Goal: Task Accomplishment & Management: Use online tool/utility

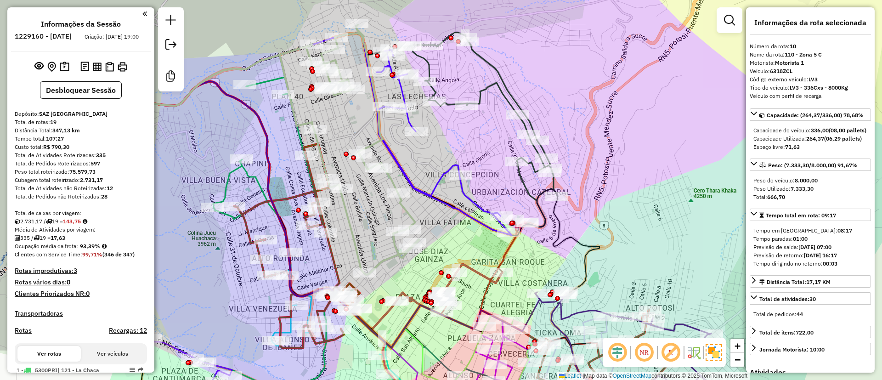
select select "*********"
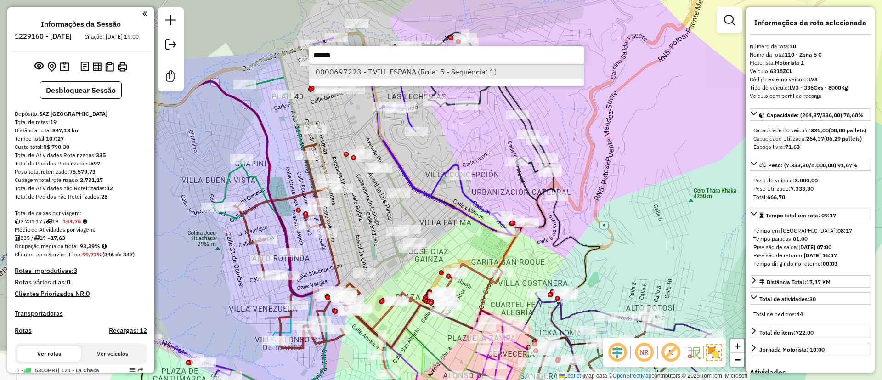
type input "******"
click at [374, 65] on li "0000697223 - T.VILL ESPAÑA (Rota: 5 - Sequência: 1)" at bounding box center [446, 72] width 275 height 14
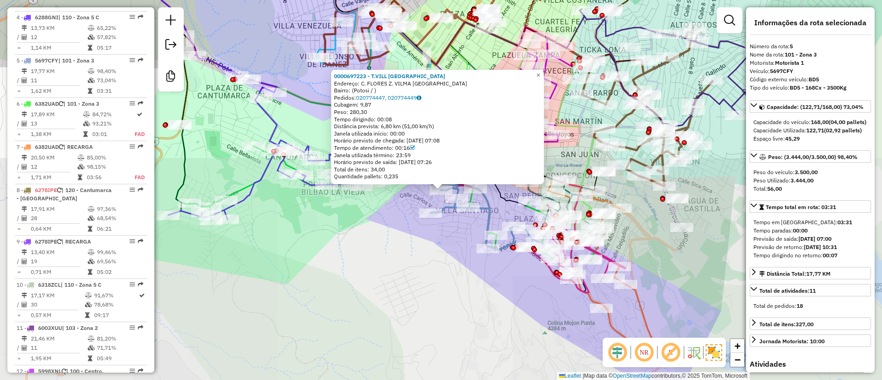
scroll to position [555, 0]
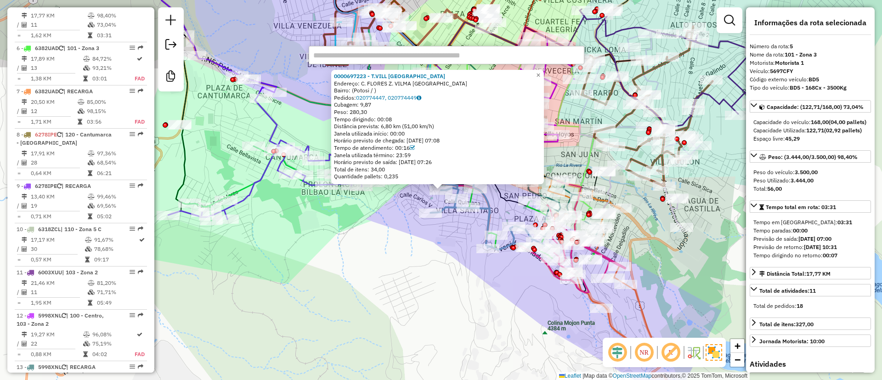
paste input "******"
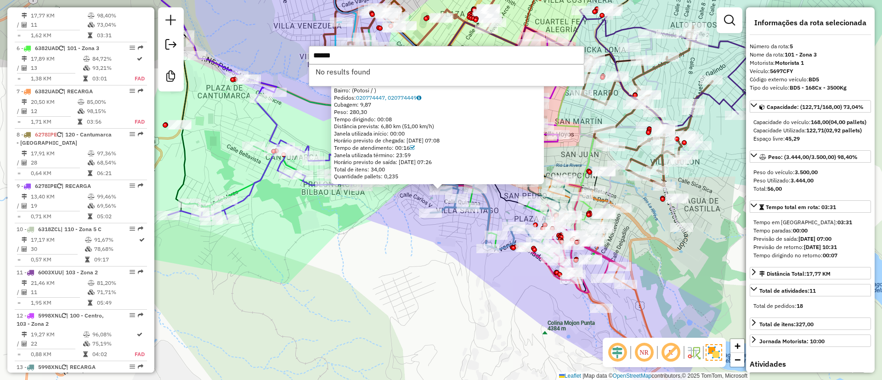
type input "******"
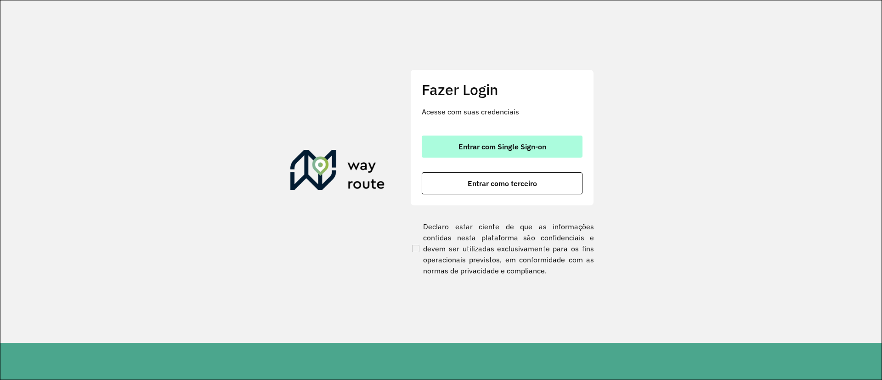
click at [495, 145] on span "Entrar com Single Sign-on" at bounding box center [503, 146] width 88 height 7
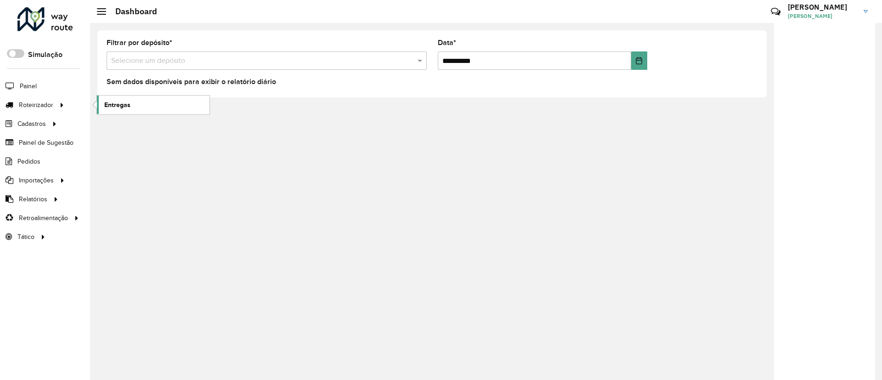
click at [129, 110] on link "Entregas" at bounding box center [153, 105] width 113 height 18
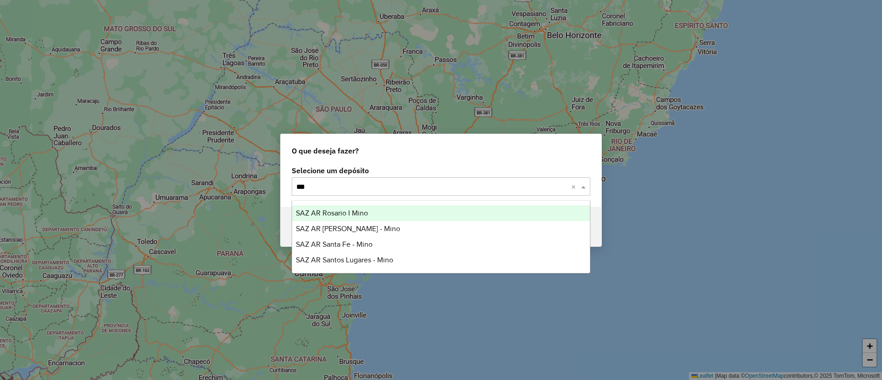
type input "****"
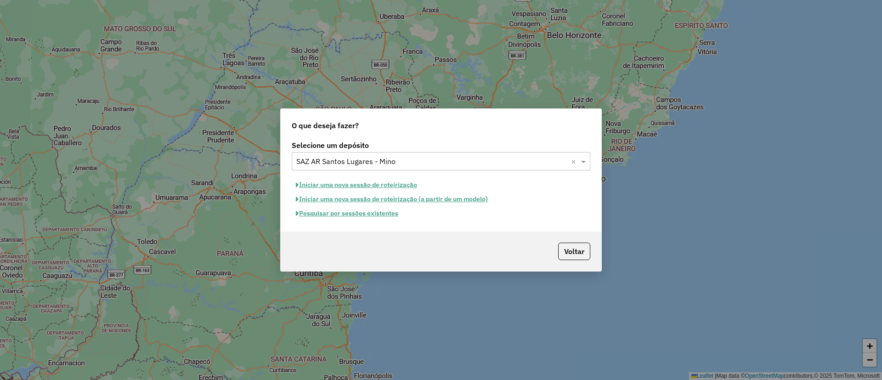
click at [357, 214] on button "Pesquisar por sessões existentes" at bounding box center [347, 213] width 111 height 14
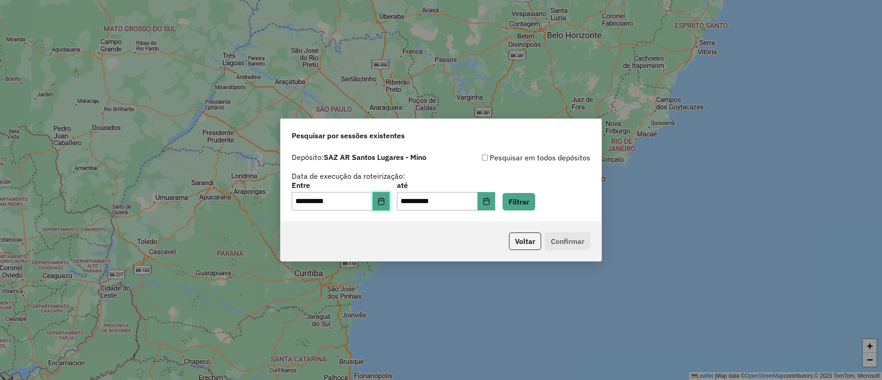
click at [390, 202] on button "Choose Date" at bounding box center [381, 201] width 17 height 18
click at [523, 195] on button "Filtrar" at bounding box center [519, 201] width 33 height 17
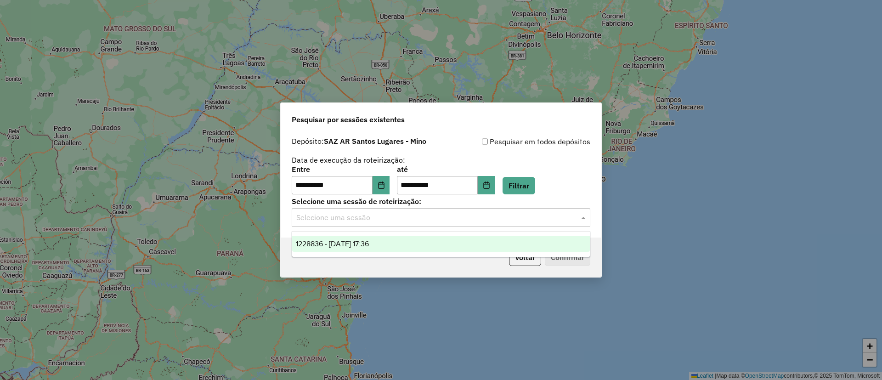
click at [419, 215] on input "text" at bounding box center [431, 217] width 271 height 11
click at [393, 241] on div "1228836 - 13/08/2025 17:36" at bounding box center [441, 244] width 298 height 16
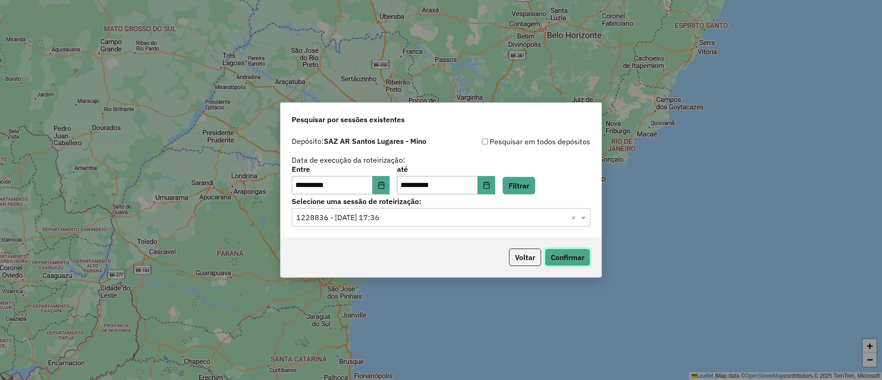
click at [559, 257] on button "Confirmar" at bounding box center [567, 257] width 45 height 17
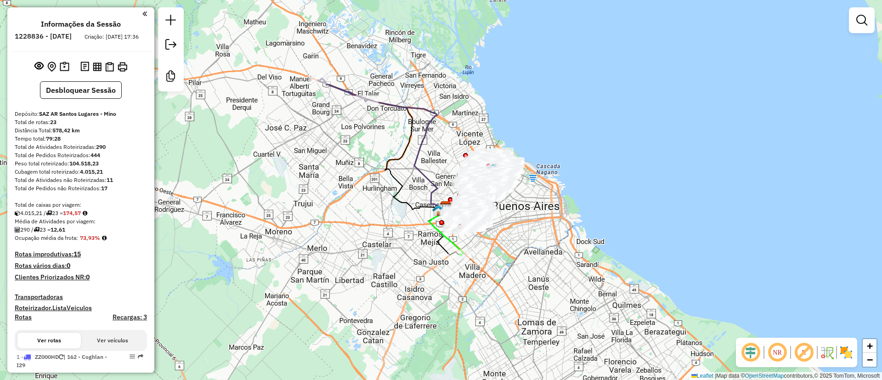
click at [57, 65] on div "Informações da Sessão 1228836 - 13/08/2025 Criação: 12/08/2025 17:36 Desbloquea…" at bounding box center [80, 189] width 147 height 365
click at [62, 72] on img at bounding box center [65, 67] width 10 height 11
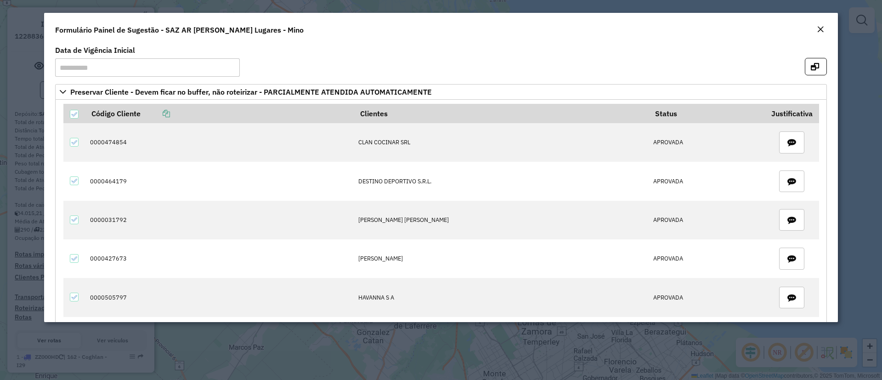
click at [823, 28] on em "Close" at bounding box center [820, 29] width 7 height 7
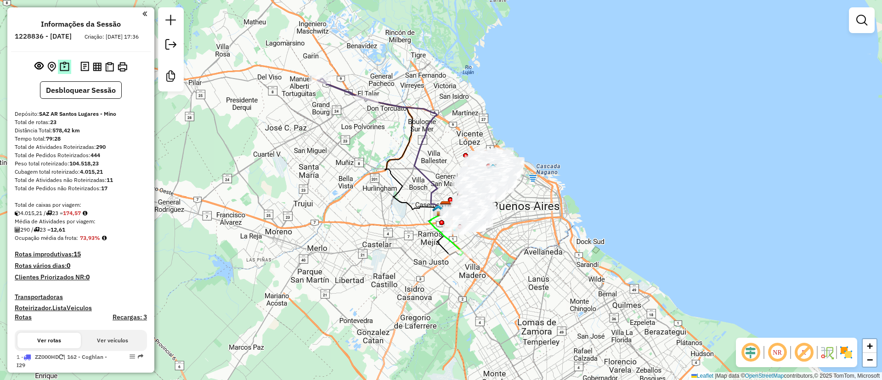
click at [63, 71] on img at bounding box center [65, 67] width 10 height 11
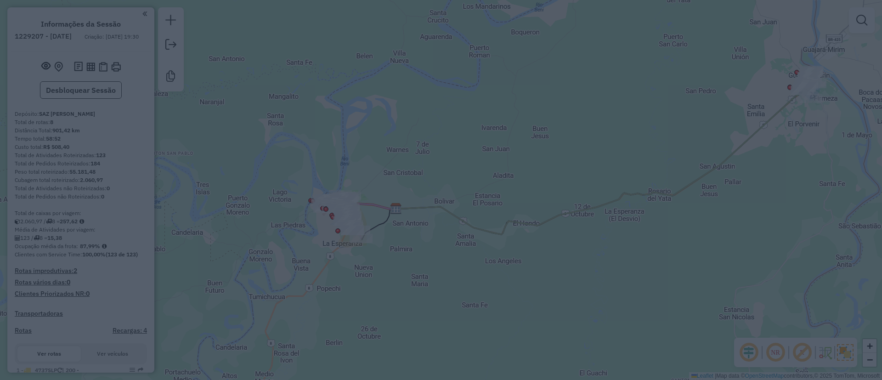
scroll to position [7, 0]
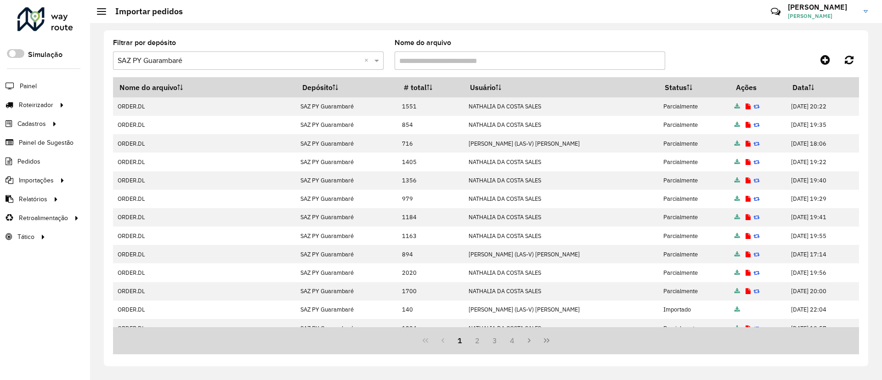
click at [241, 62] on input "text" at bounding box center [239, 61] width 243 height 11
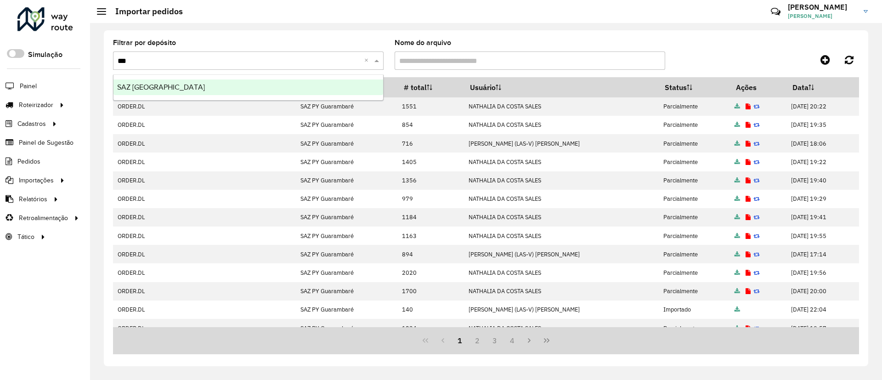
type input "****"
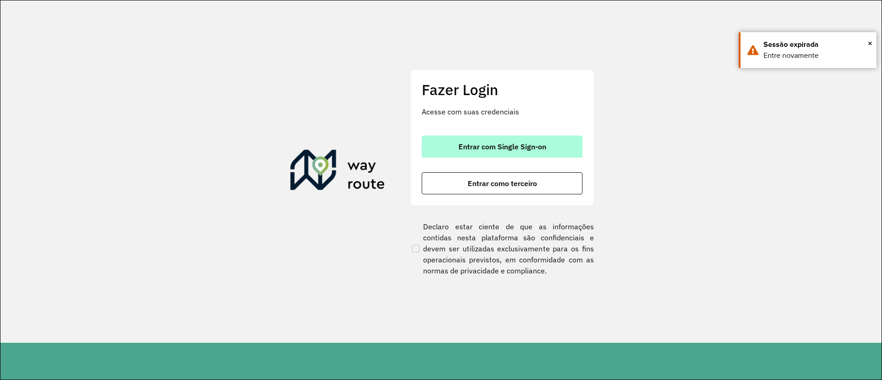
click at [449, 146] on button "Entrar com Single Sign-on" at bounding box center [502, 147] width 161 height 22
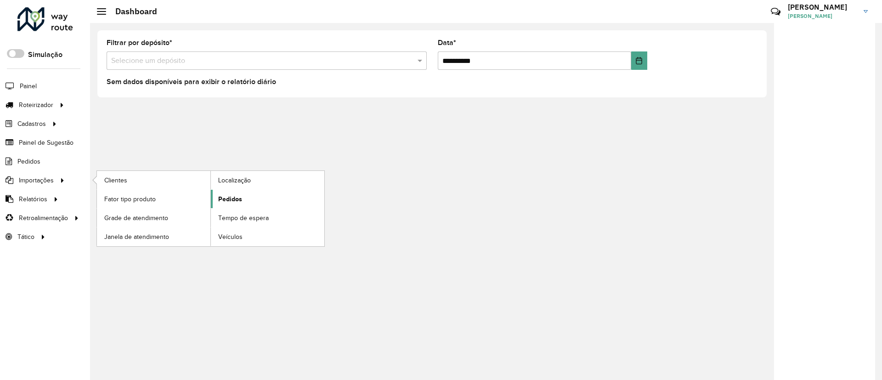
click at [243, 198] on link "Pedidos" at bounding box center [267, 199] width 113 height 18
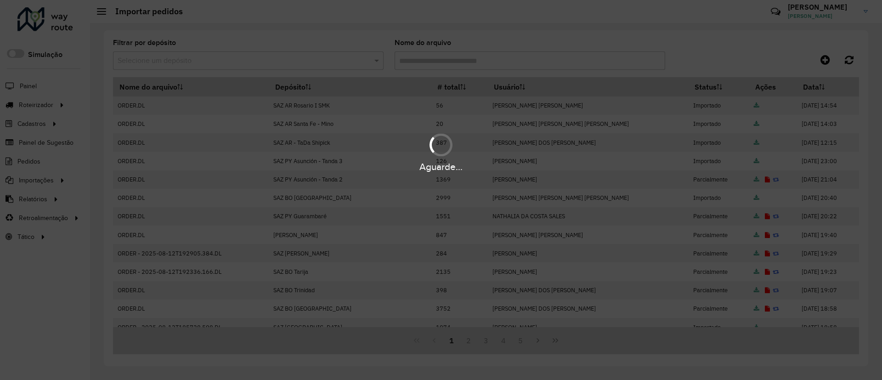
click at [251, 62] on div "Aguarde..." at bounding box center [441, 190] width 882 height 380
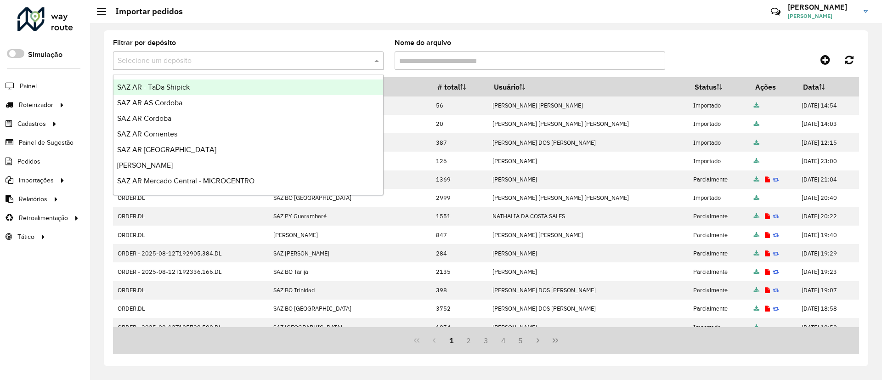
click at [256, 59] on input "text" at bounding box center [239, 61] width 243 height 11
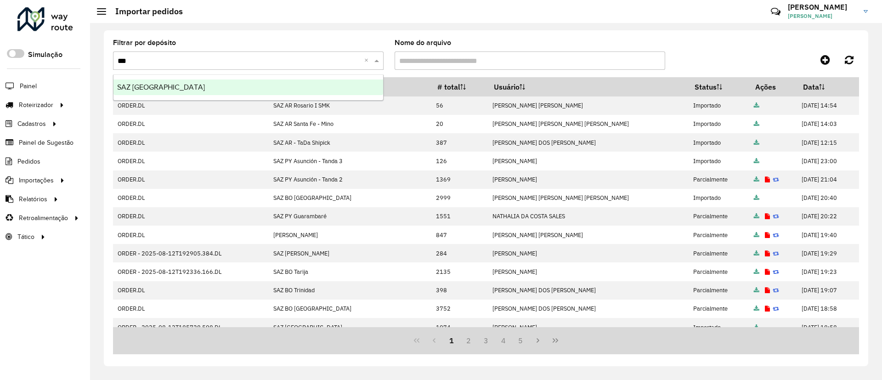
type input "****"
click at [275, 91] on div "SAZ BO Potosí" at bounding box center [248, 87] width 270 height 16
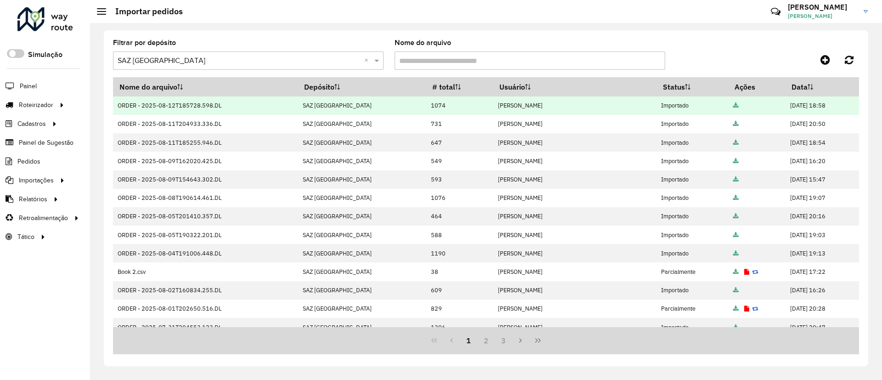
click at [733, 105] on icon at bounding box center [736, 106] width 6 height 6
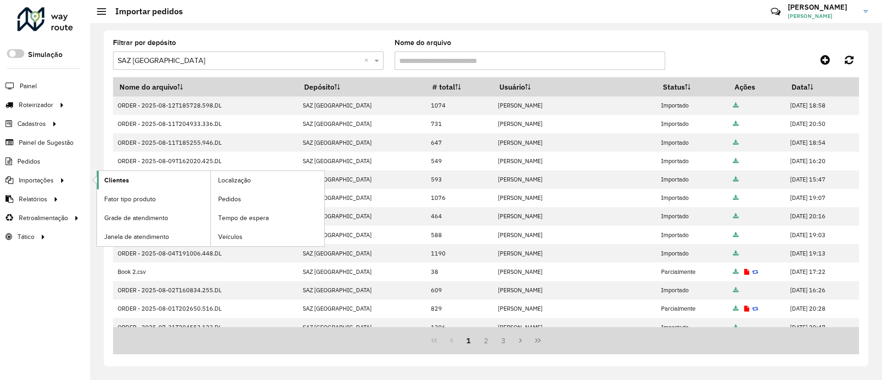
click at [122, 180] on span "Clientes" at bounding box center [116, 181] width 25 height 10
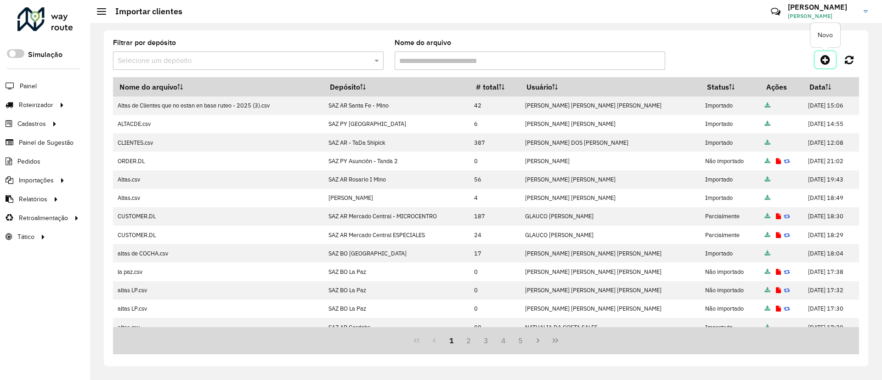
click at [821, 61] on icon at bounding box center [826, 59] width 10 height 11
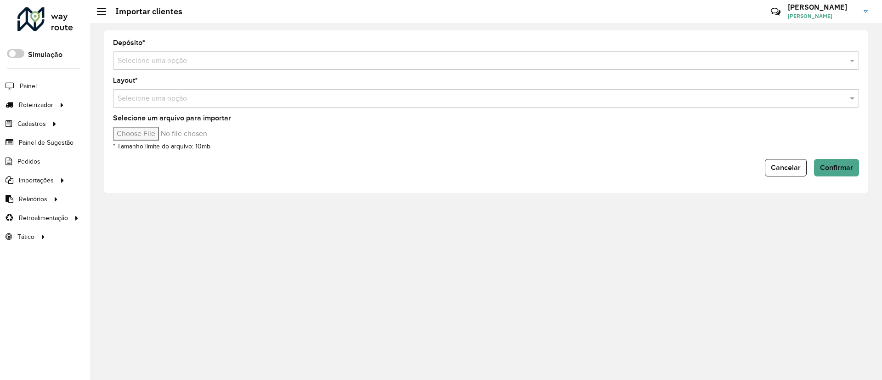
click at [520, 61] on input "text" at bounding box center [477, 61] width 719 height 11
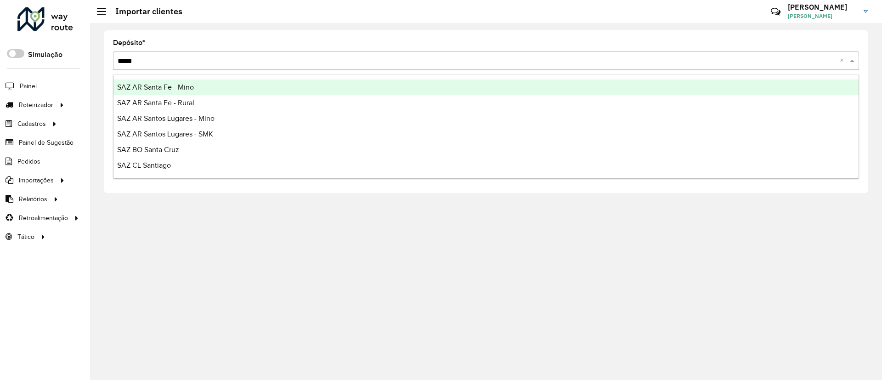
type input "******"
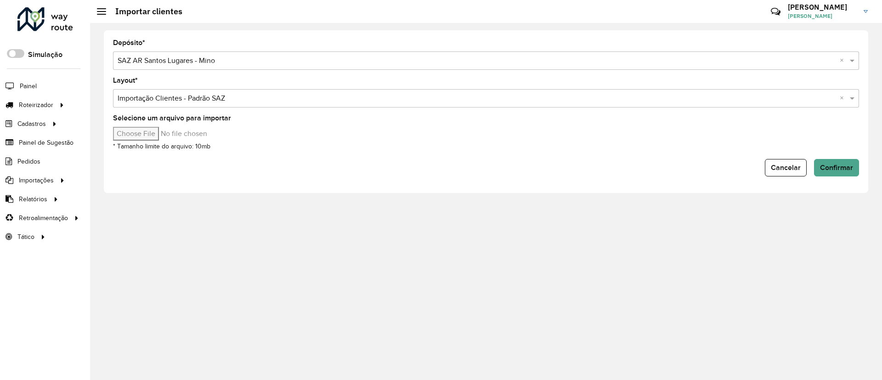
click at [150, 134] on input "Selecione um arquivo para importar" at bounding box center [191, 134] width 156 height 14
click at [162, 137] on input "Selecione um arquivo para importar" at bounding box center [191, 134] width 156 height 14
type input "**********"
click at [831, 160] on form "Depósito * Selecione uma opção × SAZ AR Santos Lugares - Mino × Layout * Seleci…" at bounding box center [486, 108] width 746 height 137
click at [833, 162] on button "Confirmar" at bounding box center [836, 167] width 45 height 17
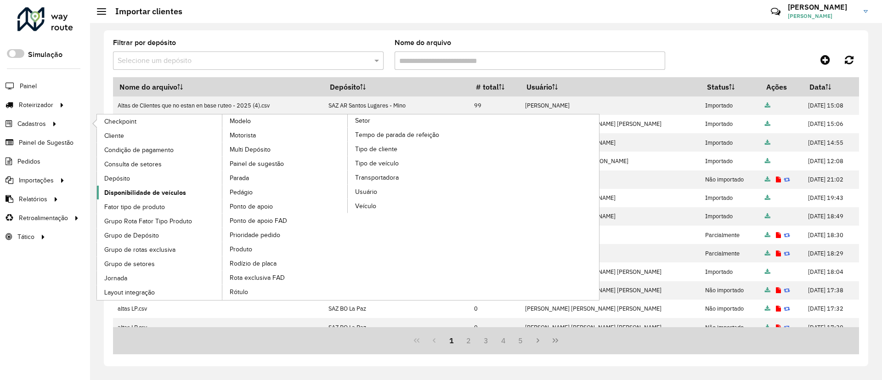
click at [130, 192] on span "Disponibilidade de veículos" at bounding box center [145, 193] width 82 height 10
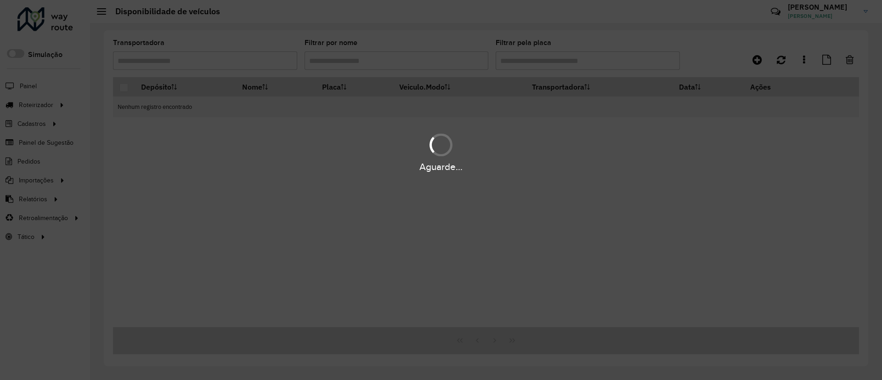
click at [795, 60] on div "Aguarde..." at bounding box center [441, 190] width 882 height 380
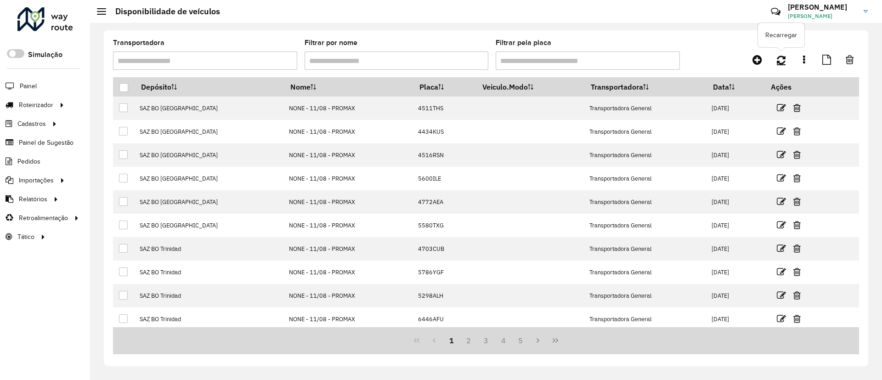
click at [782, 60] on icon at bounding box center [781, 60] width 9 height 10
click at [760, 58] on icon at bounding box center [758, 59] width 10 height 11
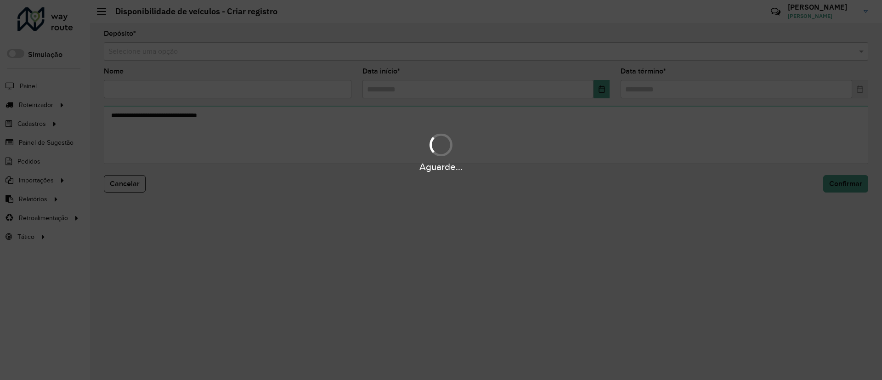
click at [454, 57] on div "Aguarde..." at bounding box center [441, 190] width 882 height 380
click at [451, 52] on div "Aguarde..." at bounding box center [441, 190] width 882 height 380
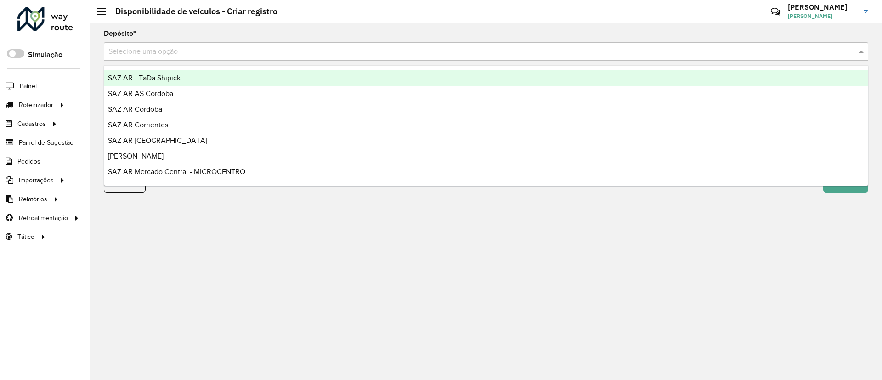
click at [452, 48] on input "text" at bounding box center [476, 51] width 737 height 11
type input "***"
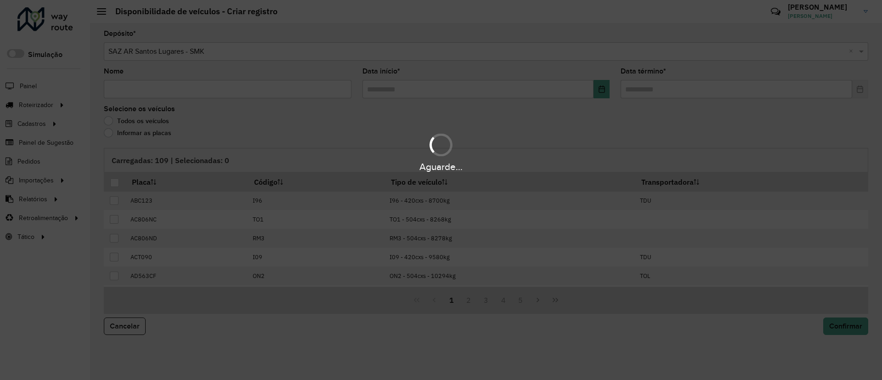
click at [286, 88] on div "Aguarde..." at bounding box center [441, 190] width 882 height 380
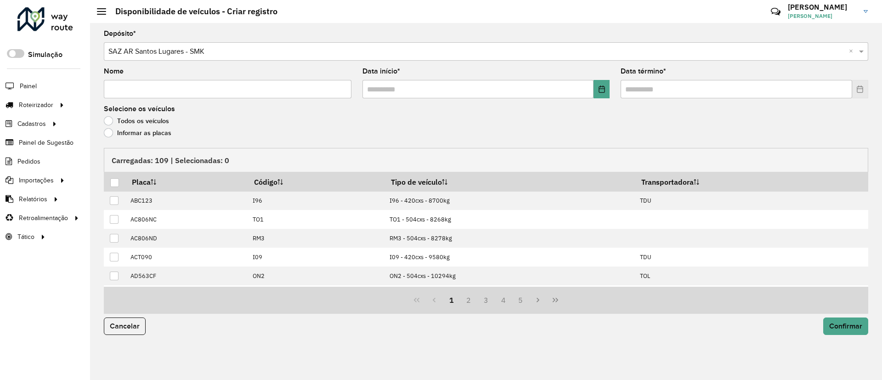
click at [286, 90] on input "Nome" at bounding box center [228, 89] width 248 height 18
type input "**********"
click at [604, 85] on button "Choose Date" at bounding box center [602, 89] width 16 height 18
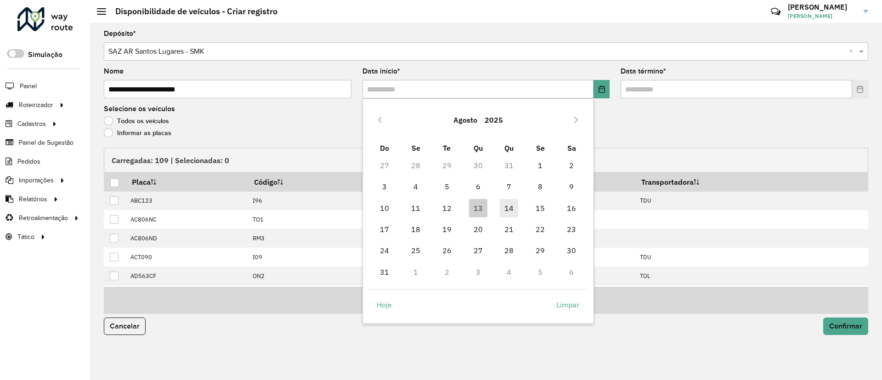
click at [505, 211] on span "14" at bounding box center [509, 208] width 18 height 18
type input "**********"
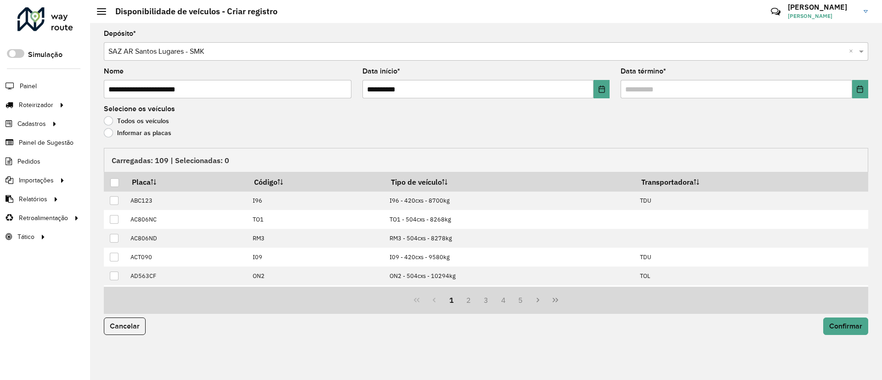
click at [870, 89] on formly-field "Data término *" at bounding box center [744, 87] width 259 height 38
click at [864, 88] on icon "Choose Date" at bounding box center [859, 88] width 7 height 7
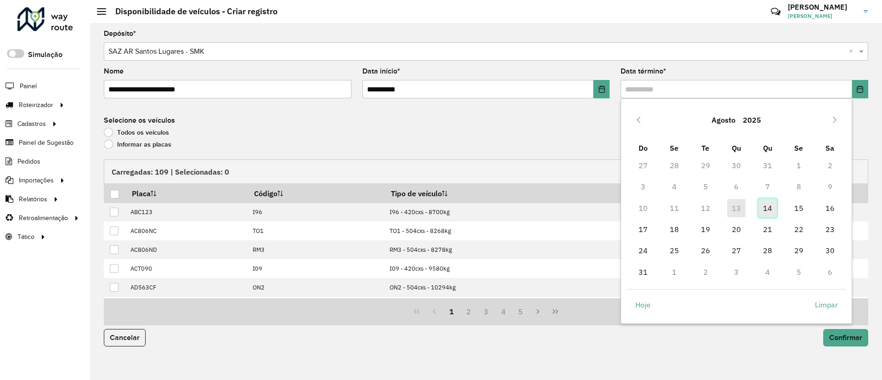
click at [767, 212] on span "14" at bounding box center [768, 208] width 18 height 18
type input "**********"
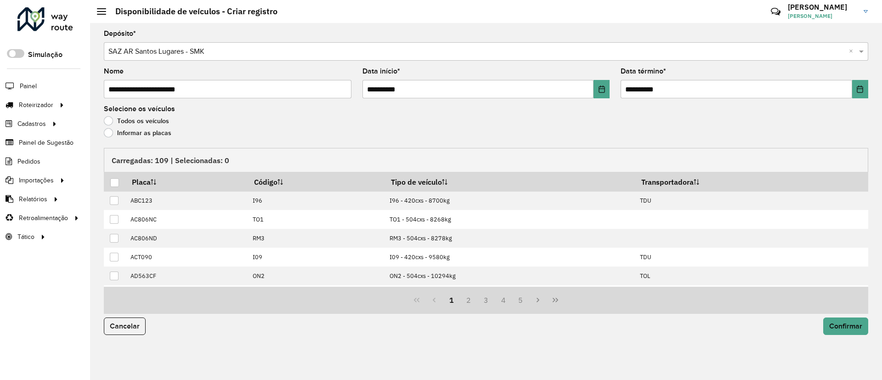
click at [144, 132] on label "Informar as placas" at bounding box center [138, 132] width 68 height 9
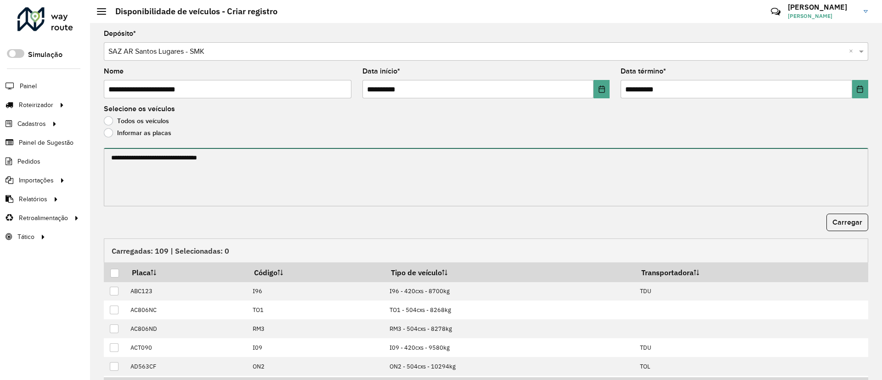
click at [149, 159] on textarea at bounding box center [486, 177] width 765 height 58
paste textarea "****** ****** ****** ****** ******* ******* ****** ****** ****** ****** ****** …"
paste textarea "**********"
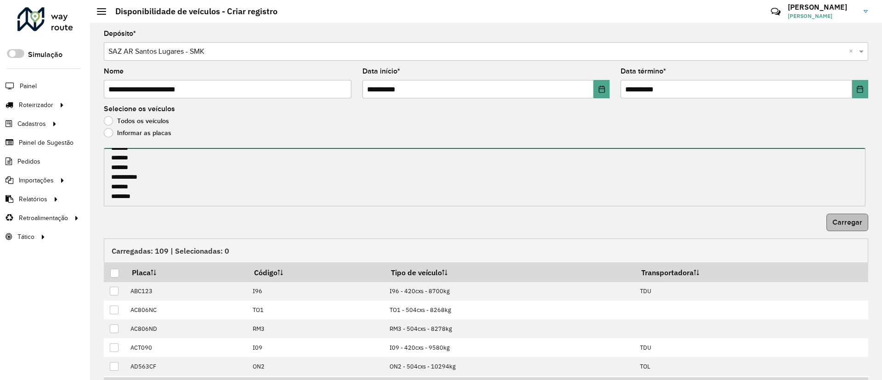
type textarea "**********"
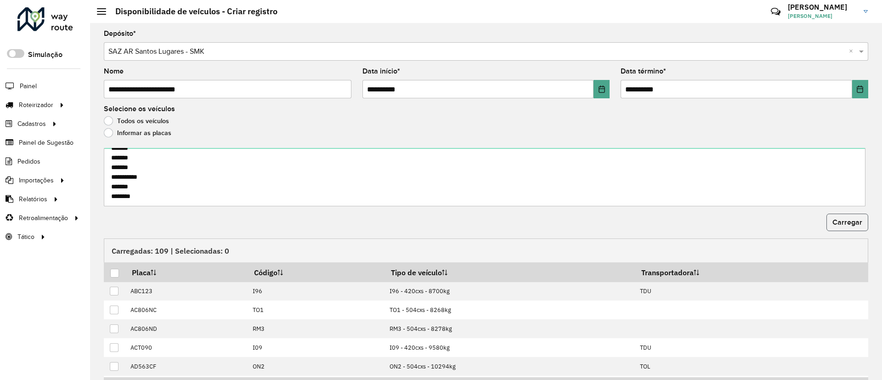
click at [848, 227] on button "Carregar" at bounding box center [848, 222] width 42 height 17
click at [114, 270] on div at bounding box center [114, 273] width 9 height 9
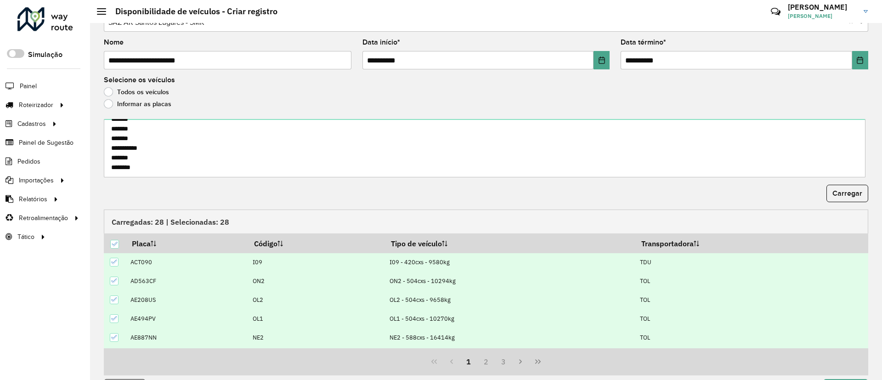
scroll to position [57, 0]
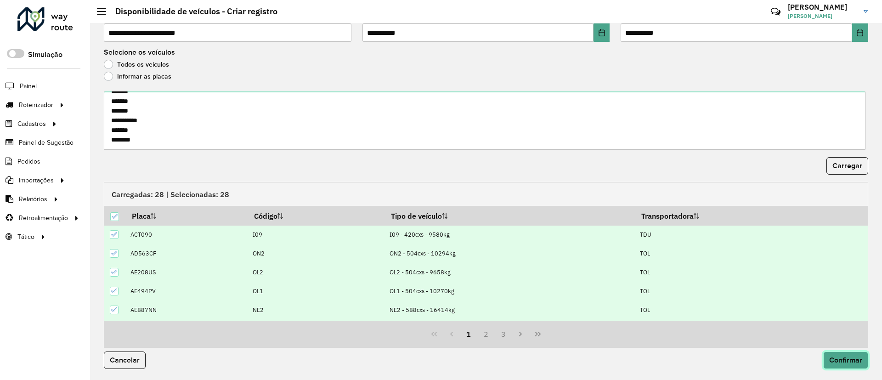
click at [851, 359] on span "Confirmar" at bounding box center [845, 360] width 33 height 8
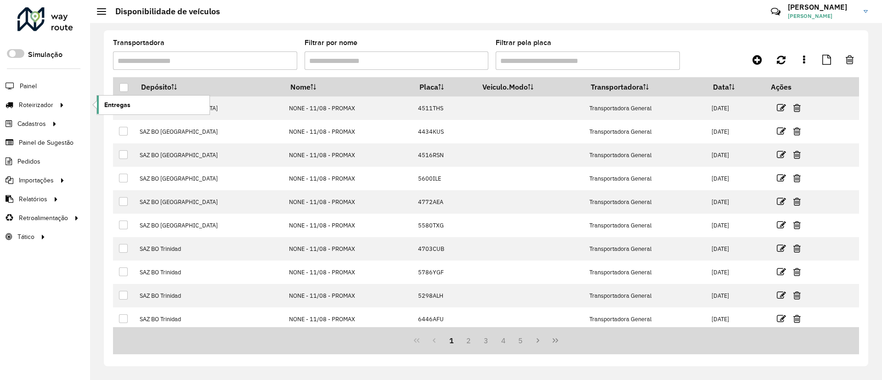
click at [145, 106] on link "Entregas" at bounding box center [153, 105] width 113 height 18
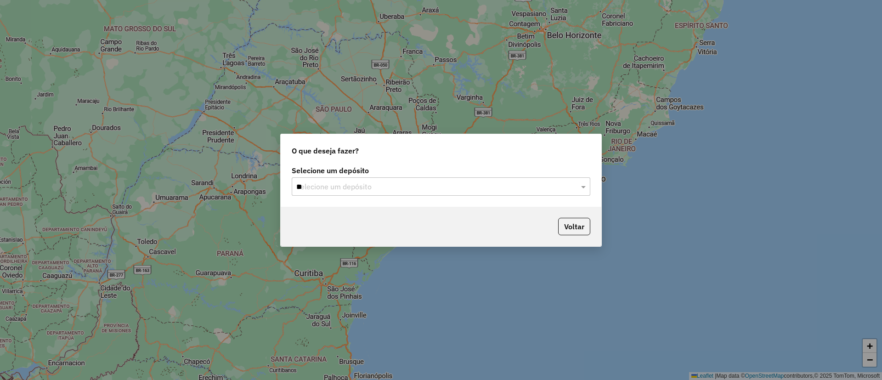
type input "***"
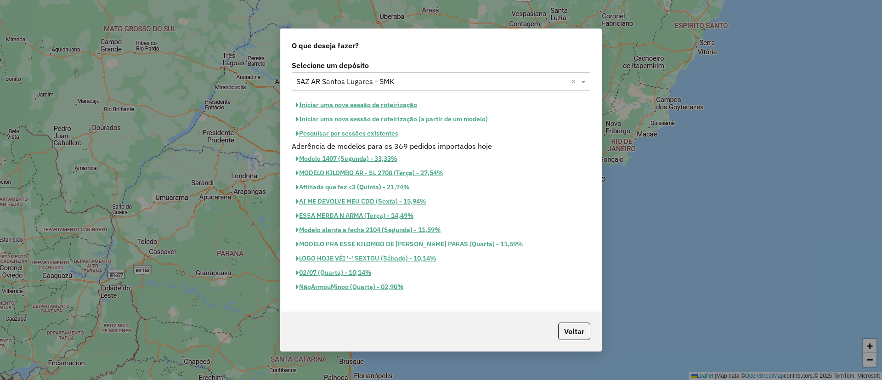
click at [376, 108] on button "Iniciar uma nova sessão de roteirização" at bounding box center [357, 105] width 130 height 14
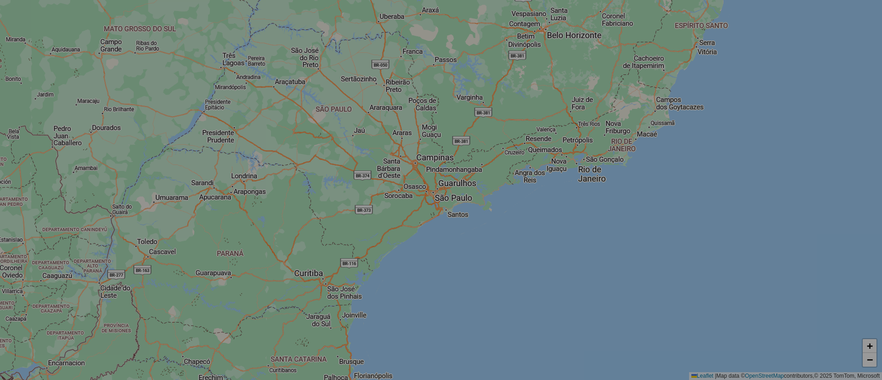
select select "*"
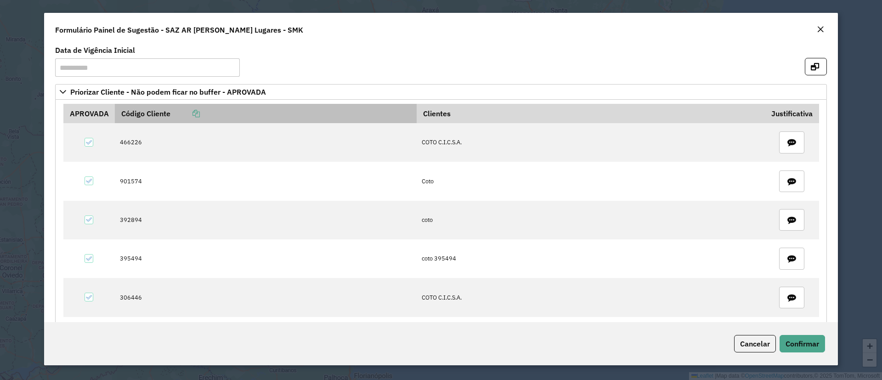
click at [198, 112] on icon at bounding box center [196, 113] width 7 height 7
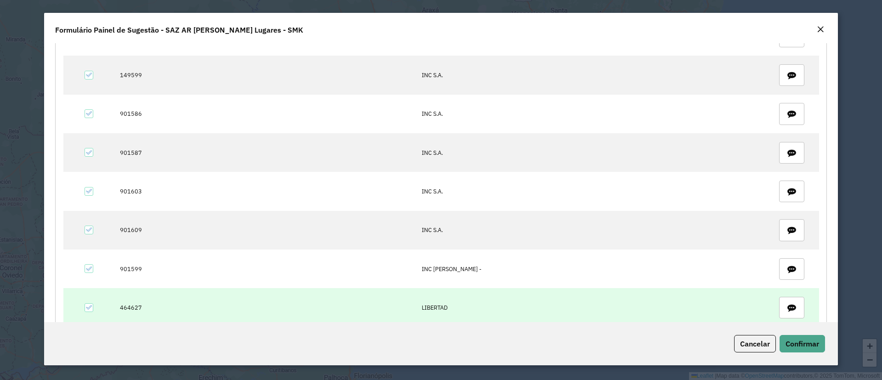
scroll to position [971, 0]
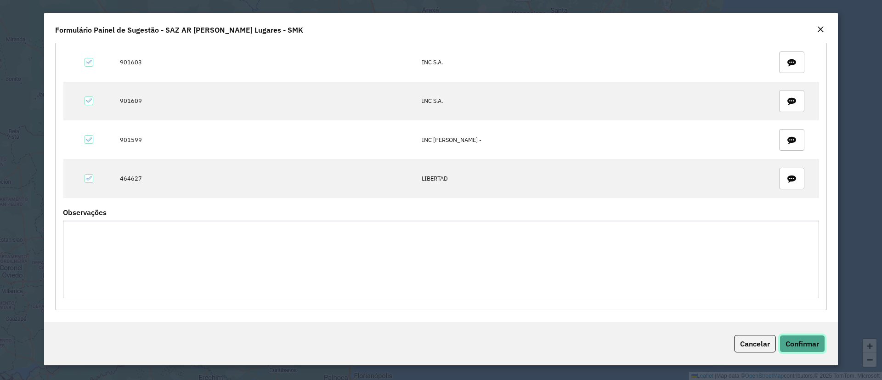
click at [801, 337] on button "Confirmar" at bounding box center [802, 343] width 45 height 17
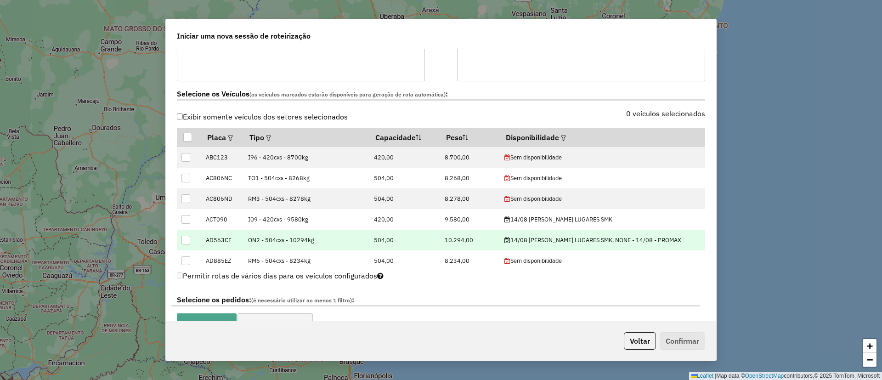
scroll to position [207, 0]
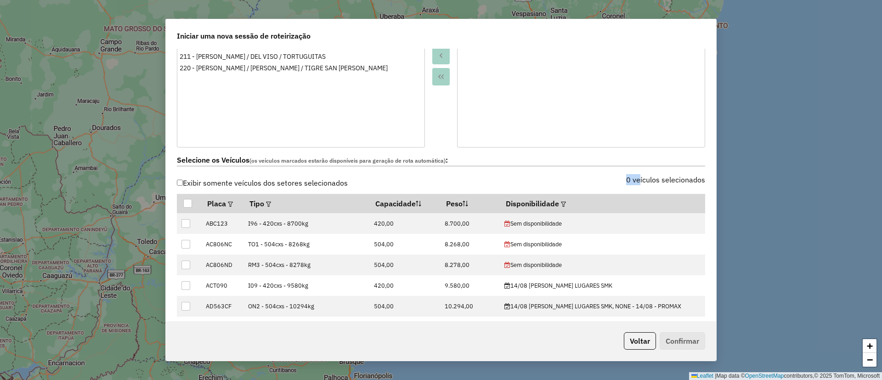
drag, startPoint x: 608, startPoint y: 178, endPoint x: 637, endPoint y: 179, distance: 29.4
click at [637, 179] on div "0 veículos selecionados" at bounding box center [576, 184] width 270 height 17
click at [598, 187] on div "0 veículos selecionados" at bounding box center [576, 184] width 270 height 17
click at [638, 338] on button "Voltar" at bounding box center [640, 340] width 32 height 17
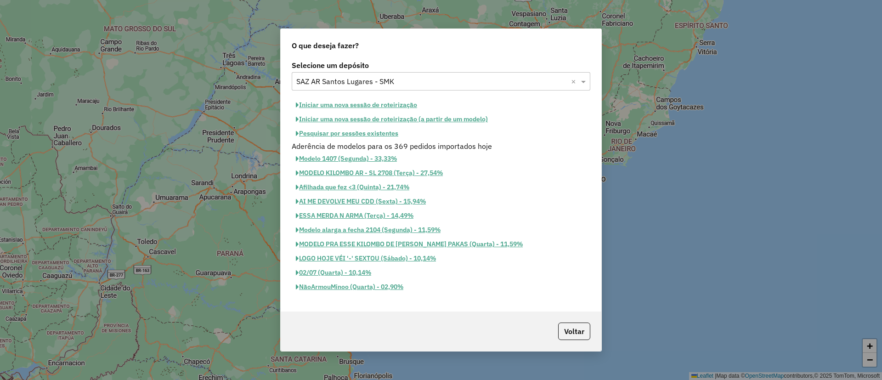
scroll to position [189, 0]
click at [396, 104] on button "Iniciar uma nova sessão de roteirização" at bounding box center [357, 105] width 130 height 14
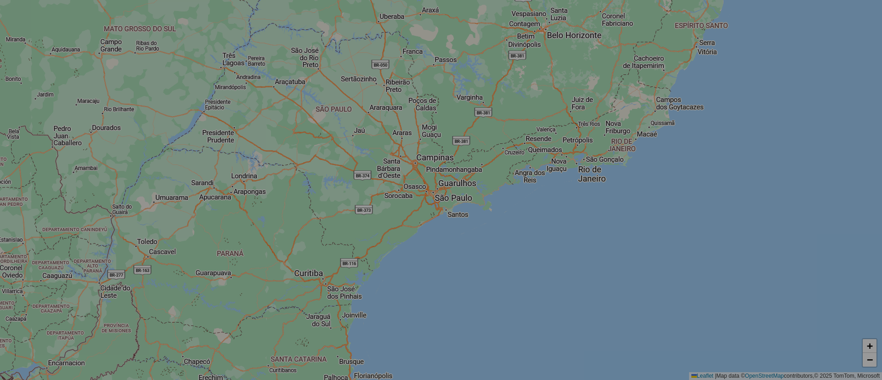
select select "*"
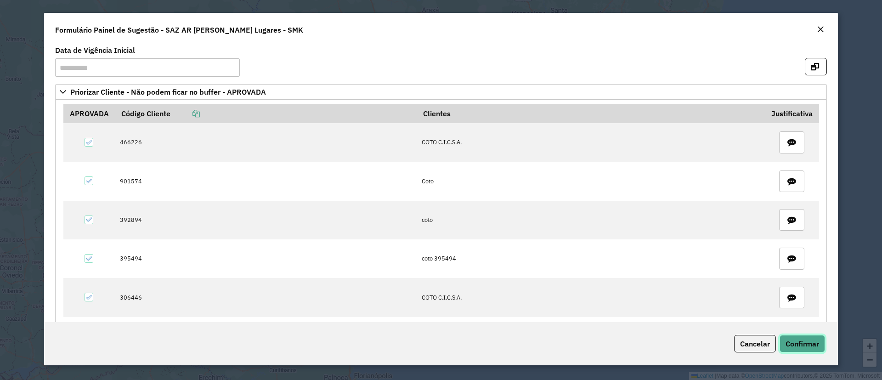
click at [799, 344] on span "Confirmar" at bounding box center [803, 343] width 34 height 9
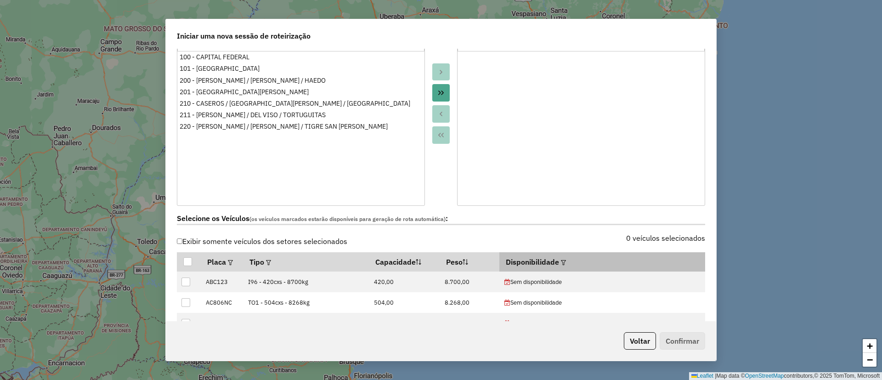
scroll to position [276, 0]
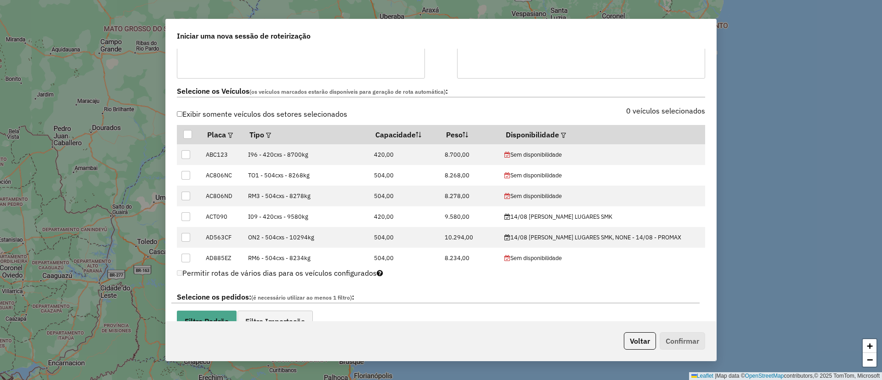
click at [637, 113] on label "0 veículos selecionados" at bounding box center [665, 110] width 79 height 11
click at [663, 109] on label "0 veículos selecionados" at bounding box center [665, 110] width 79 height 11
drag, startPoint x: 640, startPoint y: 100, endPoint x: 653, endPoint y: 108, distance: 15.2
click at [648, 106] on div "Selecione os Veículos (os veículos marcados estarão disponíveis para geração de…" at bounding box center [440, 171] width 539 height 184
click at [653, 108] on label "0 veículos selecionados" at bounding box center [665, 110] width 79 height 11
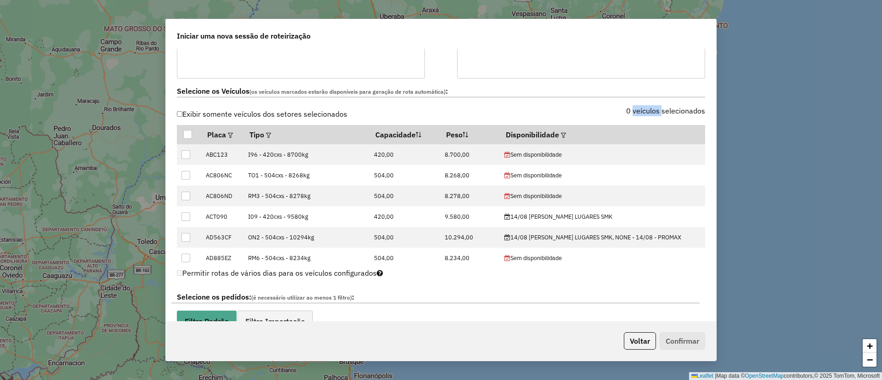
click at [653, 108] on label "0 veículos selecionados" at bounding box center [665, 110] width 79 height 11
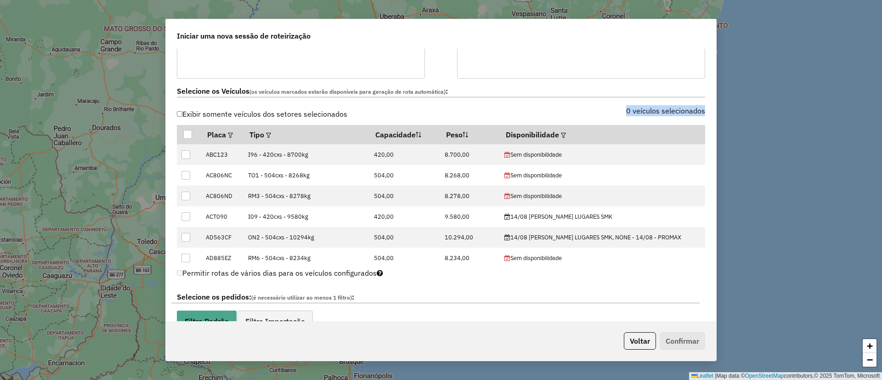
click at [653, 108] on label "0 veículos selecionados" at bounding box center [665, 110] width 79 height 11
click at [613, 112] on div "0 veículos selecionados" at bounding box center [576, 116] width 270 height 17
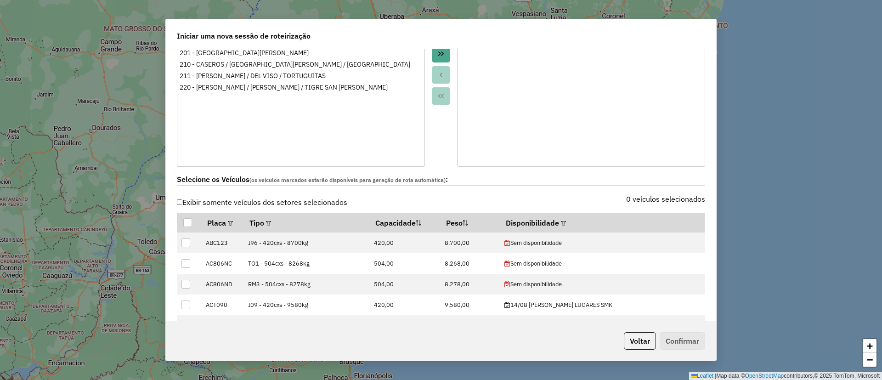
scroll to position [207, 0]
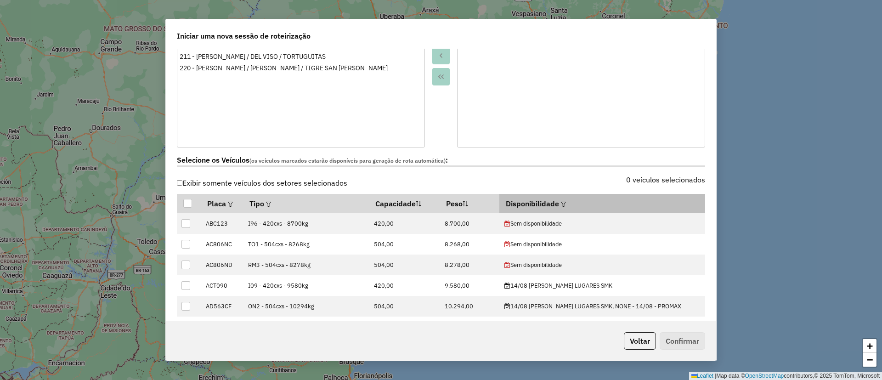
click at [567, 204] on th "Disponibilidade" at bounding box center [601, 203] width 205 height 19
click at [566, 202] on em at bounding box center [563, 204] width 5 height 5
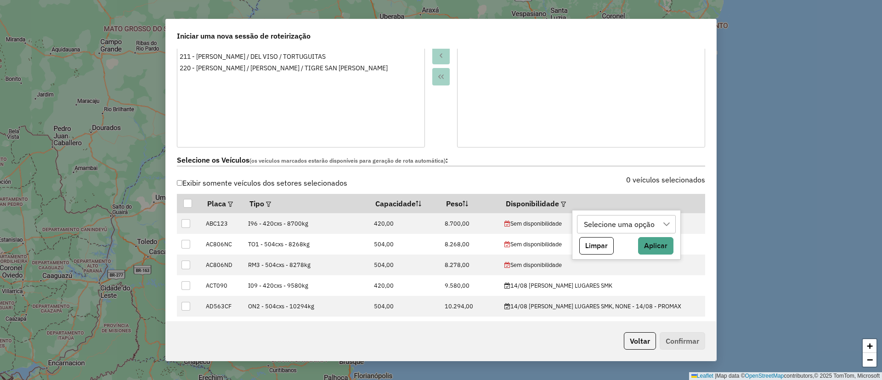
click at [619, 220] on div "Selecione uma opção" at bounding box center [619, 223] width 77 height 17
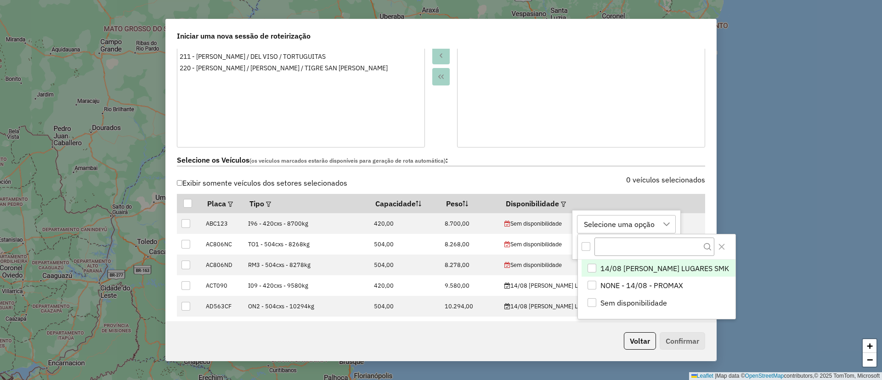
scroll to position [7, 42]
click at [614, 272] on span "14/08 SANTOS LUGARES SMK" at bounding box center [665, 268] width 129 height 11
click at [545, 334] on div "Voltar Confirmar" at bounding box center [441, 341] width 550 height 40
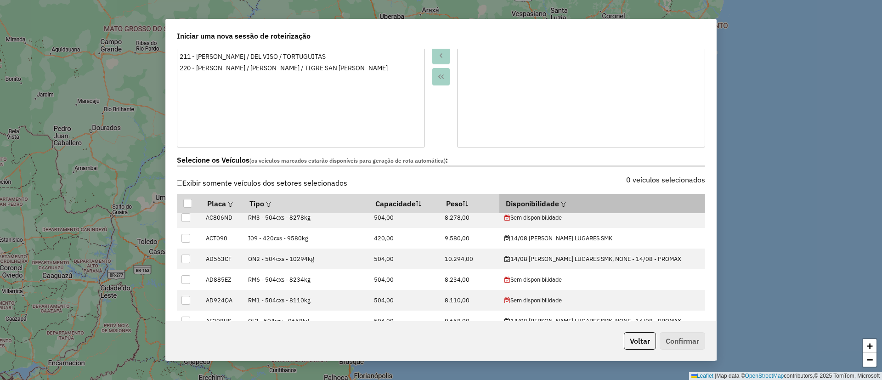
scroll to position [0, 0]
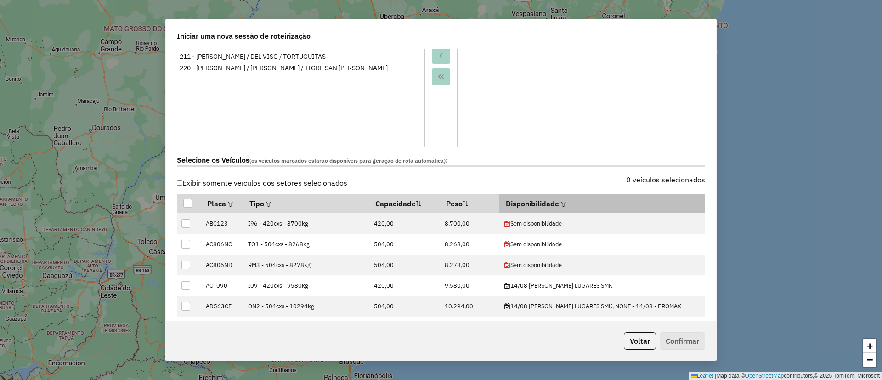
click at [566, 198] on div at bounding box center [562, 203] width 7 height 11
click at [566, 199] on div at bounding box center [562, 203] width 7 height 11
click at [558, 206] on th "Disponibilidade" at bounding box center [601, 203] width 205 height 19
click at [566, 202] on em at bounding box center [563, 204] width 5 height 5
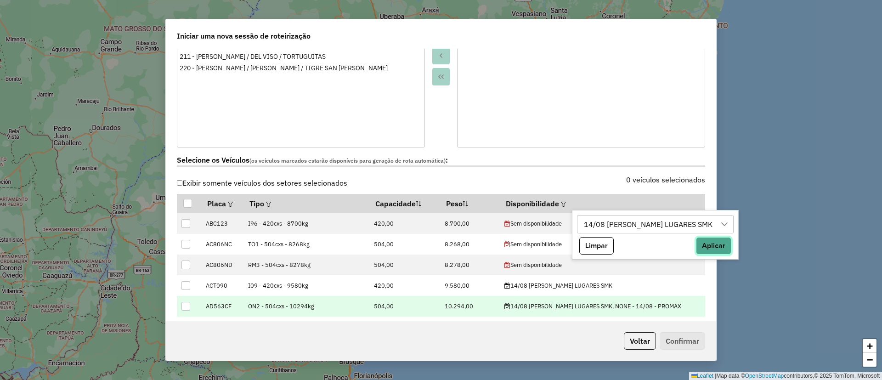
click at [696, 245] on button "Aplicar" at bounding box center [713, 245] width 35 height 17
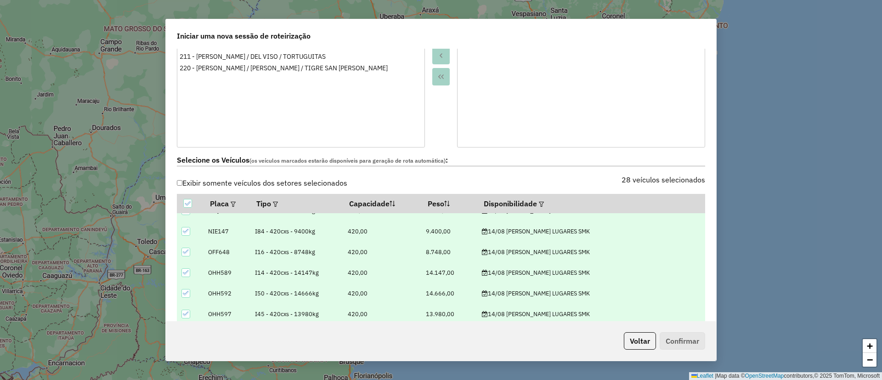
scroll to position [461, 0]
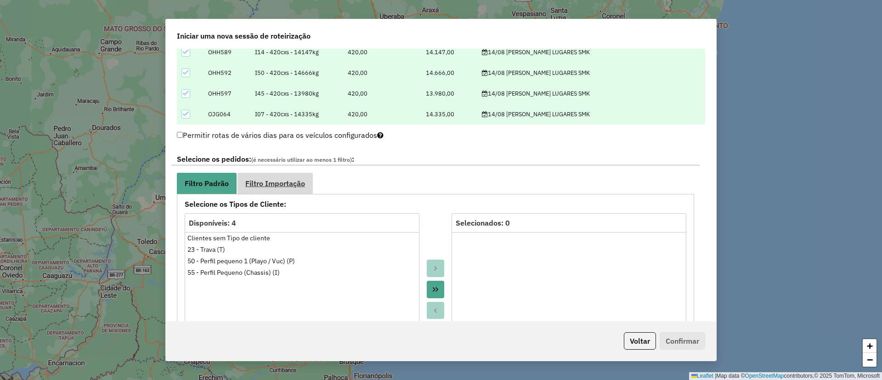
click at [303, 181] on span "Filtro Importação" at bounding box center [275, 183] width 60 height 7
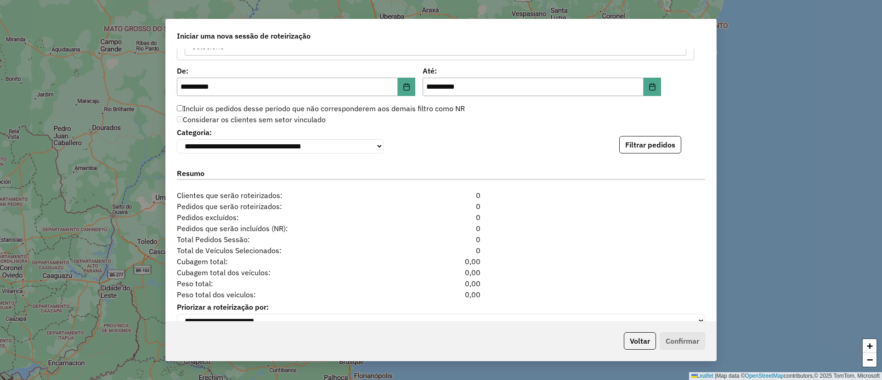
scroll to position [482, 0]
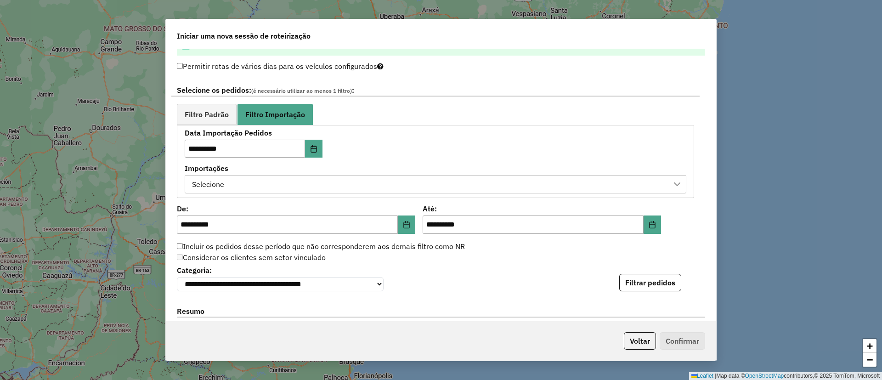
click at [273, 186] on div "Selecione" at bounding box center [429, 184] width 480 height 17
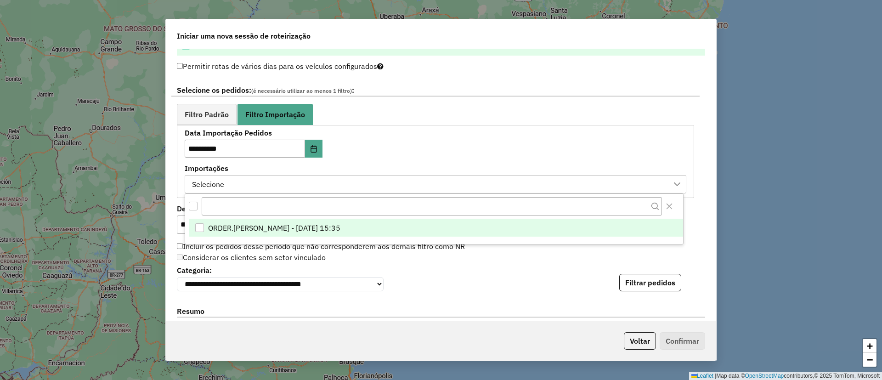
scroll to position [7, 42]
click at [295, 226] on span "ORDER.DL - BARBARA PAULOSSI BERTO - 13/08/2025 15:35" at bounding box center [274, 227] width 132 height 11
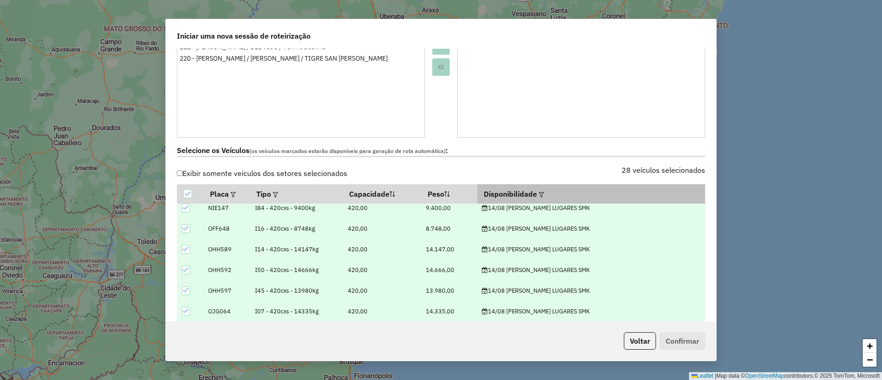
scroll to position [207, 0]
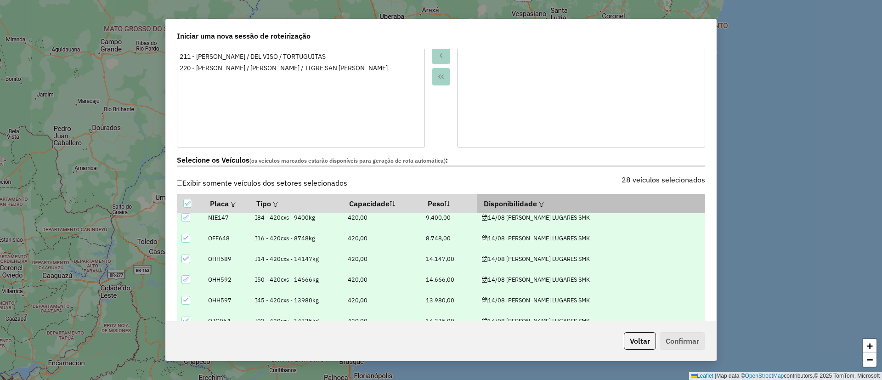
click at [544, 202] on em at bounding box center [541, 204] width 5 height 5
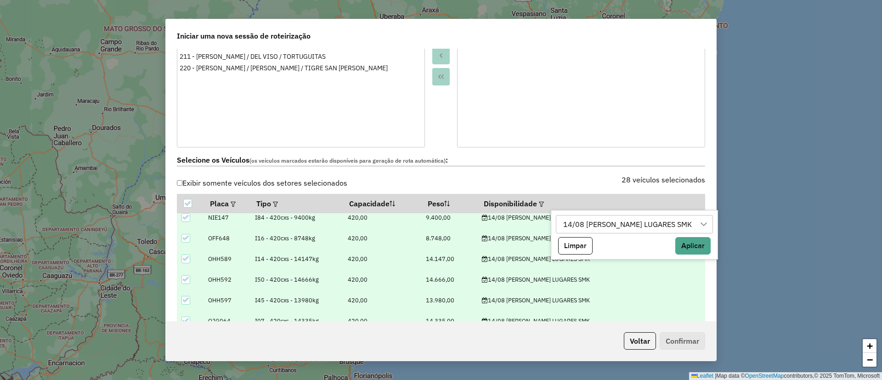
click at [663, 224] on div "14/08 SANTOS LUGARES SMK" at bounding box center [627, 223] width 135 height 17
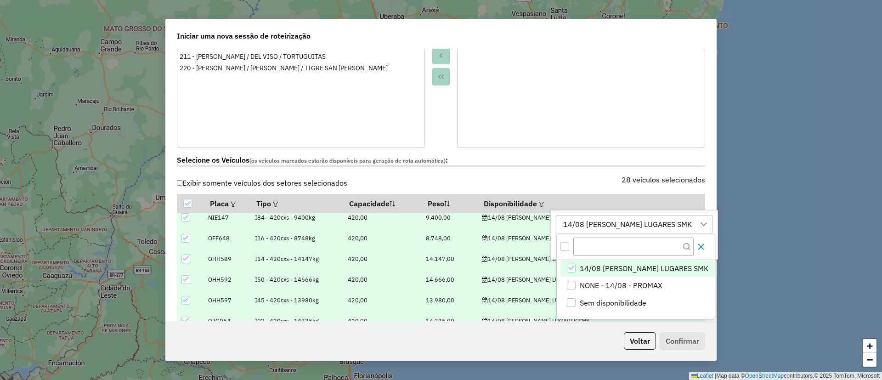
click at [697, 246] on icon "Close" at bounding box center [700, 246] width 7 height 7
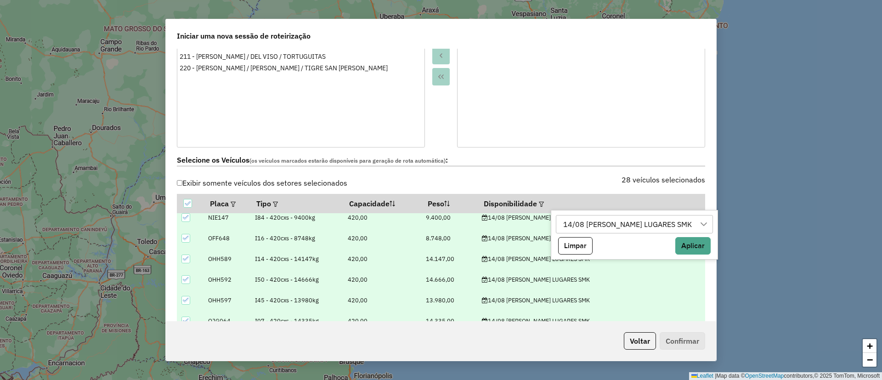
click at [584, 179] on div "28 veículos selecionados" at bounding box center [576, 184] width 270 height 17
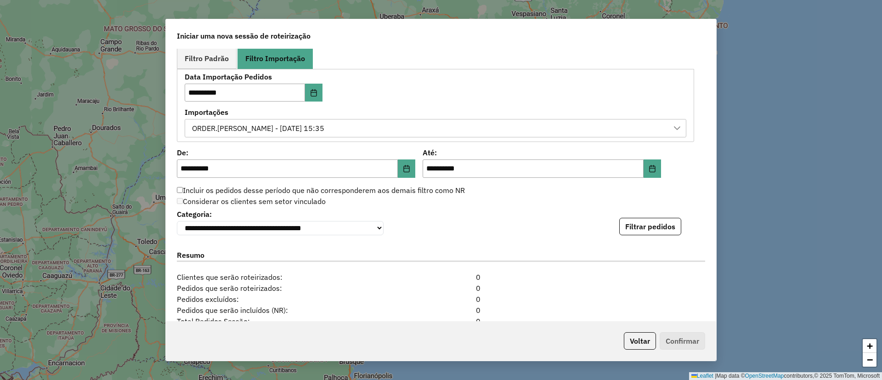
scroll to position [551, 0]
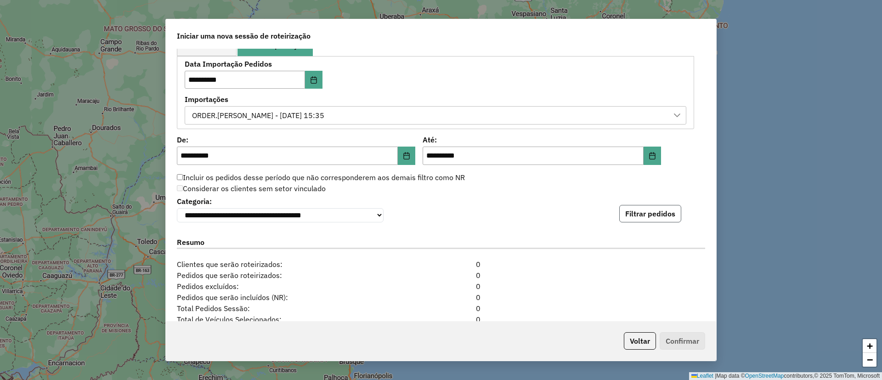
click at [635, 212] on button "Filtrar pedidos" at bounding box center [650, 213] width 62 height 17
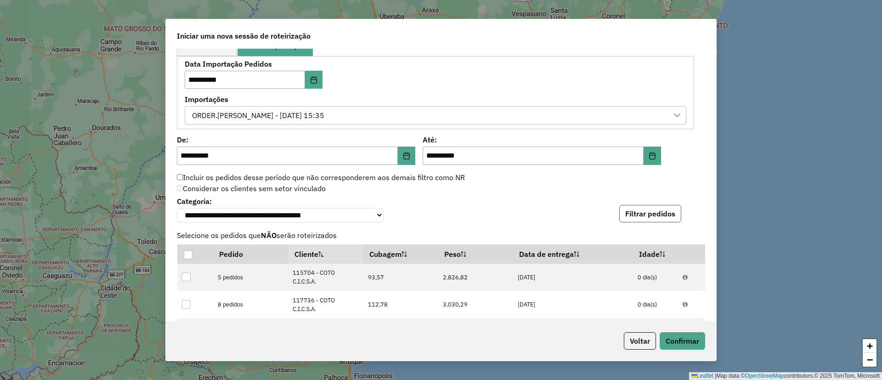
scroll to position [853, 0]
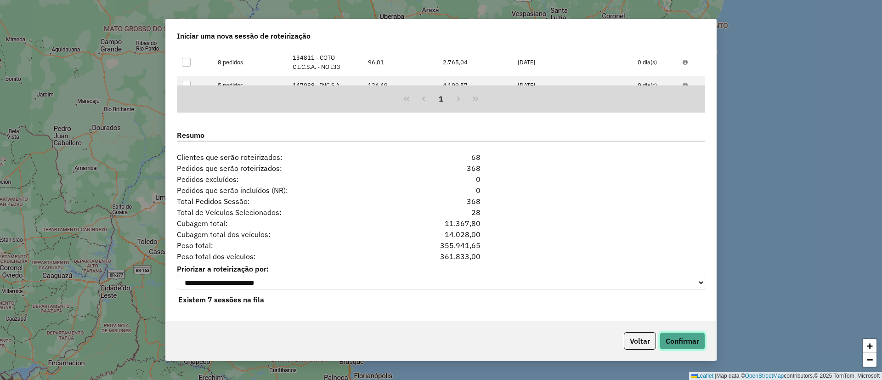
click at [689, 336] on button "Confirmar" at bounding box center [682, 340] width 45 height 17
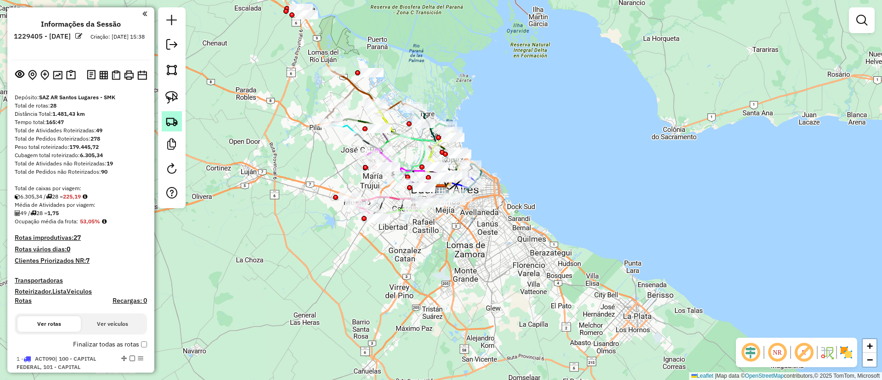
click at [168, 121] on img at bounding box center [171, 121] width 13 height 13
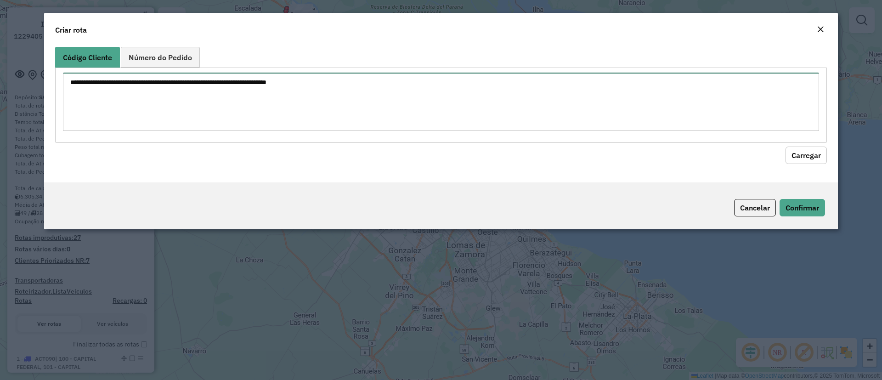
click at [180, 108] on textarea at bounding box center [441, 102] width 756 height 58
paste textarea "****** ****** ****** ****** ****** ****** ****** ****** ***** ****** ****** ***…"
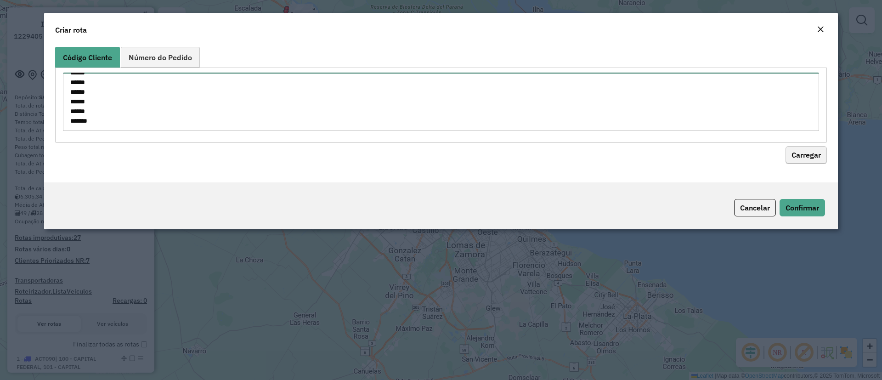
type textarea "****** ****** ****** ****** ****** ****** ****** ****** ***** ****** ****** ***…"
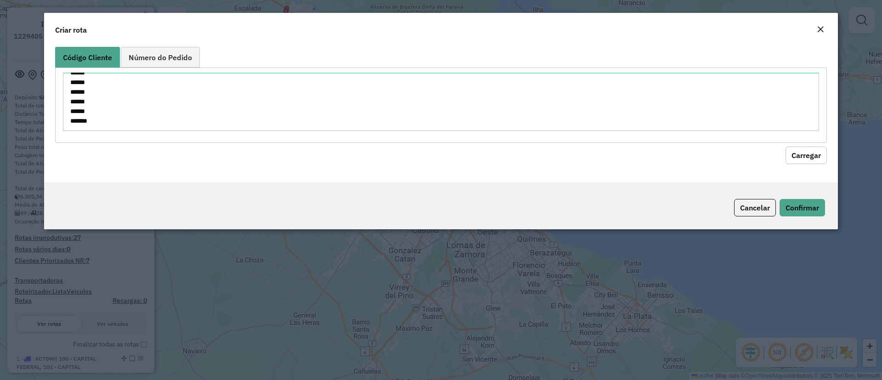
click at [823, 157] on button "Carregar" at bounding box center [806, 155] width 41 height 17
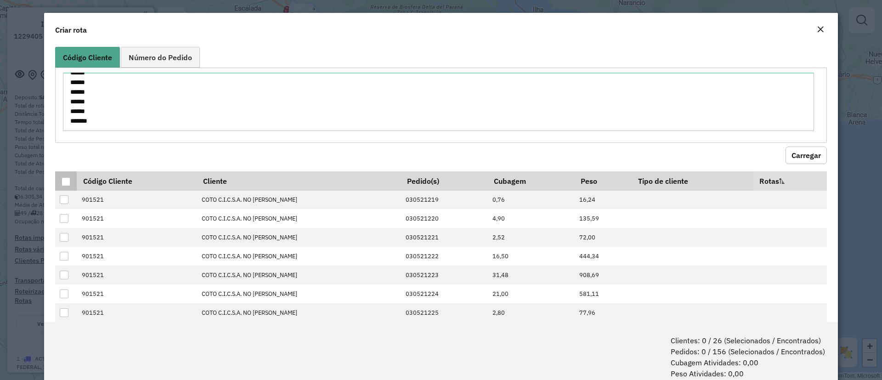
click at [59, 181] on th at bounding box center [66, 180] width 22 height 19
click at [65, 184] on div at bounding box center [66, 181] width 9 height 9
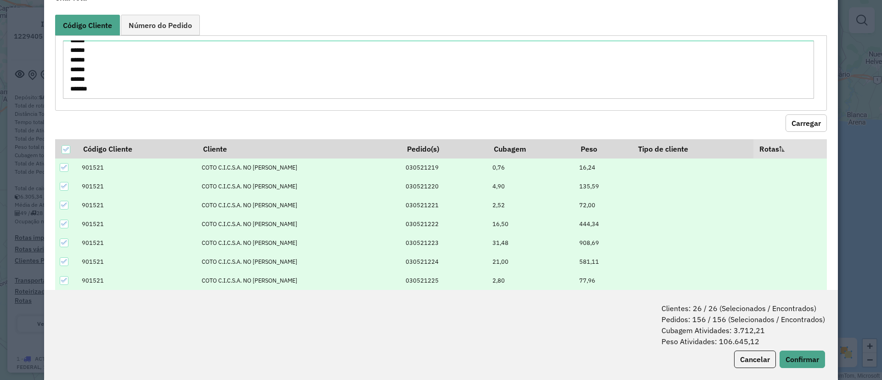
scroll to position [46, 0]
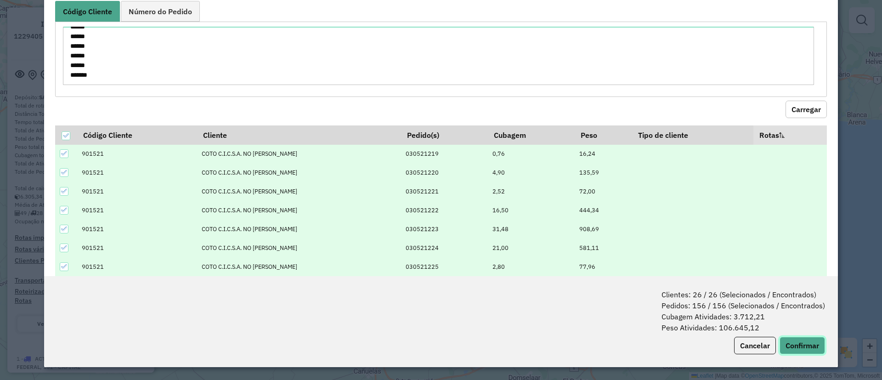
click at [810, 346] on button "Confirmar" at bounding box center [802, 345] width 45 height 17
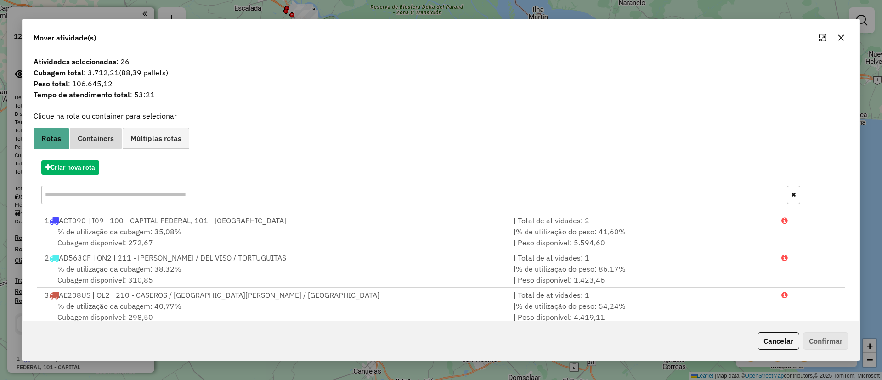
click at [97, 139] on span "Containers" at bounding box center [96, 138] width 36 height 7
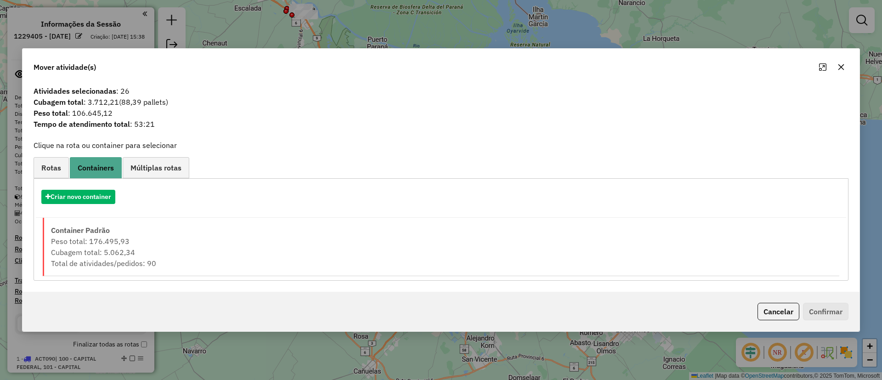
click at [89, 187] on div "Criar novo container" at bounding box center [441, 200] width 810 height 35
click at [91, 193] on button "Criar novo container" at bounding box center [78, 197] width 74 height 14
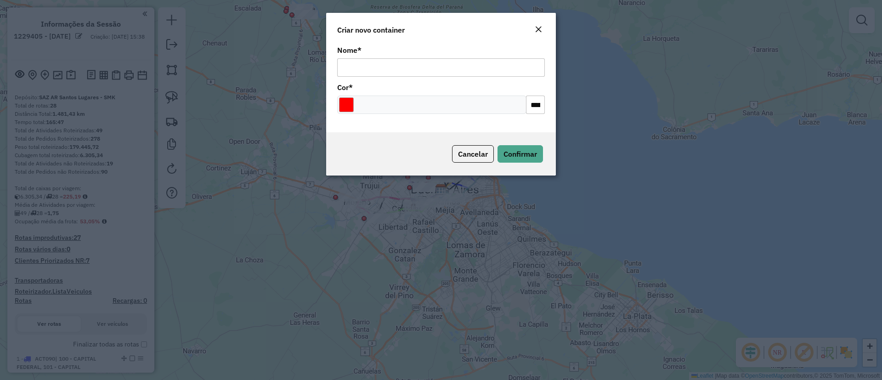
click at [388, 57] on div "Nome *" at bounding box center [441, 62] width 208 height 30
click at [391, 64] on input "Nome *" at bounding box center [441, 67] width 208 height 18
type input "**********"
click at [346, 109] on input "Select a color" at bounding box center [346, 104] width 15 height 15
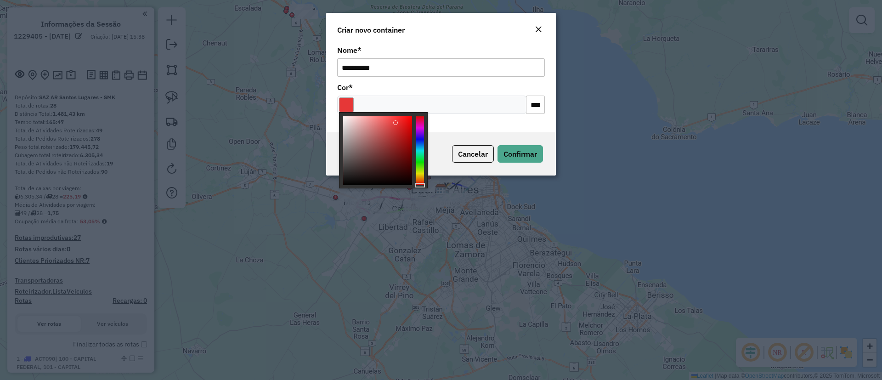
drag, startPoint x: 357, startPoint y: 132, endPoint x: 396, endPoint y: 123, distance: 40.0
click at [396, 123] on div at bounding box center [377, 150] width 69 height 69
click at [425, 137] on div at bounding box center [383, 150] width 89 height 76
type input "*******"
click at [417, 131] on div at bounding box center [420, 150] width 8 height 69
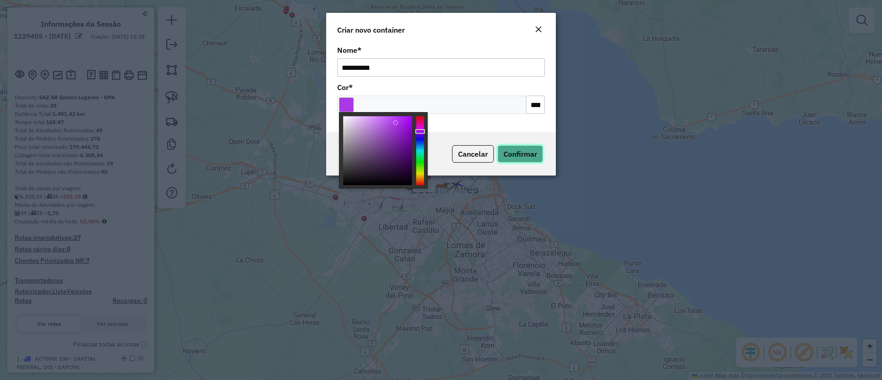
click at [512, 154] on span "Confirmar" at bounding box center [521, 153] width 34 height 9
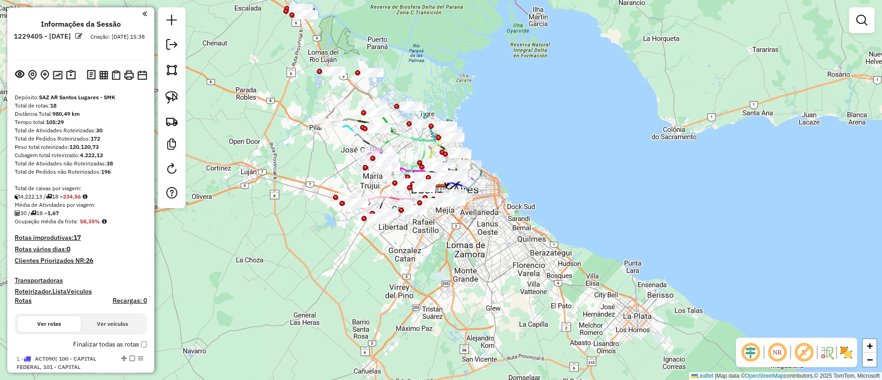
click at [866, 33] on div at bounding box center [862, 20] width 26 height 26
click at [866, 20] on em at bounding box center [861, 20] width 11 height 11
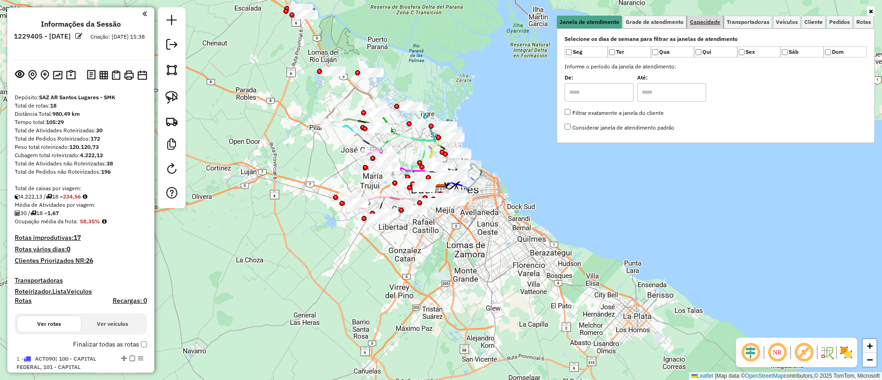
click at [695, 20] on span "Capacidade" at bounding box center [705, 22] width 30 height 6
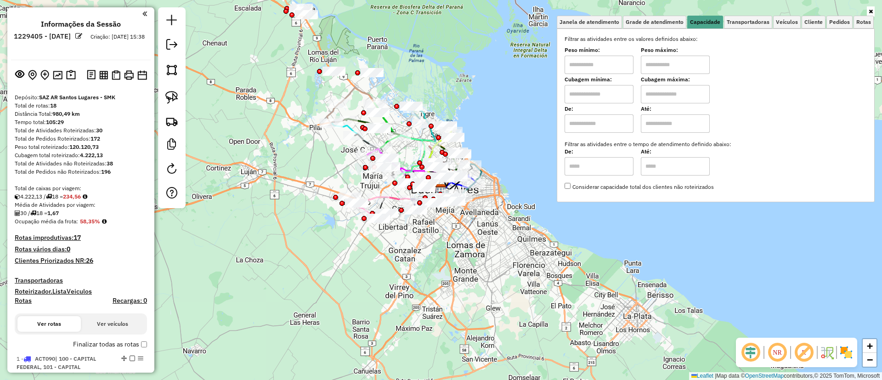
click at [590, 100] on input "text" at bounding box center [599, 94] width 69 height 18
type input "****"
click at [659, 88] on input "text" at bounding box center [675, 94] width 69 height 18
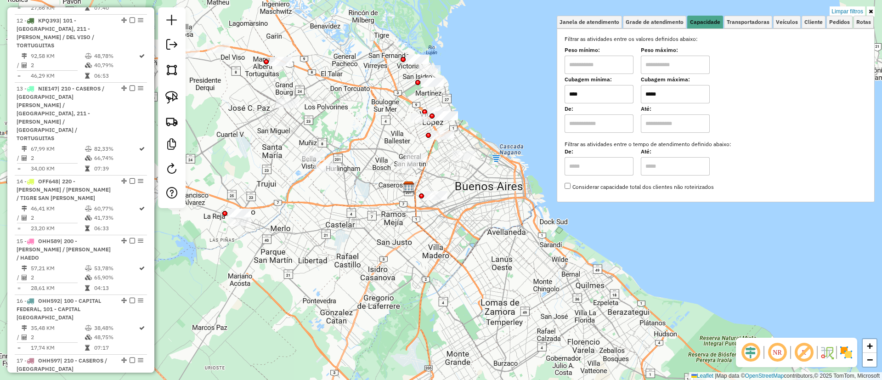
scroll to position [1203, 0]
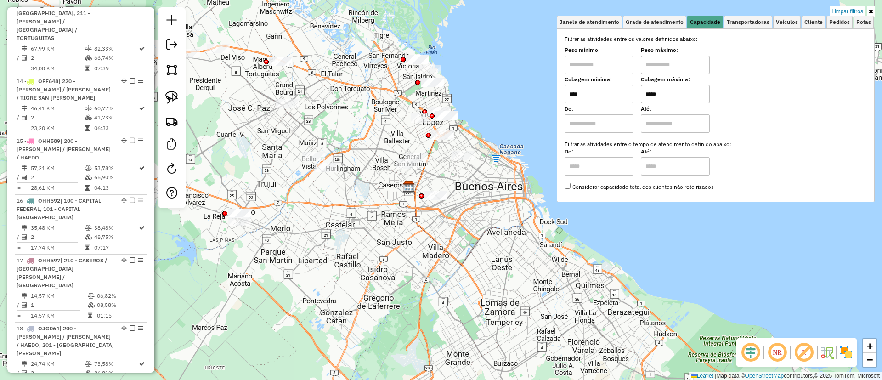
type input "*****"
drag, startPoint x: 316, startPoint y: 244, endPoint x: 364, endPoint y: 256, distance: 49.8
click at [363, 256] on div "Limpar filtros Janela de atendimento Grade de atendimento Capacidade Transporta…" at bounding box center [441, 190] width 882 height 380
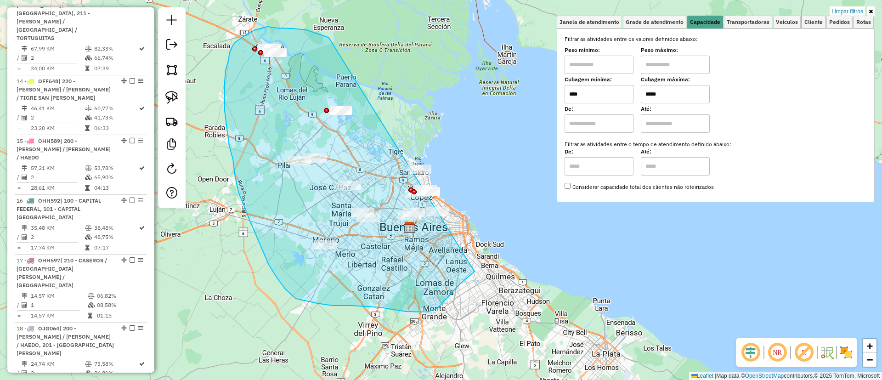
drag, startPoint x: 329, startPoint y: 39, endPoint x: 490, endPoint y: 197, distance: 225.5
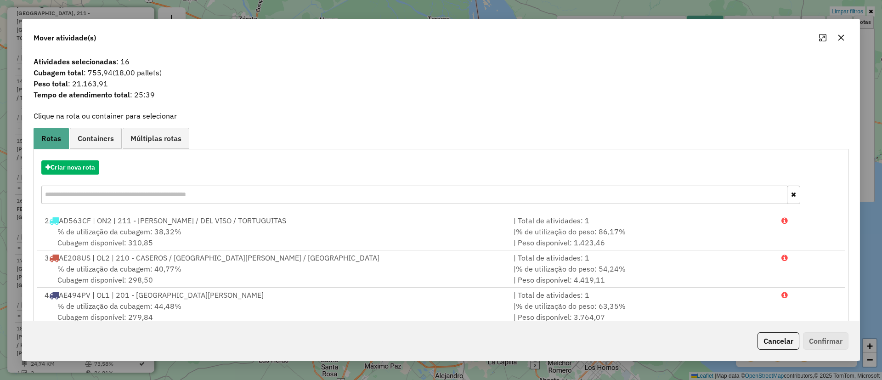
click at [91, 142] on span "Containers" at bounding box center [96, 138] width 36 height 7
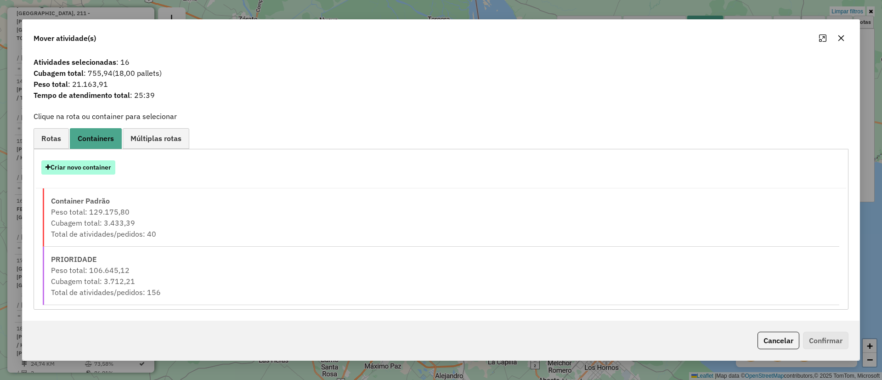
click at [82, 170] on button "Criar novo container" at bounding box center [78, 167] width 74 height 14
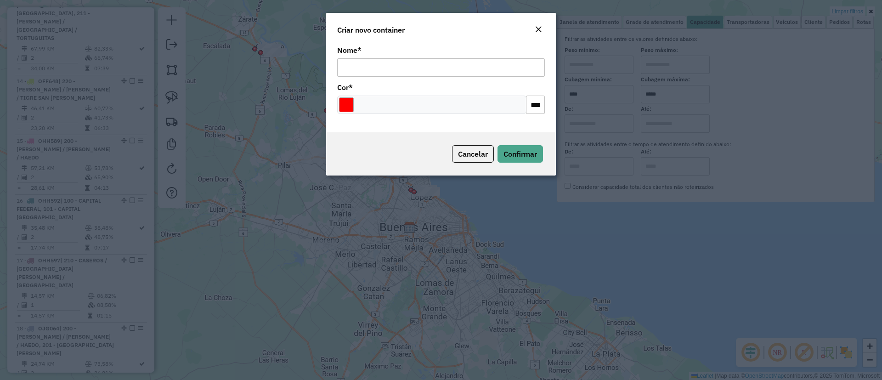
click at [401, 63] on input "Nome *" at bounding box center [441, 67] width 208 height 18
type input "******"
click at [337, 106] on div at bounding box center [431, 105] width 189 height 18
drag, startPoint x: 344, startPoint y: 103, endPoint x: 345, endPoint y: 108, distance: 5.1
click at [345, 102] on input "Select a color" at bounding box center [346, 104] width 15 height 15
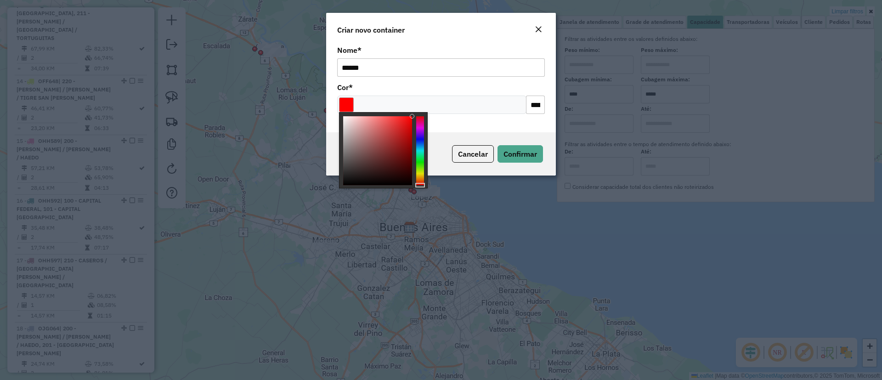
type input "*******"
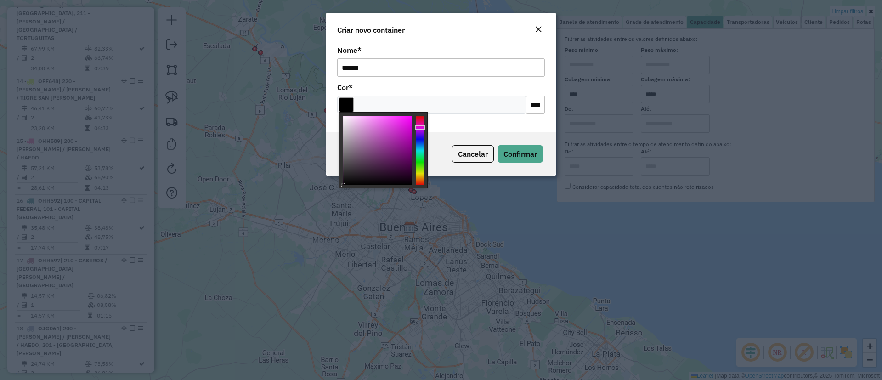
drag, startPoint x: 349, startPoint y: 153, endPoint x: 357, endPoint y: 202, distance: 50.2
click at [357, 202] on body "Aguarde... Pop-up bloqueado! Seu navegador bloqueou automáticamente a abertura …" at bounding box center [441, 190] width 882 height 380
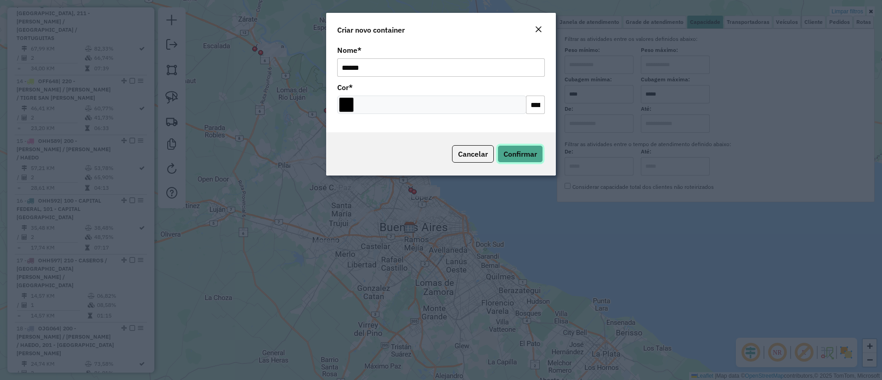
click at [506, 148] on button "Confirmar" at bounding box center [520, 153] width 45 height 17
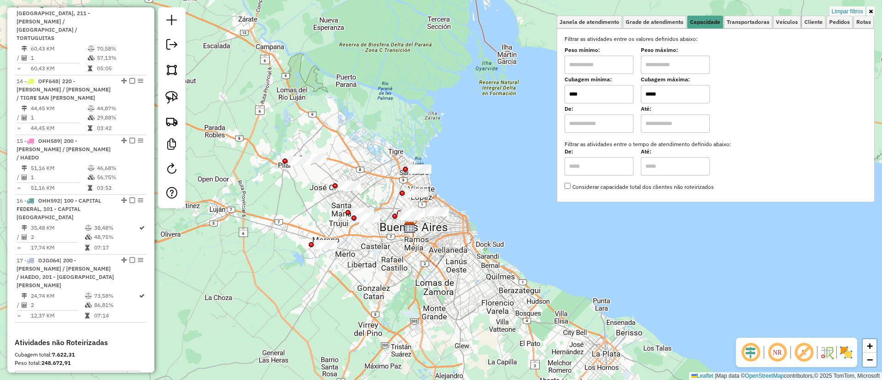
scroll to position [1193, 0]
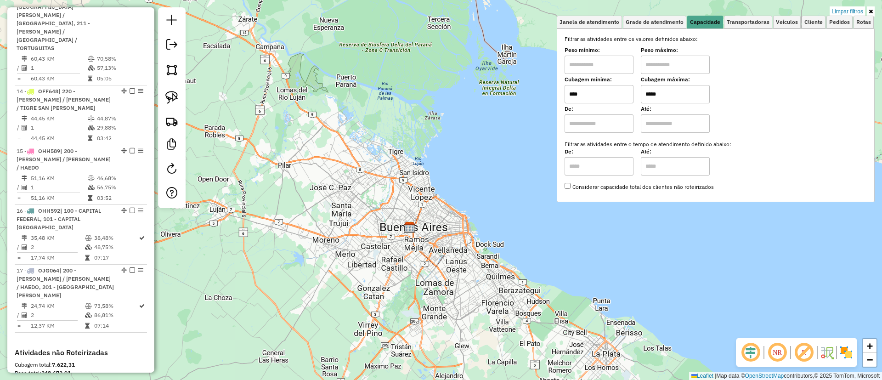
click at [851, 13] on link "Limpar filtros" at bounding box center [847, 11] width 35 height 10
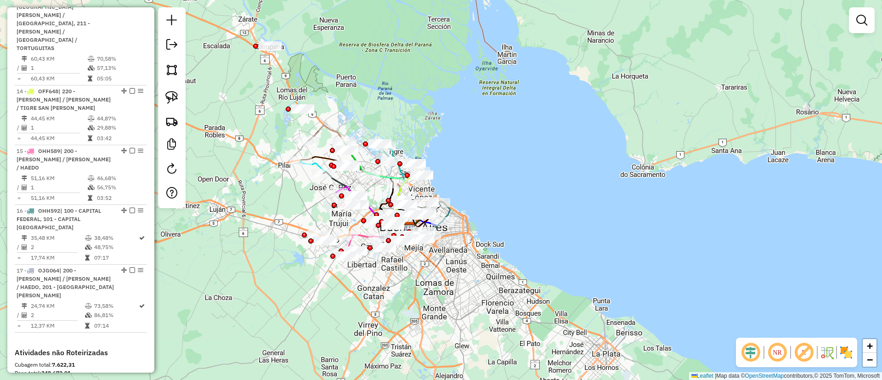
click at [866, 10] on div at bounding box center [862, 20] width 26 height 26
click at [860, 18] on em at bounding box center [861, 20] width 11 height 11
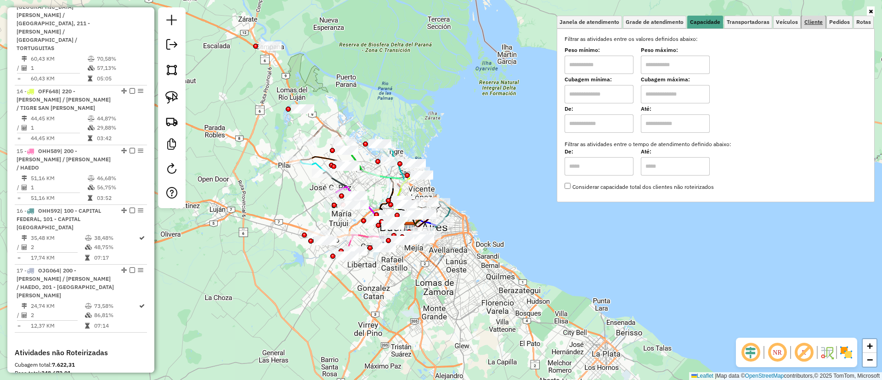
click at [816, 25] on span "Cliente" at bounding box center [814, 22] width 18 height 6
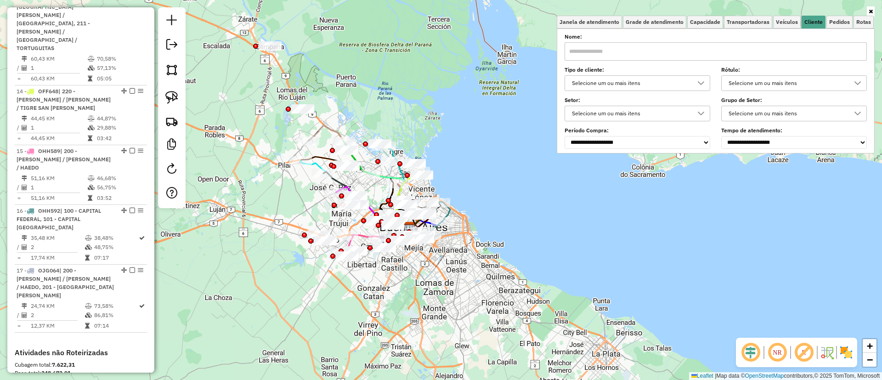
click at [642, 81] on div "Selecione um ou mais itens" at bounding box center [631, 83] width 124 height 15
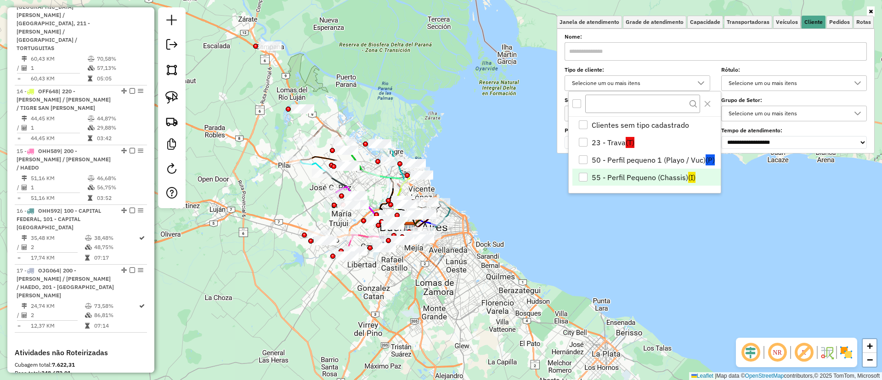
click at [630, 169] on li "55 - Perfil Pequeno (Chassis) (I)" at bounding box center [646, 177] width 148 height 17
click at [639, 156] on li "50 - Perfil pequeno 1 (Playo / Vuc) (P)" at bounding box center [646, 159] width 148 height 17
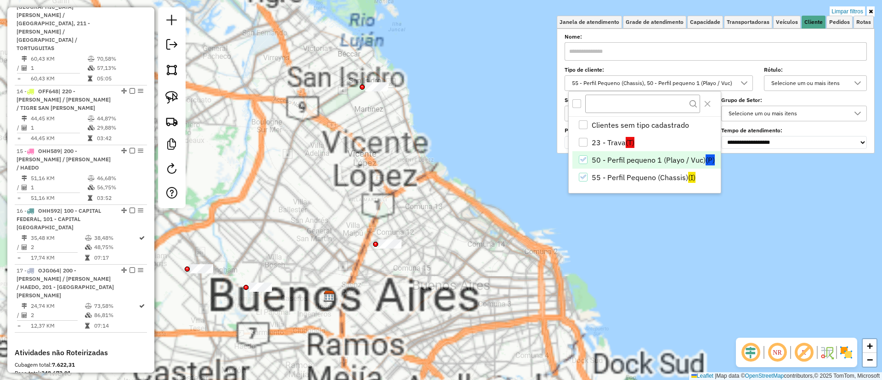
drag, startPoint x: 459, startPoint y: 214, endPoint x: 470, endPoint y: 197, distance: 20.5
click at [470, 197] on div "Limpar filtros Janela de atendimento Grade de atendimento Capacidade Transporta…" at bounding box center [441, 190] width 882 height 380
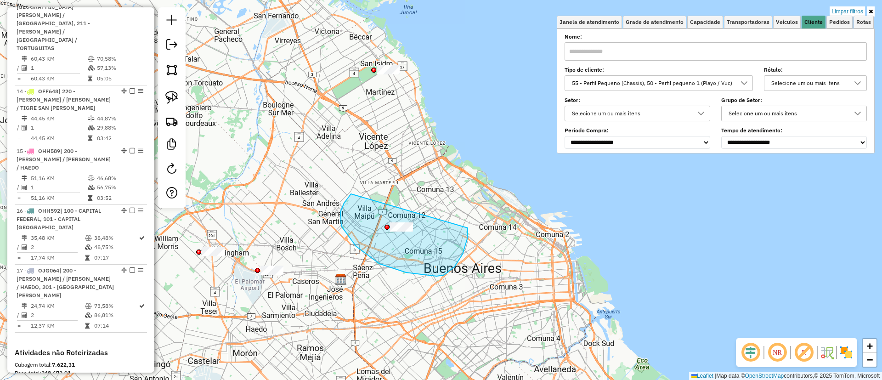
drag, startPoint x: 344, startPoint y: 203, endPoint x: 470, endPoint y: 215, distance: 126.0
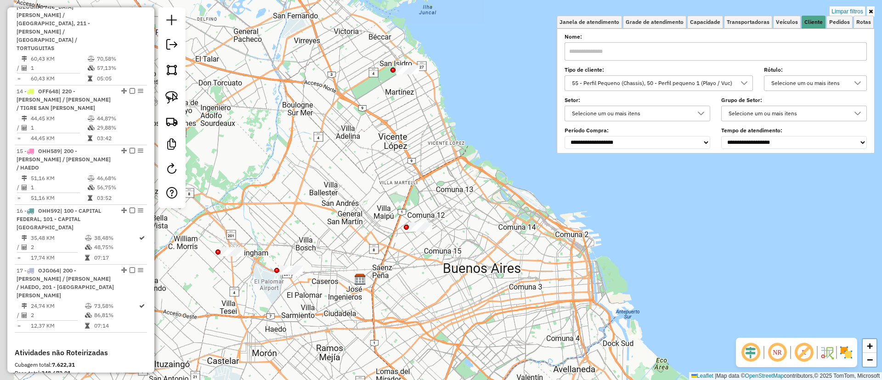
drag, startPoint x: 354, startPoint y: 197, endPoint x: 381, endPoint y: 112, distance: 88.8
click at [375, 197] on div "Limpar filtros Janela de atendimento Grade de atendimento Capacidade Transporta…" at bounding box center [441, 190] width 882 height 380
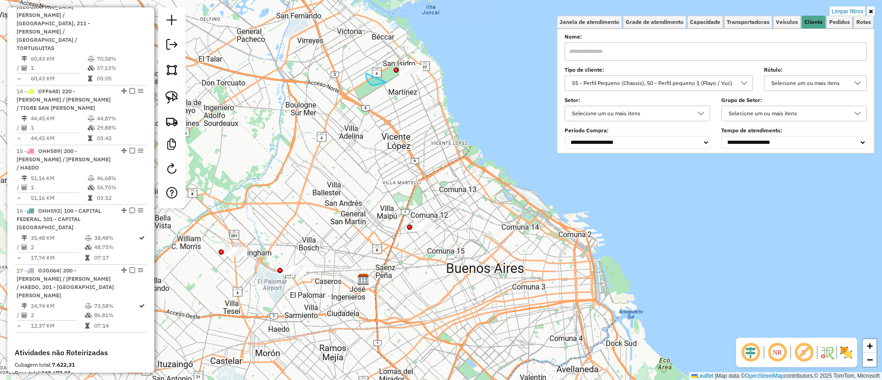
drag, startPoint x: 366, startPoint y: 74, endPoint x: 424, endPoint y: 31, distance: 72.3
drag, startPoint x: 372, startPoint y: 125, endPoint x: 499, endPoint y: 25, distance: 160.7
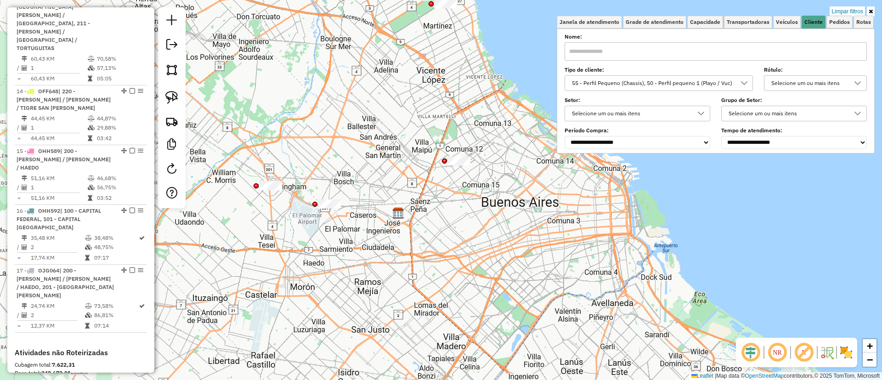
drag, startPoint x: 272, startPoint y: 151, endPoint x: 307, endPoint y: 85, distance: 74.8
click at [307, 85] on div "Limpar filtros Janela de atendimento Grade de atendimento Capacidade Transporta…" at bounding box center [441, 190] width 882 height 380
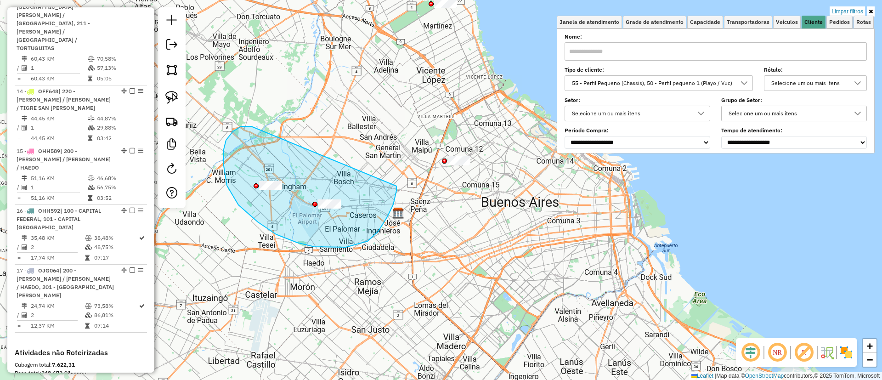
drag, startPoint x: 227, startPoint y: 186, endPoint x: 397, endPoint y: 185, distance: 169.5
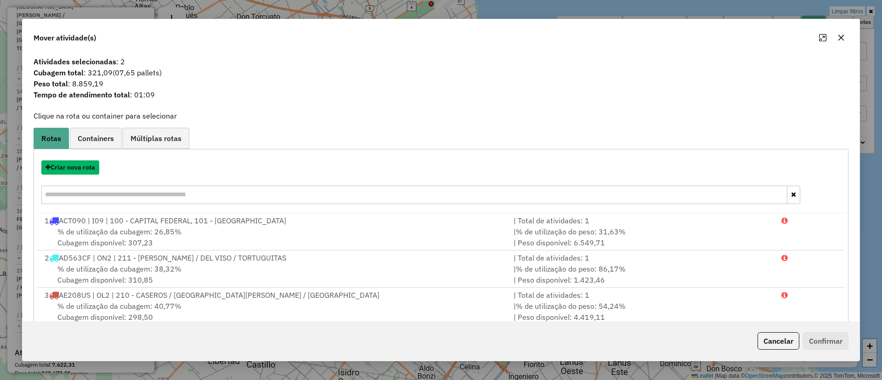
click at [82, 169] on button "Criar nova rota" at bounding box center [70, 167] width 58 height 14
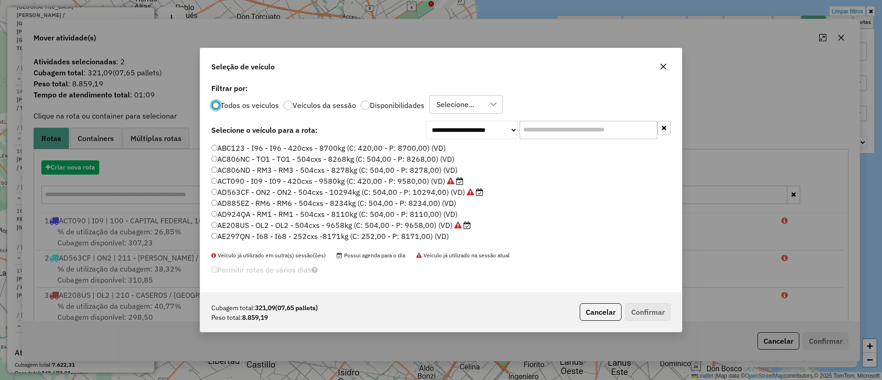
scroll to position [5, 3]
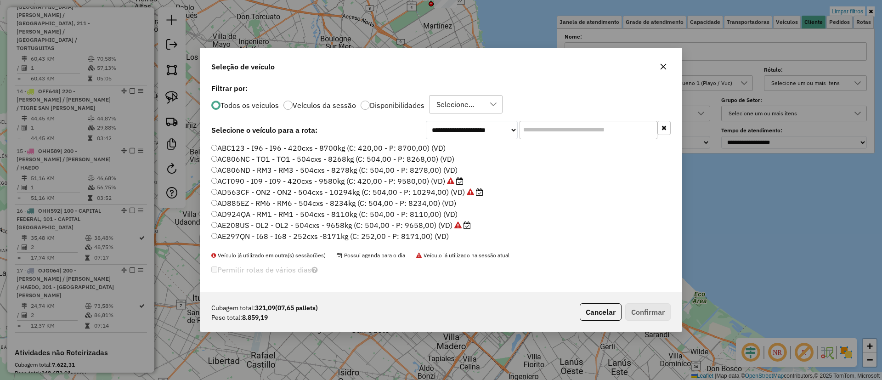
click at [578, 127] on input "text" at bounding box center [589, 130] width 138 height 18
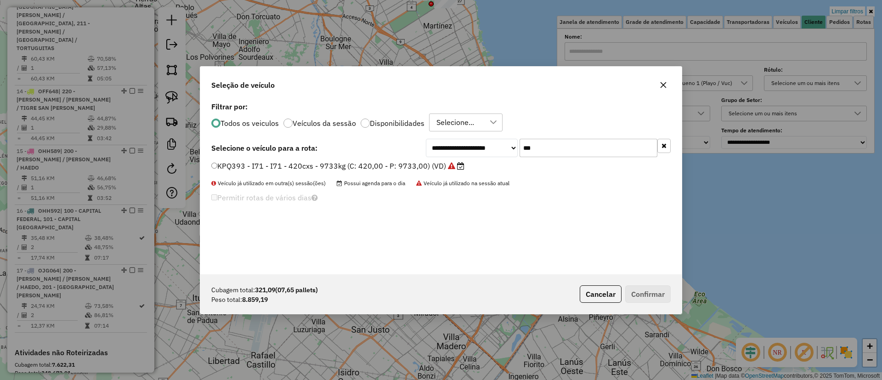
drag, startPoint x: 547, startPoint y: 151, endPoint x: 505, endPoint y: 149, distance: 41.4
click at [505, 149] on div "**********" at bounding box center [548, 148] width 245 height 18
type input "***"
click at [462, 169] on label "AG926DM - RM8 - RM8 - 504cxs - 11150kg (C: 504,00 - P: 11150,00) (VD)" at bounding box center [344, 165] width 266 height 11
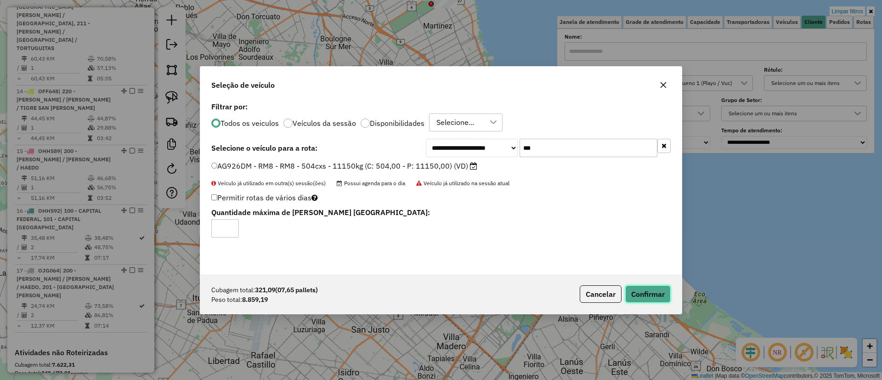
click at [645, 286] on button "Confirmar" at bounding box center [647, 293] width 45 height 17
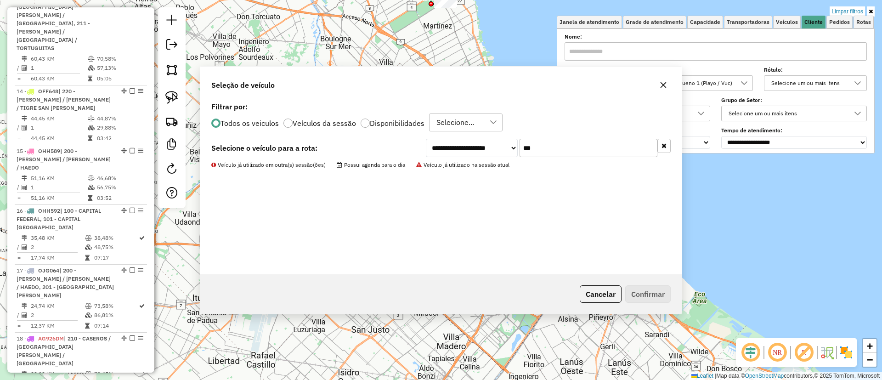
scroll to position [1203, 0]
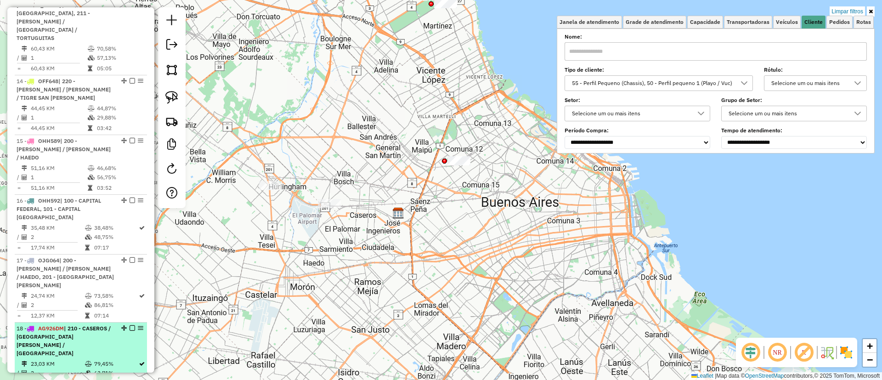
click at [130, 325] on em at bounding box center [133, 328] width 6 height 6
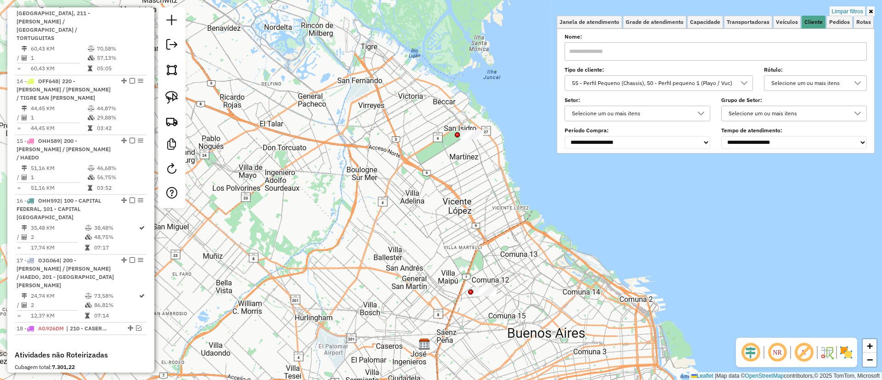
drag, startPoint x: 336, startPoint y: 133, endPoint x: 357, endPoint y: 248, distance: 116.2
click at [357, 248] on div "Limpar filtros Janela de atendimento Grade de atendimento Capacidade Transporta…" at bounding box center [441, 190] width 882 height 380
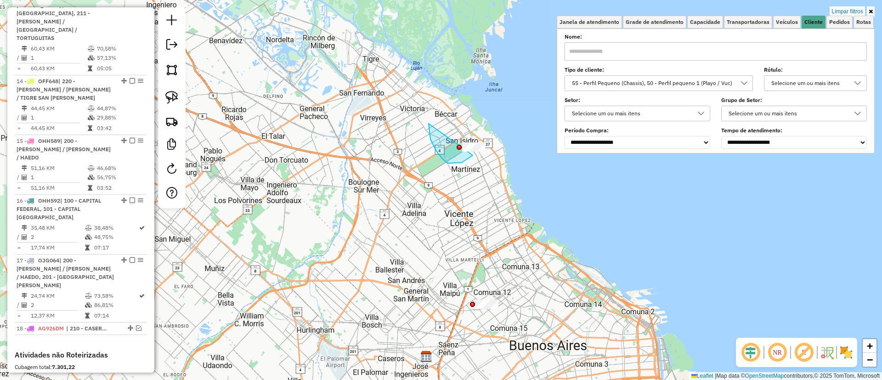
drag, startPoint x: 436, startPoint y: 151, endPoint x: 500, endPoint y: 114, distance: 73.7
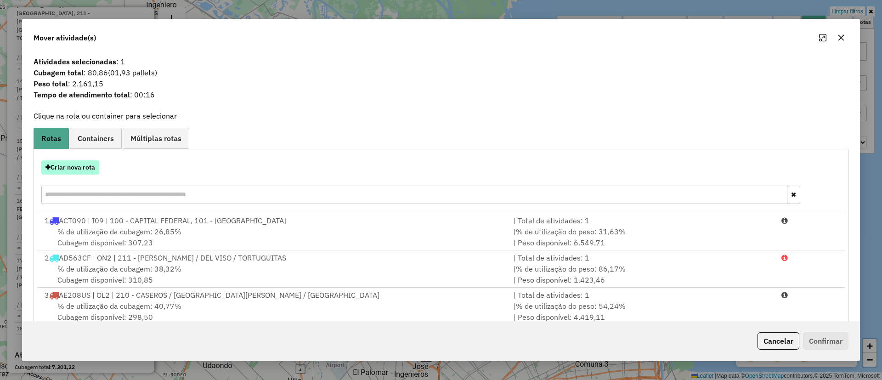
click at [69, 164] on button "Criar nova rota" at bounding box center [70, 167] width 58 height 14
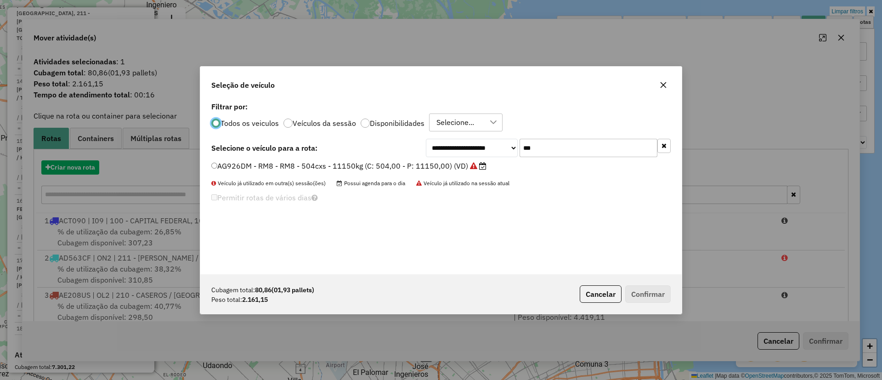
scroll to position [5, 3]
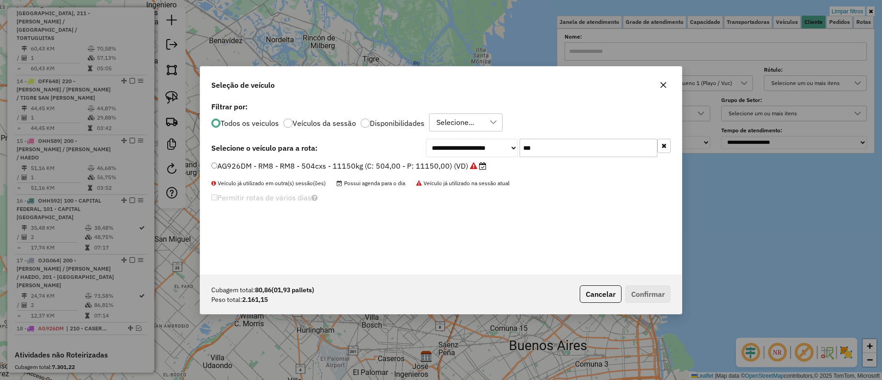
drag, startPoint x: 459, startPoint y: 134, endPoint x: 453, endPoint y: 134, distance: 6.4
click at [453, 134] on div "**********" at bounding box center [441, 187] width 482 height 175
type input "***"
click at [445, 176] on div "KPQ393 - I71 - I71 - 420cxs - 9733kg (C: 420,00 - P: 9733,00) (VD)" at bounding box center [441, 170] width 470 height 18
click at [451, 166] on icon at bounding box center [451, 165] width 7 height 7
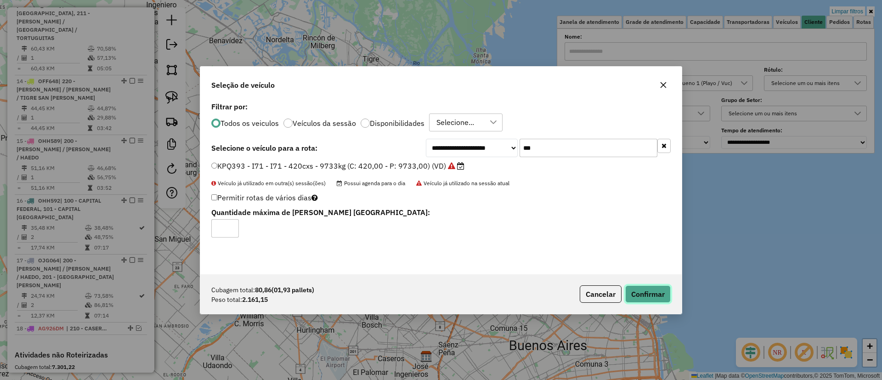
click at [645, 288] on button "Confirmar" at bounding box center [647, 293] width 45 height 17
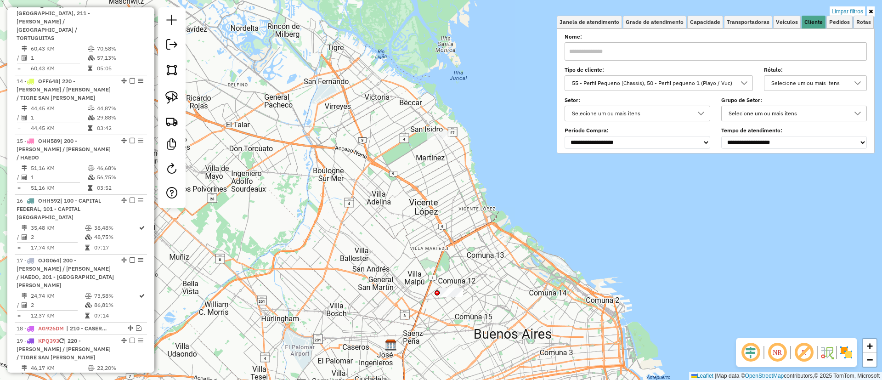
drag, startPoint x: 424, startPoint y: 186, endPoint x: 379, endPoint y: 173, distance: 46.5
click at [379, 173] on div "Limpar filtros Janela de atendimento Grade de atendimento Capacidade Transporta…" at bounding box center [441, 190] width 882 height 380
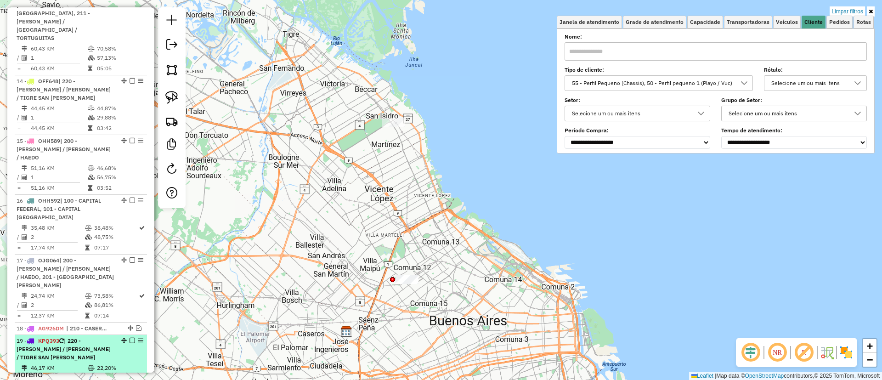
click at [130, 338] on em at bounding box center [133, 341] width 6 height 6
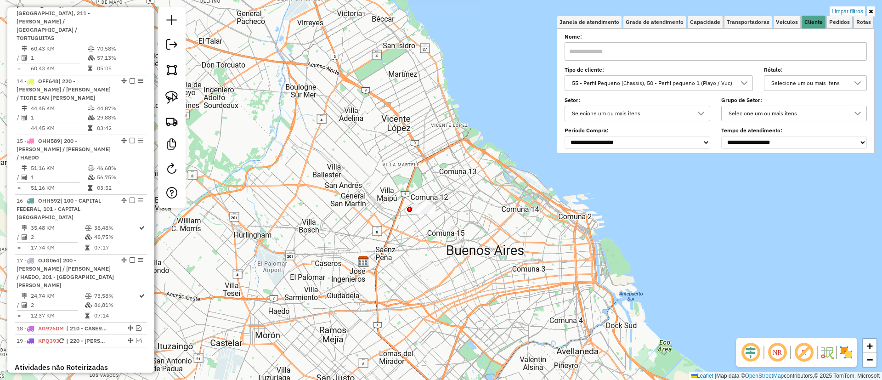
drag, startPoint x: 344, startPoint y: 135, endPoint x: 349, endPoint y: 92, distance: 42.6
click at [349, 92] on div "Limpar filtros Janela de atendimento Grade de atendimento Capacidade Transporta…" at bounding box center [441, 190] width 882 height 380
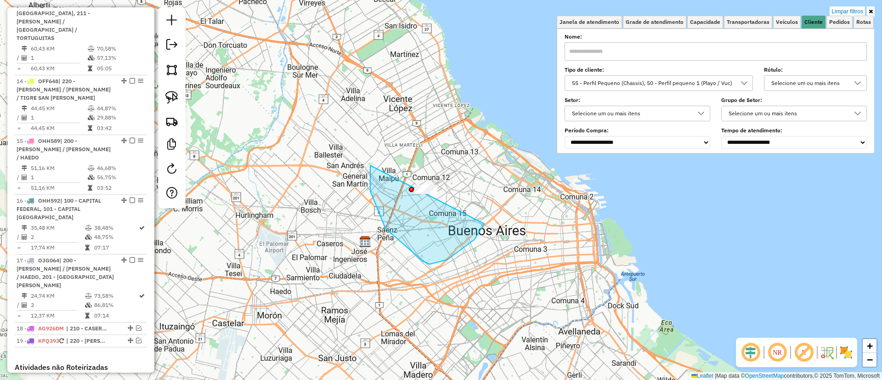
drag, startPoint x: 370, startPoint y: 165, endPoint x: 503, endPoint y: 144, distance: 134.5
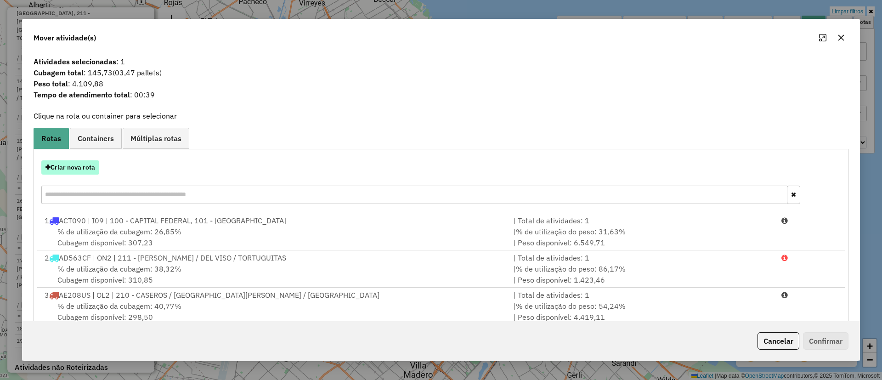
click at [83, 167] on button "Criar nova rota" at bounding box center [70, 167] width 58 height 14
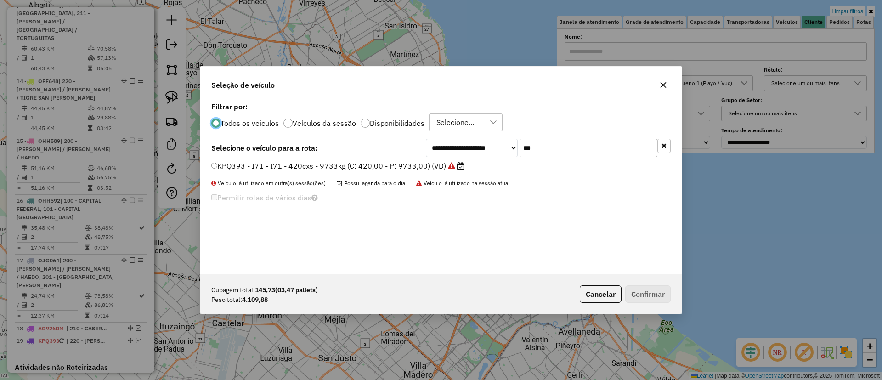
click at [298, 122] on label "Veículos da sessão" at bounding box center [324, 122] width 63 height 7
click at [665, 140] on button "button" at bounding box center [663, 146] width 13 height 14
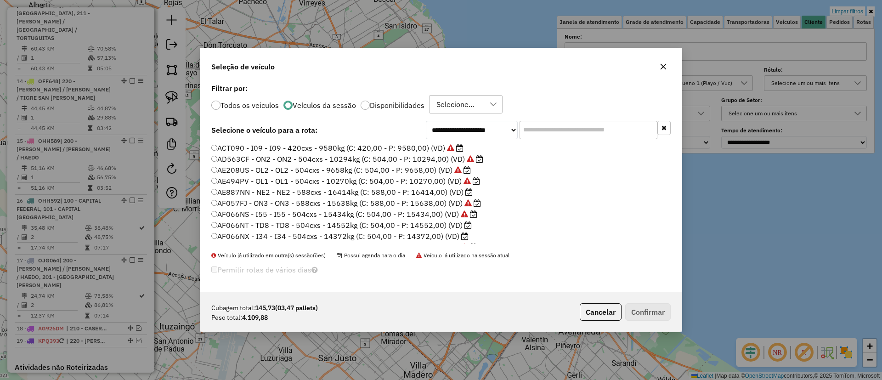
scroll to position [208, 0]
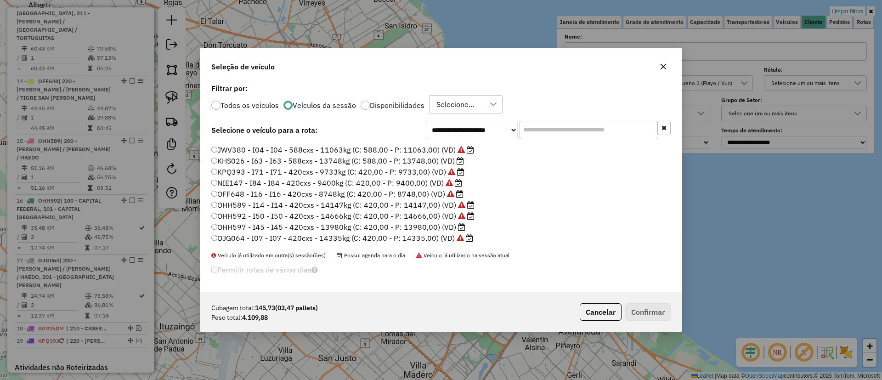
click at [417, 226] on label "OHH597 - I45 - I45 - 420cxs - 13980kg (C: 420,00 - P: 13980,00) (VD)" at bounding box center [338, 226] width 254 height 11
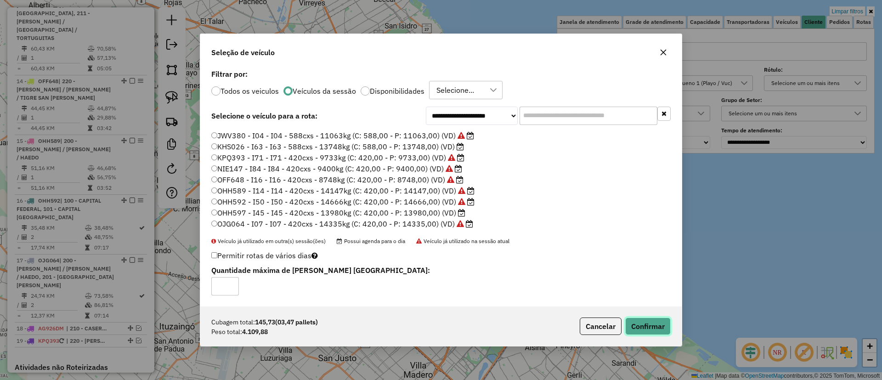
click at [646, 325] on button "Confirmar" at bounding box center [647, 325] width 45 height 17
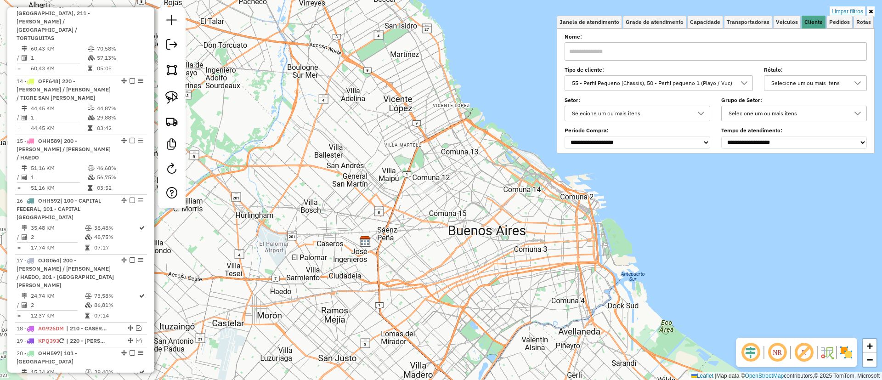
click at [840, 14] on link "Limpar filtros" at bounding box center [847, 11] width 35 height 10
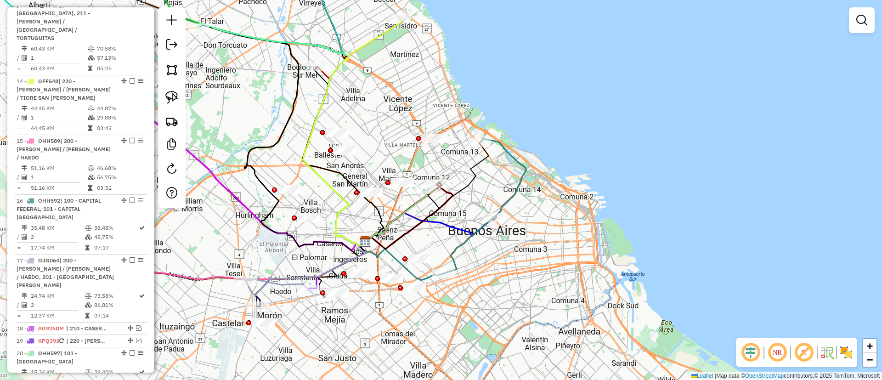
drag, startPoint x: 570, startPoint y: 160, endPoint x: 599, endPoint y: 141, distance: 34.7
click at [599, 141] on div "Janela de atendimento Grade de atendimento Capacidade Transportadoras Veículos …" at bounding box center [441, 190] width 882 height 380
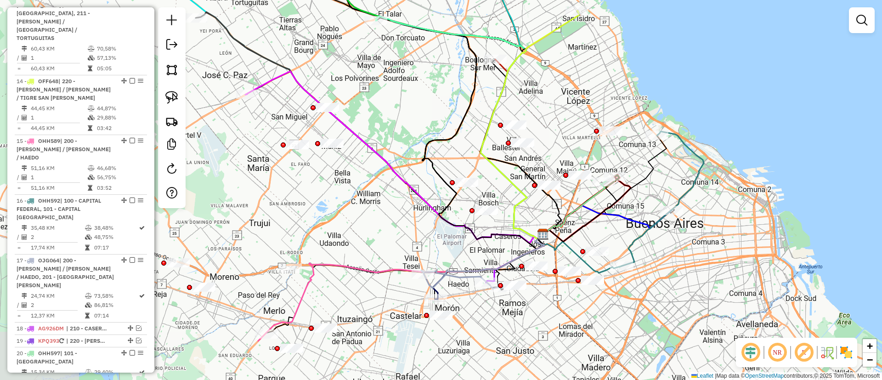
drag, startPoint x: 468, startPoint y: 130, endPoint x: 533, endPoint y: 147, distance: 67.2
click at [615, 141] on div "Janela de atendimento Grade de atendimento Capacidade Transportadoras Veículos …" at bounding box center [441, 190] width 882 height 380
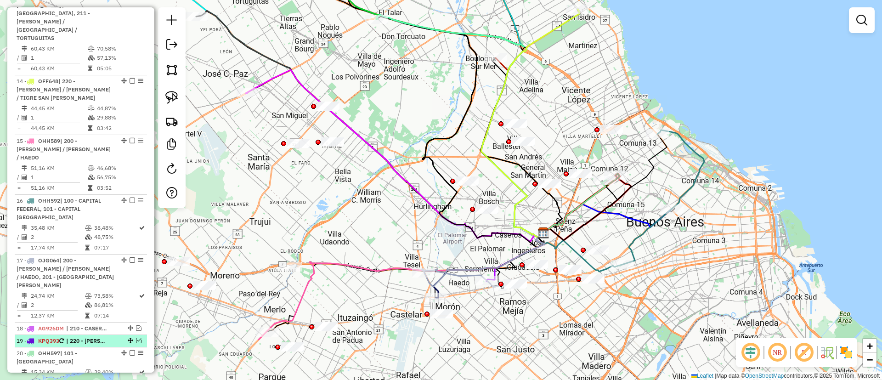
click at [91, 337] on span "| 220 - ZARATE / CAMPANA / TIGRE SAN ISIDRO" at bounding box center [87, 341] width 42 height 8
select select "**********"
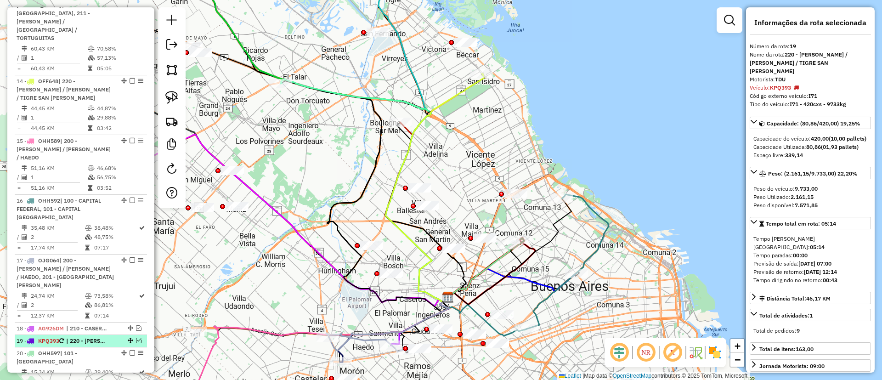
click at [131, 338] on div at bounding box center [130, 341] width 28 height 6
click at [136, 338] on em at bounding box center [139, 341] width 6 height 6
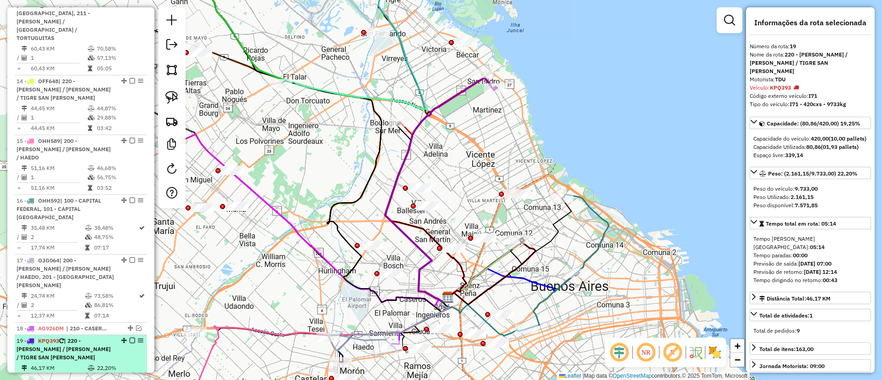
click at [128, 337] on div "19 - KPQ393 | 220 - ZARATE / CAMPANA / TIGRE SAN ISIDRO" at bounding box center [81, 349] width 129 height 25
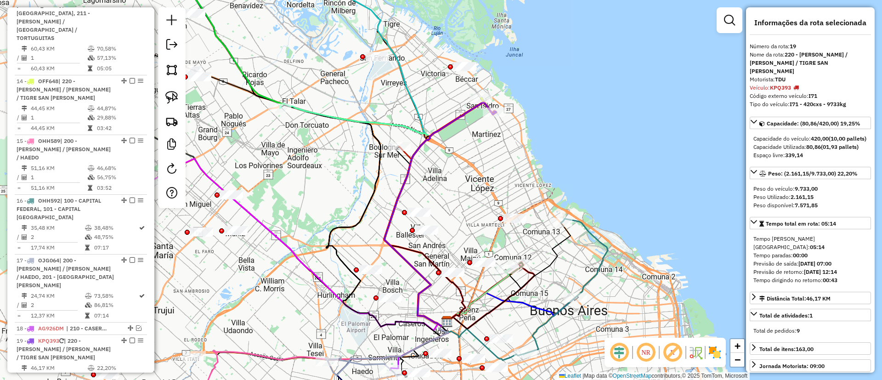
drag, startPoint x: 433, startPoint y: 130, endPoint x: 432, endPoint y: 155, distance: 24.4
click at [432, 155] on div "Janela de atendimento Grade de atendimento Capacidade Transportadoras Veículos …" at bounding box center [441, 190] width 882 height 380
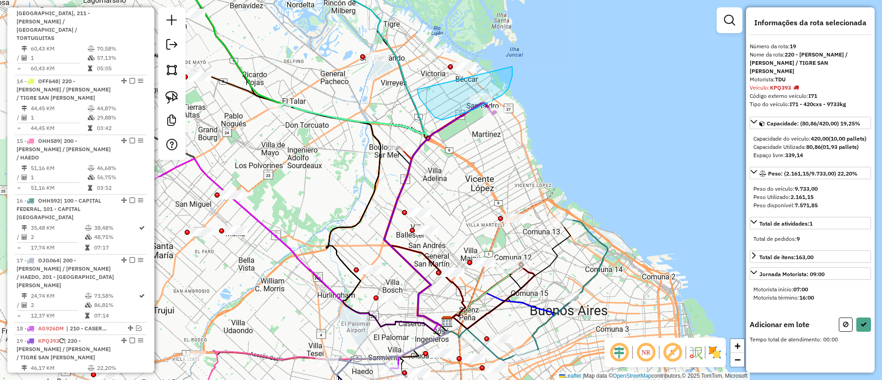
drag, startPoint x: 420, startPoint y: 99, endPoint x: 512, endPoint y: 66, distance: 97.9
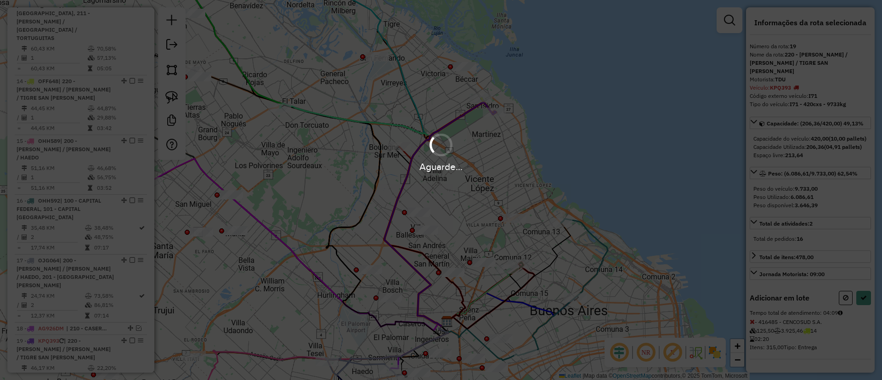
select select "**********"
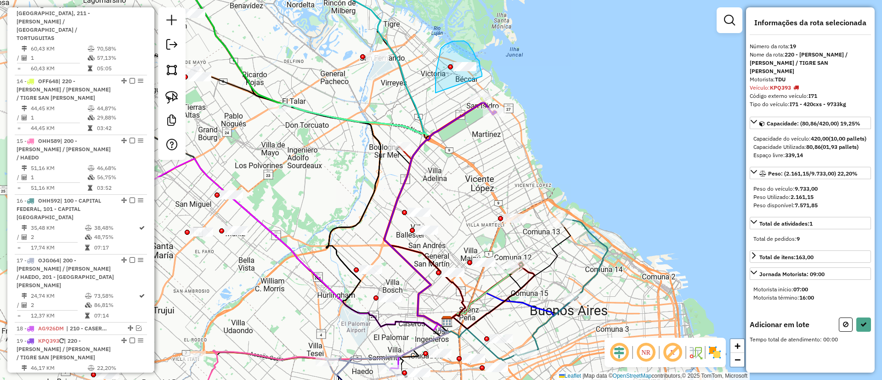
drag, startPoint x: 436, startPoint y: 93, endPoint x: 482, endPoint y: 76, distance: 48.8
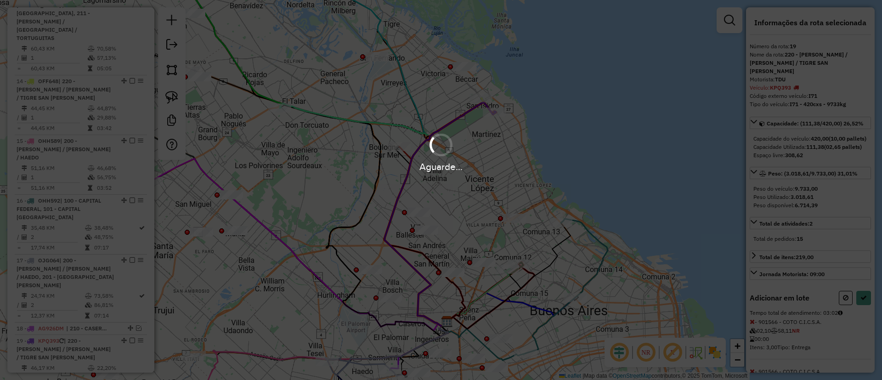
select select "**********"
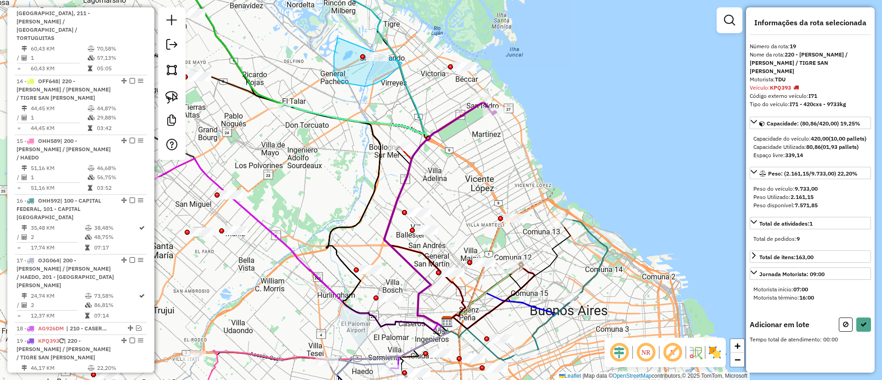
drag, startPoint x: 338, startPoint y: 38, endPoint x: 405, endPoint y: 39, distance: 67.1
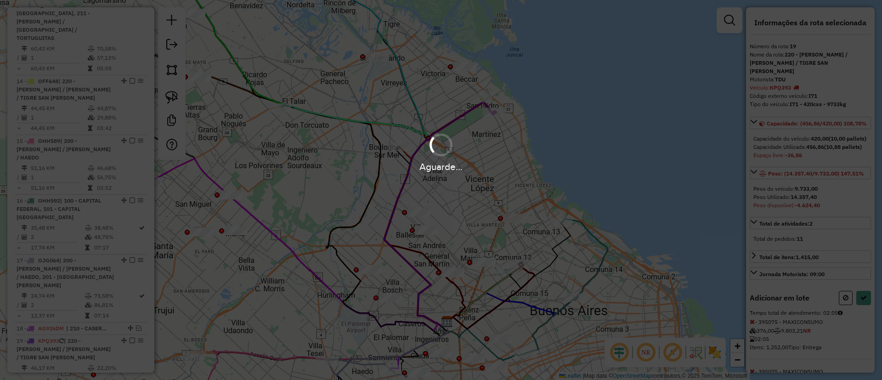
select select "**********"
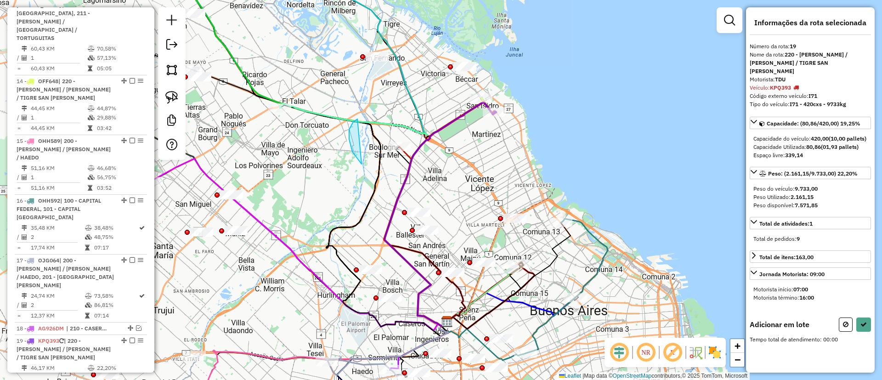
drag, startPoint x: 362, startPoint y: 164, endPoint x: 453, endPoint y: 120, distance: 100.9
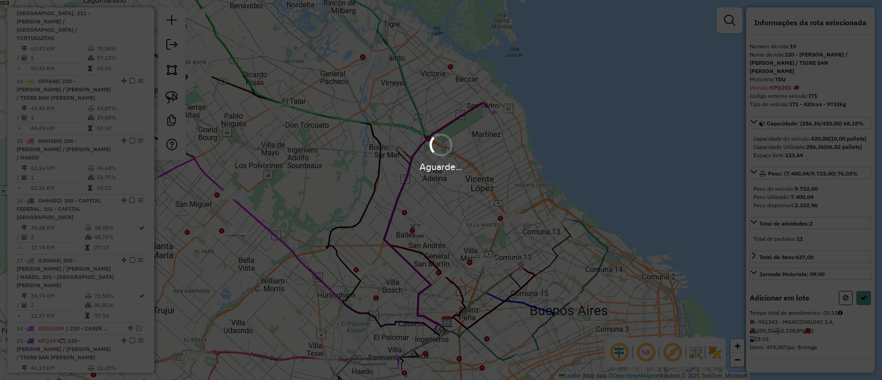
select select "**********"
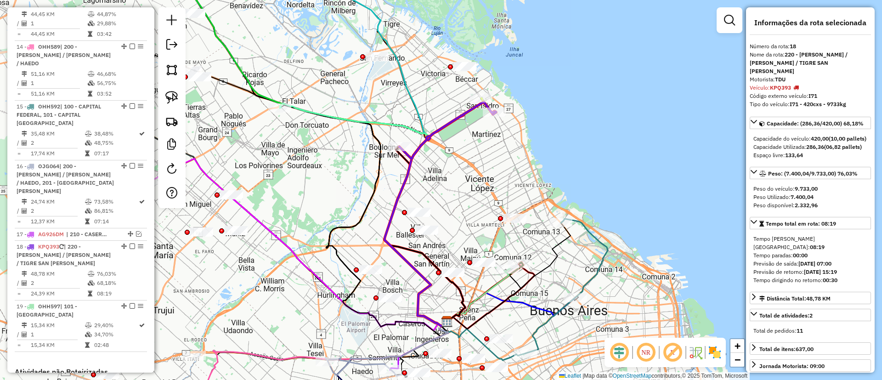
scroll to position [1257, 0]
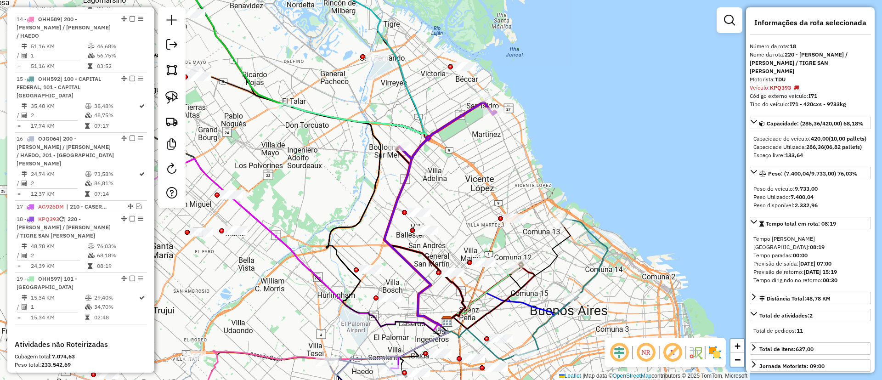
click at [714, 360] on div "NR R" at bounding box center [665, 352] width 121 height 29
click at [711, 355] on img at bounding box center [715, 352] width 15 height 15
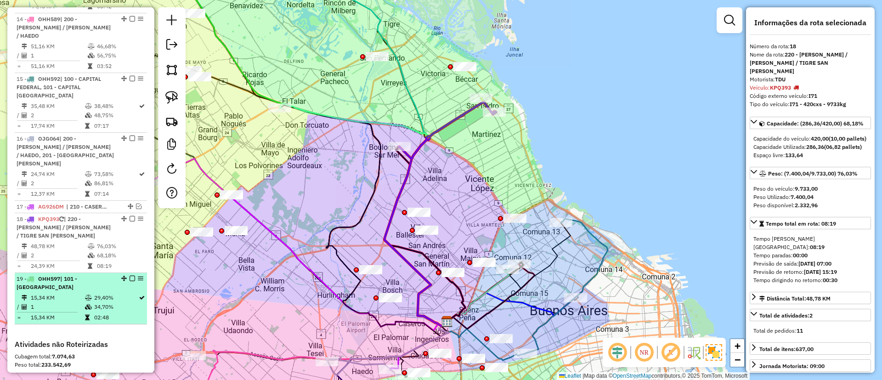
scroll to position [1119, 0]
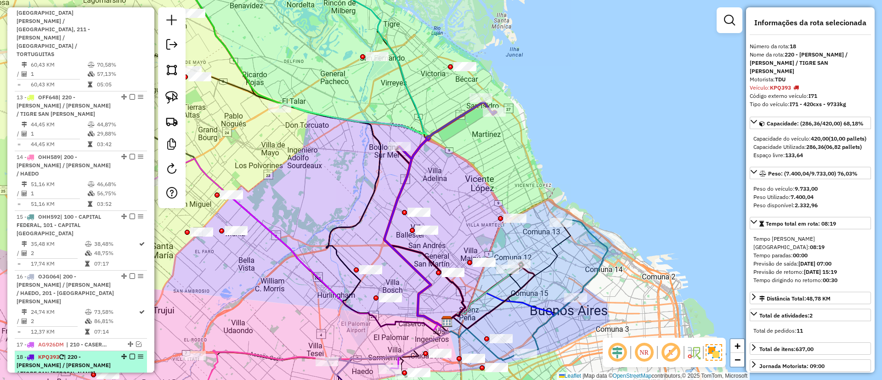
click at [131, 354] on em at bounding box center [133, 357] width 6 height 6
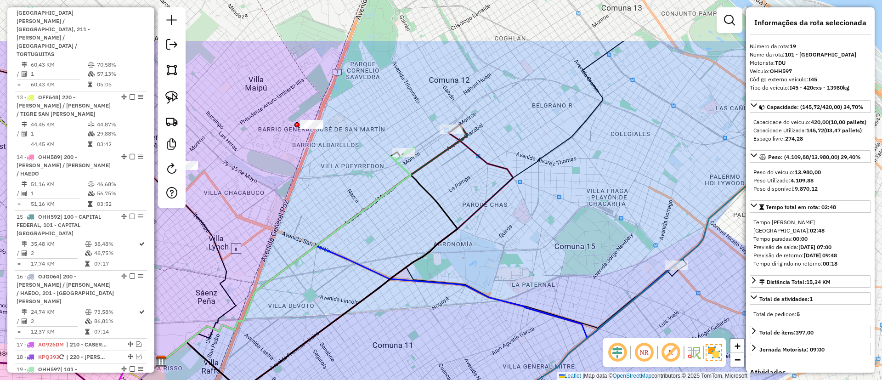
drag, startPoint x: 489, startPoint y: 170, endPoint x: 368, endPoint y: 233, distance: 136.3
click at [368, 233] on div "Janela de atendimento Grade de atendimento Capacidade Transportadoras Veículos …" at bounding box center [441, 190] width 882 height 380
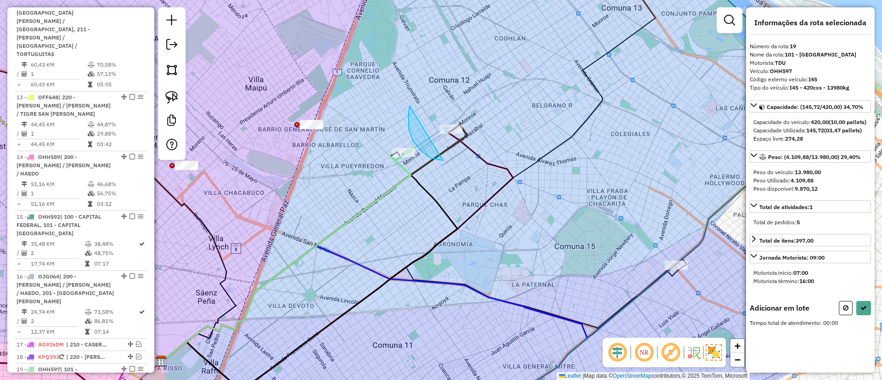
drag, startPoint x: 431, startPoint y: 158, endPoint x: 499, endPoint y: 88, distance: 98.1
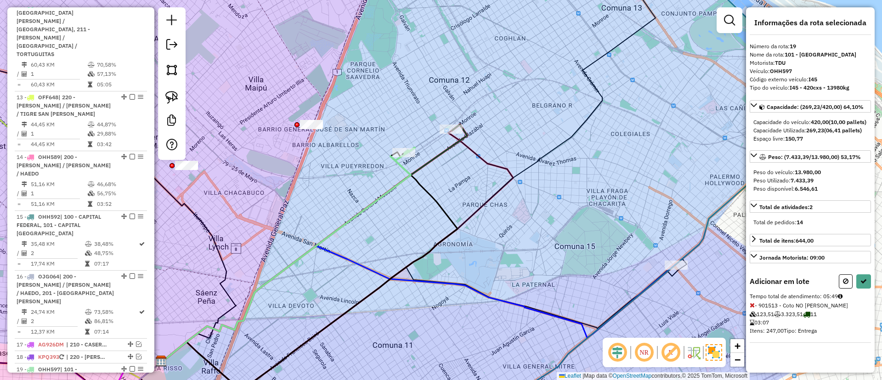
select select "**********"
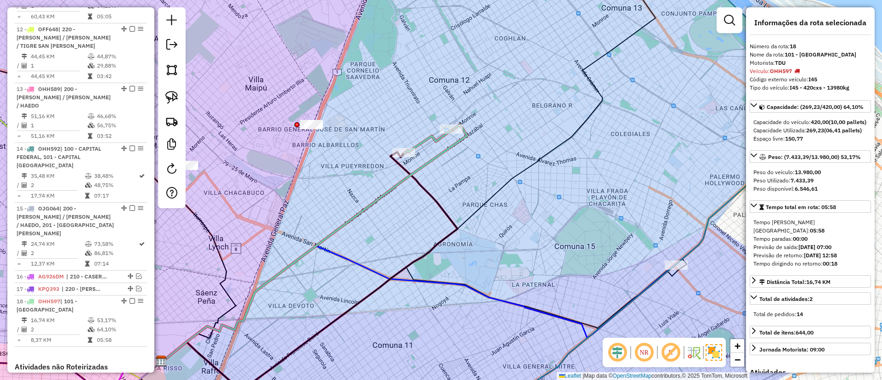
scroll to position [1158, 0]
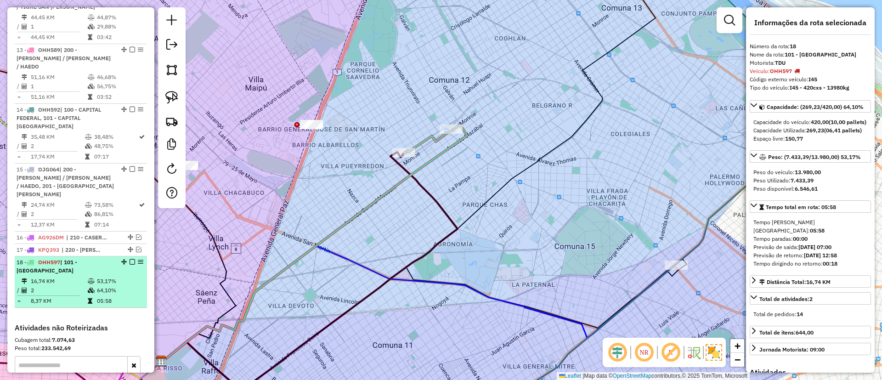
click at [130, 259] on em at bounding box center [133, 262] width 6 height 6
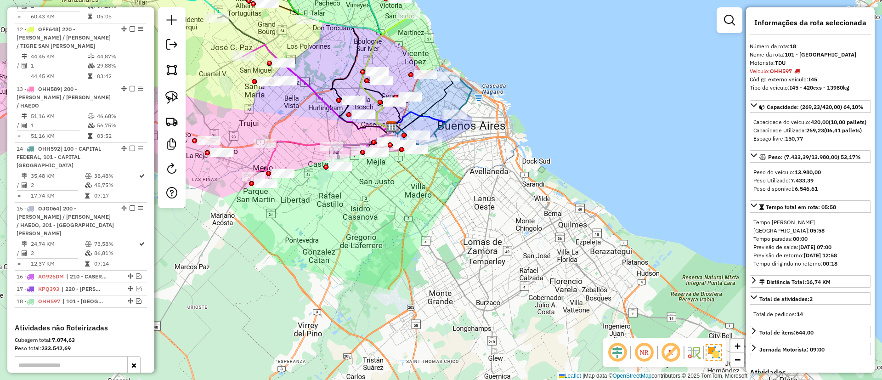
drag, startPoint x: 549, startPoint y: 82, endPoint x: 568, endPoint y: 84, distance: 19.3
click at [568, 84] on div "Janela de atendimento Grade de atendimento Capacidade Transportadoras Veículos …" at bounding box center [441, 190] width 882 height 380
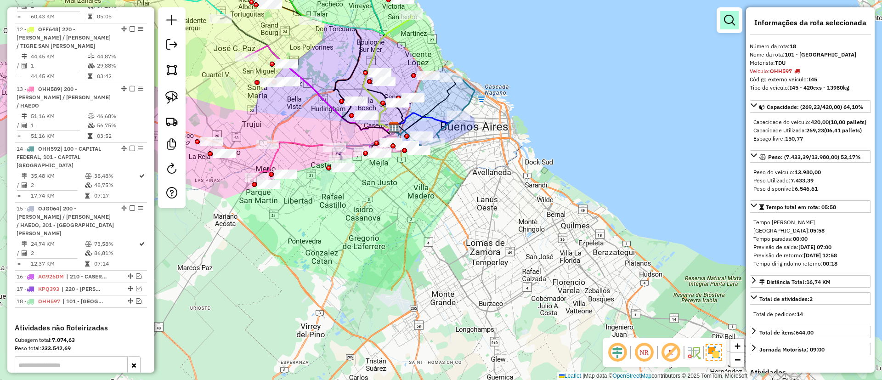
click at [733, 23] on em at bounding box center [729, 20] width 11 height 11
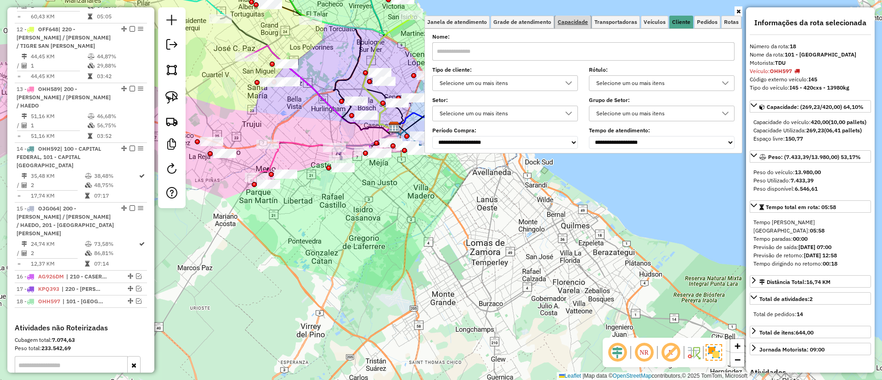
click at [575, 27] on link "Capacidade" at bounding box center [573, 22] width 36 height 13
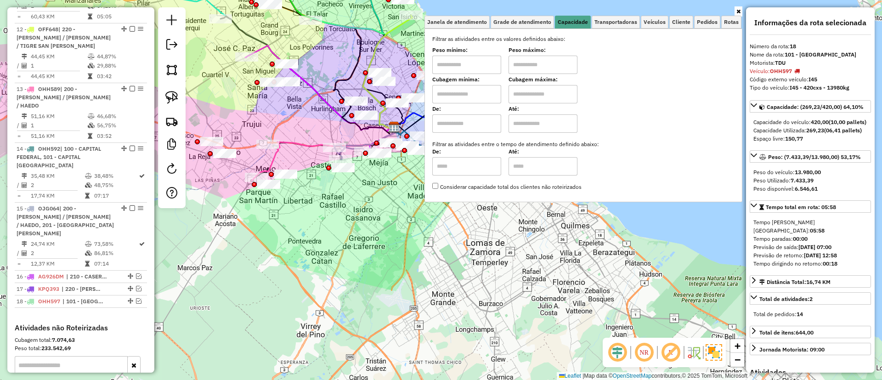
click at [489, 87] on input "text" at bounding box center [466, 94] width 69 height 18
type input "****"
click at [538, 96] on input "text" at bounding box center [543, 94] width 69 height 18
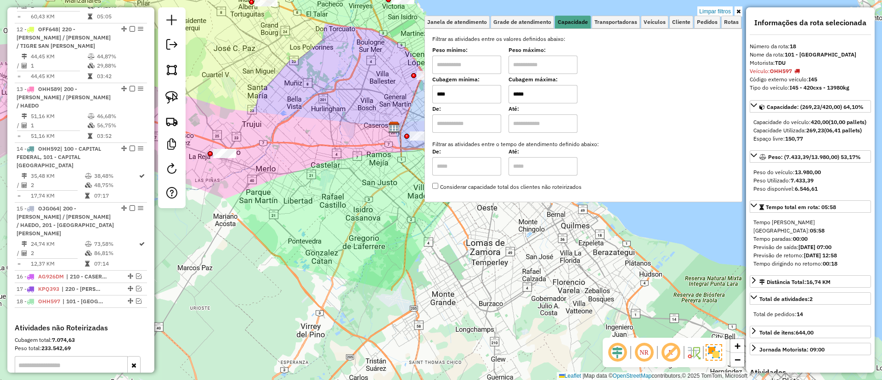
type input "*****"
drag, startPoint x: 122, startPoint y: 100, endPoint x: 97, endPoint y: 155, distance: 59.9
click at [326, 98] on div "Limpar filtros Janela de atendimento Grade de atendimento Capacidade Transporta…" at bounding box center [441, 190] width 882 height 380
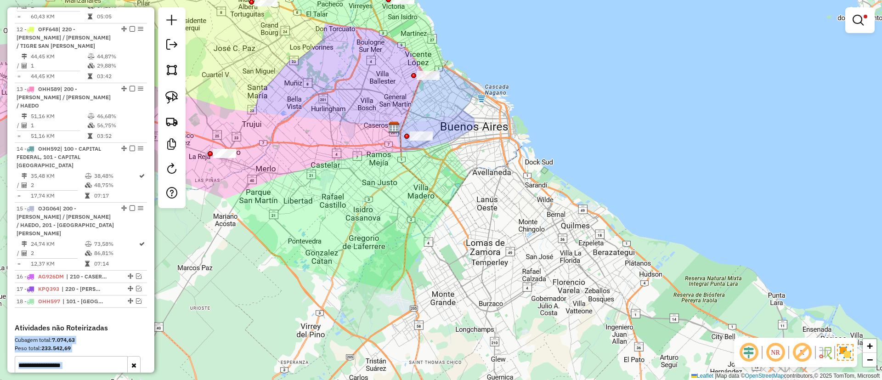
drag, startPoint x: 364, startPoint y: 129, endPoint x: 473, endPoint y: 200, distance: 130.1
click at [505, 212] on div "Limpar filtros Janela de atendimento Grade de atendimento Capacidade Transporta…" at bounding box center [441, 190] width 882 height 380
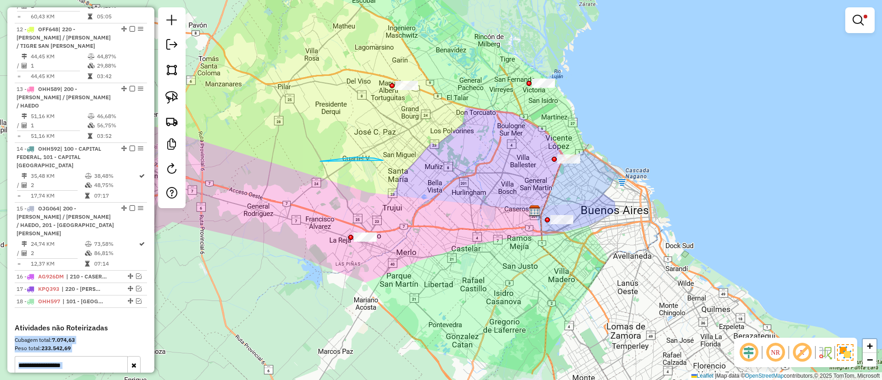
drag, startPoint x: 320, startPoint y: 161, endPoint x: 424, endPoint y: 197, distance: 109.4
drag, startPoint x: 337, startPoint y: 110, endPoint x: 322, endPoint y: 148, distance: 40.9
click at [322, 148] on div "Limpar filtros Janela de atendimento Grade de atendimento Capacidade Transporta…" at bounding box center [441, 190] width 882 height 380
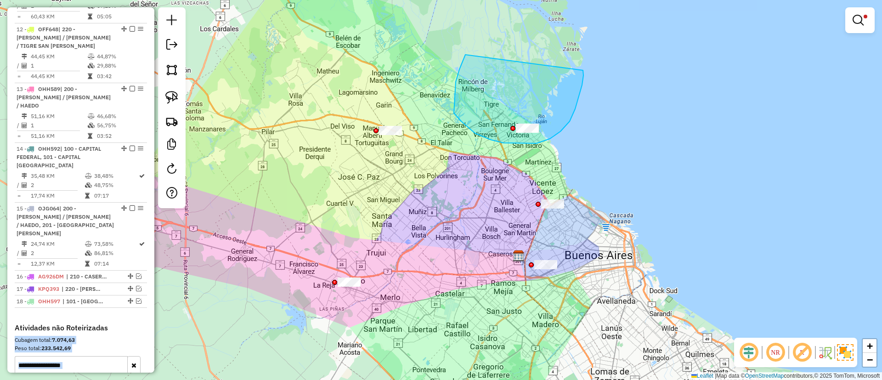
drag, startPoint x: 475, startPoint y: 133, endPoint x: 583, endPoint y: 70, distance: 125.2
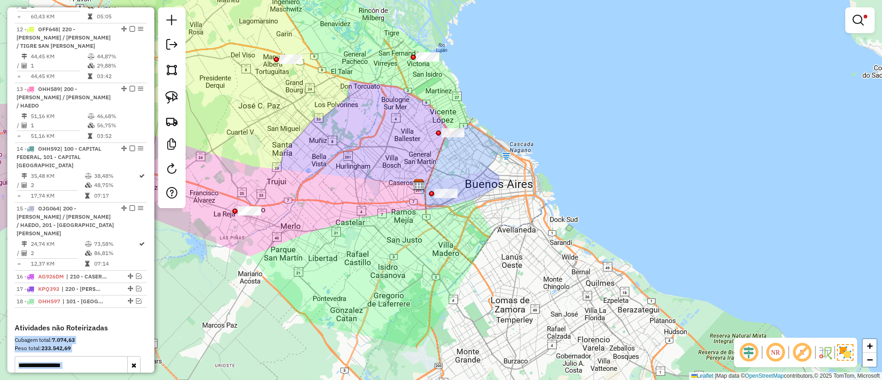
drag, startPoint x: 422, startPoint y: 88, endPoint x: 400, endPoint y: 69, distance: 29.0
click at [400, 69] on div "Limpar filtros Janela de atendimento Grade de atendimento Capacidade Transporta…" at bounding box center [441, 190] width 882 height 380
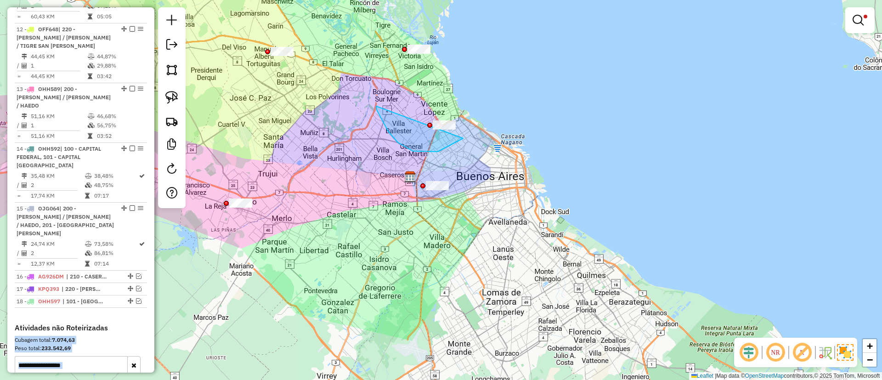
drag, startPoint x: 377, startPoint y: 110, endPoint x: 491, endPoint y: 85, distance: 116.7
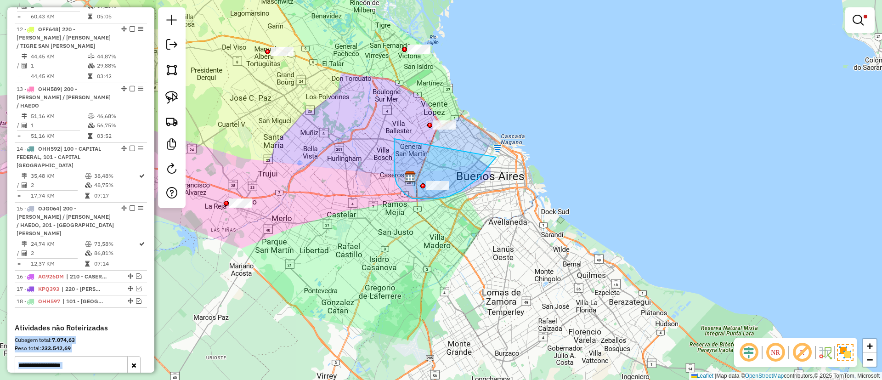
drag, startPoint x: 404, startPoint y: 193, endPoint x: 497, endPoint y: 124, distance: 115.8
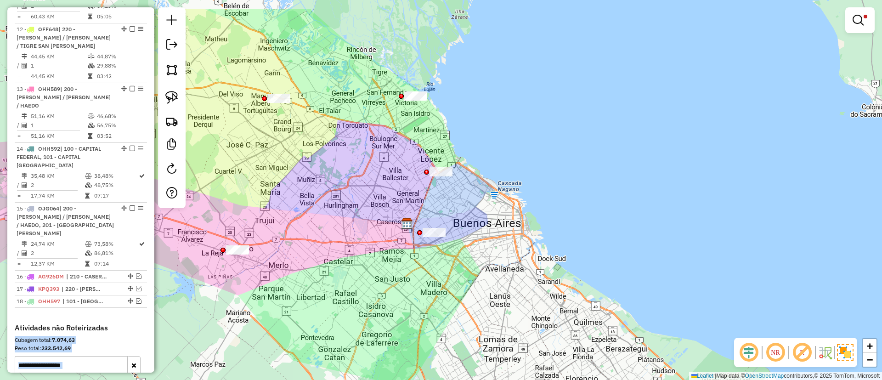
drag, startPoint x: 408, startPoint y: 205, endPoint x: 491, endPoint y: 164, distance: 92.9
click at [491, 164] on div "Limpar filtros Janela de atendimento Grade de atendimento Capacidade Transporta…" at bounding box center [441, 190] width 882 height 380
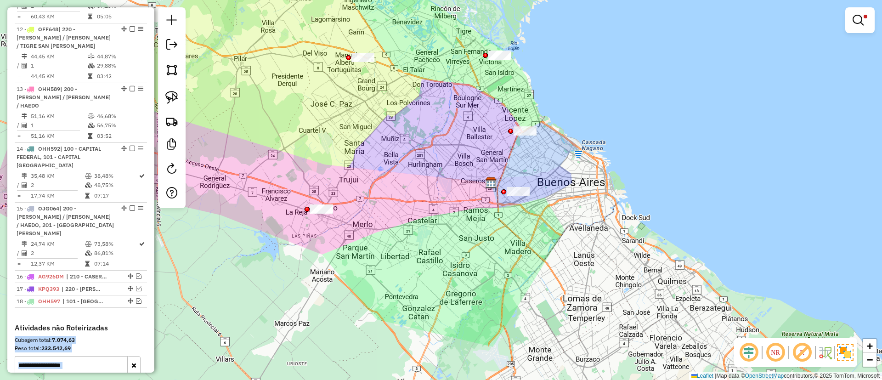
click at [369, 117] on div "Limpar filtros Janela de atendimento Grade de atendimento Capacidade Transporta…" at bounding box center [441, 190] width 882 height 380
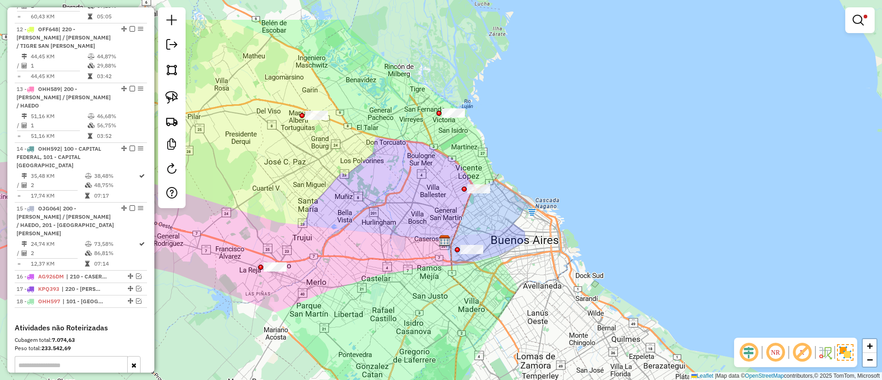
drag, startPoint x: 575, startPoint y: 114, endPoint x: 511, endPoint y: 180, distance: 91.9
click at [528, 173] on div "Limpar filtros Janela de atendimento Grade de atendimento Capacidade Transporta…" at bounding box center [441, 190] width 882 height 380
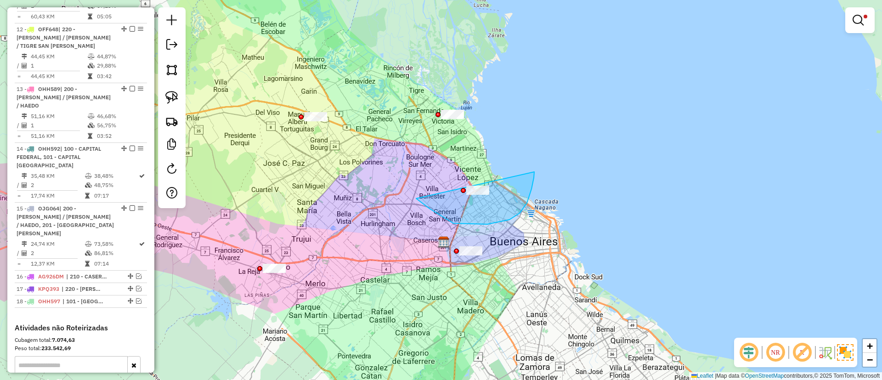
drag, startPoint x: 520, startPoint y: 213, endPoint x: 534, endPoint y: 170, distance: 45.2
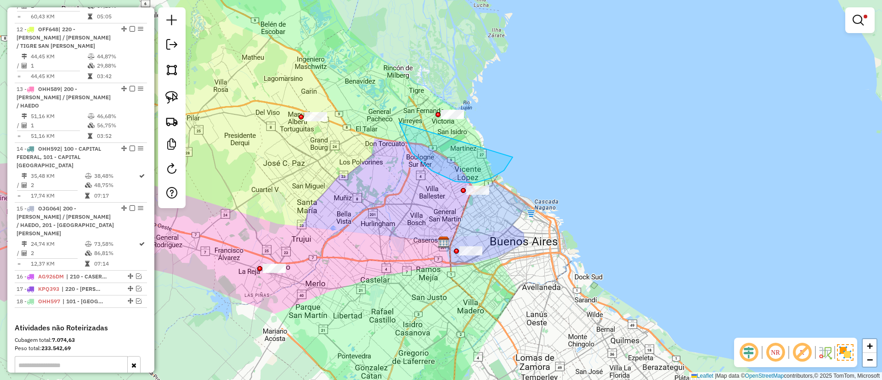
drag, startPoint x: 413, startPoint y: 153, endPoint x: 519, endPoint y: 101, distance: 118.8
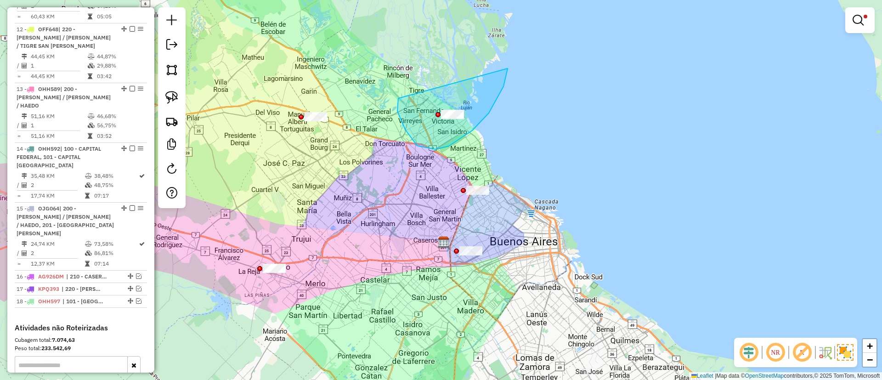
drag, startPoint x: 436, startPoint y: 149, endPoint x: 508, endPoint y: 57, distance: 117.5
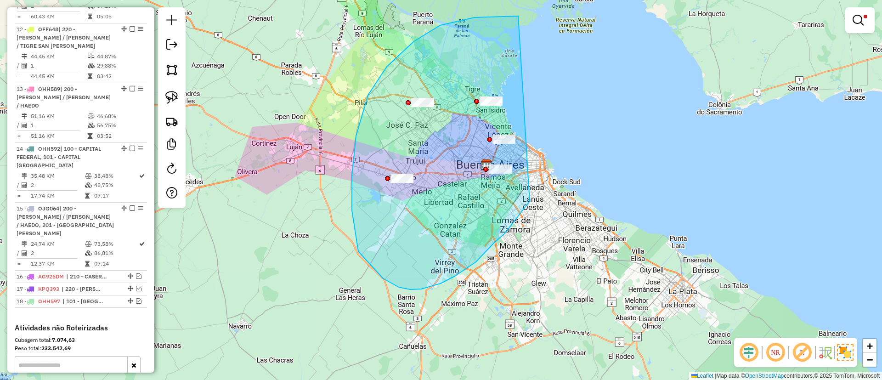
drag, startPoint x: 440, startPoint y: 25, endPoint x: 525, endPoint y: 151, distance: 151.9
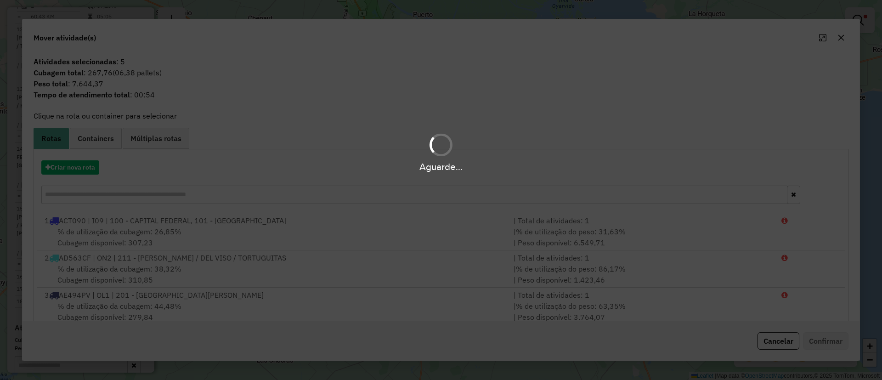
click at [99, 137] on div "Aguarde..." at bounding box center [441, 152] width 882 height 44
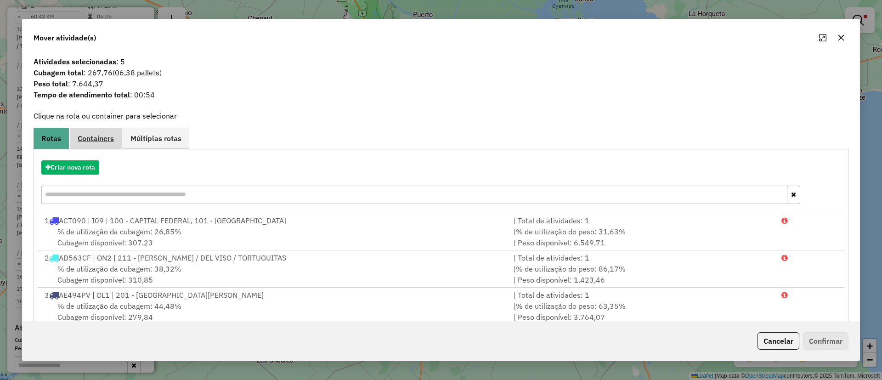
click at [95, 141] on span "Containers" at bounding box center [96, 138] width 36 height 7
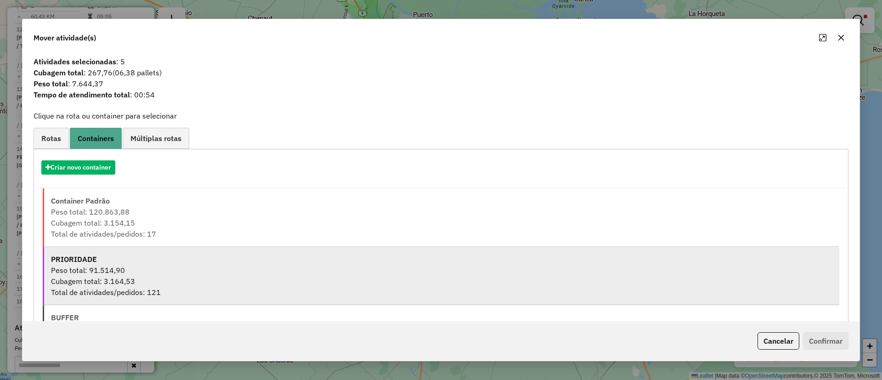
scroll to position [58, 0]
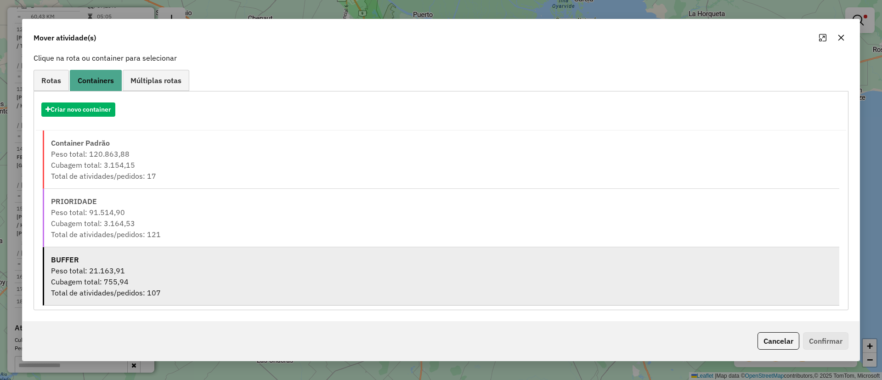
click at [131, 277] on div "Cubagem total: 755,94" at bounding box center [442, 281] width 782 height 11
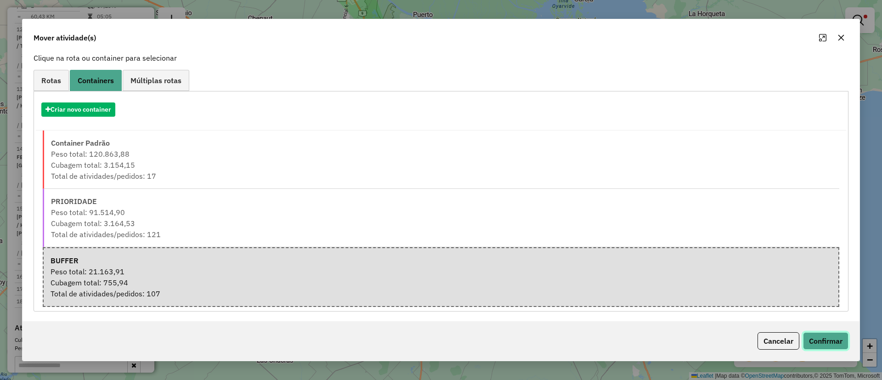
click at [830, 342] on button "Confirmar" at bounding box center [825, 340] width 45 height 17
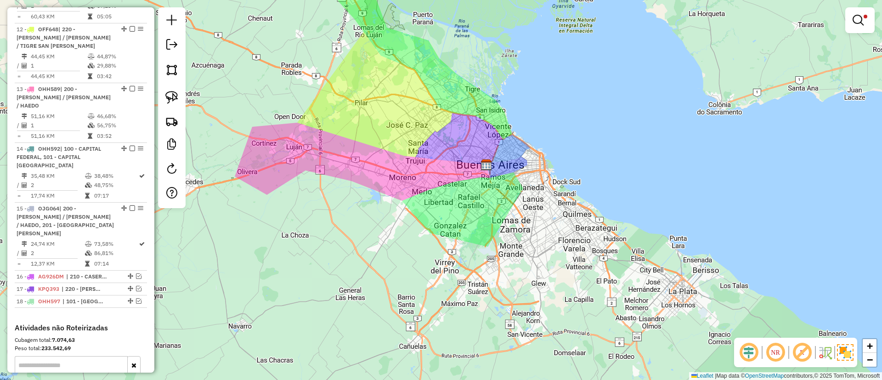
click at [861, 10] on div at bounding box center [859, 20] width 29 height 26
click at [856, 12] on link at bounding box center [860, 20] width 22 height 18
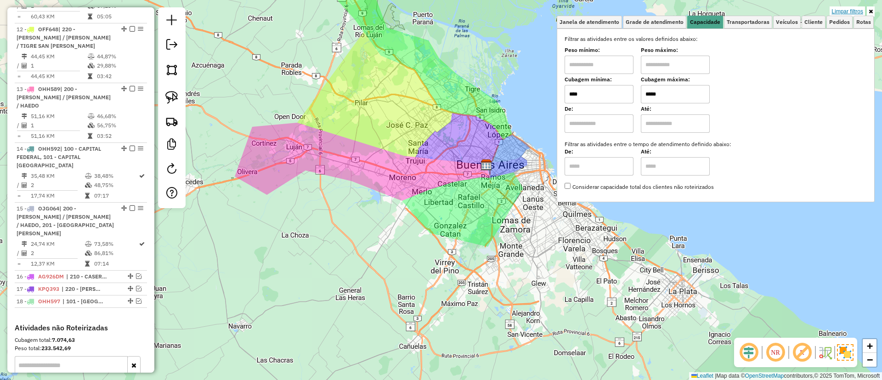
click at [850, 13] on link "Limpar filtros" at bounding box center [847, 11] width 35 height 10
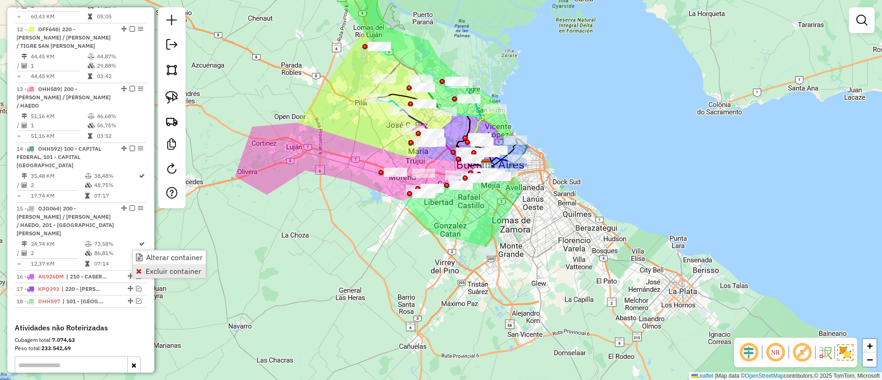
click at [154, 272] on span "Excluir container" at bounding box center [174, 270] width 56 height 7
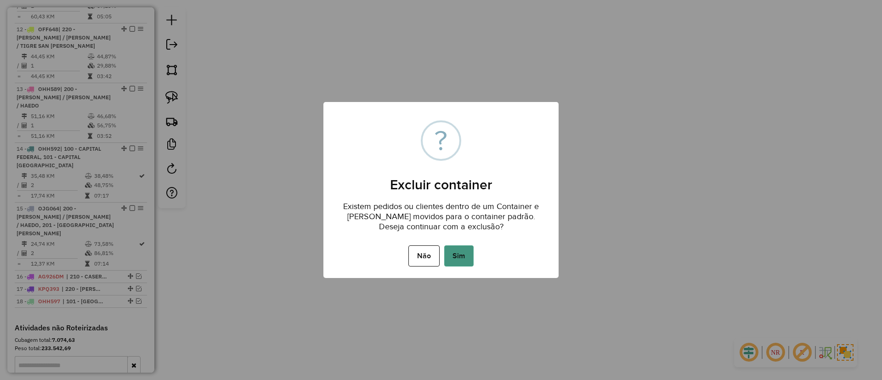
click at [462, 255] on button "Sim" at bounding box center [458, 255] width 29 height 21
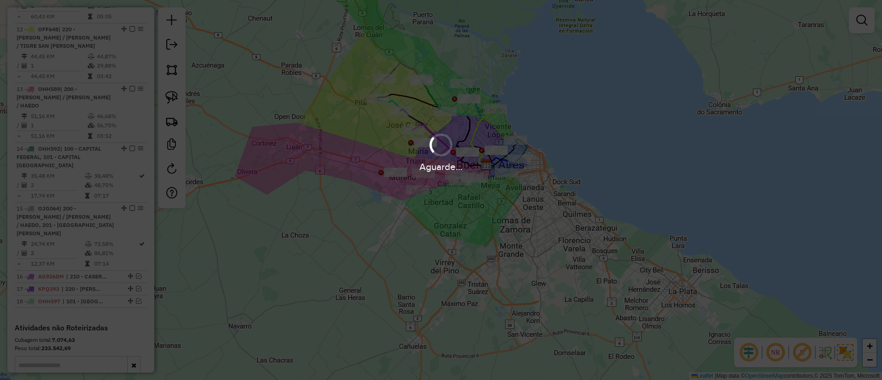
scroll to position [1077, 0]
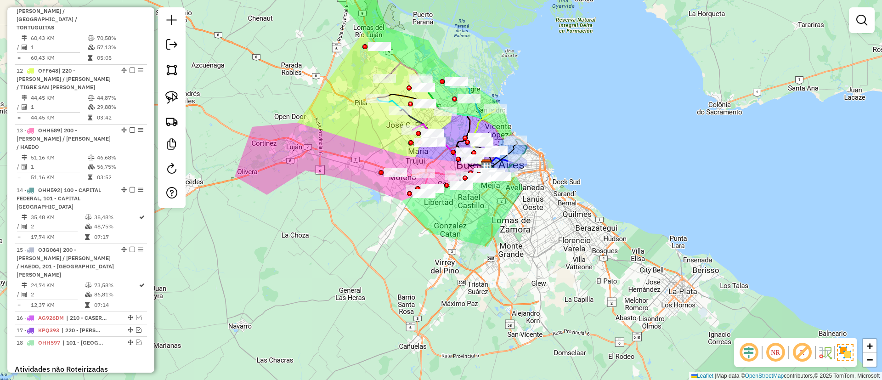
drag, startPoint x: 311, startPoint y: 140, endPoint x: 271, endPoint y: 193, distance: 66.5
click at [271, 193] on div "Janela de atendimento Grade de atendimento Capacidade Transportadoras Veículos …" at bounding box center [441, 190] width 882 height 380
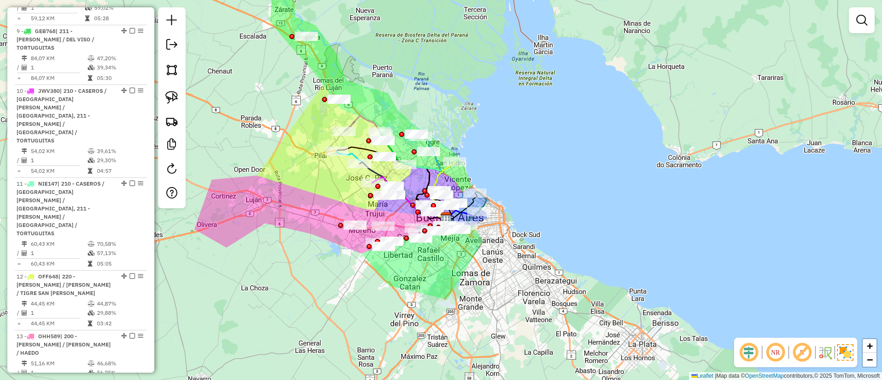
scroll to position [871, 0]
click at [175, 172] on em at bounding box center [171, 168] width 11 height 11
select select "*"
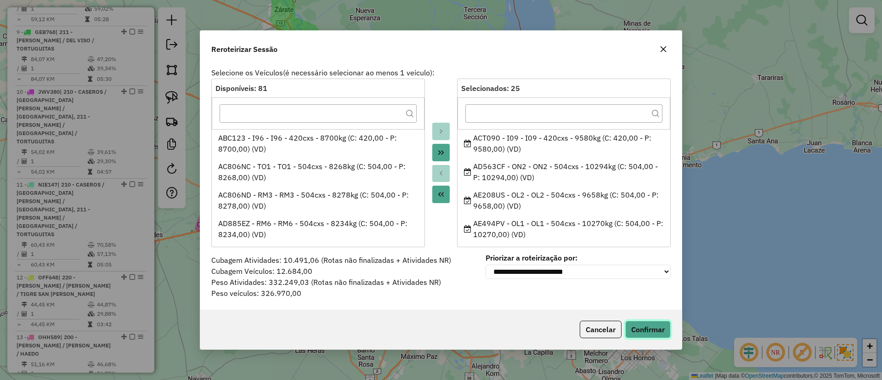
click at [654, 323] on button "Confirmar" at bounding box center [647, 329] width 45 height 17
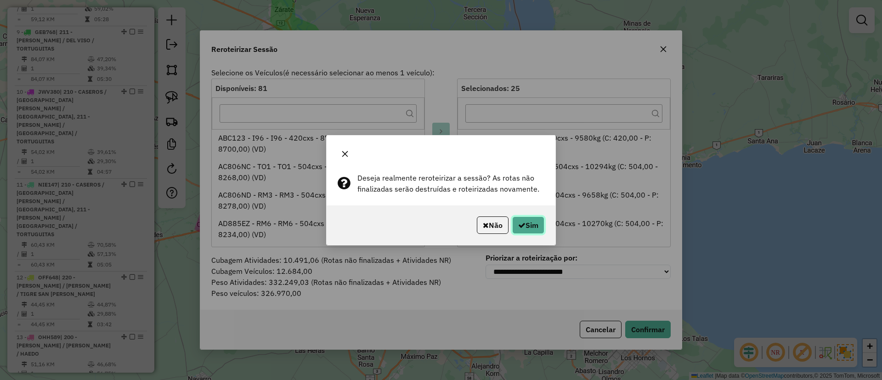
click at [526, 219] on button "Sim" at bounding box center [528, 224] width 32 height 17
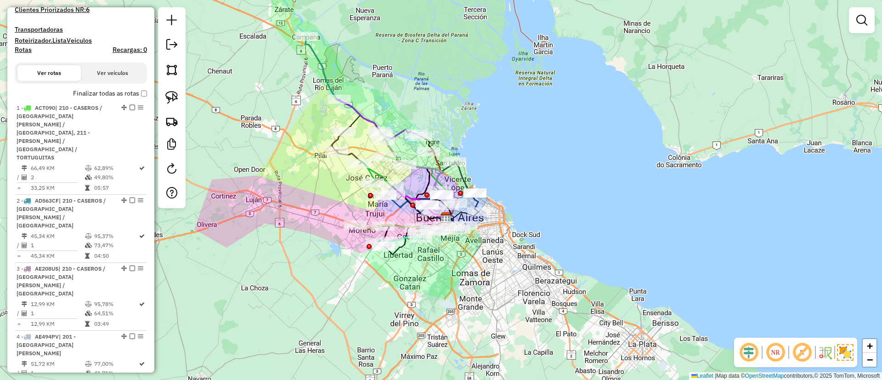
scroll to position [250, 0]
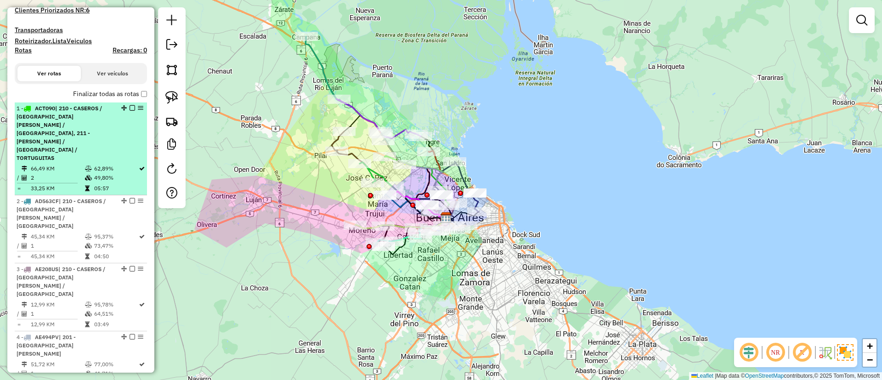
click at [90, 128] on div "1 - ACT090 | 210 - CASEROS / SAN MARTIN / BELLA VISTA, 211 - PILAR / DEL VISO /…" at bounding box center [65, 133] width 97 height 58
select select "**********"
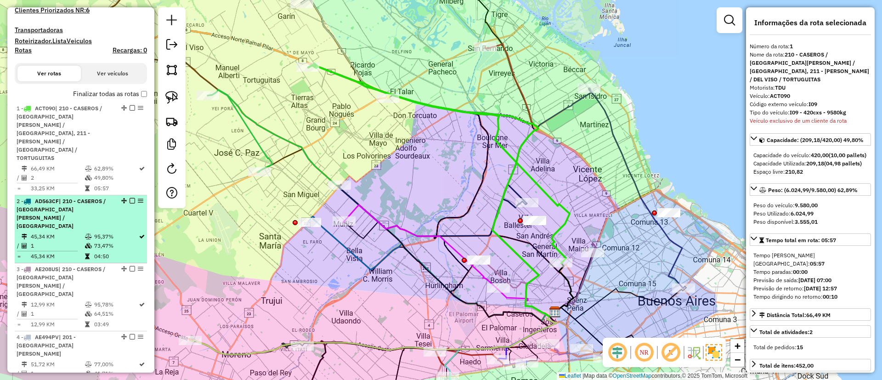
click at [82, 198] on span "| 210 - CASEROS / SAN MARTIN / BELLA VISTA" at bounding box center [61, 214] width 89 height 32
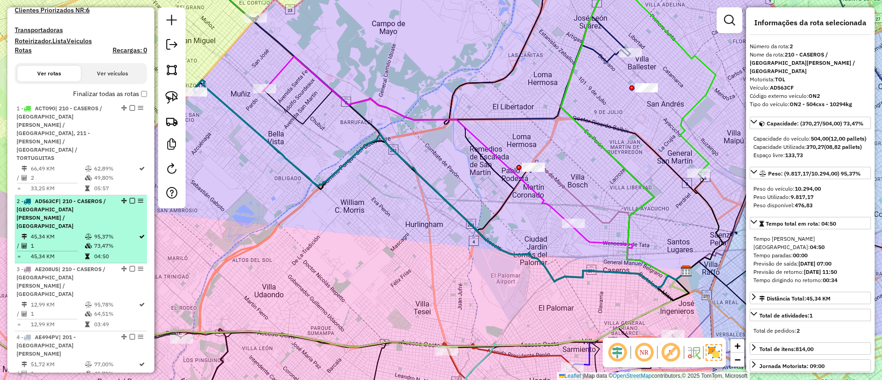
click at [119, 195] on li "2 - AD563CF | 210 - CASEROS / SAN MARTIN / BELLA VISTA 45,34 KM 95,37% / 1 73,4…" at bounding box center [81, 229] width 132 height 68
click at [130, 198] on em at bounding box center [133, 201] width 6 height 6
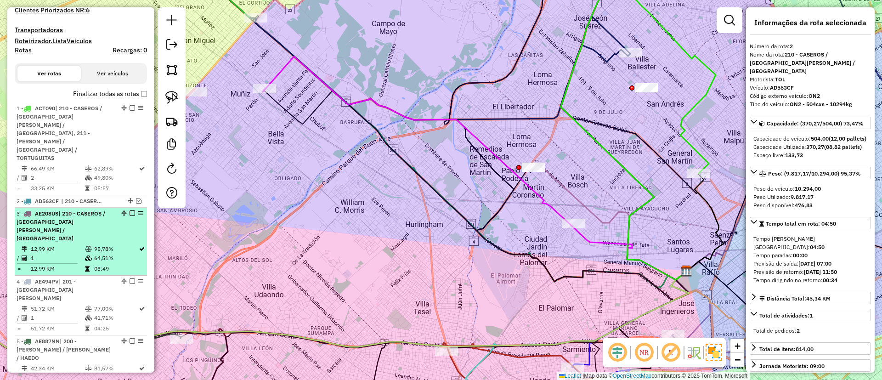
click at [121, 208] on li "3 - AE208US | 210 - CASEROS / SAN MARTIN / BELLA VISTA 12,99 KM 95,78% / 1 64,5…" at bounding box center [81, 242] width 132 height 68
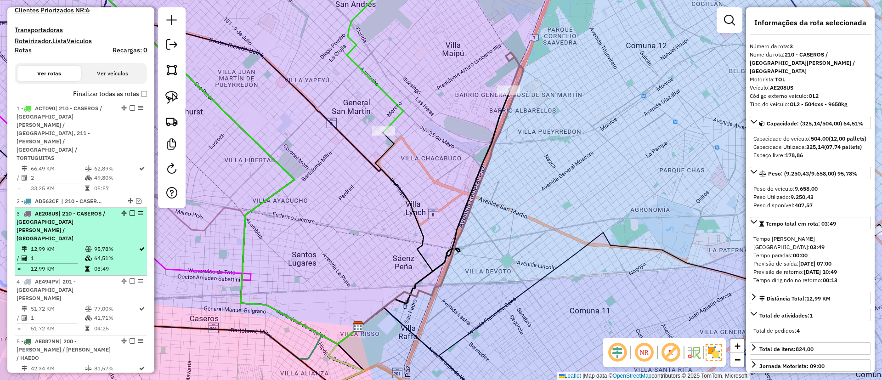
click at [130, 210] on em at bounding box center [133, 213] width 6 height 6
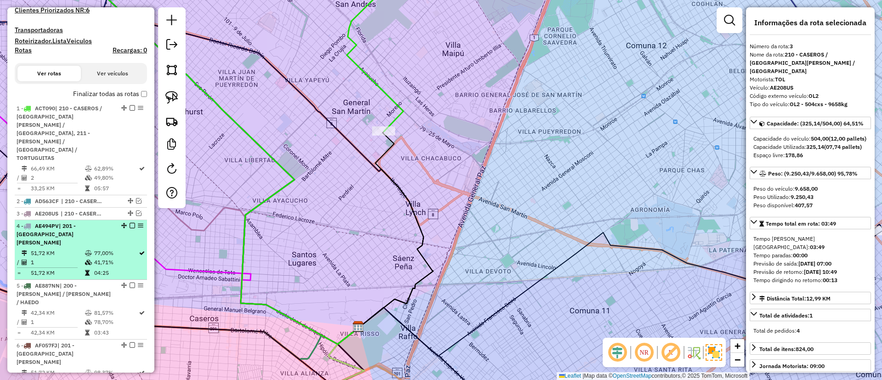
click at [123, 258] on td "41,71%" at bounding box center [116, 262] width 45 height 9
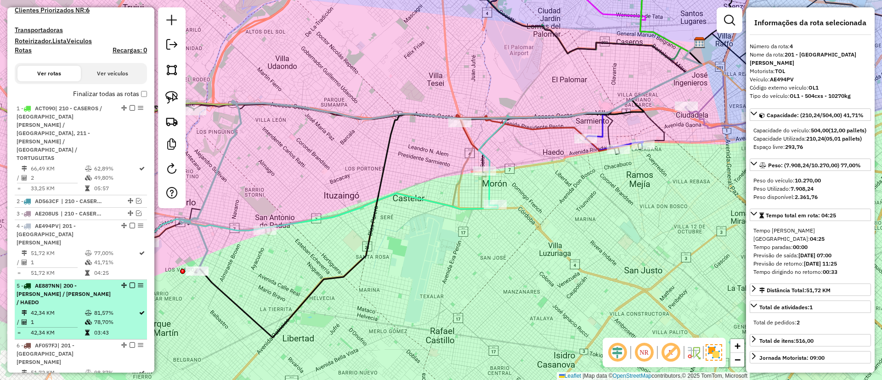
click at [117, 282] on div "5 - AE887NN | 200 - LUJAN / RAMOS / HAEDO" at bounding box center [81, 294] width 129 height 25
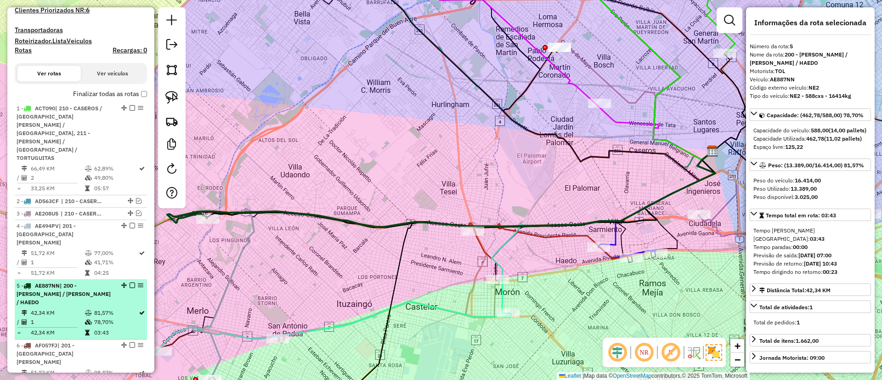
click at [133, 283] on div at bounding box center [130, 286] width 28 height 6
click at [130, 283] on em at bounding box center [133, 286] width 6 height 6
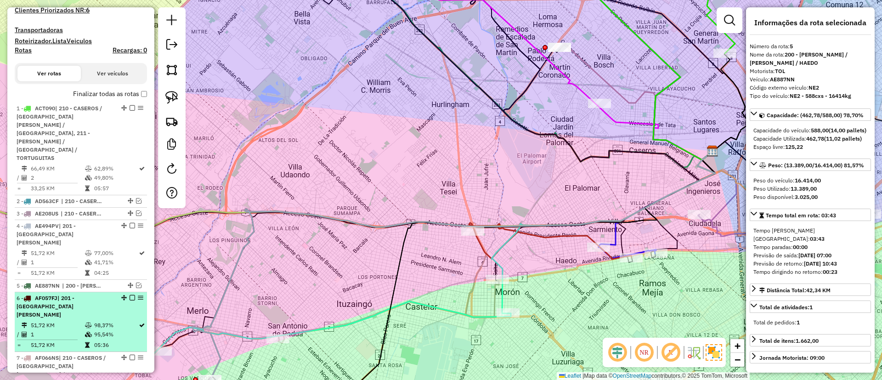
click at [124, 330] on td "95,54%" at bounding box center [116, 334] width 45 height 9
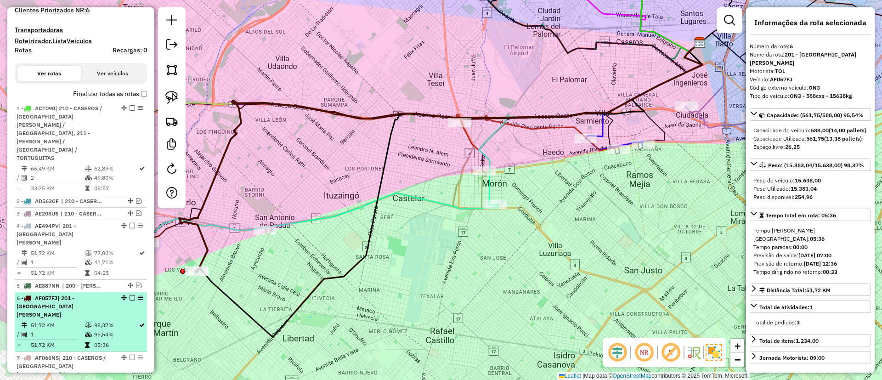
click at [130, 295] on em at bounding box center [133, 298] width 6 height 6
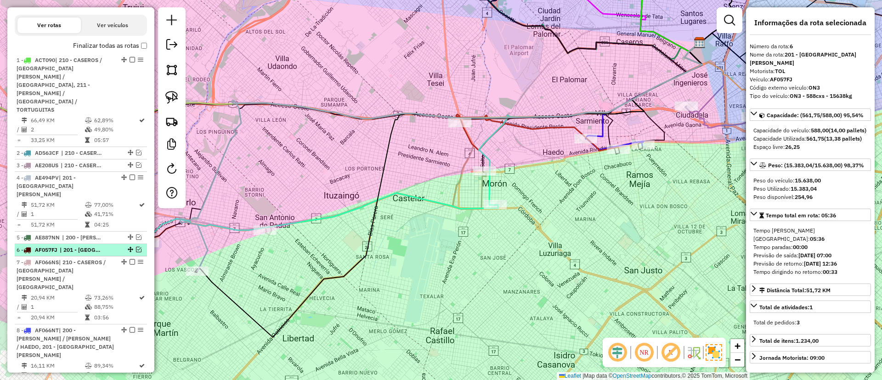
scroll to position [319, 0]
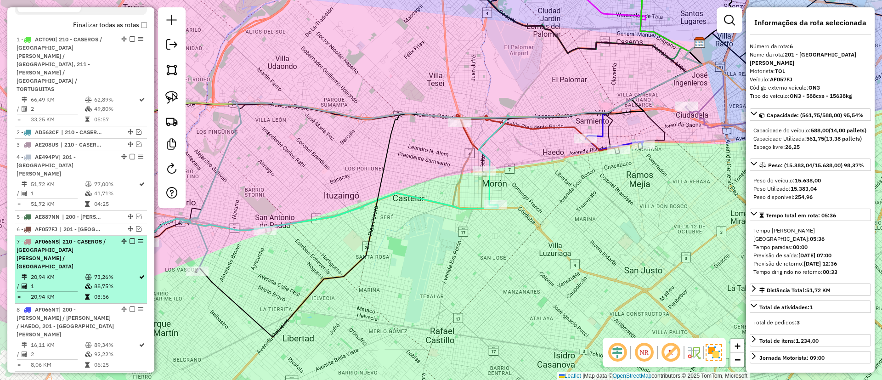
click at [129, 292] on td "03:56" at bounding box center [116, 296] width 45 height 9
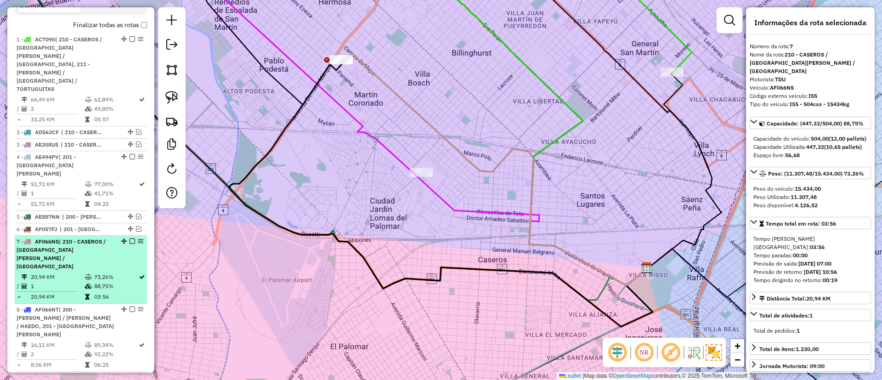
click at [130, 238] on em at bounding box center [133, 241] width 6 height 6
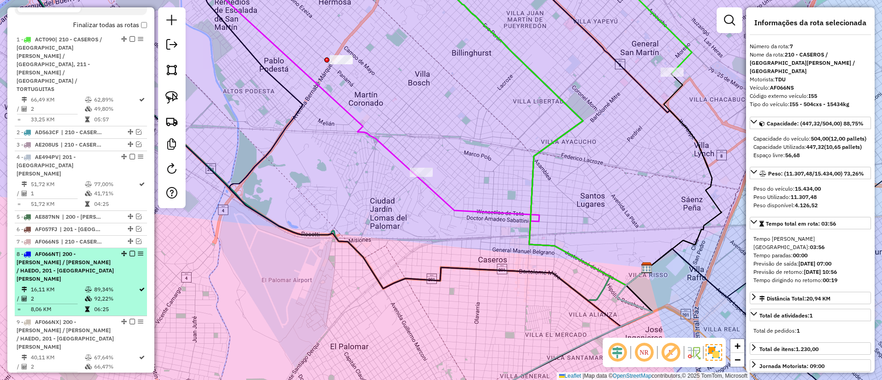
click at [116, 294] on td "92,22%" at bounding box center [116, 298] width 45 height 9
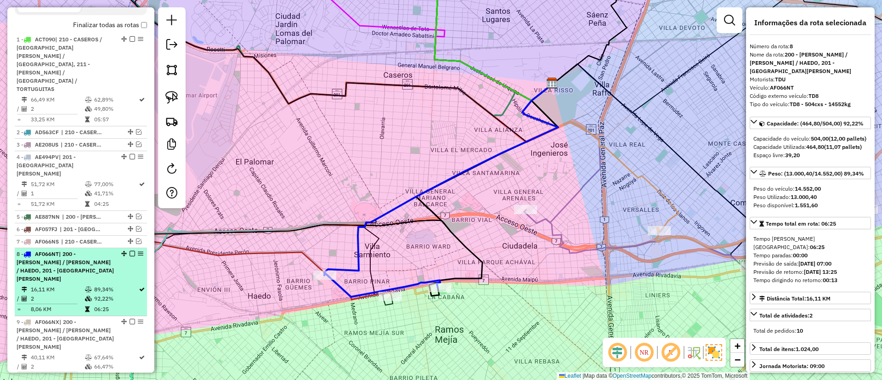
click at [130, 251] on em at bounding box center [133, 254] width 6 height 6
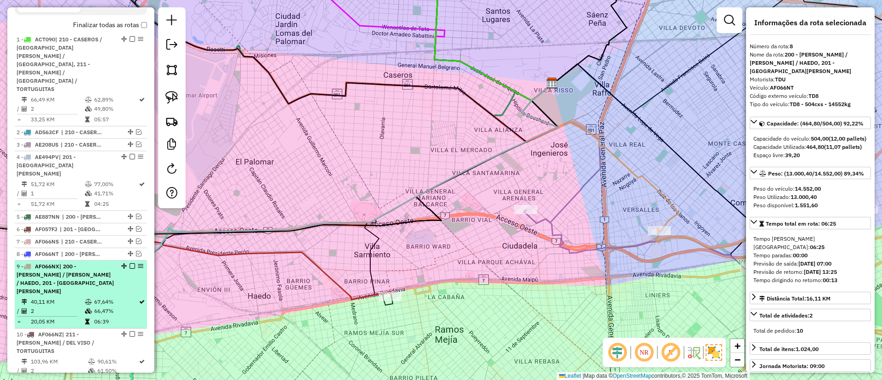
click at [114, 297] on td "67,64%" at bounding box center [116, 301] width 45 height 9
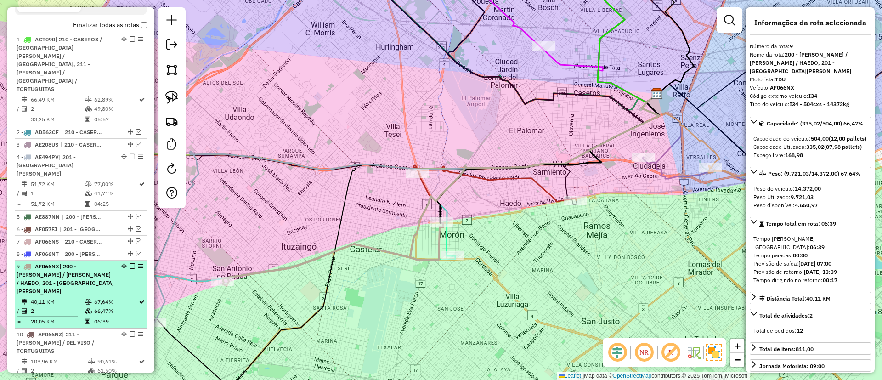
click at [130, 263] on em at bounding box center [133, 266] width 6 height 6
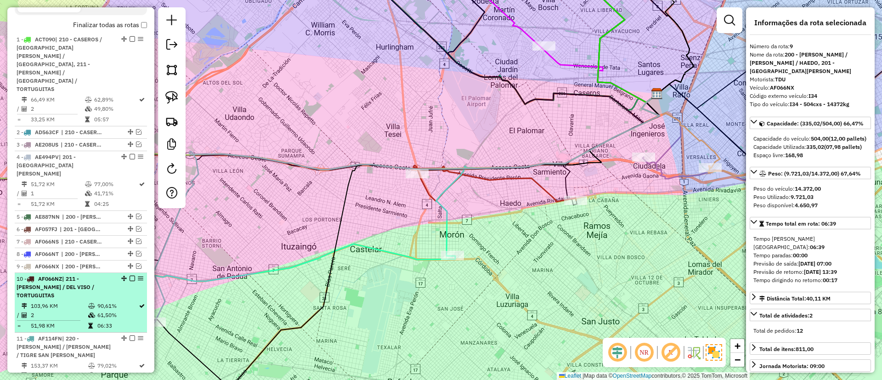
click at [128, 301] on td "90,61%" at bounding box center [117, 305] width 41 height 9
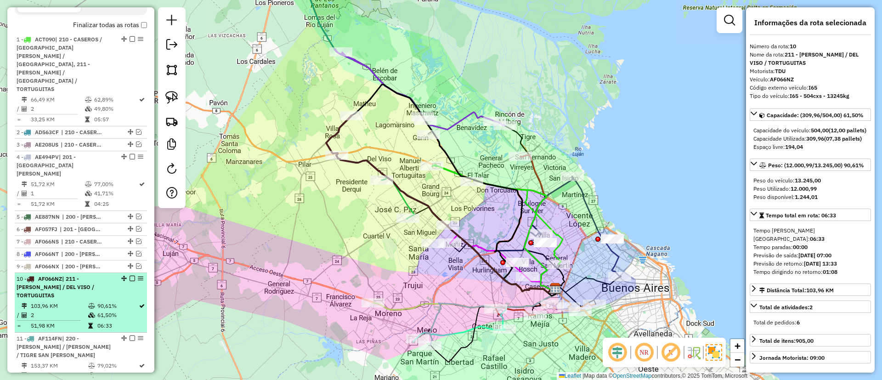
click at [130, 276] on em at bounding box center [133, 279] width 6 height 6
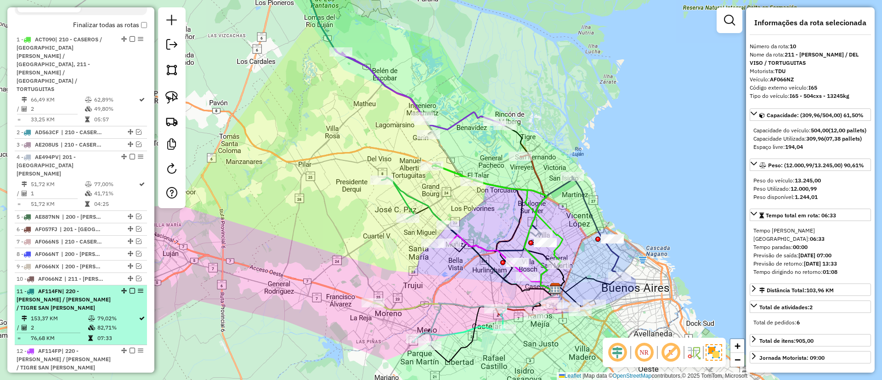
click at [118, 314] on td "79,02%" at bounding box center [117, 318] width 41 height 9
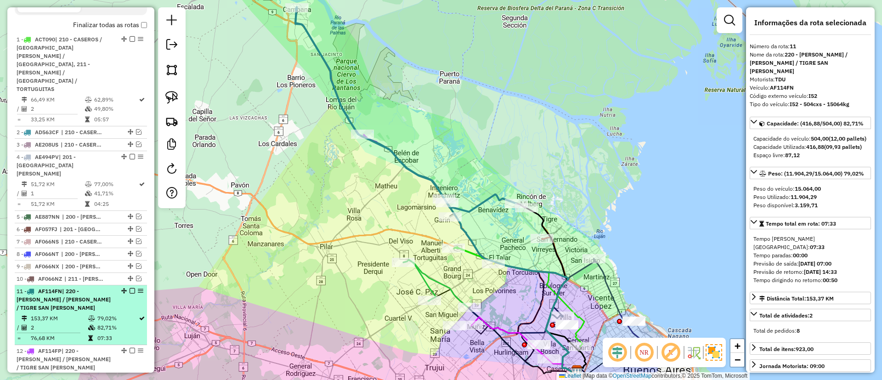
click at [130, 288] on em at bounding box center [133, 291] width 6 height 6
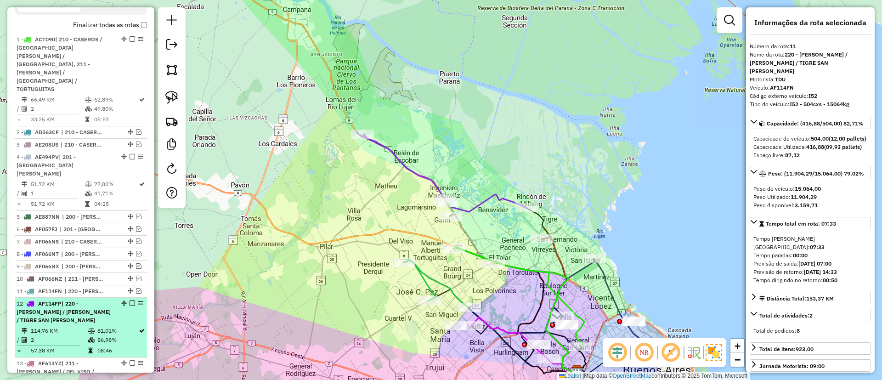
click at [119, 326] on td "81,01%" at bounding box center [117, 330] width 41 height 9
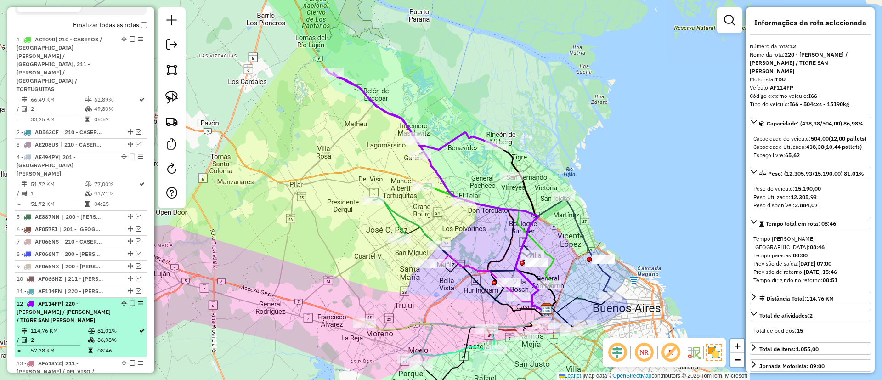
click at [133, 300] on div at bounding box center [130, 303] width 28 height 6
click at [127, 300] on div "12 - AF114FP | 220 - ZARATE / CAMPANA / TIGRE SAN ISIDRO" at bounding box center [81, 312] width 129 height 25
click at [130, 300] on em at bounding box center [133, 303] width 6 height 6
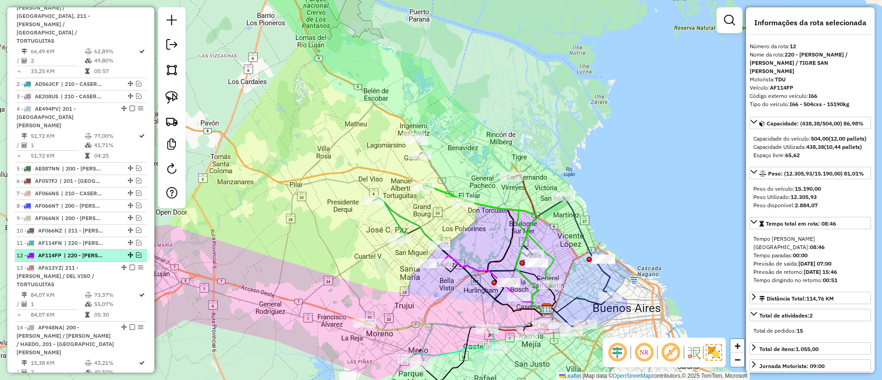
scroll to position [388, 0]
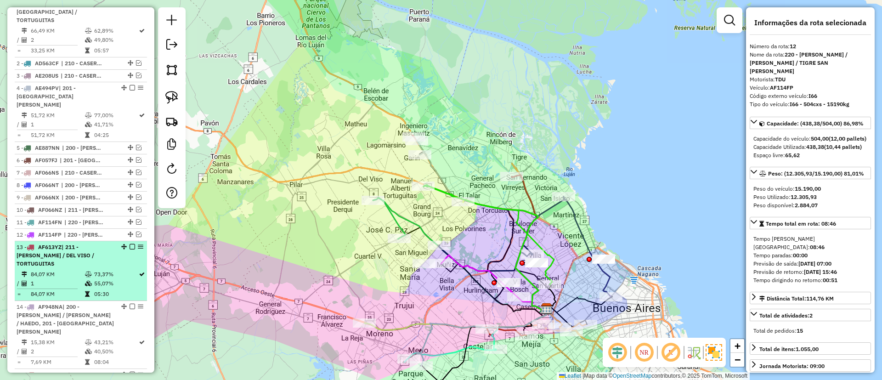
click at [129, 279] on td "55,07%" at bounding box center [116, 283] width 45 height 9
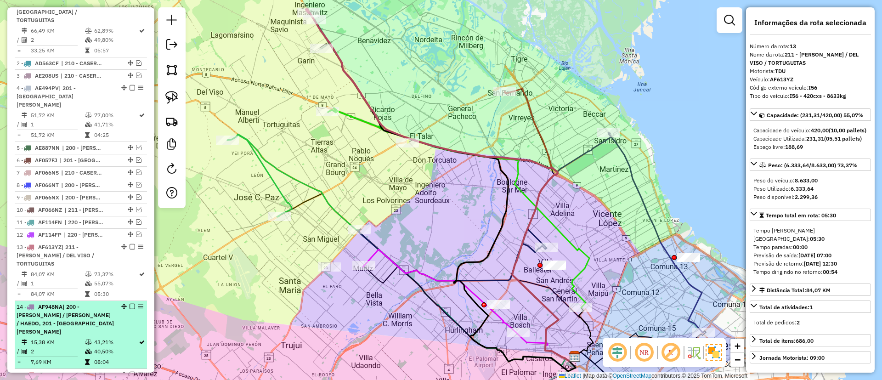
click at [99, 301] on li "14 - AF948NA | 200 - LUJAN / RAMOS / HAEDO, 201 - SAN JUSTO 15,38 KM 43,21% / 2…" at bounding box center [81, 335] width 132 height 68
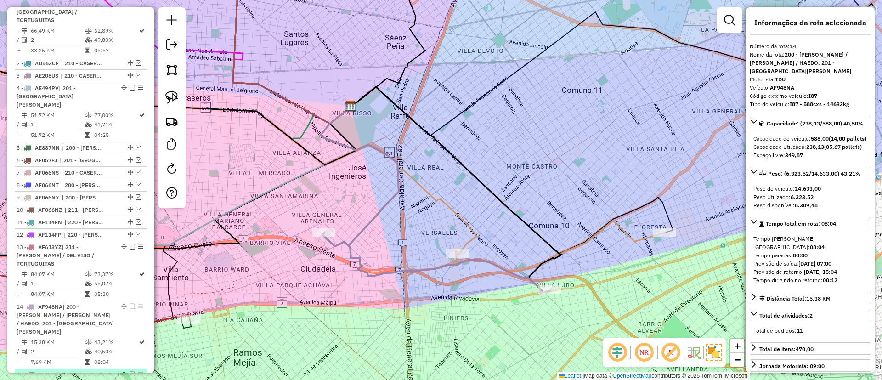
click at [70, 371] on span "| 220 - ZARATE / CAMPANA / TIGRE SAN ISIDRO" at bounding box center [64, 382] width 94 height 23
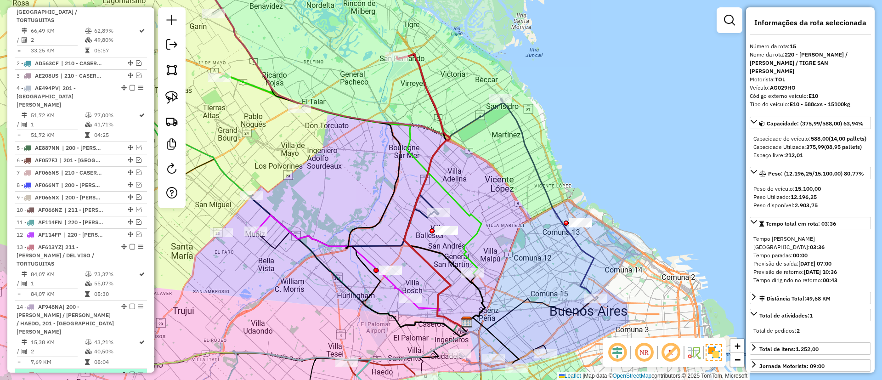
click at [132, 372] on div at bounding box center [130, 375] width 28 height 6
click at [130, 372] on em at bounding box center [133, 375] width 6 height 6
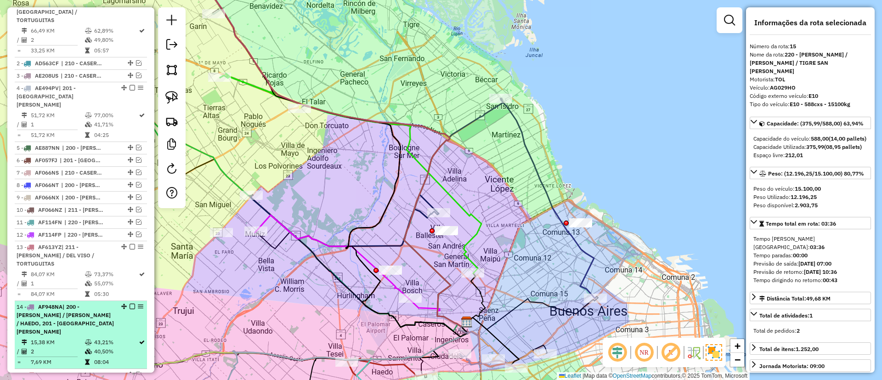
scroll to position [457, 0]
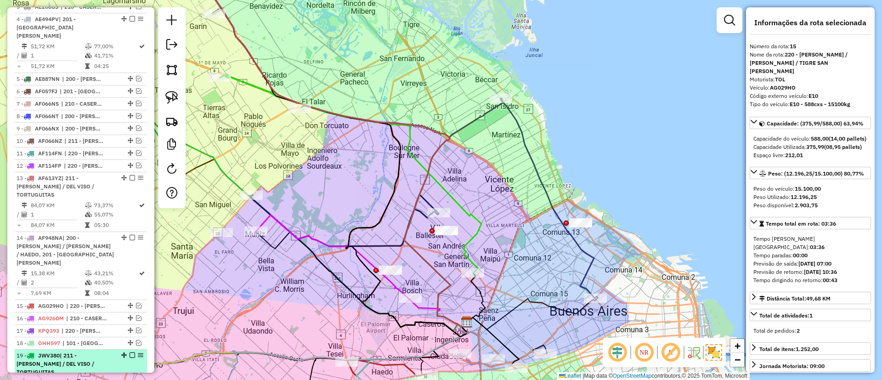
click at [80, 352] on span "| 211 - PILAR / DEL VISO / TORTUGUITAS" at bounding box center [56, 363] width 78 height 23
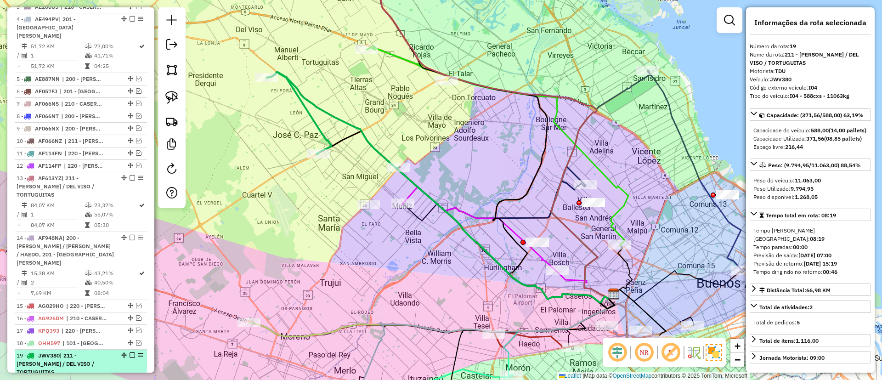
click at [131, 352] on em at bounding box center [133, 355] width 6 height 6
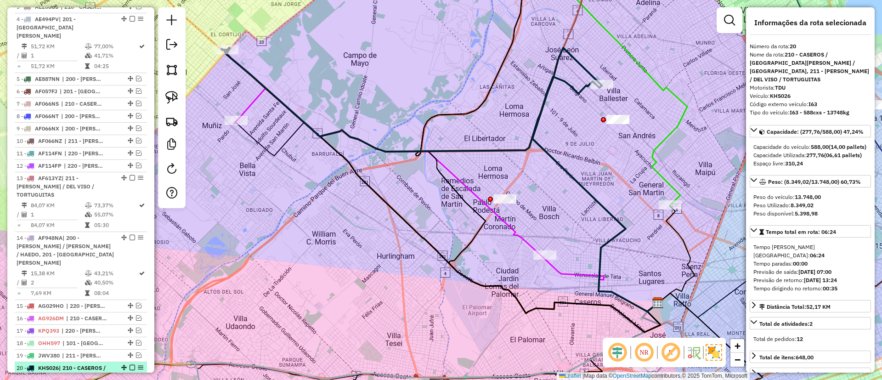
click at [131, 365] on em at bounding box center [133, 368] width 6 height 6
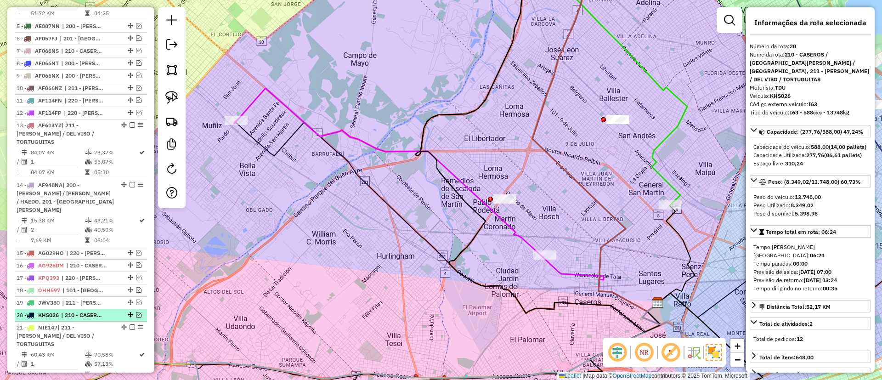
scroll to position [526, 0]
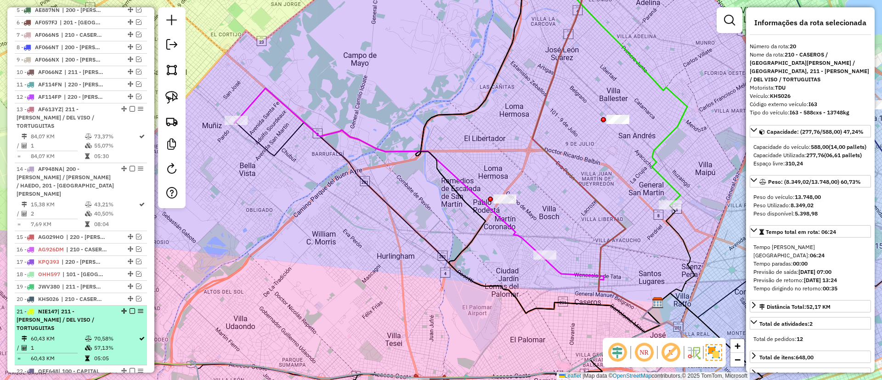
click at [120, 334] on td "70,58%" at bounding box center [116, 338] width 45 height 9
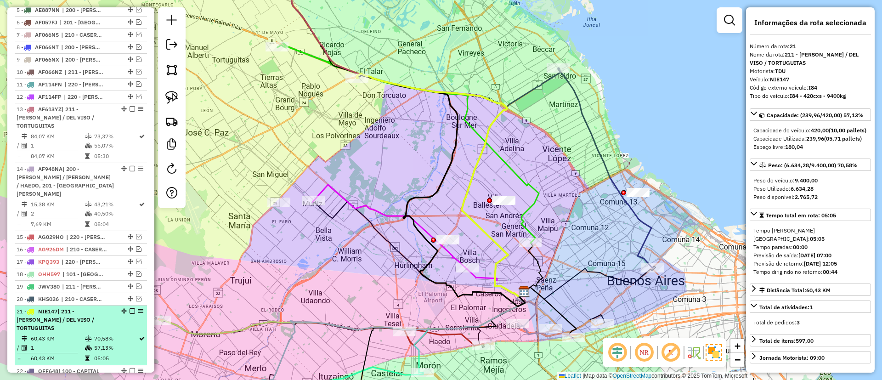
click at [90, 343] on td at bounding box center [89, 347] width 9 height 9
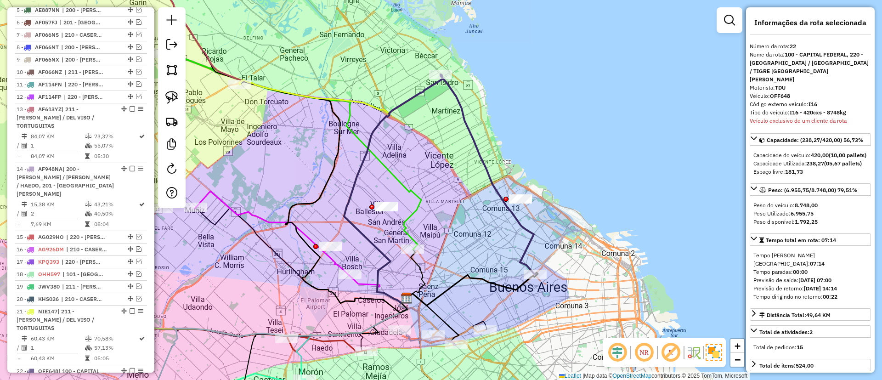
scroll to position [595, 0]
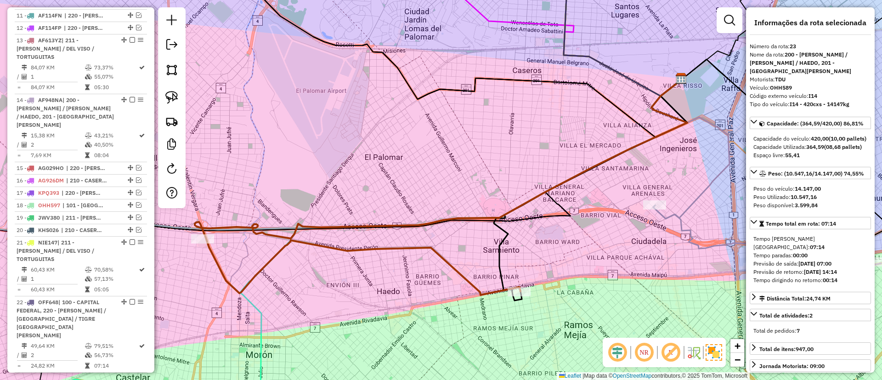
click at [131, 375] on em at bounding box center [133, 378] width 6 height 6
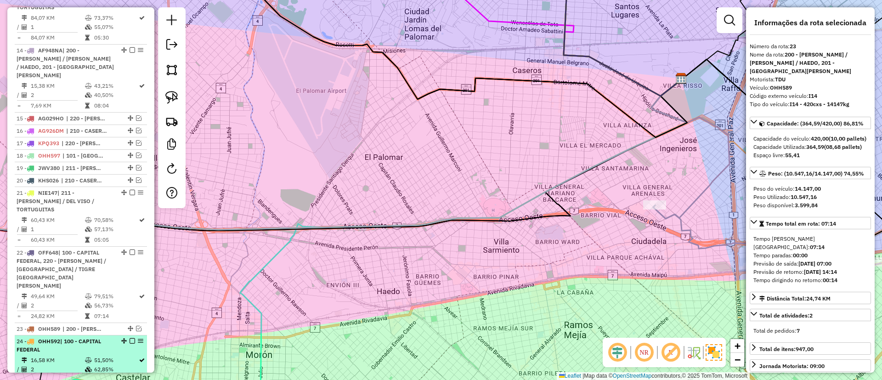
scroll to position [664, 0]
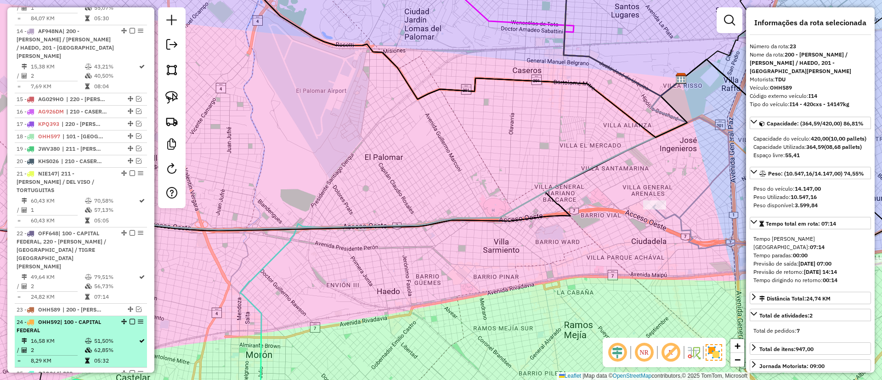
click at [110, 346] on td "62,85%" at bounding box center [116, 350] width 45 height 9
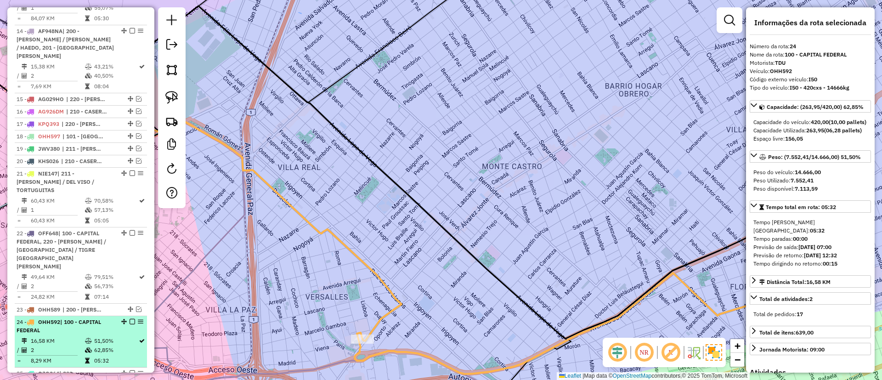
click at [130, 319] on em at bounding box center [133, 322] width 6 height 6
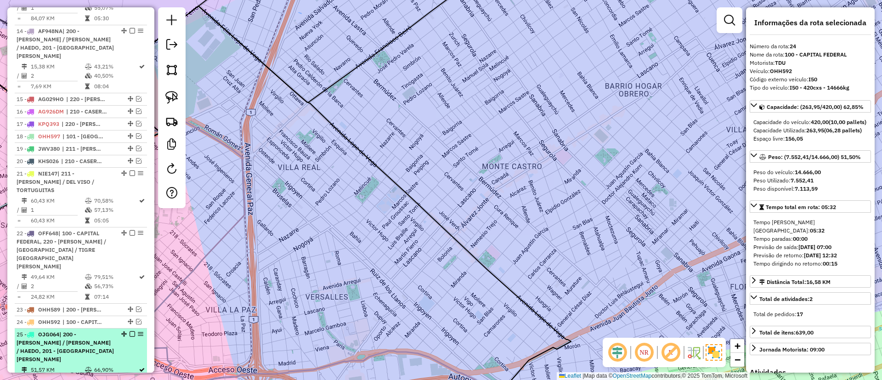
click at [129, 365] on td "66,90%" at bounding box center [116, 369] width 45 height 9
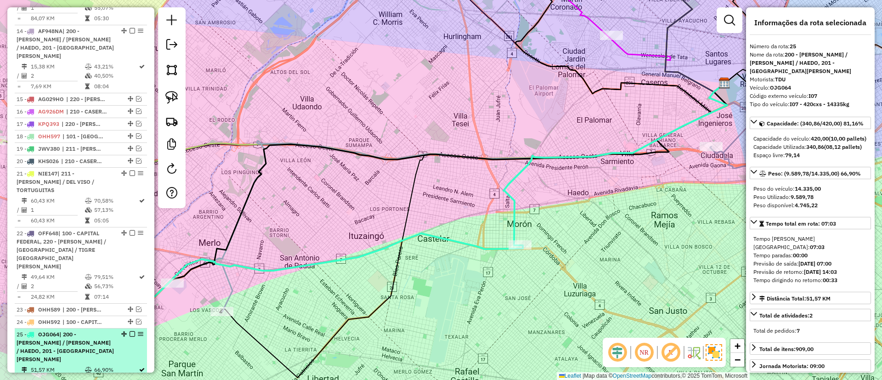
click at [130, 331] on em at bounding box center [133, 334] width 6 height 6
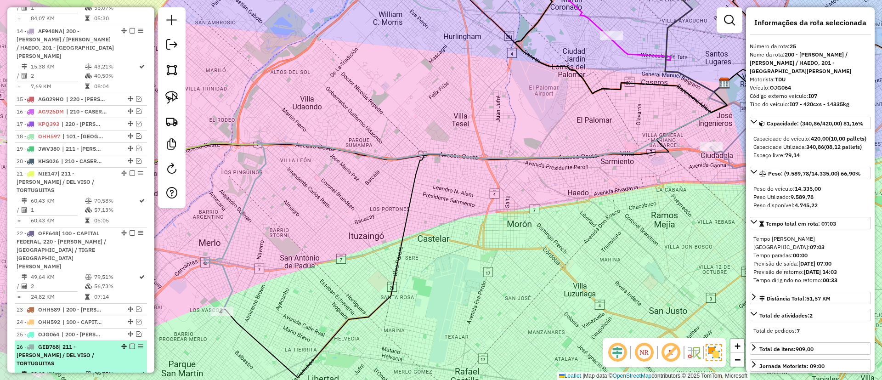
click at [116, 343] on div "26 - GEB768 | 211 - PILAR / DEL VISO / TORTUGUITAS" at bounding box center [81, 355] width 129 height 25
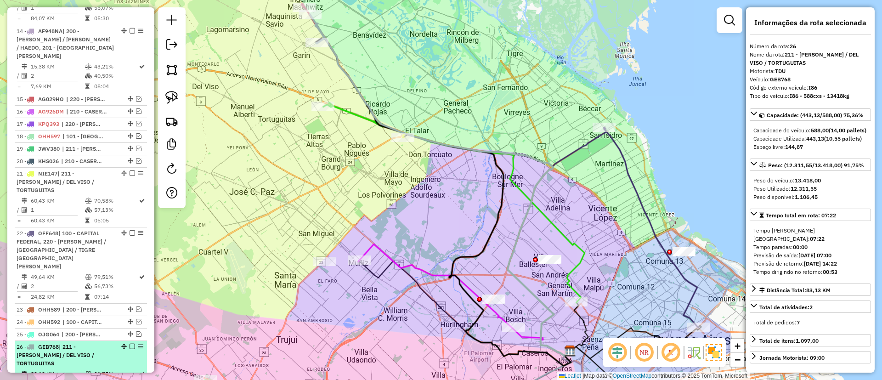
click at [131, 344] on em at bounding box center [133, 347] width 6 height 6
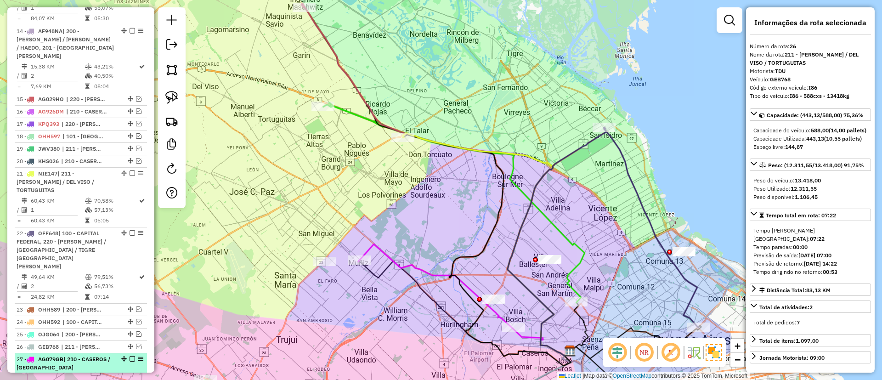
click at [120, 355] on div "27 - AG079GB | 210 - CASEROS / SAN MARTIN / BELLA VISTA" at bounding box center [81, 371] width 129 height 33
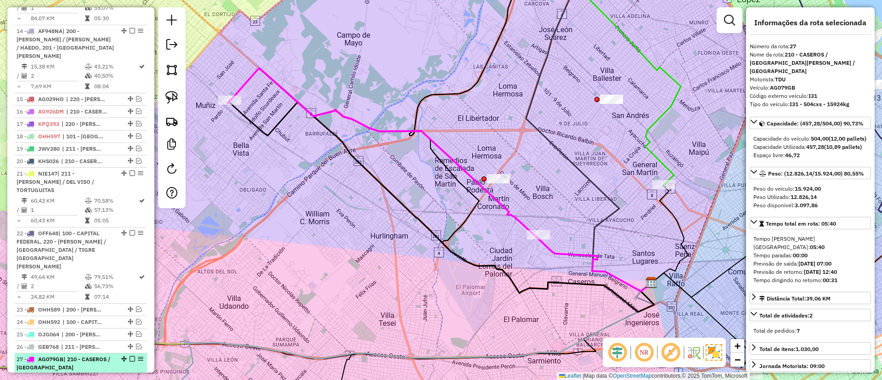
click at [130, 356] on em at bounding box center [133, 359] width 6 height 6
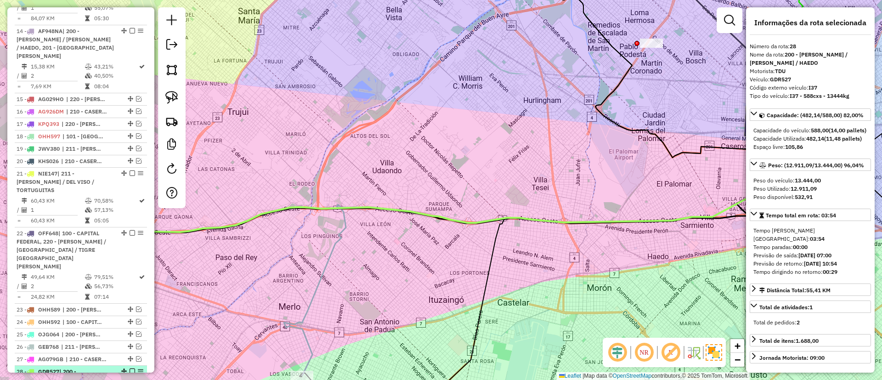
click at [130, 368] on em at bounding box center [133, 371] width 6 height 6
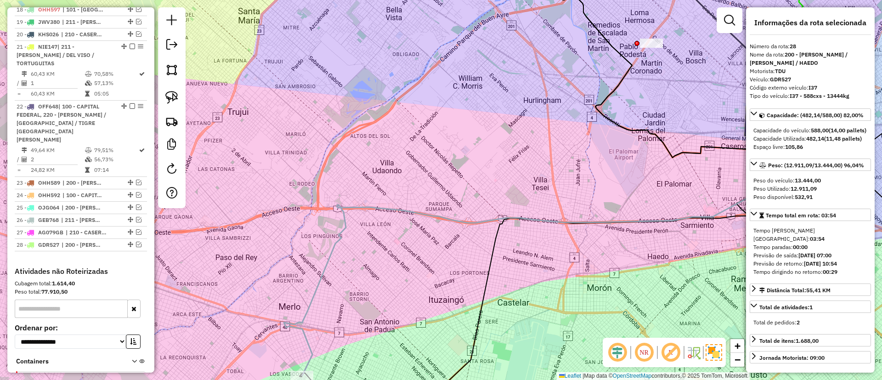
scroll to position [802, 0]
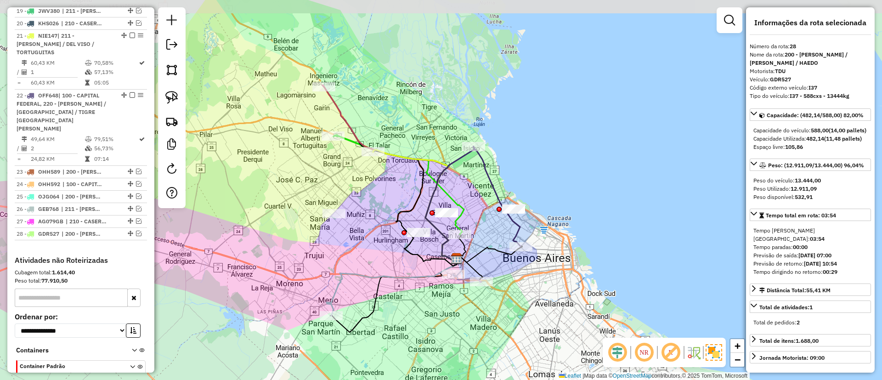
drag, startPoint x: 309, startPoint y: 245, endPoint x: 346, endPoint y: 269, distance: 44.0
click at [346, 269] on icon at bounding box center [392, 287] width 130 height 57
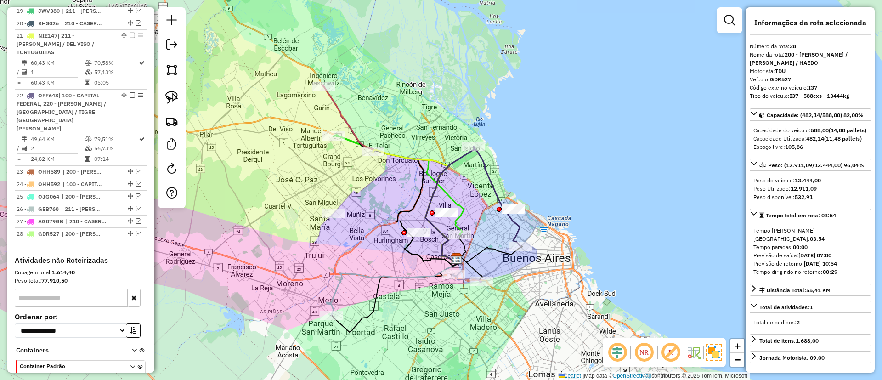
click at [341, 110] on icon at bounding box center [390, 173] width 134 height 176
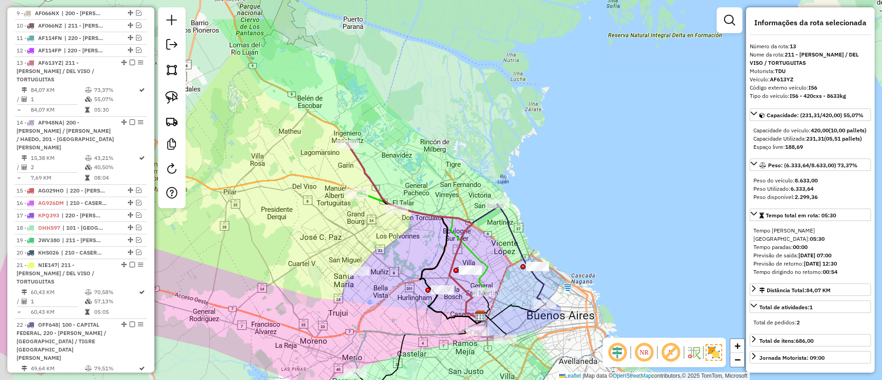
drag, startPoint x: 353, startPoint y: 106, endPoint x: 377, endPoint y: 164, distance: 62.6
click at [377, 164] on div "Janela de atendimento Grade de atendimento Capacidade Transportadoras Veículos …" at bounding box center [441, 190] width 882 height 380
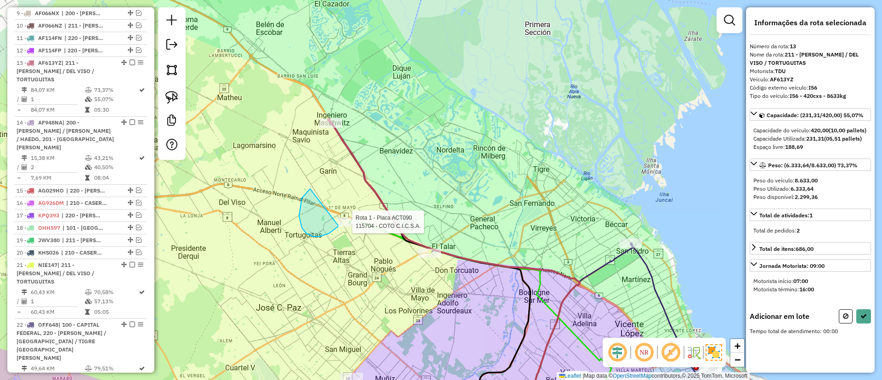
drag, startPoint x: 302, startPoint y: 227, endPoint x: 356, endPoint y: 198, distance: 61.5
drag, startPoint x: 250, startPoint y: 173, endPoint x: 214, endPoint y: 124, distance: 61.5
click at [214, 125] on div "Rota 1 - Placa ACT090 115704 - COTO C.I.C.S.A. Janela de atendimento Grade de a…" at bounding box center [441, 190] width 882 height 380
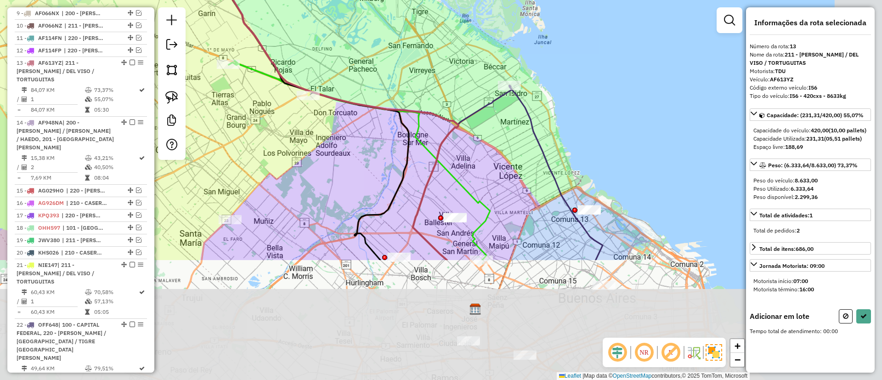
select select "**********"
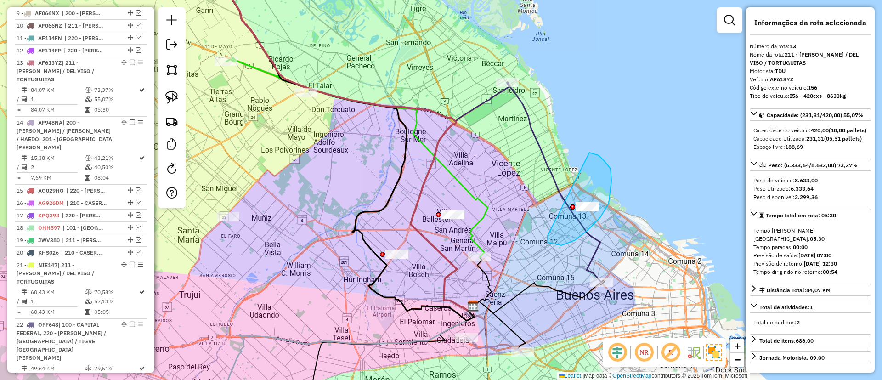
drag, startPoint x: 548, startPoint y: 242, endPoint x: 589, endPoint y: 153, distance: 98.1
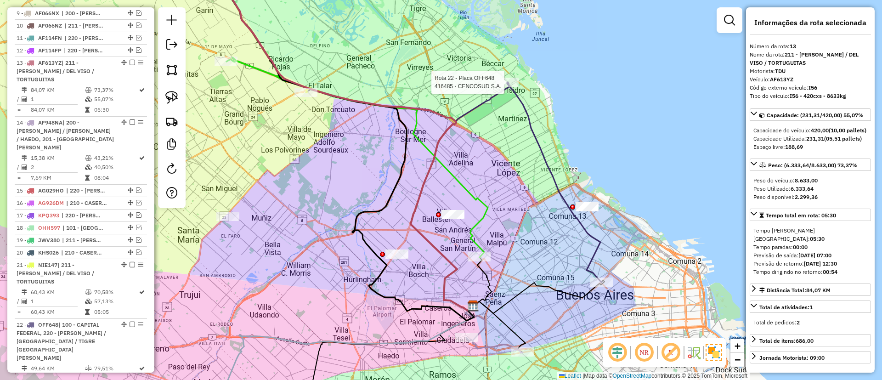
click at [507, 92] on icon at bounding box center [554, 182] width 95 height 200
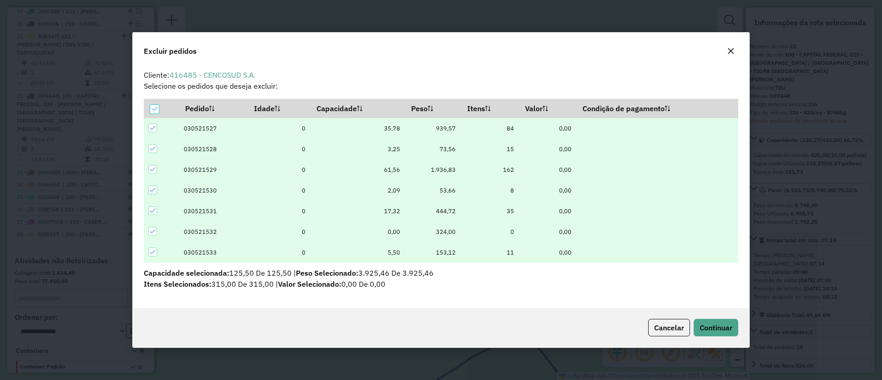
scroll to position [0, 0]
click at [721, 334] on button "Continuar" at bounding box center [716, 327] width 45 height 17
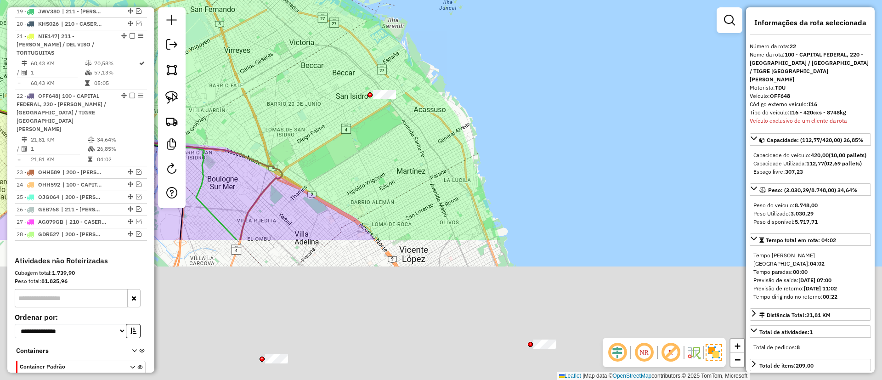
drag, startPoint x: 351, startPoint y: 308, endPoint x: 373, endPoint y: 170, distance: 140.0
click at [372, 171] on div "Janela de atendimento Grade de atendimento Capacidade Transportadoras Veículos …" at bounding box center [441, 190] width 882 height 380
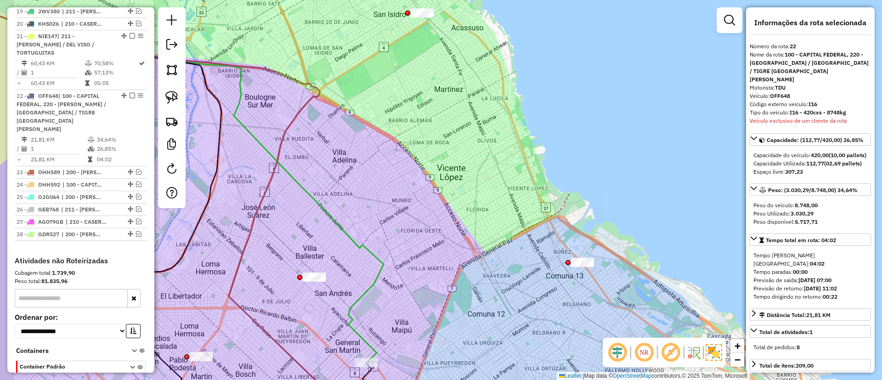
drag, startPoint x: 307, startPoint y: 251, endPoint x: 387, endPoint y: 190, distance: 100.5
click at [390, 182] on div "Janela de atendimento Grade de atendimento Capacidade Transportadoras Veículos …" at bounding box center [441, 190] width 882 height 380
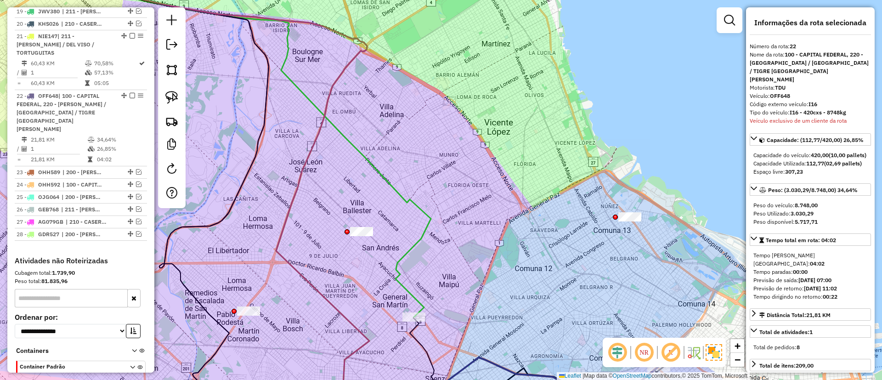
click at [403, 257] on icon at bounding box center [224, 139] width 413 height 355
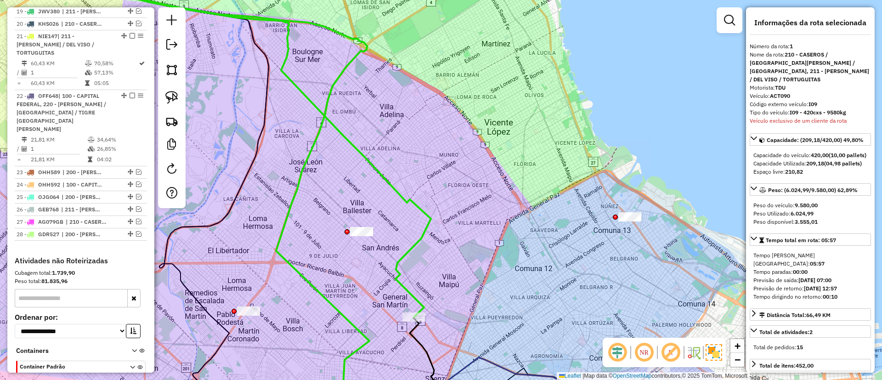
scroll to position [346, 0]
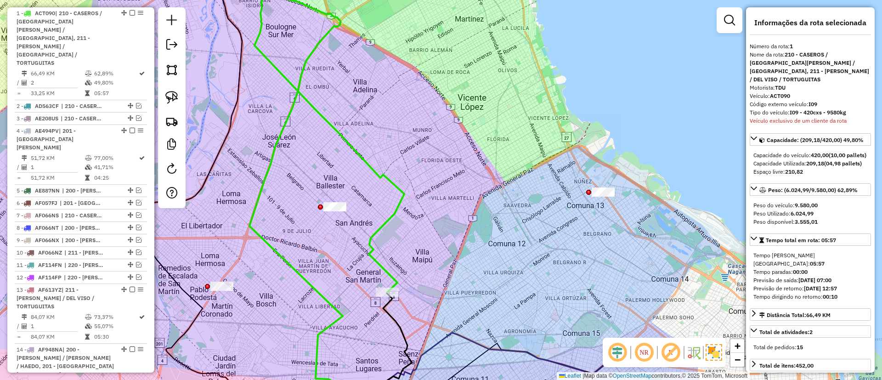
drag, startPoint x: 422, startPoint y: 264, endPoint x: 373, endPoint y: 249, distance: 50.7
click at [373, 249] on div "Janela de atendimento Grade de atendimento Capacidade Transportadoras Veículos …" at bounding box center [441, 190] width 882 height 380
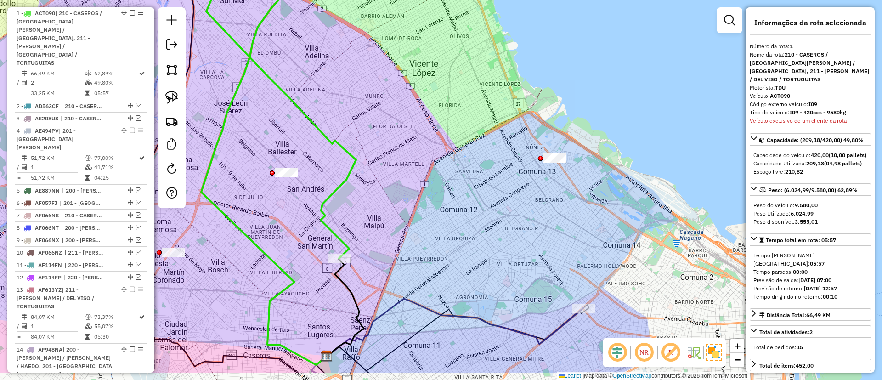
drag, startPoint x: 396, startPoint y: 231, endPoint x: 368, endPoint y: 187, distance: 51.4
click at [368, 187] on div "Janela de atendimento Grade de atendimento Capacidade Transportadoras Veículos …" at bounding box center [441, 190] width 882 height 380
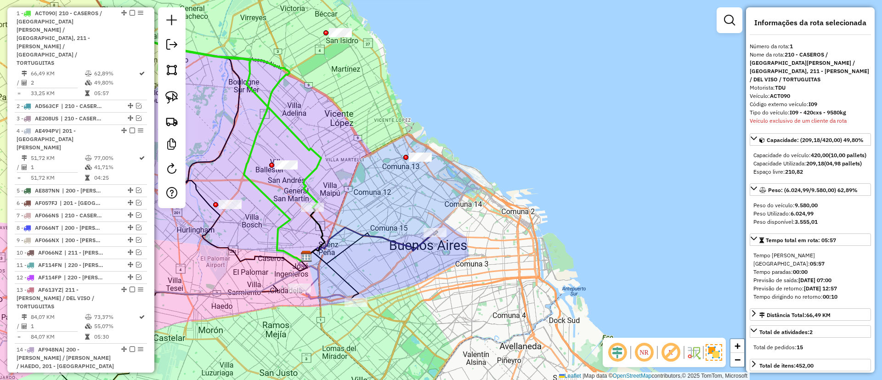
drag, startPoint x: 389, startPoint y: 202, endPoint x: 341, endPoint y: 181, distance: 52.3
click at [341, 181] on div "Janela de atendimento Grade de atendimento Capacidade Transportadoras Veículos …" at bounding box center [441, 190] width 882 height 380
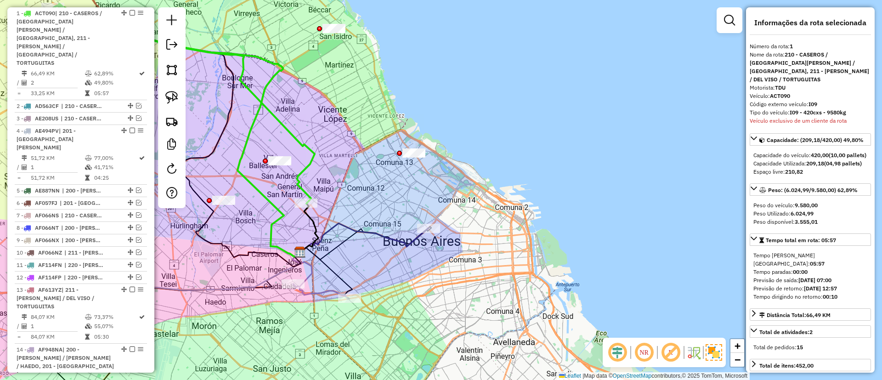
click at [376, 237] on icon at bounding box center [364, 237] width 129 height 29
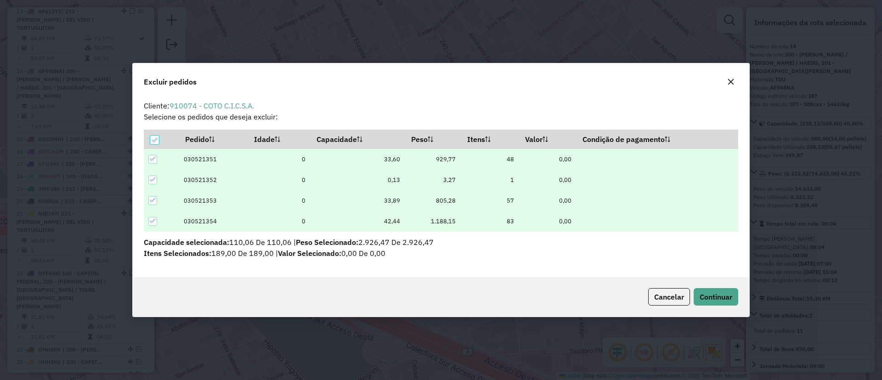
scroll to position [0, 0]
click at [706, 282] on div "Cancelar Continuar" at bounding box center [441, 297] width 617 height 40
click at [708, 295] on span "Continuar" at bounding box center [716, 296] width 33 height 9
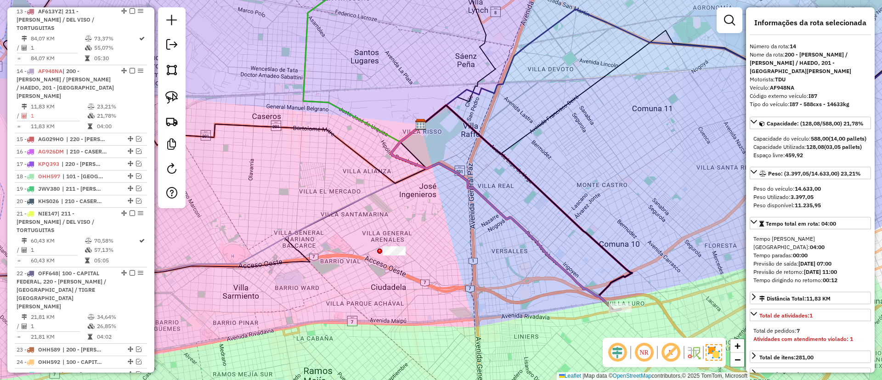
drag, startPoint x: 436, startPoint y: 274, endPoint x: 310, endPoint y: 216, distance: 138.8
click at [310, 216] on div "Janela de atendimento Grade de atendimento Capacidade Transportadoras Veículos …" at bounding box center [441, 190] width 882 height 380
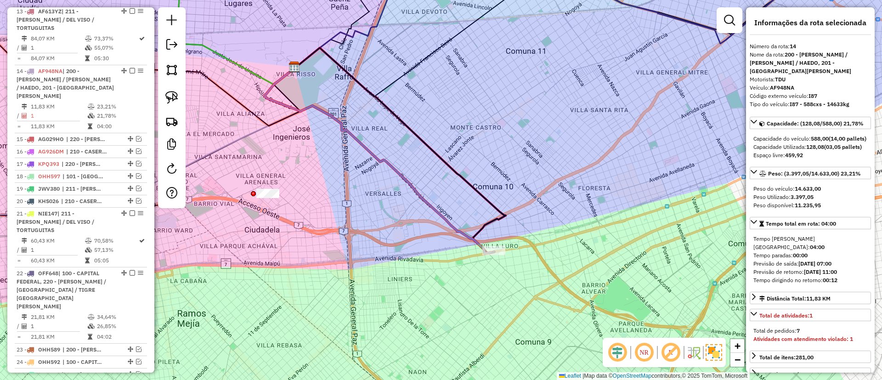
click at [441, 215] on icon at bounding box center [380, 161] width 230 height 186
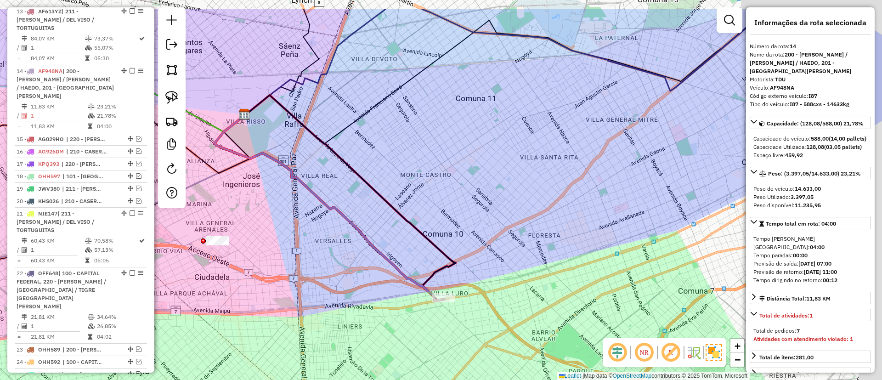
drag, startPoint x: 564, startPoint y: 164, endPoint x: 409, endPoint y: 289, distance: 199.3
click at [408, 291] on div "Janela de atendimento Grade de atendimento Capacidade Transportadoras Veículos …" at bounding box center [441, 190] width 882 height 380
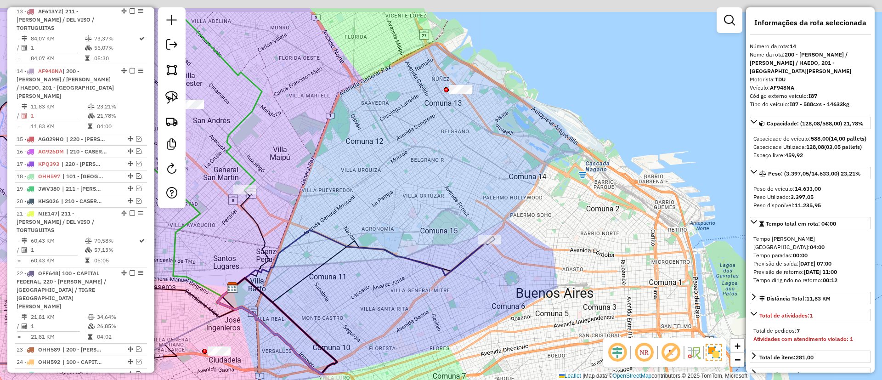
drag, startPoint x: 459, startPoint y: 266, endPoint x: 410, endPoint y: 315, distance: 68.9
click at [410, 315] on div "Janela de atendimento Grade de atendimento Capacidade Transportadoras Veículos …" at bounding box center [441, 190] width 882 height 380
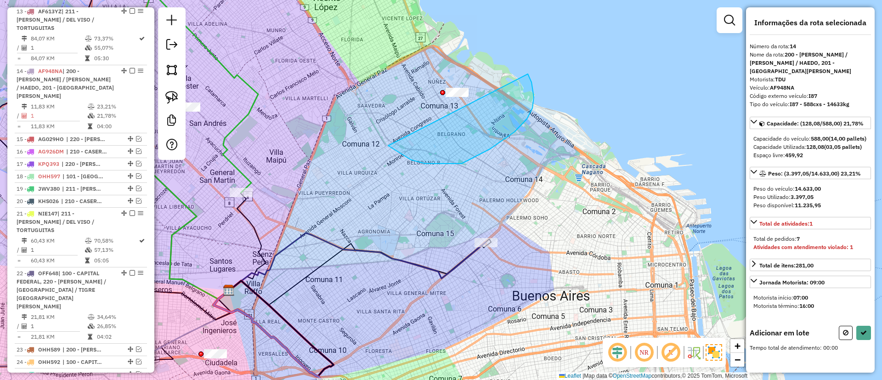
drag, startPoint x: 411, startPoint y: 160, endPoint x: 497, endPoint y: 42, distance: 145.7
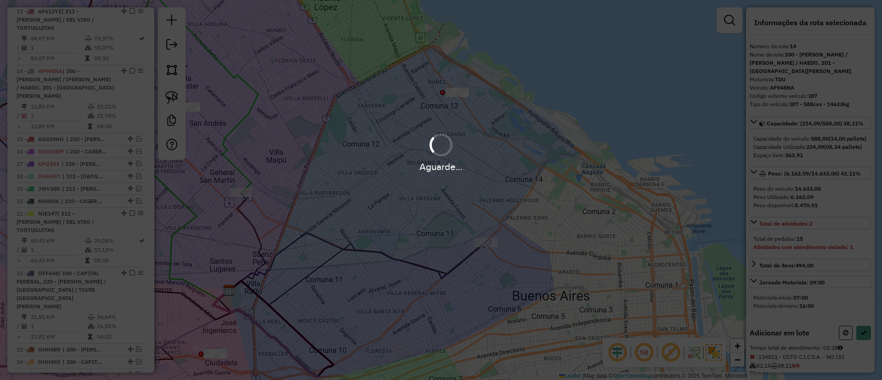
select select "**********"
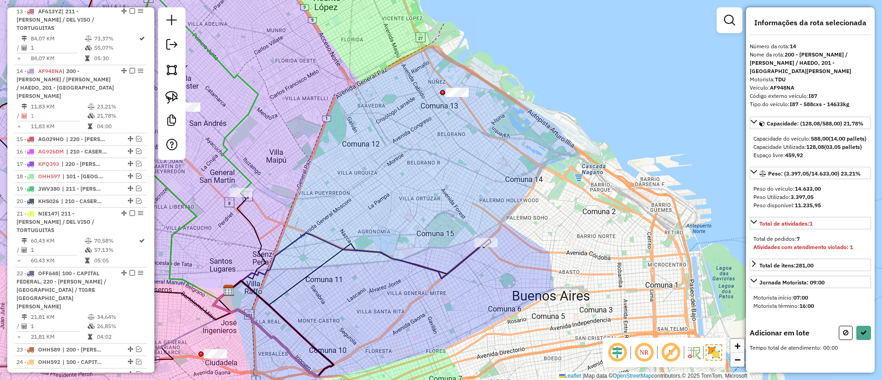
click at [417, 260] on icon at bounding box center [357, 262] width 257 height 58
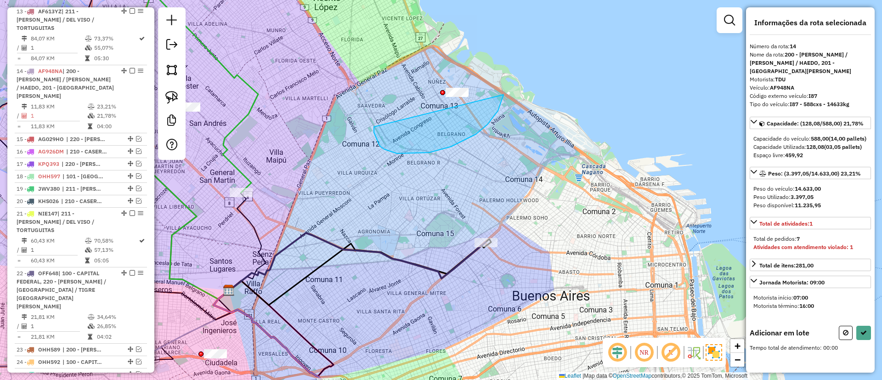
drag, startPoint x: 476, startPoint y: 134, endPoint x: 475, endPoint y: 11, distance: 123.1
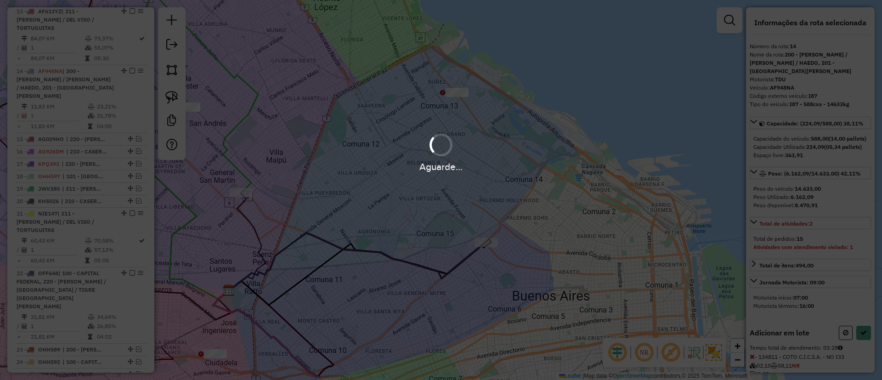
select select "**********"
drag, startPoint x: 407, startPoint y: 140, endPoint x: 476, endPoint y: 81, distance: 90.6
click at [476, 81] on div "Aguarde..." at bounding box center [441, 190] width 882 height 380
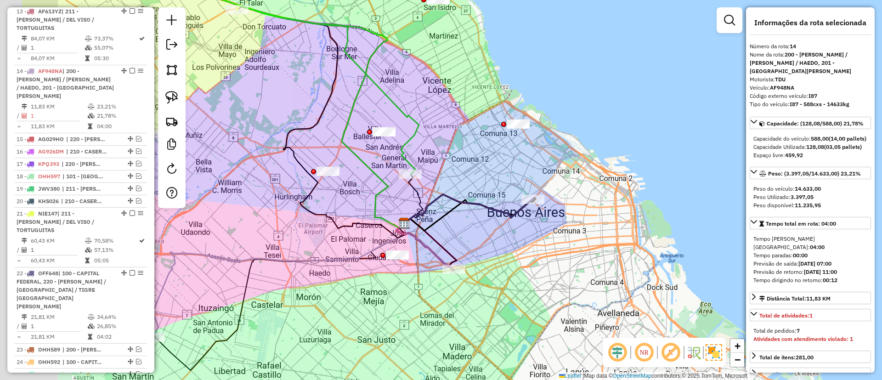
drag, startPoint x: 319, startPoint y: 248, endPoint x: 440, endPoint y: 209, distance: 126.9
click at [449, 209] on div "Janela de atendimento Grade de atendimento Capacidade Transportadoras Veículos …" at bounding box center [441, 190] width 882 height 380
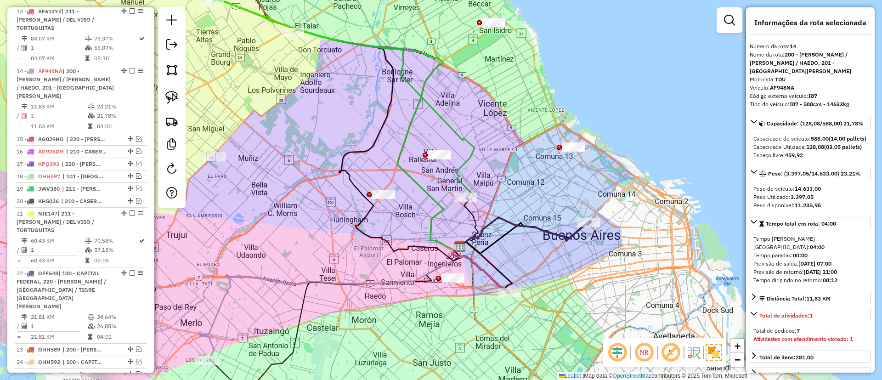
drag, startPoint x: 416, startPoint y: 230, endPoint x: 429, endPoint y: 240, distance: 16.7
click at [435, 241] on div "Janela de atendimento Grade de atendimento Capacidade Transportadoras Veículos …" at bounding box center [441, 190] width 882 height 380
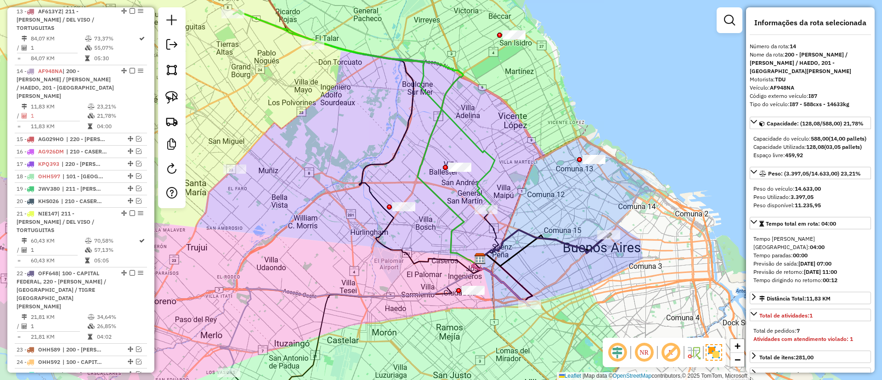
drag, startPoint x: 289, startPoint y: 257, endPoint x: 368, endPoint y: 209, distance: 91.8
click at [400, 168] on div "Janela de atendimento Grade de atendimento Capacidade Transportadoras Veículos …" at bounding box center [441, 190] width 882 height 380
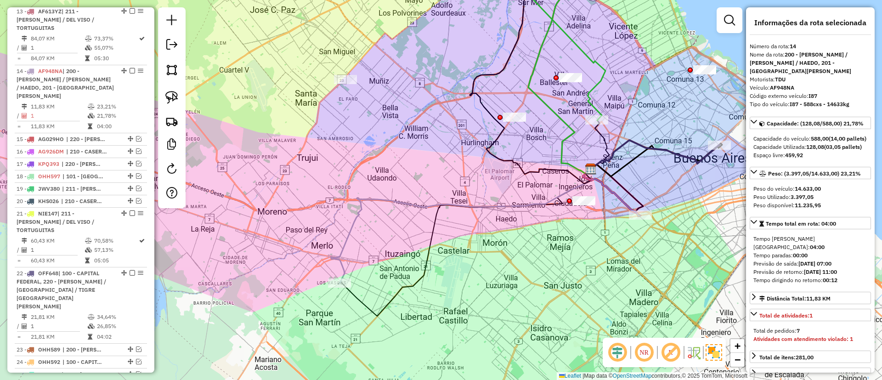
click at [350, 235] on icon at bounding box center [461, 226] width 261 height 114
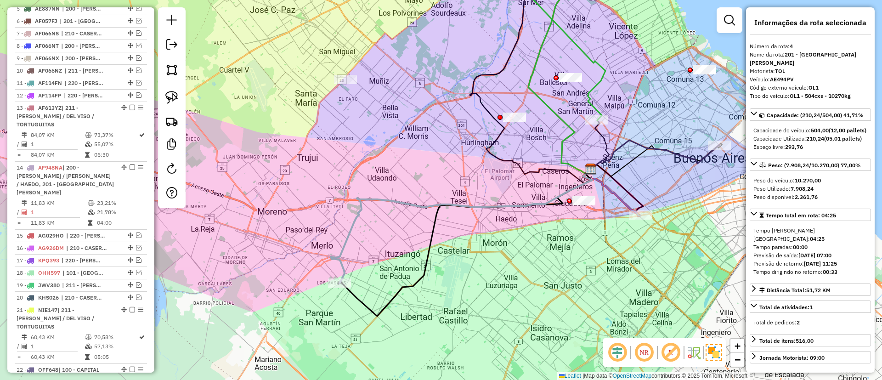
scroll to position [430, 0]
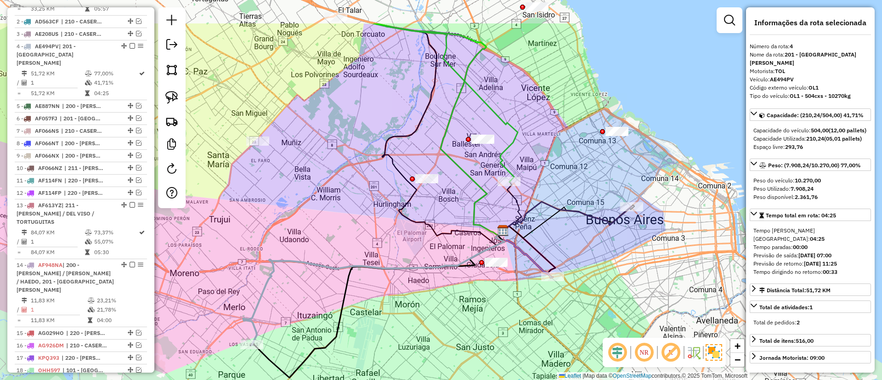
drag, startPoint x: 399, startPoint y: 211, endPoint x: 286, endPoint y: 270, distance: 127.4
click at [286, 270] on div "Janela de atendimento Grade de atendimento Capacidade Transportadoras Veículos …" at bounding box center [441, 190] width 882 height 380
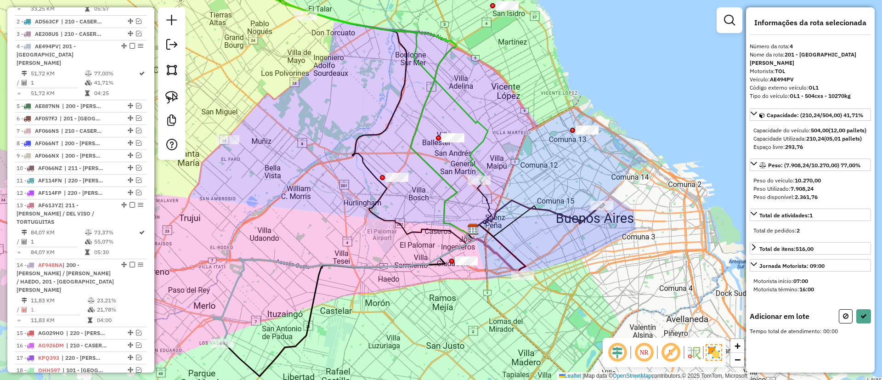
drag, startPoint x: 462, startPoint y: 283, endPoint x: 418, endPoint y: 243, distance: 59.2
click at [418, 243] on div "Janela de atendimento Grade de atendimento Capacidade Transportadoras Veículos …" at bounding box center [441, 190] width 882 height 380
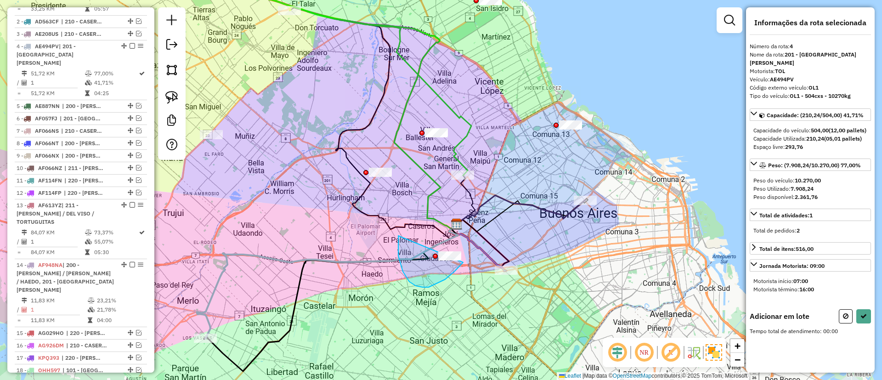
drag, startPoint x: 454, startPoint y: 272, endPoint x: 472, endPoint y: 236, distance: 39.5
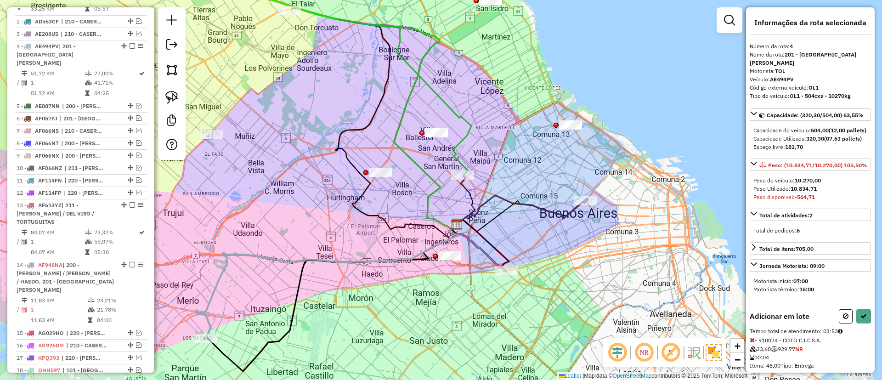
select select "**********"
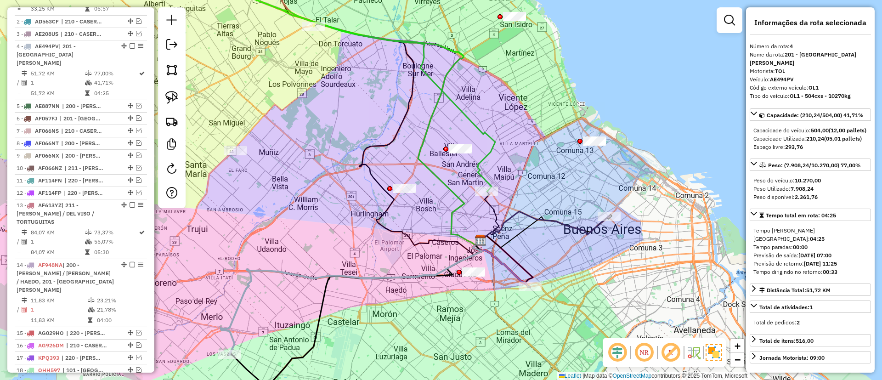
drag, startPoint x: 386, startPoint y: 244, endPoint x: 416, endPoint y: 273, distance: 41.3
click at [416, 273] on div "Janela de atendimento Grade de atendimento Capacidade Transportadoras Veículos …" at bounding box center [441, 190] width 882 height 380
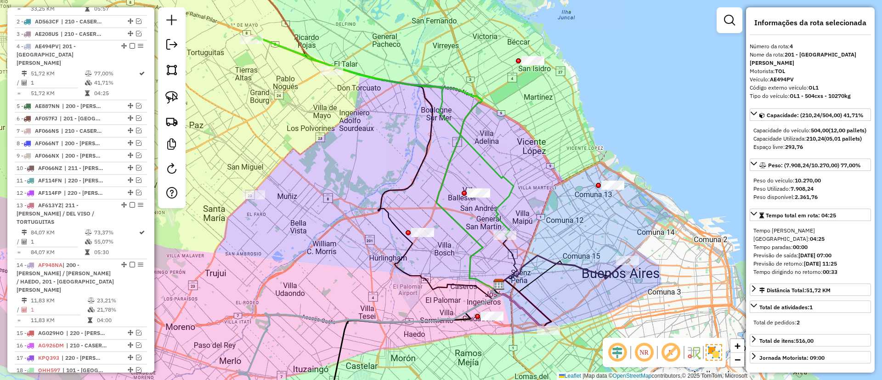
drag, startPoint x: 340, startPoint y: 202, endPoint x: 363, endPoint y: 233, distance: 38.5
click at [363, 233] on div "Janela de atendimento Grade de atendimento Capacidade Transportadoras Veículos …" at bounding box center [441, 190] width 882 height 380
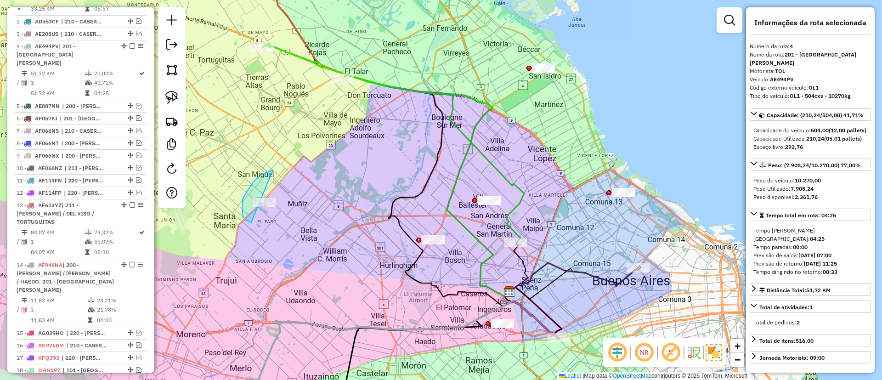
drag, startPoint x: 243, startPoint y: 216, endPoint x: 296, endPoint y: 172, distance: 68.8
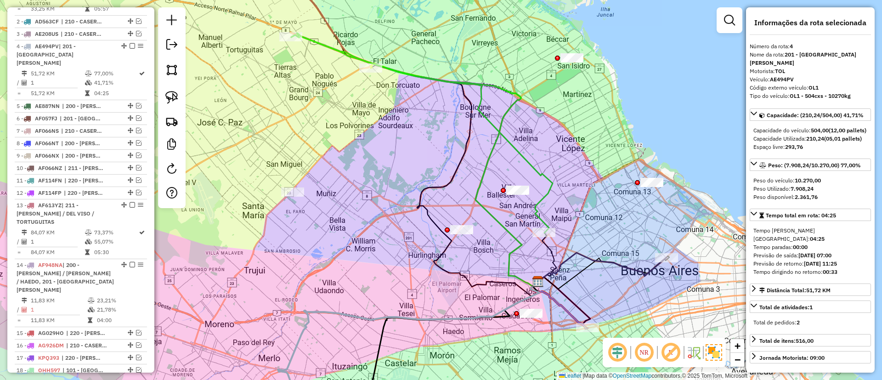
drag, startPoint x: 293, startPoint y: 188, endPoint x: 309, endPoint y: 181, distance: 17.9
click at [309, 181] on div "Janela de atendimento Grade de atendimento Capacidade Transportadoras Veículos …" at bounding box center [441, 190] width 882 height 380
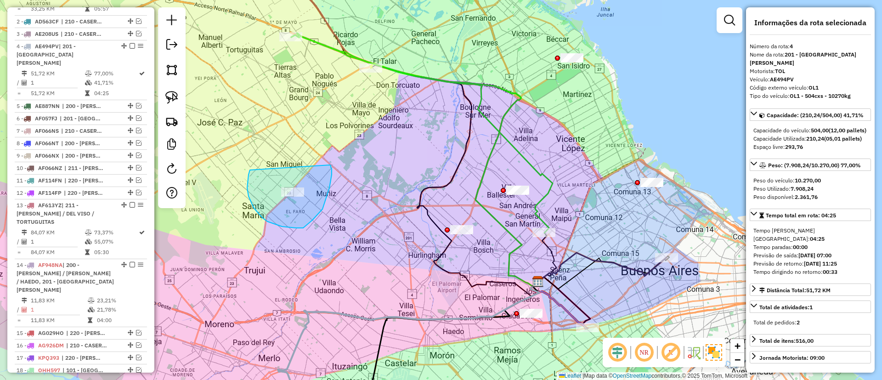
drag, startPoint x: 296, startPoint y: 228, endPoint x: 330, endPoint y: 165, distance: 71.5
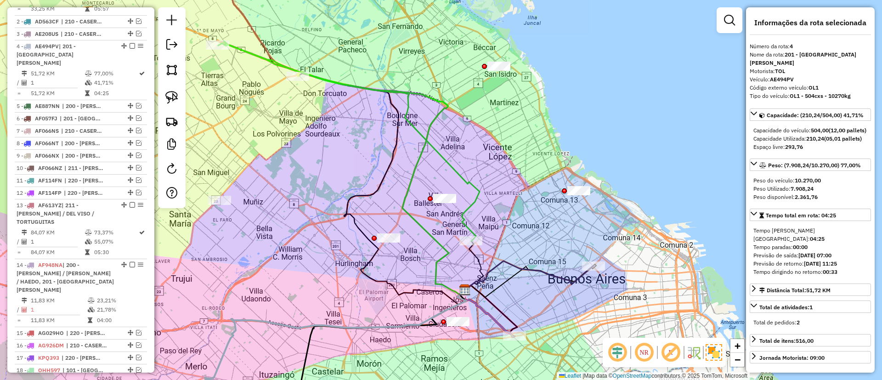
drag, startPoint x: 387, startPoint y: 199, endPoint x: 314, endPoint y: 208, distance: 73.5
click at [314, 208] on div "Janela de atendimento Grade de atendimento Capacidade Transportadoras Veículos …" at bounding box center [441, 190] width 882 height 380
drag, startPoint x: 366, startPoint y: 215, endPoint x: 417, endPoint y: 214, distance: 51.0
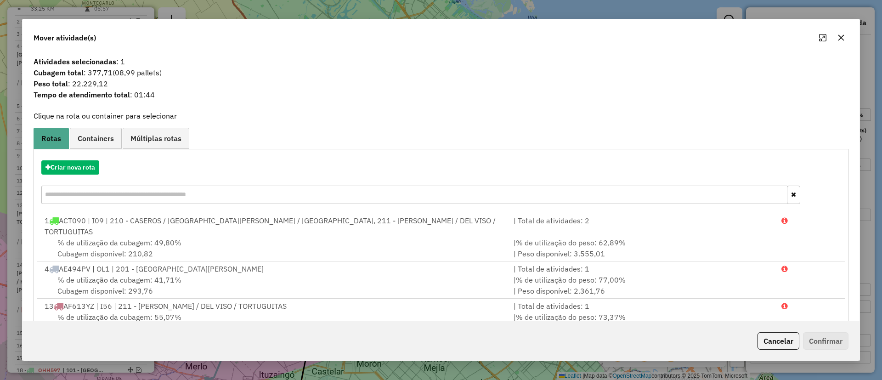
click at [107, 169] on div "Criar nova rota" at bounding box center [441, 167] width 810 height 14
click at [64, 170] on button "Criar nova rota" at bounding box center [70, 167] width 58 height 14
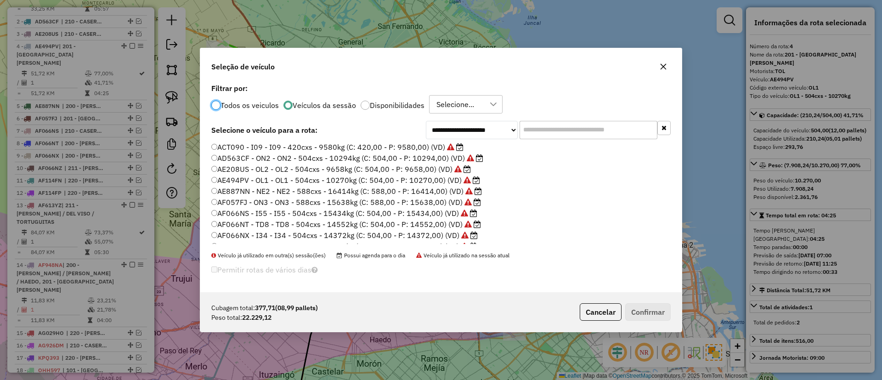
scroll to position [0, 0]
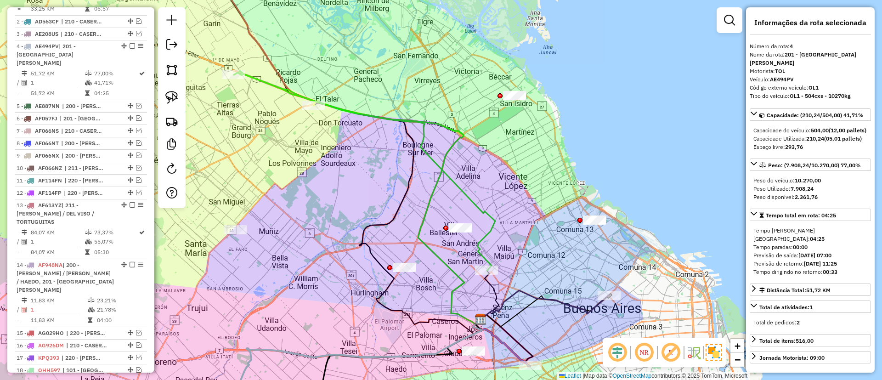
drag, startPoint x: 411, startPoint y: 212, endPoint x: 419, endPoint y: 222, distance: 12.4
click at [419, 222] on icon at bounding box center [357, 197] width 247 height 253
drag, startPoint x: 419, startPoint y: 222, endPoint x: 430, endPoint y: 142, distance: 81.2
click at [430, 142] on icon at bounding box center [357, 197] width 247 height 253
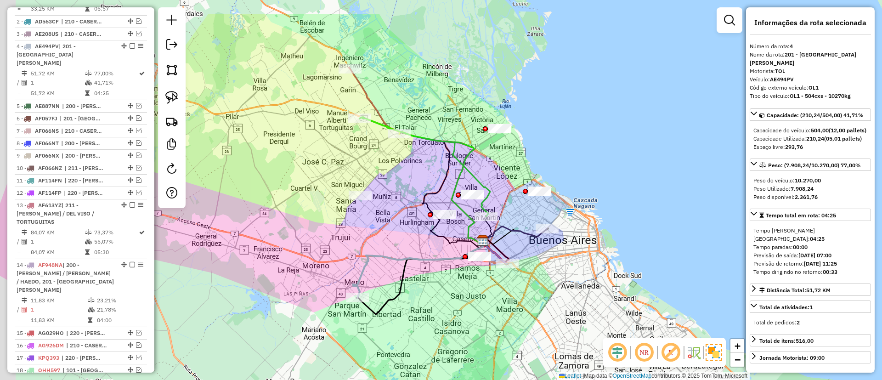
drag, startPoint x: 330, startPoint y: 134, endPoint x: 339, endPoint y: 179, distance: 46.0
click at [353, 188] on div "Janela de atendimento Grade de atendimento Capacidade Transportadoras Veículos …" at bounding box center [441, 190] width 882 height 380
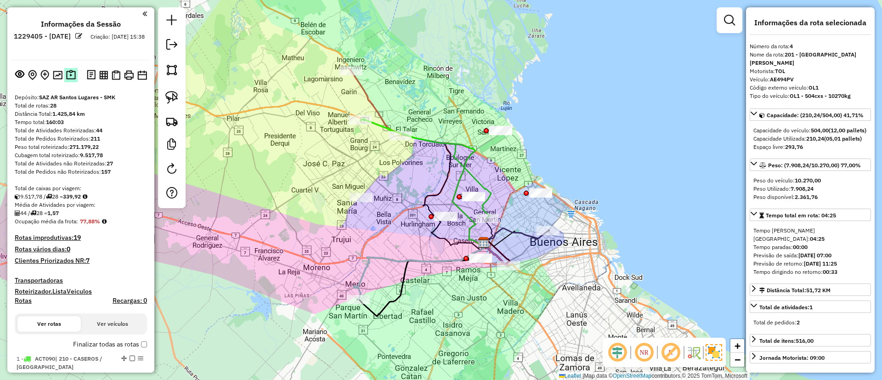
click at [64, 69] on button at bounding box center [70, 75] width 13 height 14
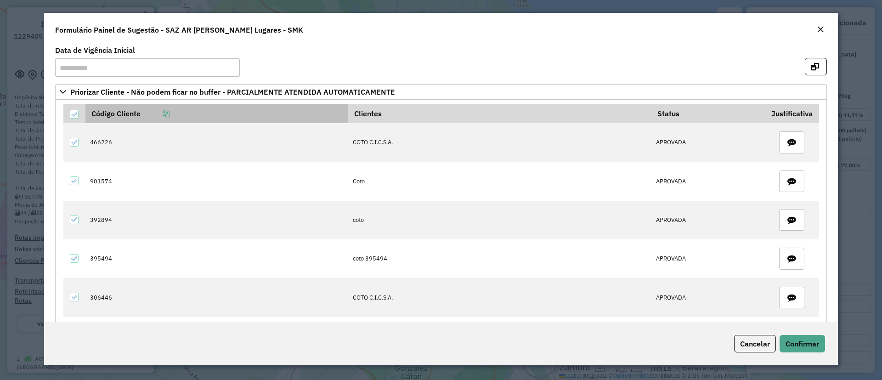
click at [168, 111] on icon at bounding box center [166, 113] width 7 height 7
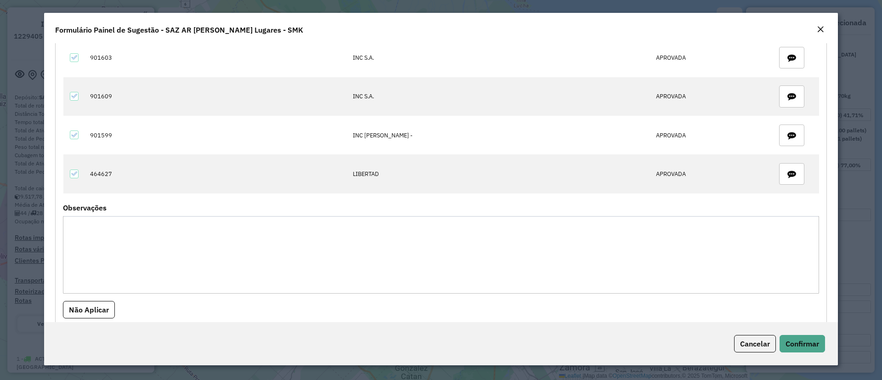
scroll to position [1021, 0]
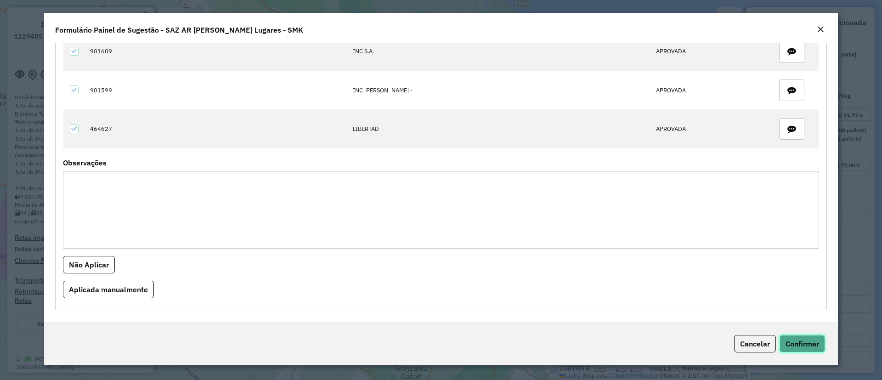
click at [804, 342] on span "Confirmar" at bounding box center [803, 343] width 34 height 9
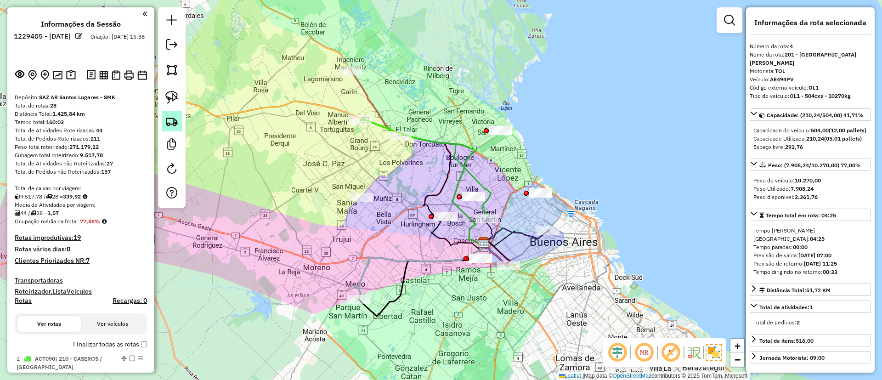
click at [174, 119] on img at bounding box center [171, 121] width 13 height 13
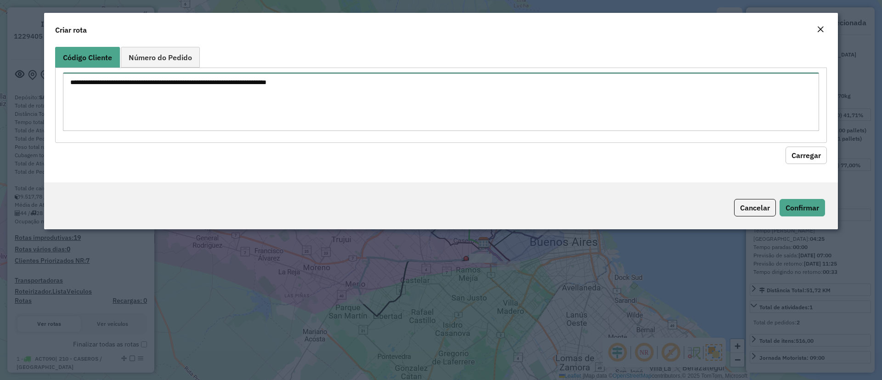
click at [200, 88] on textarea at bounding box center [441, 102] width 756 height 58
paste textarea "****** ****** ****** ****** ****** ****** ****** ****** ***** ****** ****** ***…"
type textarea "****** ****** ****** ****** ****** ****** ****** ****** ***** ****** ****** ***…"
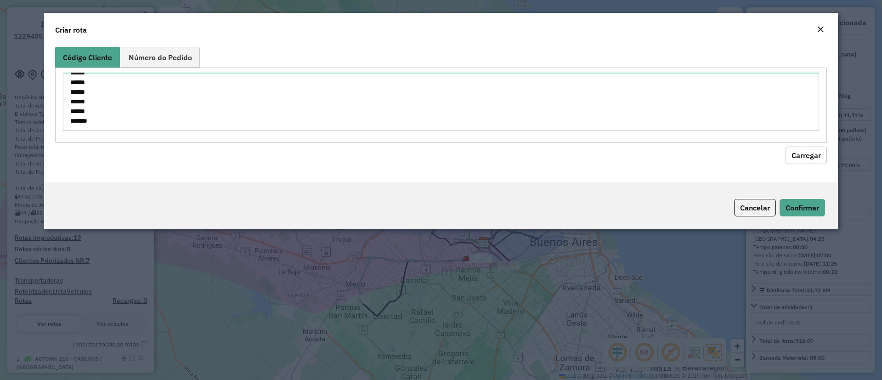
click at [804, 167] on div "Código Cliente Número do Pedido ****** ****** ****** ****** ****** ****** *****…" at bounding box center [441, 112] width 794 height 139
click at [797, 157] on button "Carregar" at bounding box center [806, 155] width 41 height 17
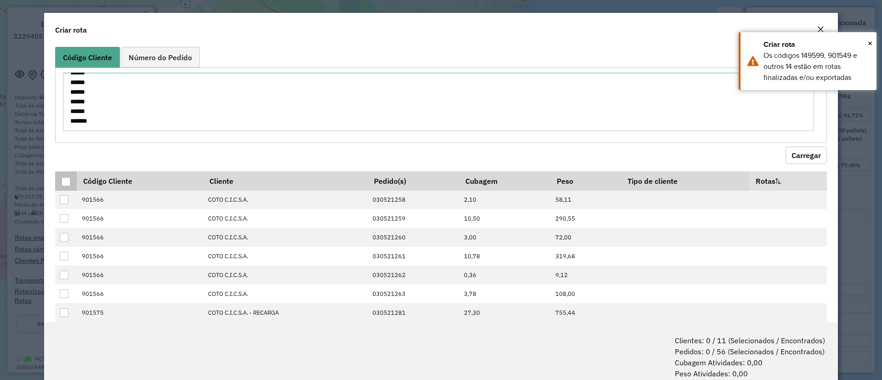
click at [66, 179] on div at bounding box center [66, 181] width 9 height 9
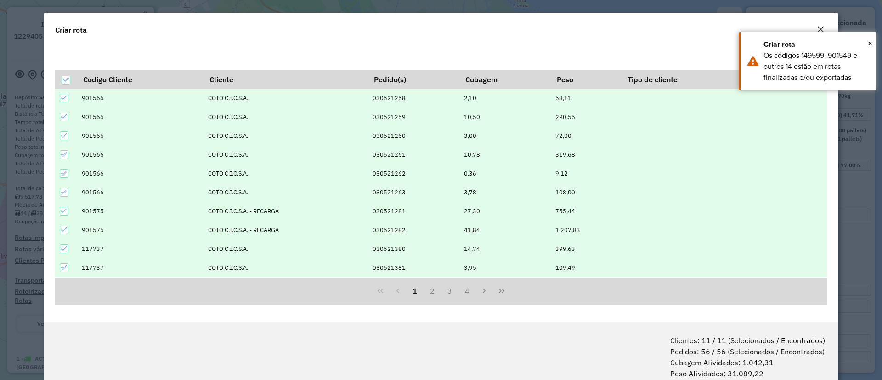
scroll to position [46, 0]
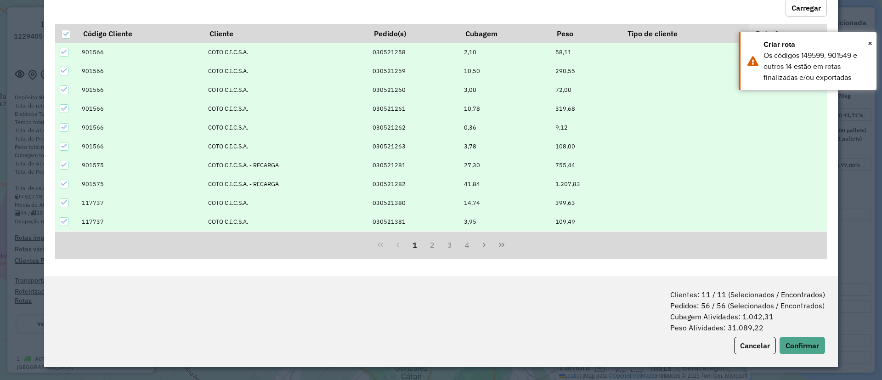
click at [804, 332] on span "Clientes: 11 / 11 (Selecionados / Encontrados) Pedidos: 56 / 56 (Selecionados /…" at bounding box center [747, 311] width 155 height 44
click at [802, 340] on button "Confirmar" at bounding box center [802, 345] width 45 height 17
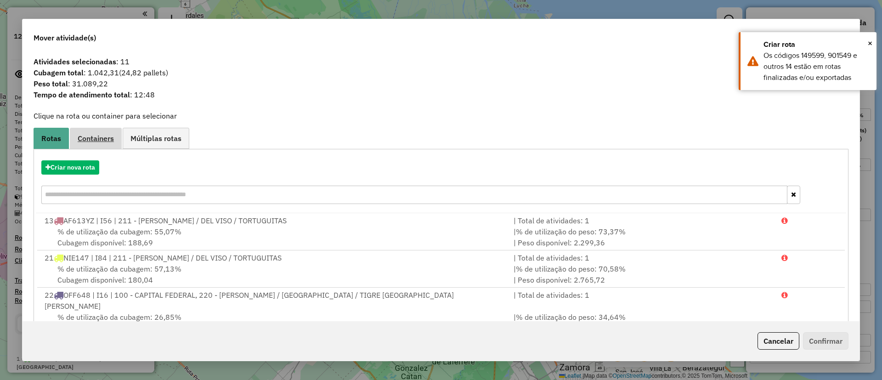
click at [96, 138] on span "Containers" at bounding box center [96, 138] width 36 height 7
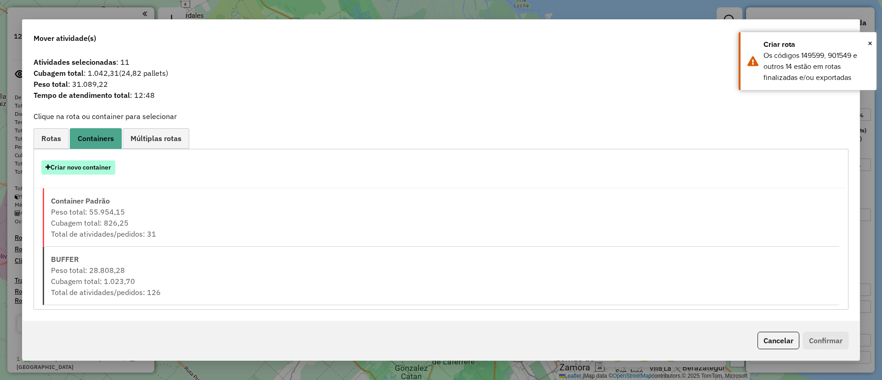
click at [80, 164] on button "Criar novo container" at bounding box center [78, 167] width 74 height 14
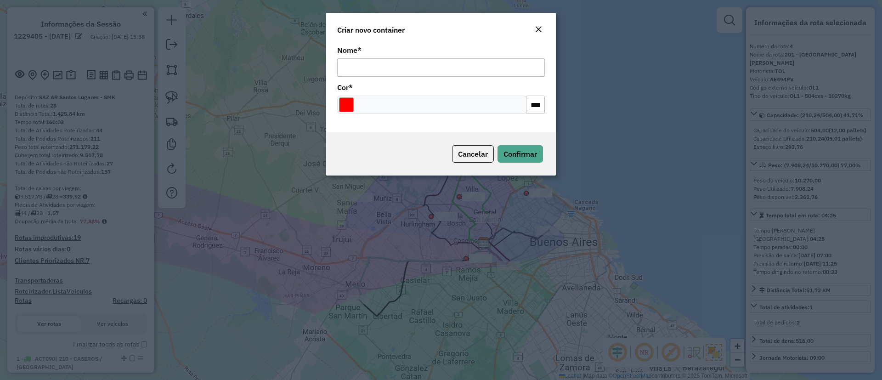
click at [381, 63] on input "Nome *" at bounding box center [441, 67] width 208 height 18
type input "**********"
click at [350, 108] on input "Select a color" at bounding box center [346, 104] width 15 height 15
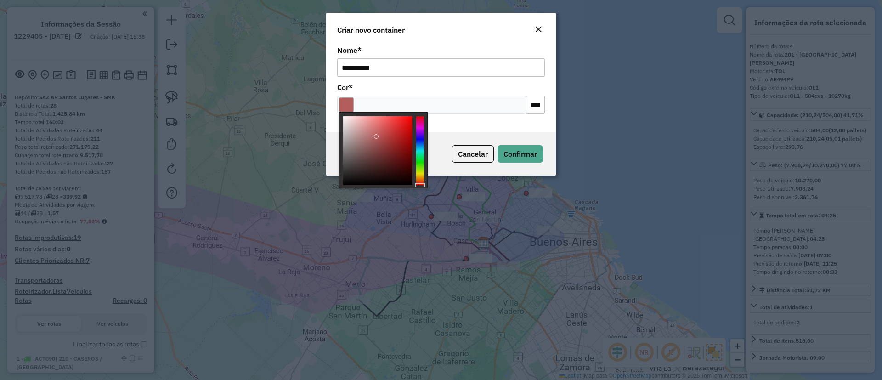
drag, startPoint x: 377, startPoint y: 136, endPoint x: 377, endPoint y: 141, distance: 4.6
click at [377, 140] on div at bounding box center [377, 150] width 69 height 69
click at [414, 138] on div at bounding box center [383, 150] width 89 height 76
click at [424, 134] on div at bounding box center [383, 150] width 89 height 76
type input "*******"
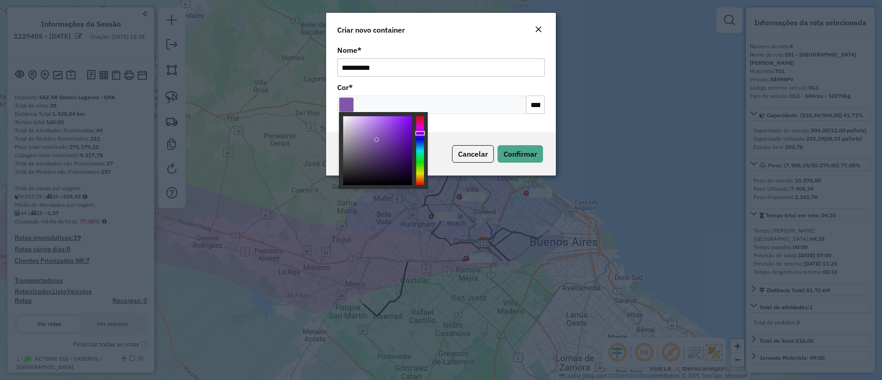
click at [420, 133] on div at bounding box center [420, 150] width 8 height 69
click at [515, 148] on button "Confirmar" at bounding box center [520, 153] width 45 height 17
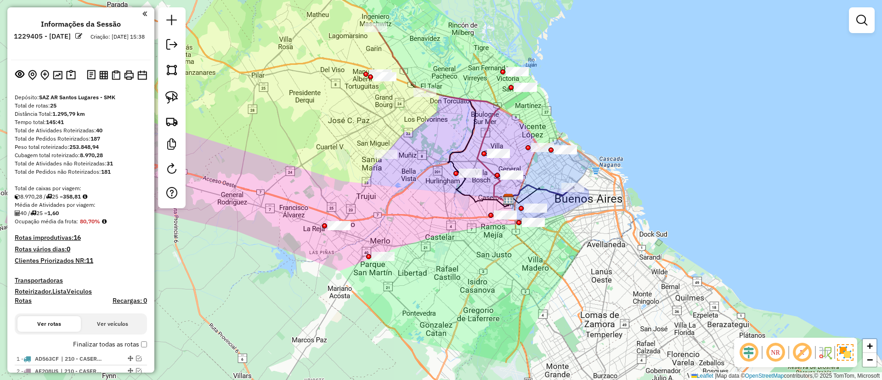
drag, startPoint x: 373, startPoint y: 223, endPoint x: 357, endPoint y: 278, distance: 57.7
click at [357, 278] on div "Janela de atendimento Grade de atendimento Capacidade Transportadoras Veículos …" at bounding box center [441, 190] width 882 height 380
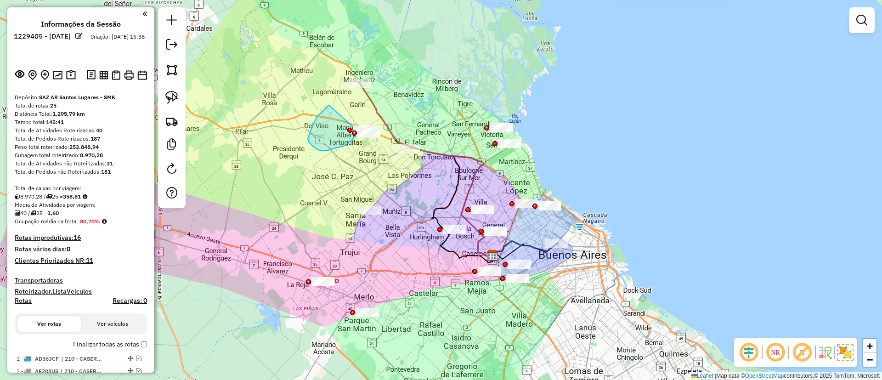
drag, startPoint x: 310, startPoint y: 133, endPoint x: 341, endPoint y: 134, distance: 31.7
drag, startPoint x: 323, startPoint y: 123, endPoint x: 382, endPoint y: 130, distance: 60.2
click at [371, 101] on icon at bounding box center [425, 170] width 134 height 176
select select "**********"
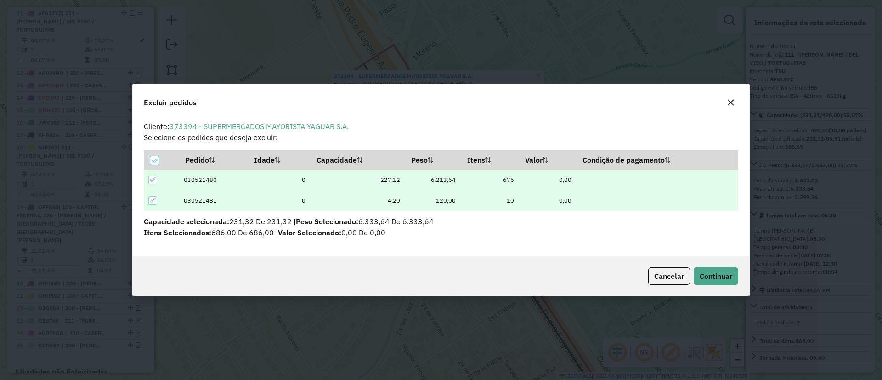
scroll to position [0, 0]
click at [720, 270] on button "Continuar" at bounding box center [716, 275] width 45 height 17
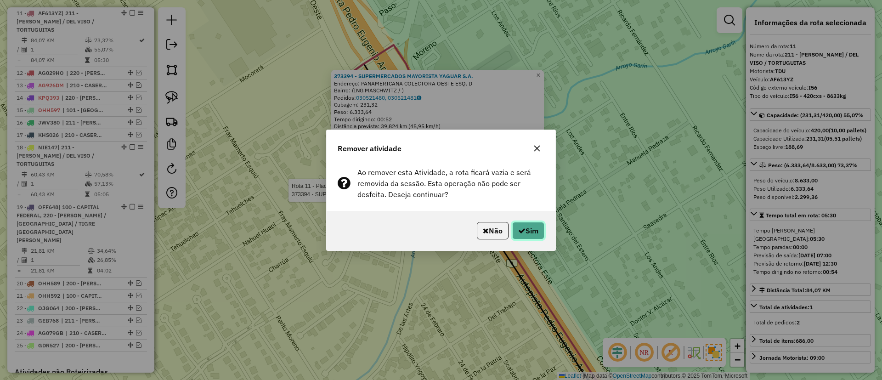
click at [529, 236] on button "Sim" at bounding box center [528, 230] width 32 height 17
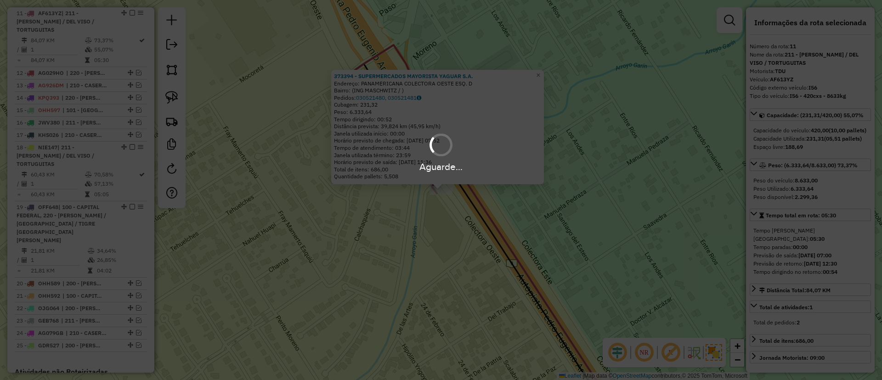
scroll to position [418, 0]
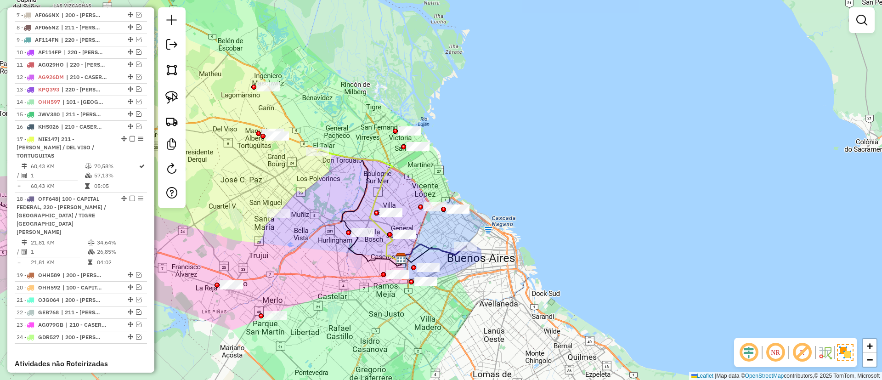
click at [350, 159] on icon at bounding box center [359, 205] width 84 height 111
select select "**********"
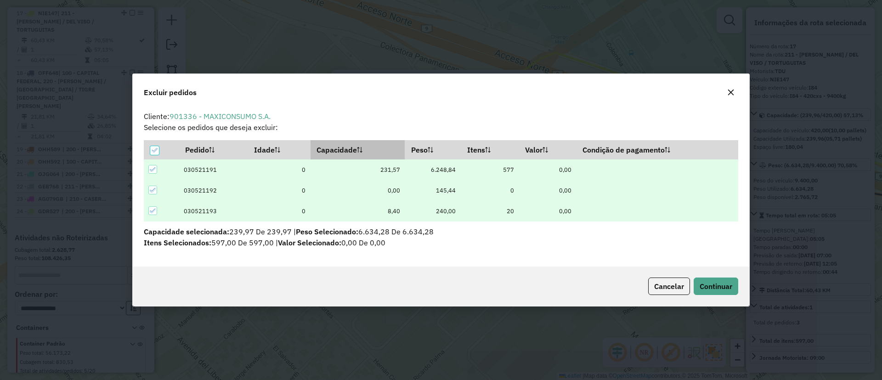
scroll to position [0, 0]
click at [723, 295] on button "Continuar" at bounding box center [716, 286] width 45 height 17
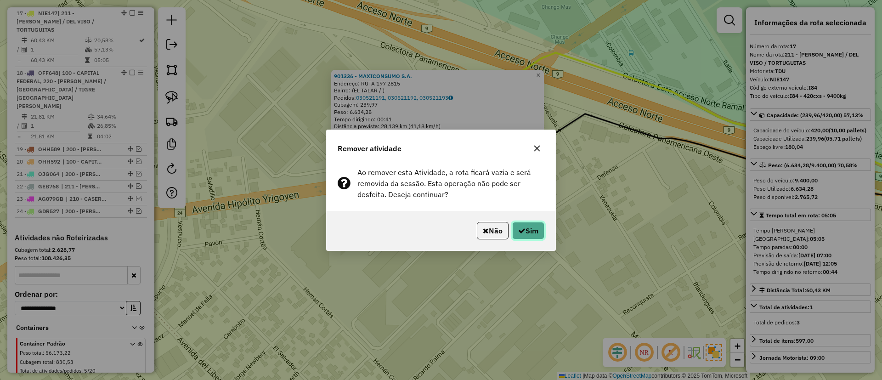
click at [534, 226] on button "Sim" at bounding box center [528, 230] width 32 height 17
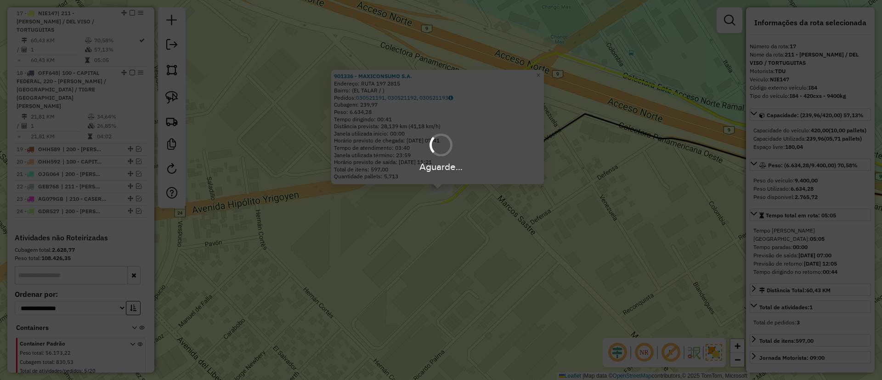
scroll to position [493, 0]
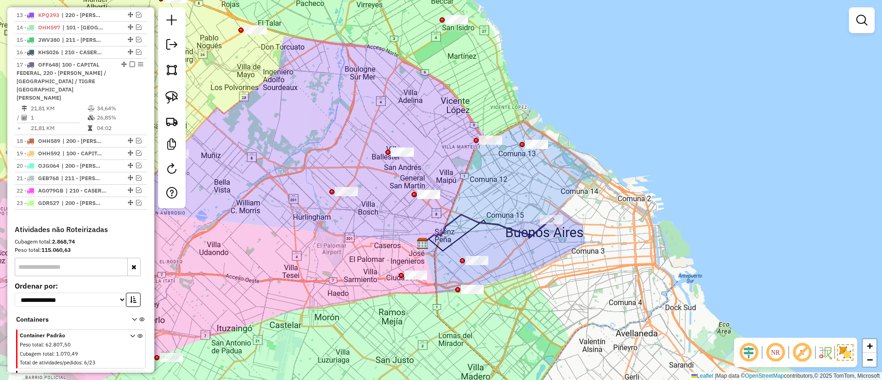
click at [507, 222] on icon at bounding box center [487, 229] width 129 height 29
select select "**********"
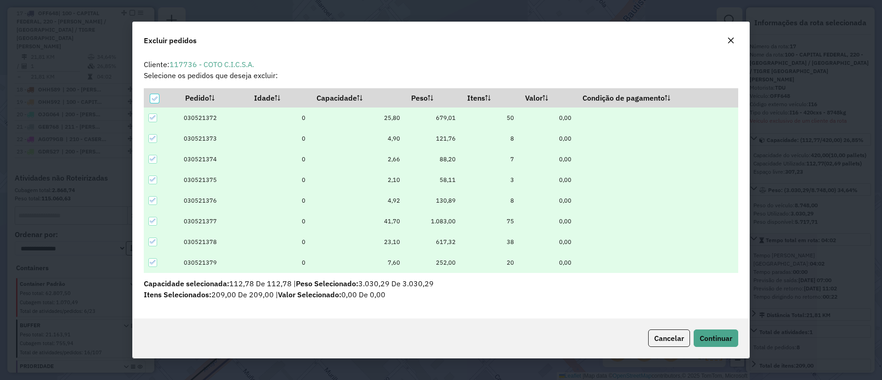
scroll to position [5, 3]
click at [710, 340] on span "Continuar" at bounding box center [716, 338] width 33 height 9
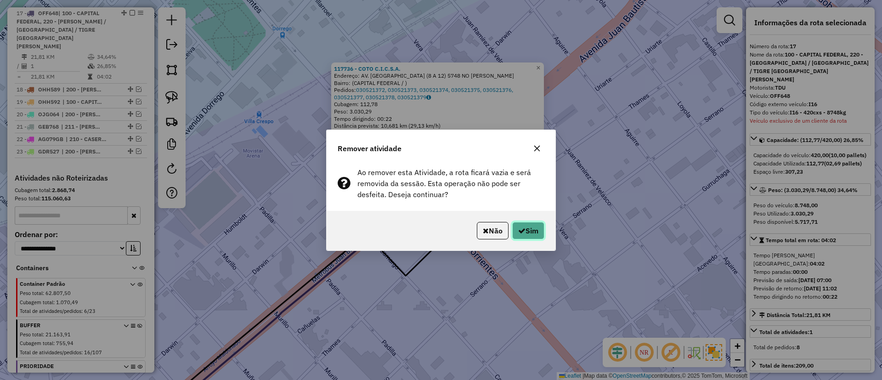
click at [537, 227] on button "Sim" at bounding box center [528, 230] width 32 height 17
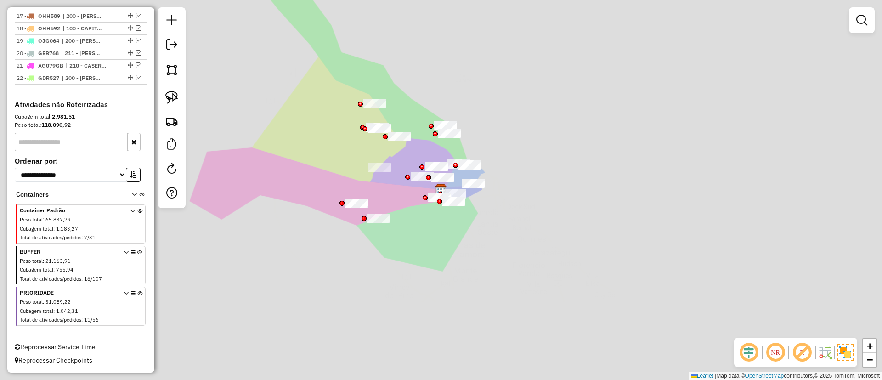
scroll to position [484, 0]
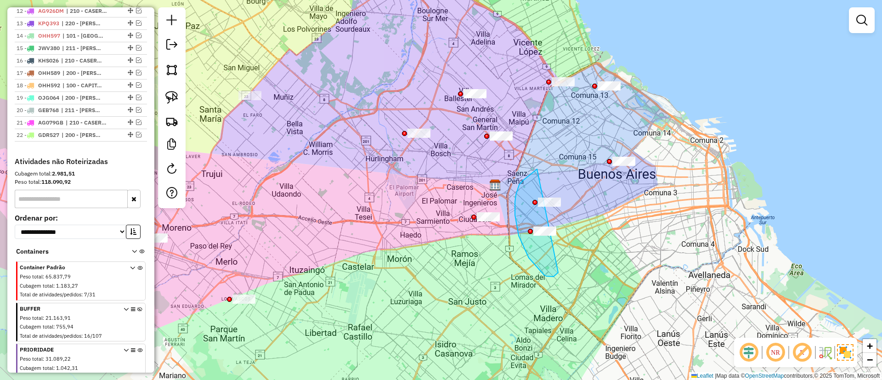
drag, startPoint x: 538, startPoint y: 268, endPoint x: 587, endPoint y: 215, distance: 72.2
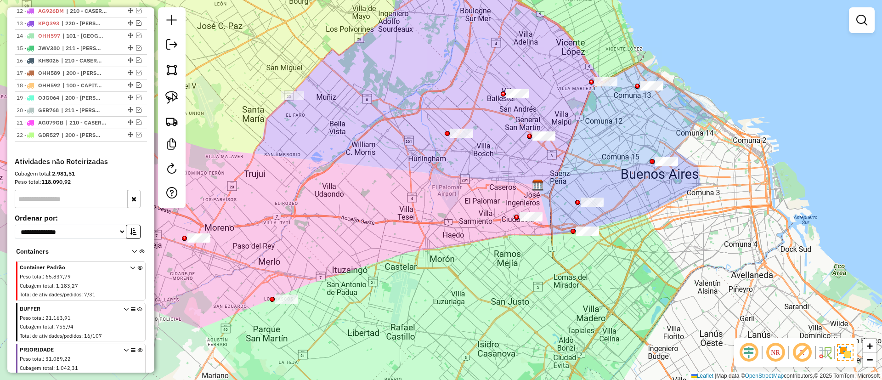
drag, startPoint x: 284, startPoint y: 251, endPoint x: 292, endPoint y: 251, distance: 7.4
click at [292, 251] on div "Janela de atendimento Grade de atendimento Capacidade Transportadoras Veículos …" at bounding box center [441, 190] width 882 height 380
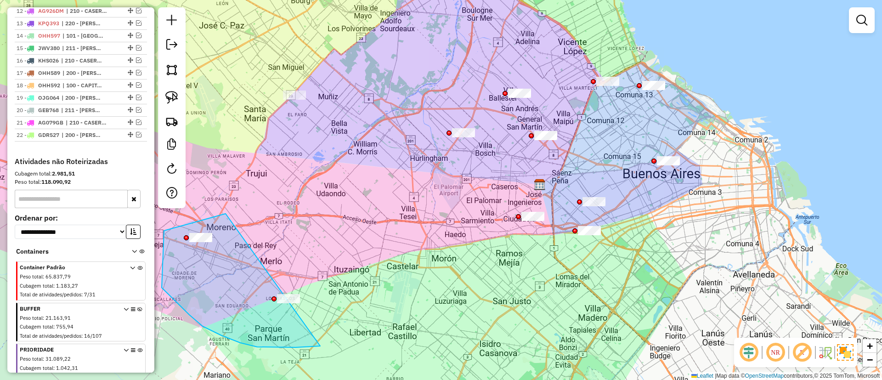
drag, startPoint x: 164, startPoint y: 231, endPoint x: 356, endPoint y: 271, distance: 196.2
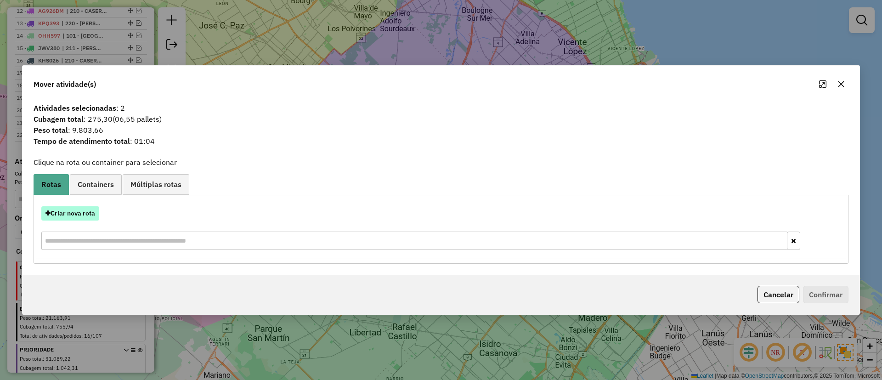
click at [85, 216] on button "Criar nova rota" at bounding box center [70, 213] width 58 height 14
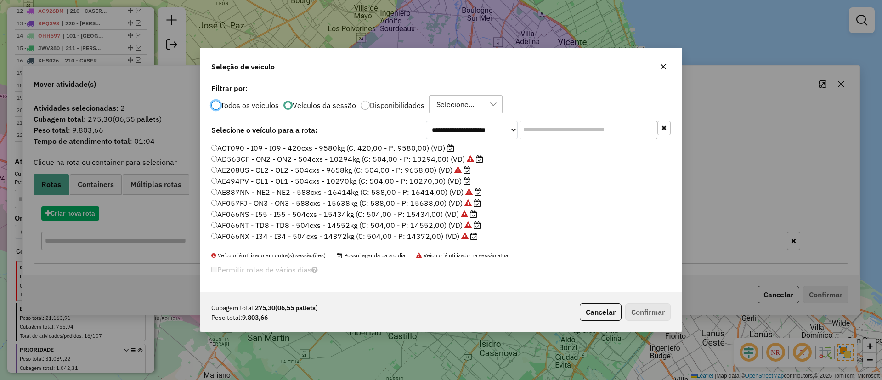
scroll to position [5, 3]
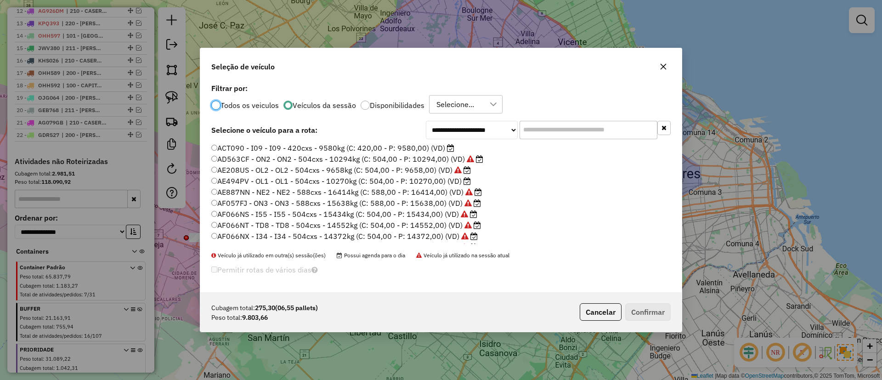
click at [409, 147] on label "ACT090 - I09 - I09 - 420cxs - 9580kg (C: 420,00 - P: 9580,00) (VD)" at bounding box center [332, 147] width 243 height 11
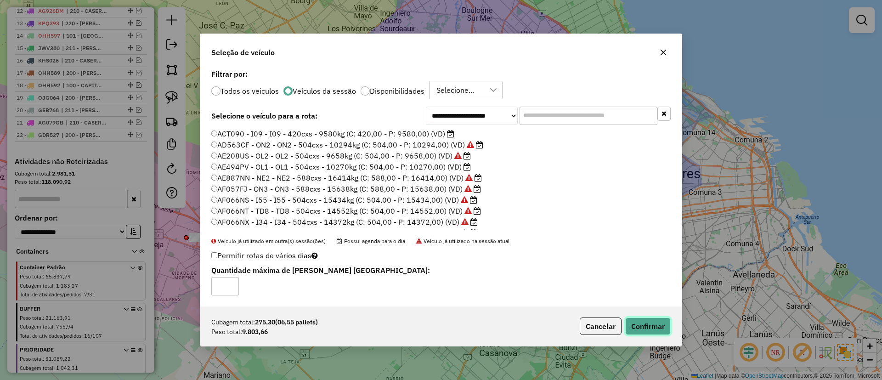
click at [651, 325] on button "Confirmar" at bounding box center [647, 325] width 45 height 17
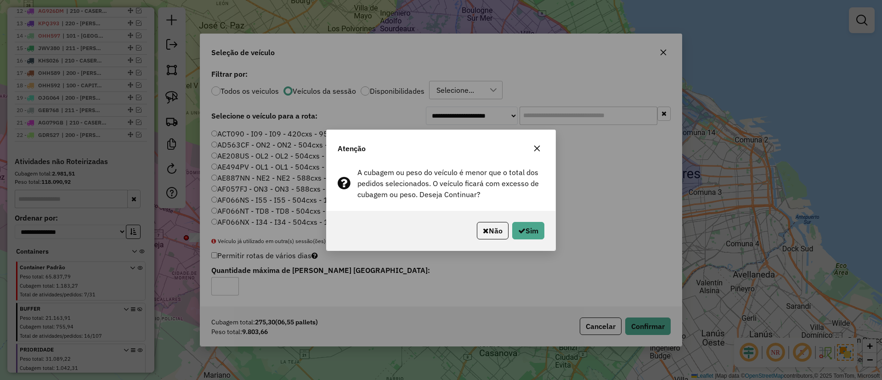
click at [541, 147] on button "button" at bounding box center [537, 148] width 15 height 15
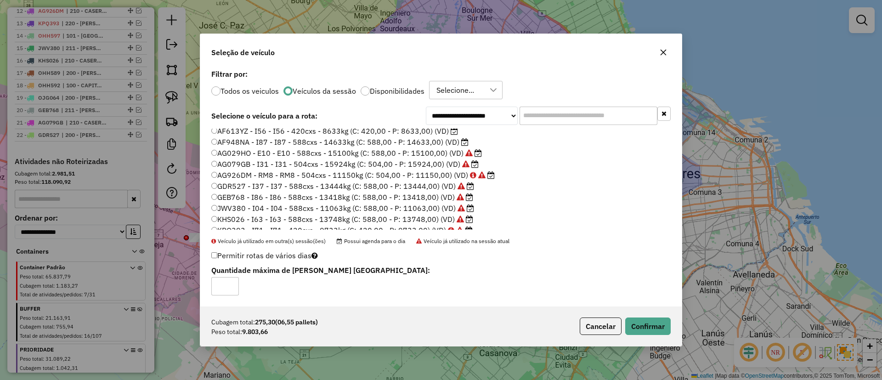
scroll to position [208, 0]
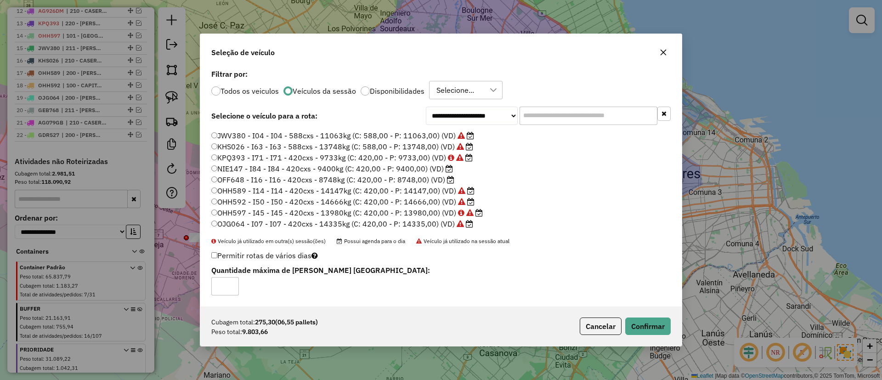
click at [412, 173] on label "NIE147 - I84 - I84 - 420cxs - 9400kg (C: 420,00 - P: 9400,00) (VD)" at bounding box center [332, 168] width 242 height 11
click at [654, 322] on button "Confirmar" at bounding box center [647, 325] width 45 height 17
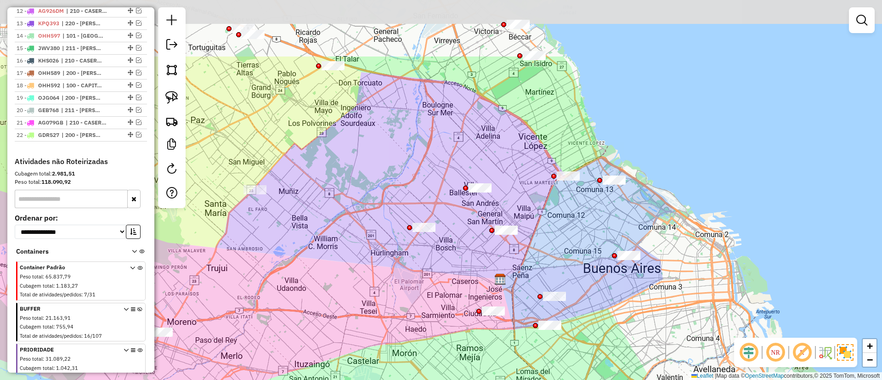
drag, startPoint x: 408, startPoint y: 163, endPoint x: 363, endPoint y: 271, distance: 117.0
click at [363, 271] on div "Janela de atendimento Grade de atendimento Capacidade Transportadoras Veículos …" at bounding box center [441, 190] width 882 height 380
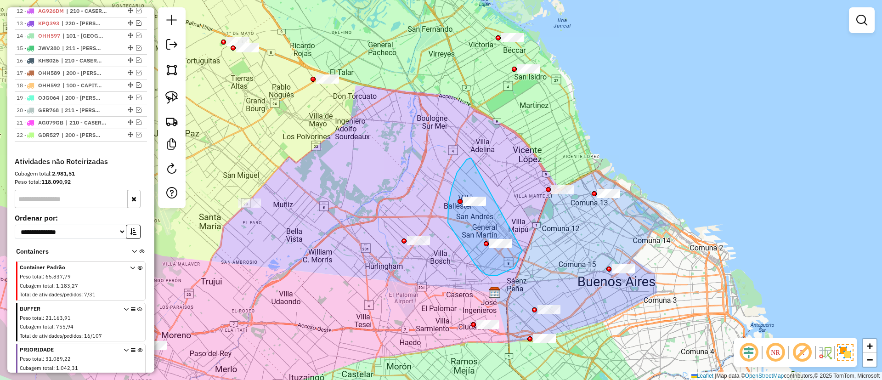
drag, startPoint x: 471, startPoint y: 159, endPoint x: 523, endPoint y: 249, distance: 104.1
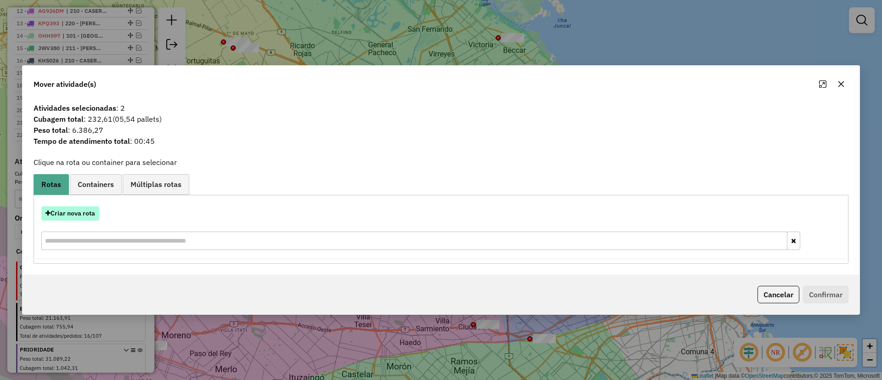
click at [85, 208] on button "Criar nova rota" at bounding box center [70, 213] width 58 height 14
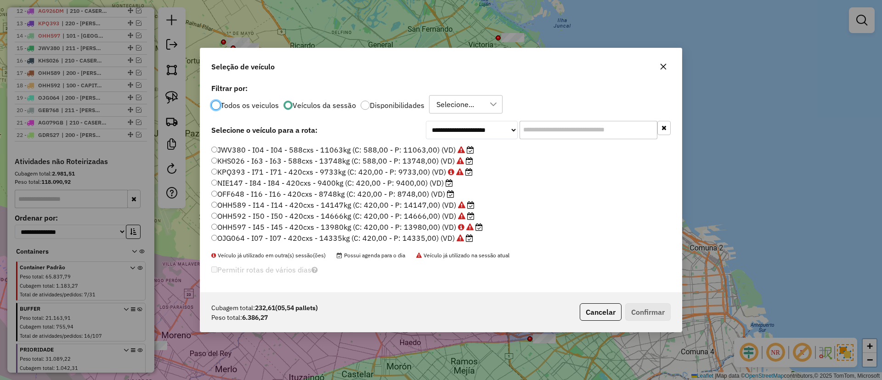
click at [421, 194] on label "OFF648 - I16 - I16 - 420cxs - 8748kg (C: 420,00 - P: 8748,00) (VD)" at bounding box center [332, 193] width 243 height 11
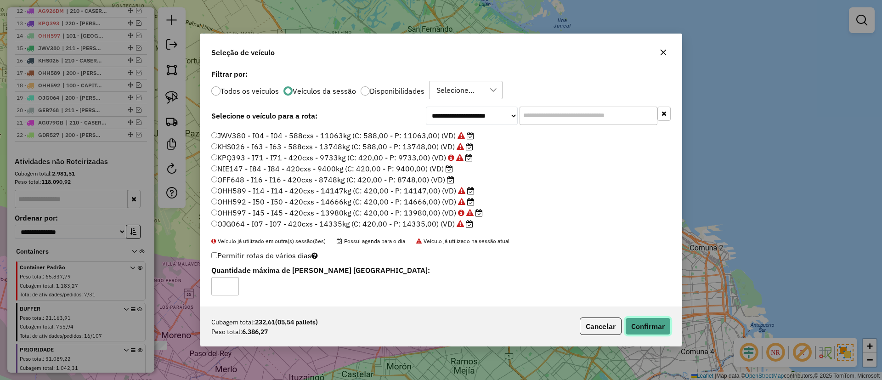
click at [644, 326] on button "Confirmar" at bounding box center [647, 325] width 45 height 17
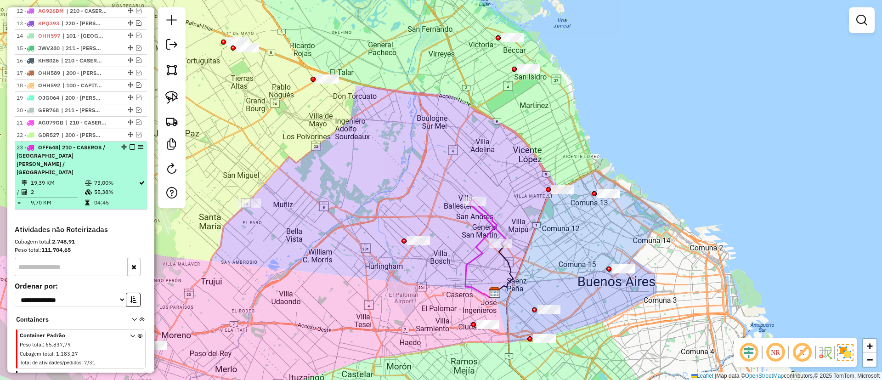
click at [130, 146] on em at bounding box center [133, 147] width 6 height 6
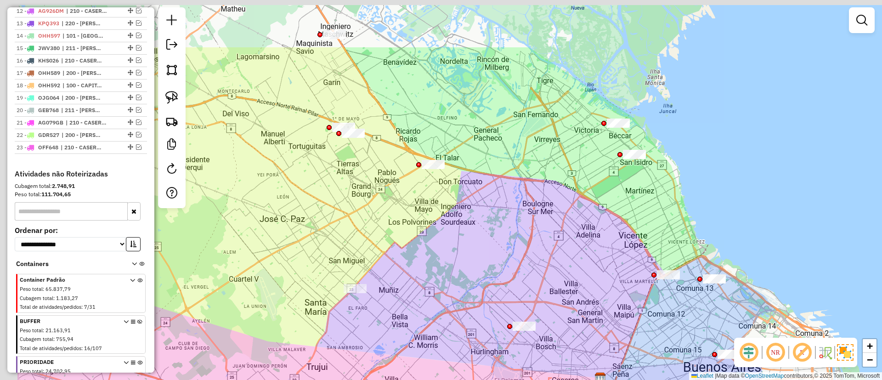
drag, startPoint x: 350, startPoint y: 209, endPoint x: 448, endPoint y: 288, distance: 125.8
click at [448, 288] on div "Janela de atendimento Grade de atendimento Capacidade Transportadoras Veículos …" at bounding box center [441, 190] width 882 height 380
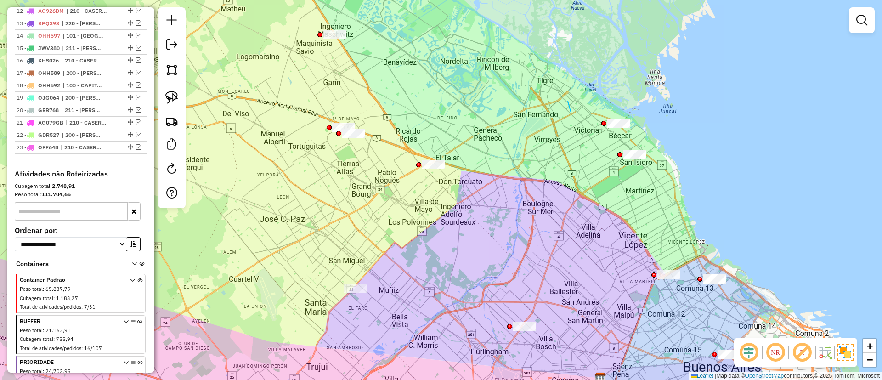
drag, startPoint x: 568, startPoint y: 101, endPoint x: 644, endPoint y: 83, distance: 78.5
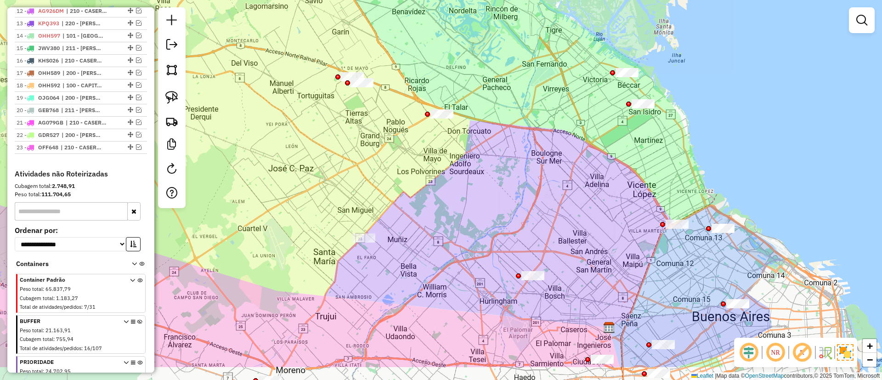
drag, startPoint x: 544, startPoint y: 207, endPoint x: 587, endPoint y: 103, distance: 112.5
click at [587, 103] on div "Janela de atendimento Grade de atendimento Capacidade Transportadoras Veículos …" at bounding box center [441, 190] width 882 height 380
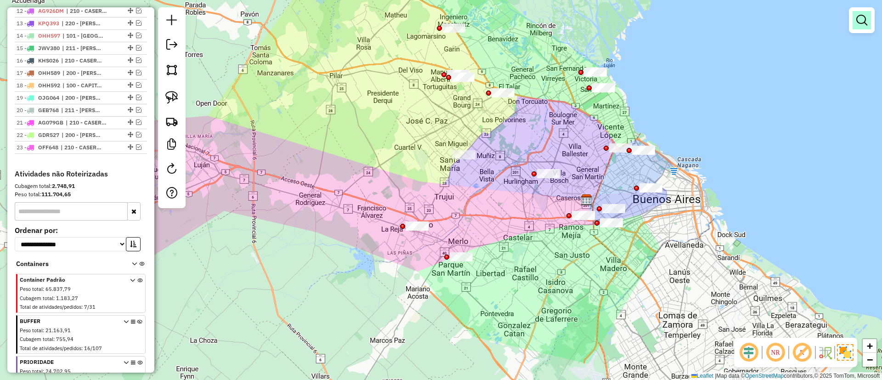
click at [856, 29] on link at bounding box center [862, 20] width 18 height 18
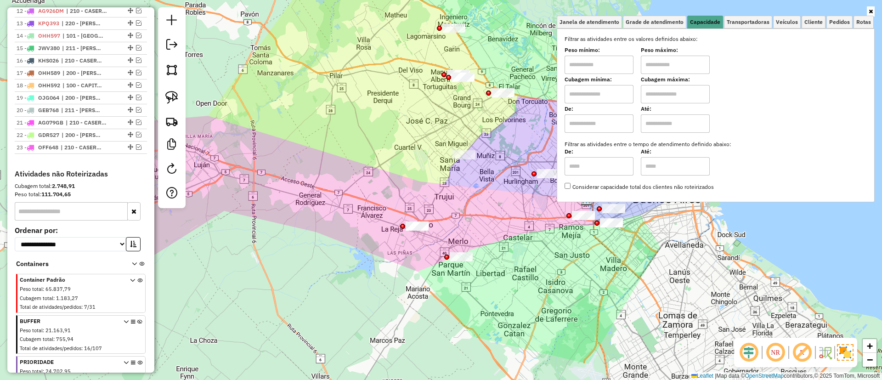
click at [601, 90] on input "text" at bounding box center [599, 94] width 69 height 18
type input "****"
click at [670, 95] on input "text" at bounding box center [675, 94] width 69 height 18
type input "*****"
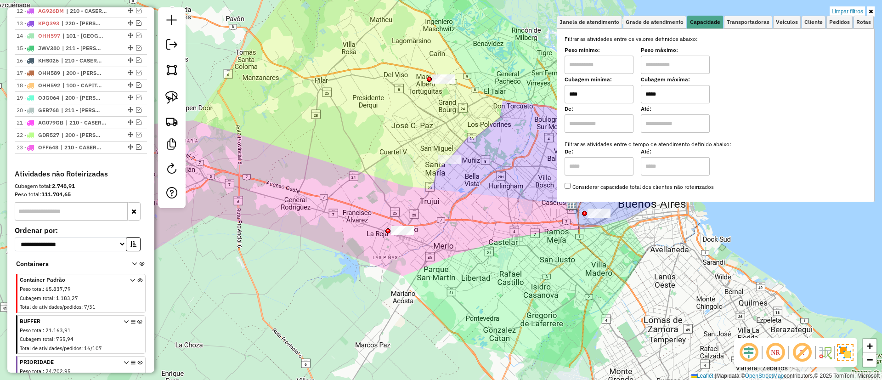
drag, startPoint x: 473, startPoint y: 219, endPoint x: 388, endPoint y: 238, distance: 87.1
click at [391, 249] on div "Limpar filtros Janela de atendimento Grade de atendimento Capacidade Transporta…" at bounding box center [441, 190] width 882 height 380
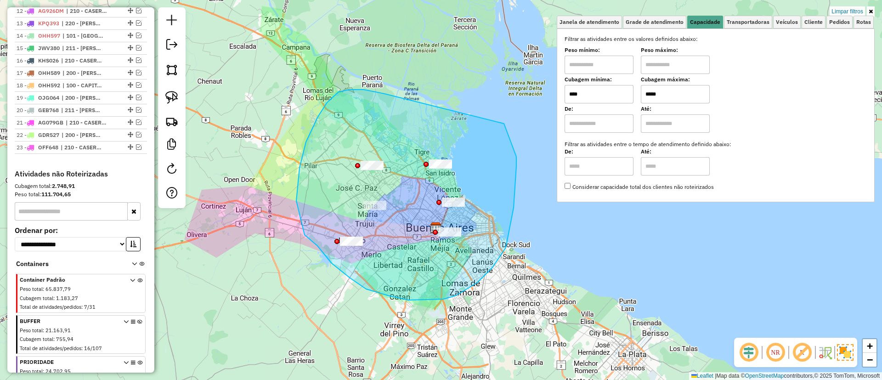
drag, startPoint x: 306, startPoint y: 142, endPoint x: 487, endPoint y: 108, distance: 184.7
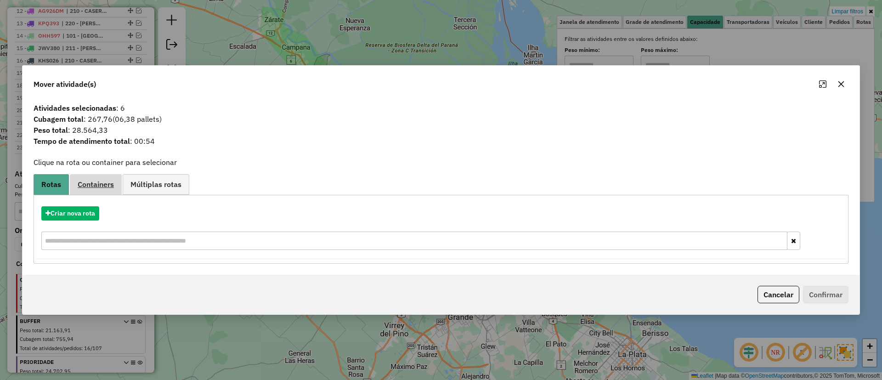
click at [96, 184] on span "Containers" at bounding box center [96, 184] width 36 height 7
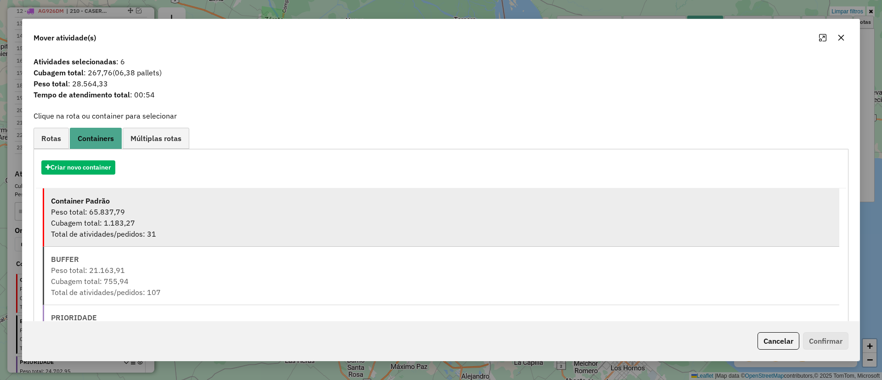
scroll to position [58, 0]
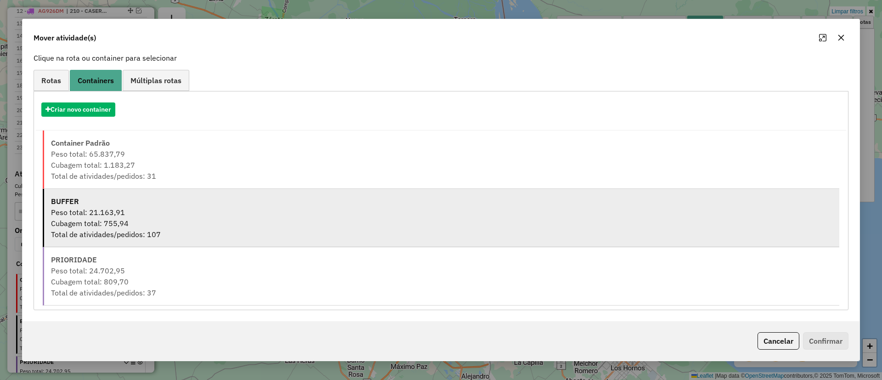
click at [140, 222] on div "Cubagem total: 755,94" at bounding box center [442, 223] width 782 height 11
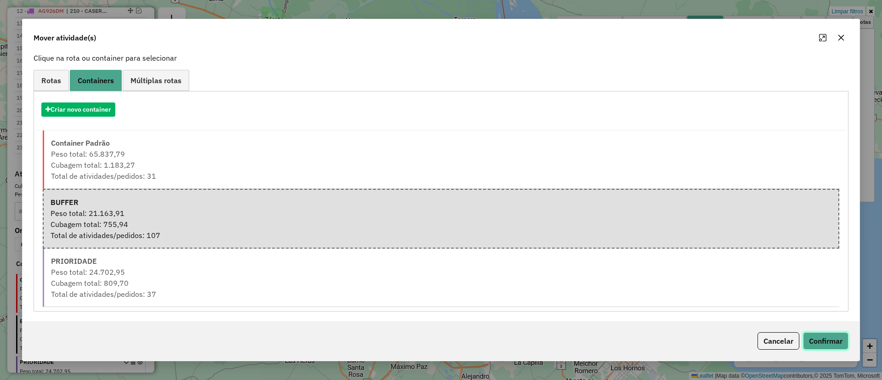
click at [840, 342] on button "Confirmar" at bounding box center [825, 340] width 45 height 17
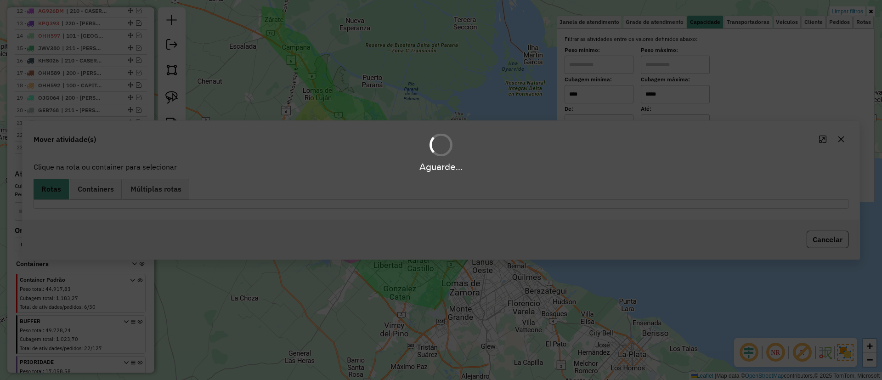
scroll to position [0, 0]
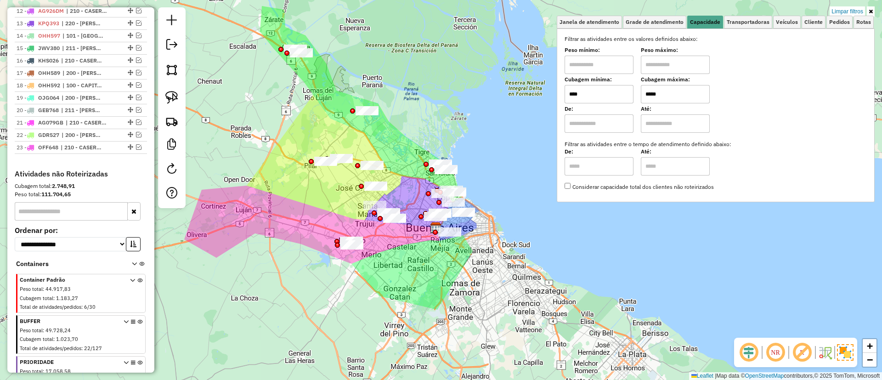
click at [137, 324] on icon at bounding box center [139, 336] width 5 height 34
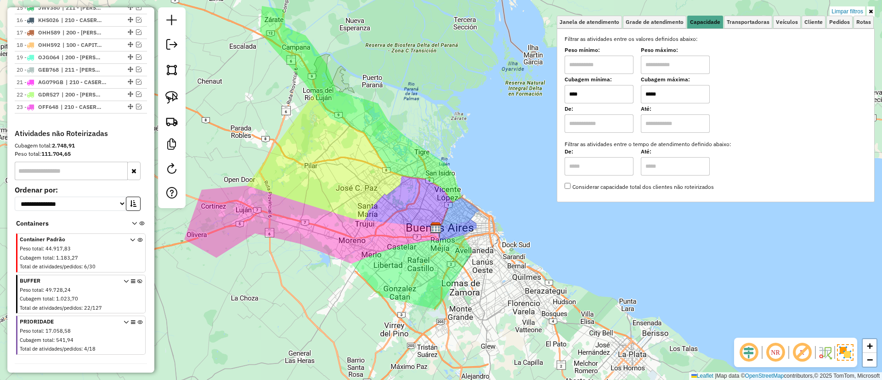
scroll to position [554, 0]
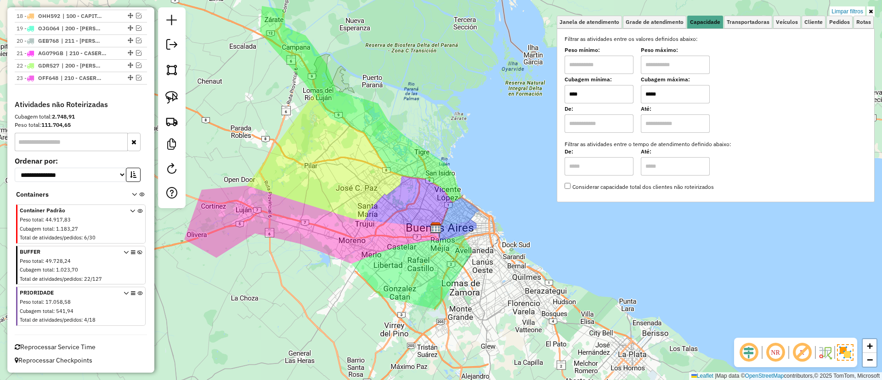
click at [100, 299] on div "Peso total : 17.058,58" at bounding box center [69, 302] width 99 height 8
click at [137, 292] on icon at bounding box center [139, 308] width 5 height 34
click at [837, 5] on div "Limpar filtros Janela de atendimento Grade de atendimento Capacidade Transporta…" at bounding box center [441, 190] width 882 height 380
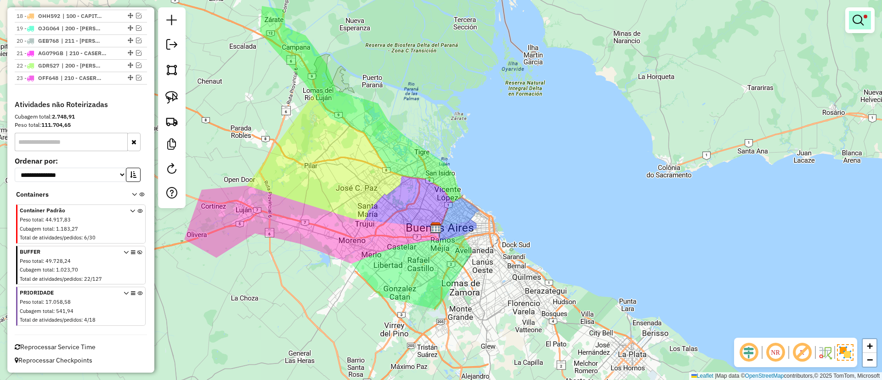
click at [859, 21] on em at bounding box center [858, 20] width 11 height 11
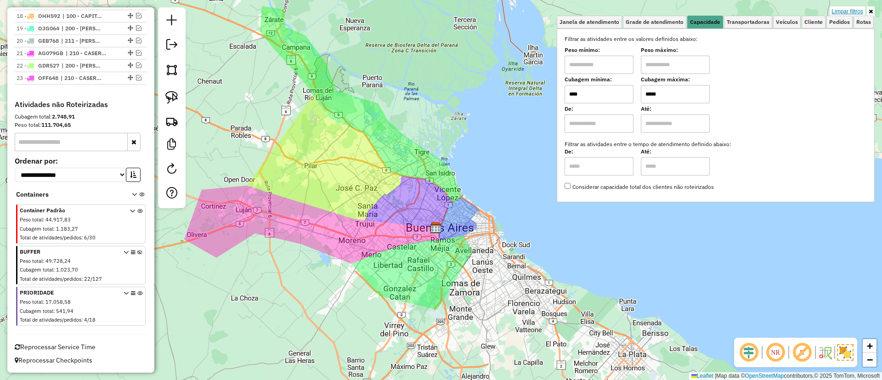
click at [856, 13] on link "Limpar filtros" at bounding box center [847, 11] width 35 height 10
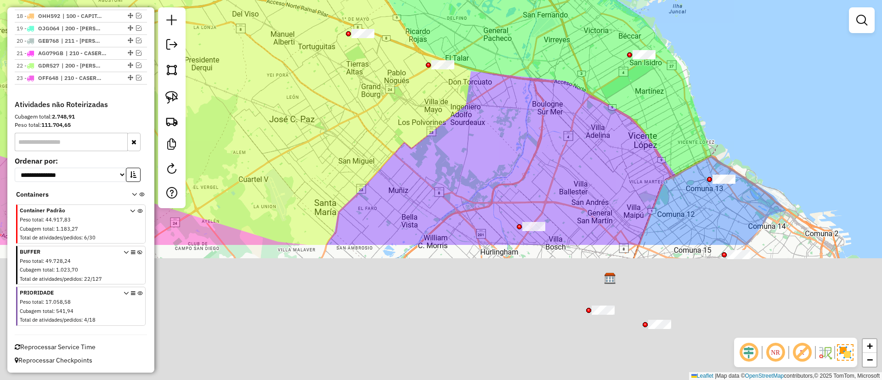
drag, startPoint x: 446, startPoint y: 204, endPoint x: 448, endPoint y: 122, distance: 82.3
click at [448, 122] on div "Janela de atendimento Grade de atendimento Capacidade Transportadoras Veículos …" at bounding box center [441, 190] width 882 height 380
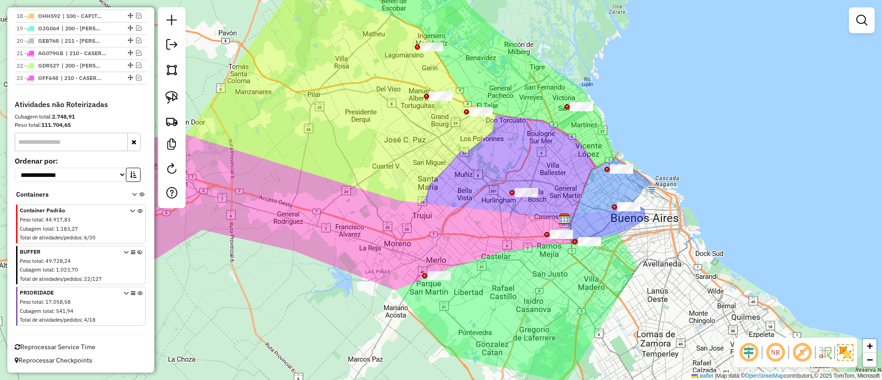
drag, startPoint x: 453, startPoint y: 242, endPoint x: 440, endPoint y: 229, distance: 18.2
click at [444, 229] on div "Janela de atendimento Grade de atendimento Capacidade Transportadoras Veículos …" at bounding box center [441, 190] width 882 height 380
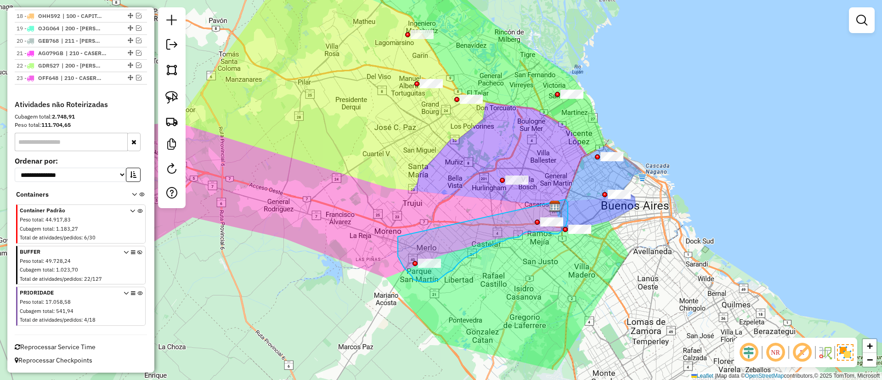
drag, startPoint x: 413, startPoint y: 277, endPoint x: 561, endPoint y: 194, distance: 170.1
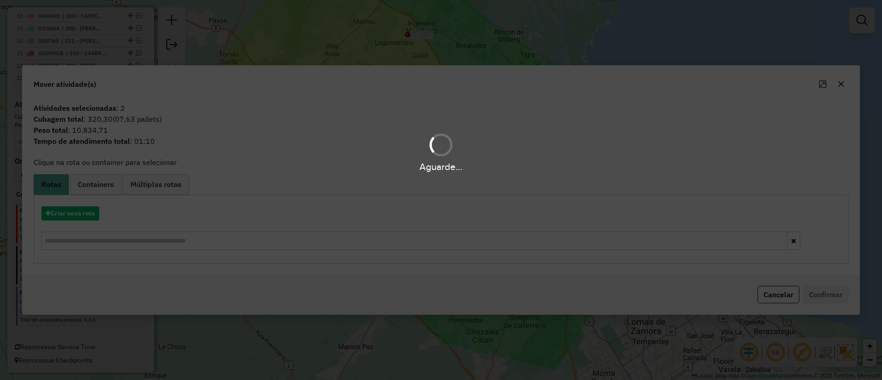
click at [77, 208] on div "Aguarde..." at bounding box center [441, 190] width 882 height 380
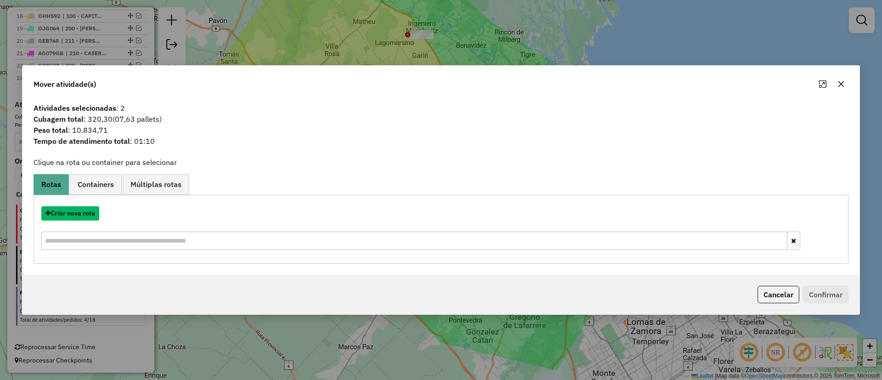
click at [76, 212] on button "Criar nova rota" at bounding box center [70, 213] width 58 height 14
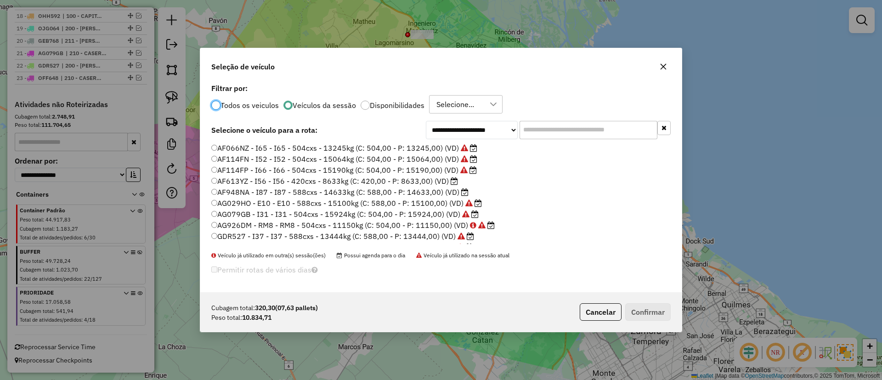
scroll to position [70, 0]
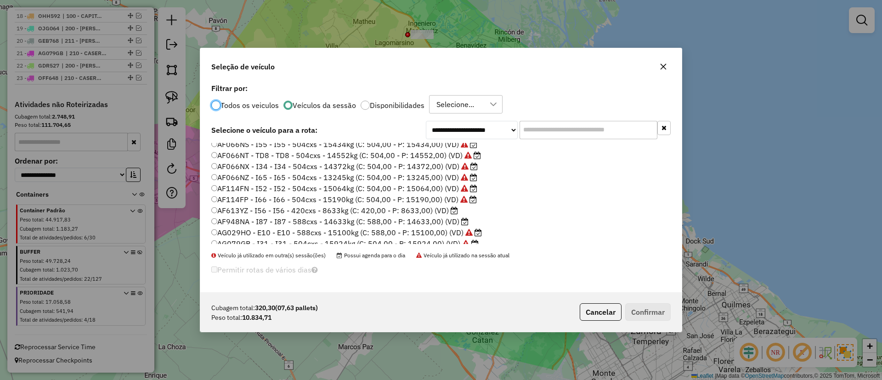
click at [446, 220] on label "AF948NA - I87 - I87 - 588cxs - 14633kg (C: 588,00 - P: 14633,00) (VD)" at bounding box center [339, 221] width 257 height 11
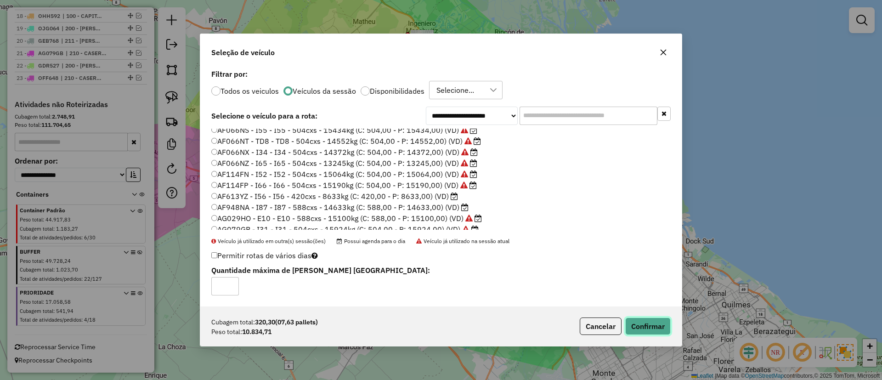
click at [641, 327] on button "Confirmar" at bounding box center [647, 325] width 45 height 17
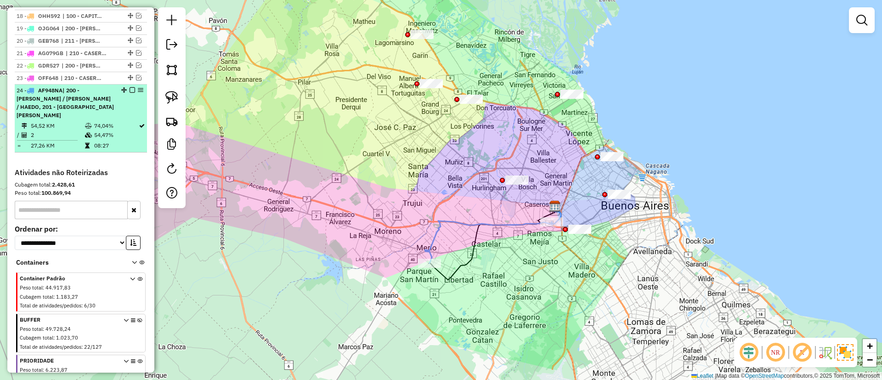
click at [130, 91] on em at bounding box center [133, 90] width 6 height 6
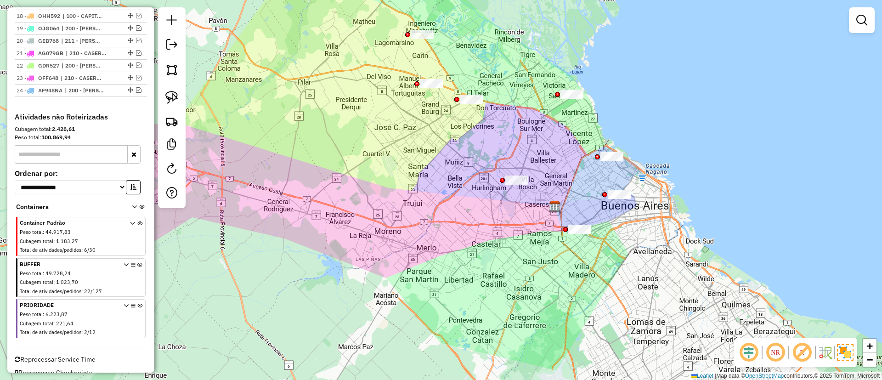
click at [339, 258] on div "Janela de atendimento Grade de atendimento Capacidade Transportadoras Veículos …" at bounding box center [441, 190] width 882 height 380
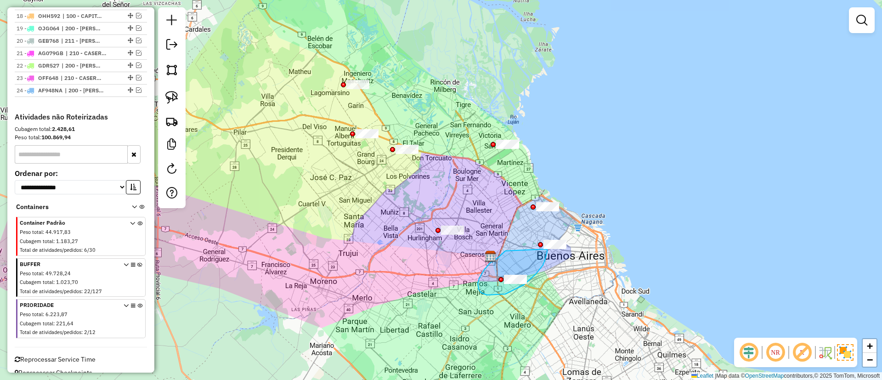
click at [547, 247] on div "Janela de atendimento Grade de atendimento Capacidade Transportadoras Veículos …" at bounding box center [441, 190] width 882 height 380
drag, startPoint x: 486, startPoint y: 312, endPoint x: 546, endPoint y: 234, distance: 97.9
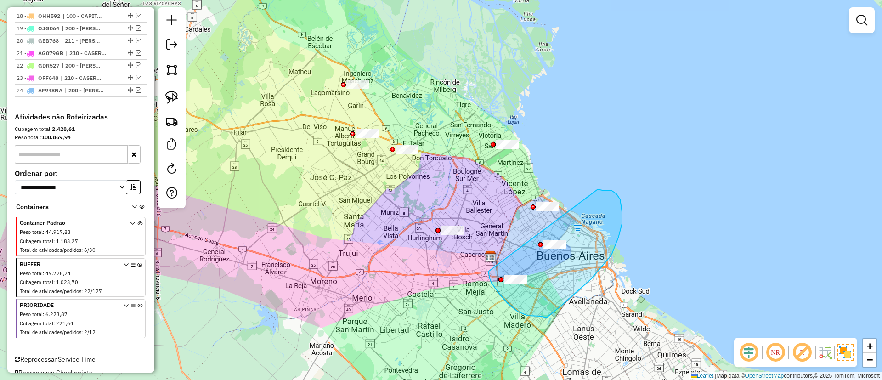
drag, startPoint x: 508, startPoint y: 303, endPoint x: 598, endPoint y: 189, distance: 145.2
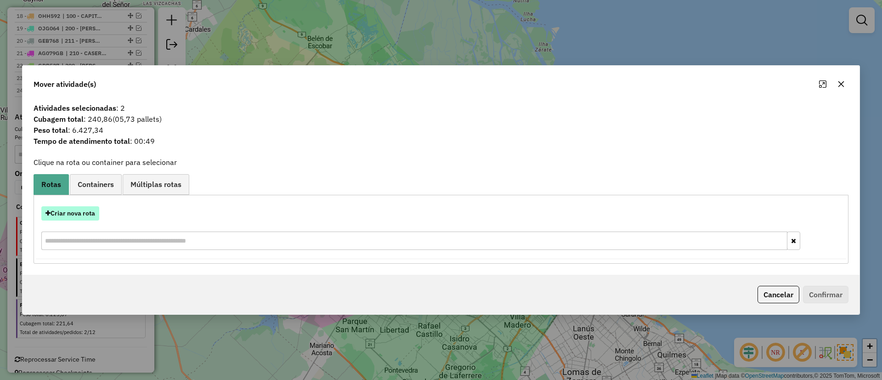
click at [81, 218] on button "Criar nova rota" at bounding box center [70, 213] width 58 height 14
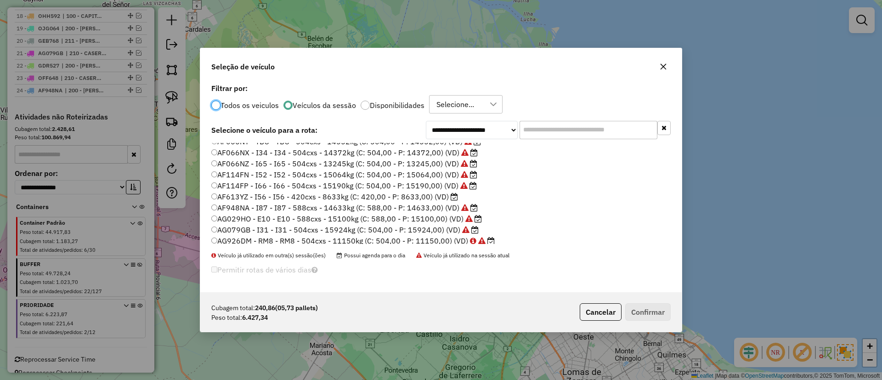
scroll to position [208, 0]
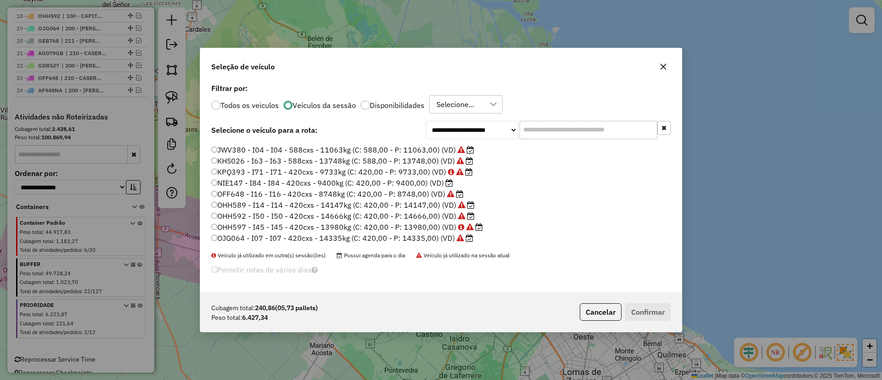
click at [420, 181] on label "NIE147 - I84 - I84 - 420cxs - 9400kg (C: 420,00 - P: 9400,00) (VD)" at bounding box center [332, 182] width 242 height 11
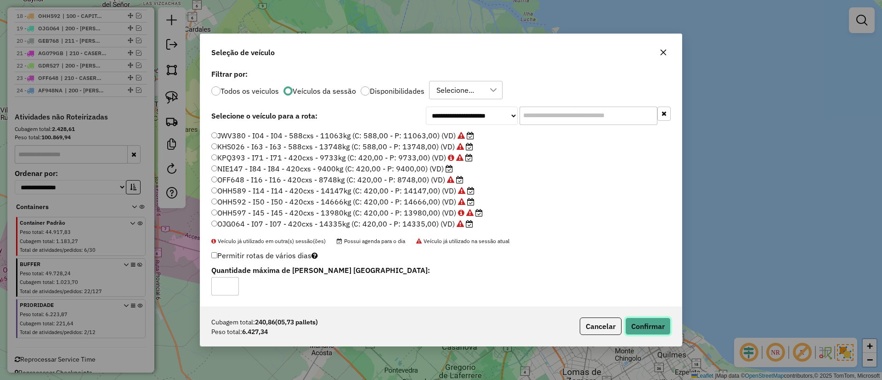
click at [648, 317] on button "Confirmar" at bounding box center [647, 325] width 45 height 17
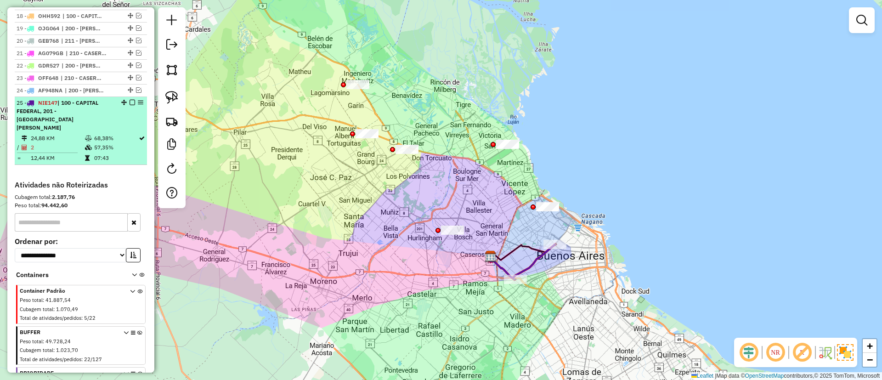
click at [130, 102] on em at bounding box center [133, 103] width 6 height 6
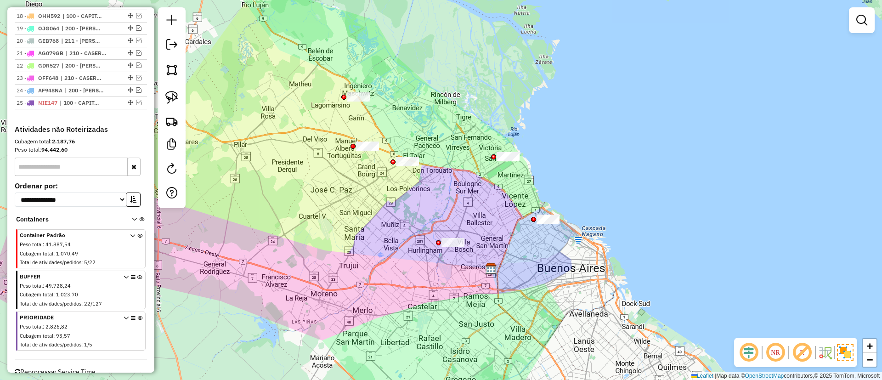
drag, startPoint x: 410, startPoint y: 183, endPoint x: 400, endPoint y: 234, distance: 51.5
click at [400, 234] on div "Janela de atendimento Grade de atendimento Capacidade Transportadoras Veículos …" at bounding box center [441, 190] width 882 height 380
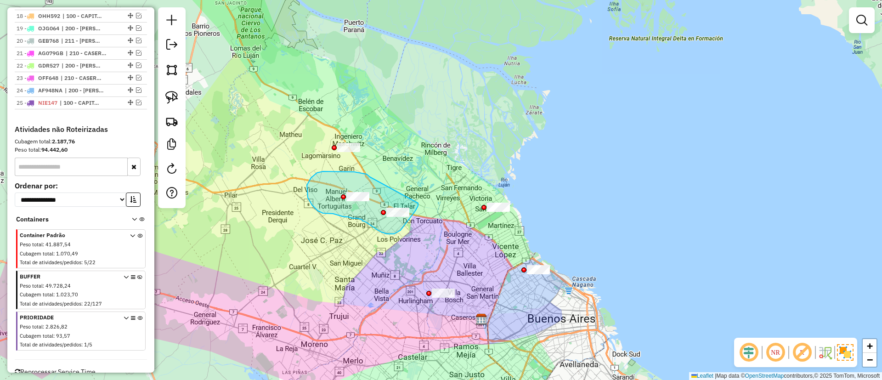
drag, startPoint x: 369, startPoint y: 177, endPoint x: 417, endPoint y: 190, distance: 49.5
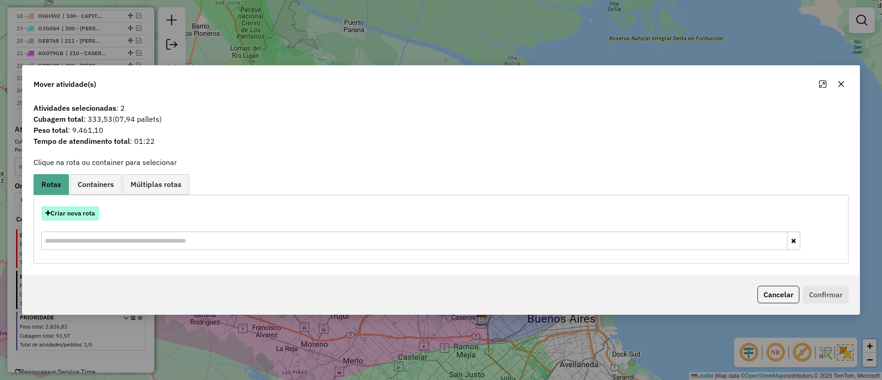
click at [74, 215] on button "Criar nova rota" at bounding box center [70, 213] width 58 height 14
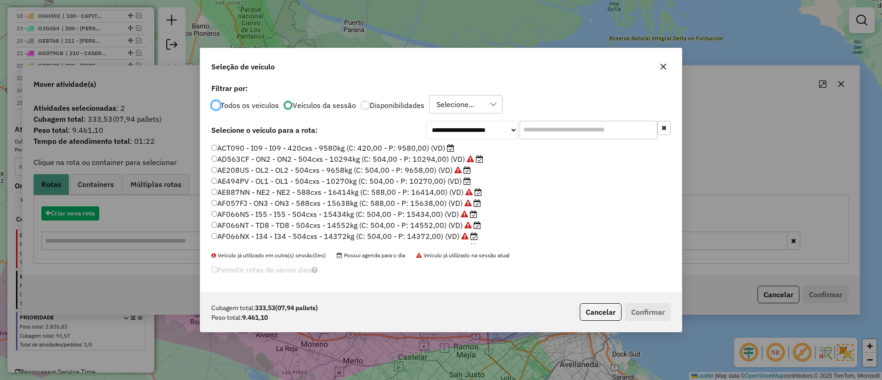
scroll to position [5, 3]
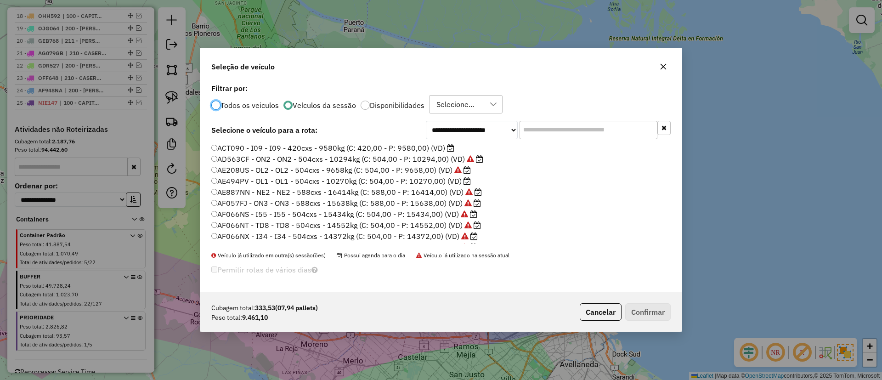
click at [397, 145] on label "ACT090 - I09 - I09 - 420cxs - 9580kg (C: 420,00 - P: 9580,00) (VD)" at bounding box center [332, 147] width 243 height 11
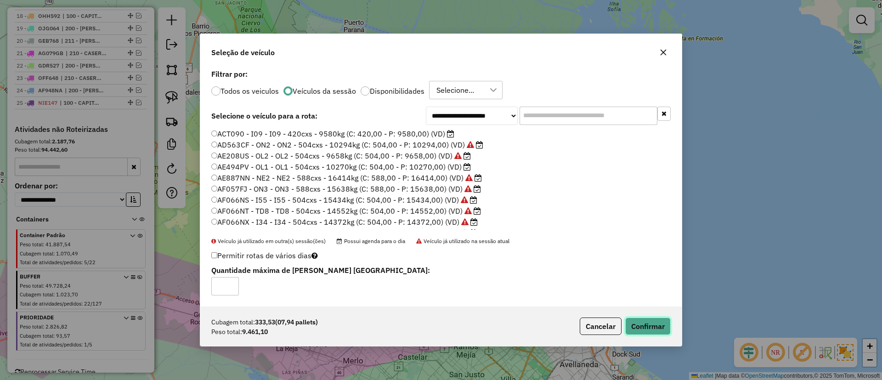
click at [669, 327] on button "Confirmar" at bounding box center [647, 325] width 45 height 17
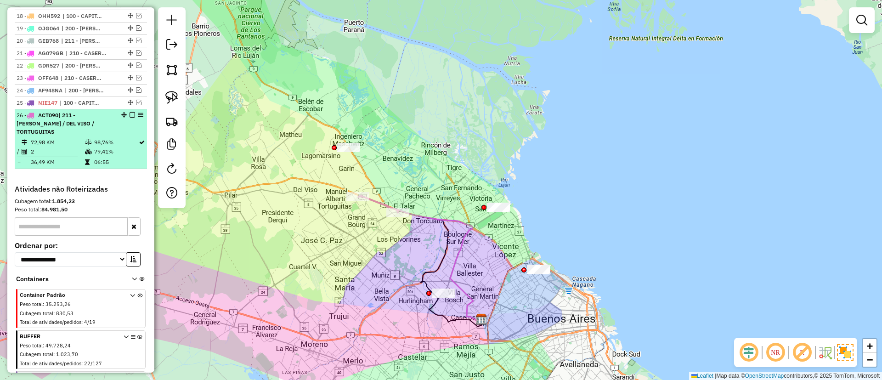
click at [131, 114] on em at bounding box center [133, 115] width 6 height 6
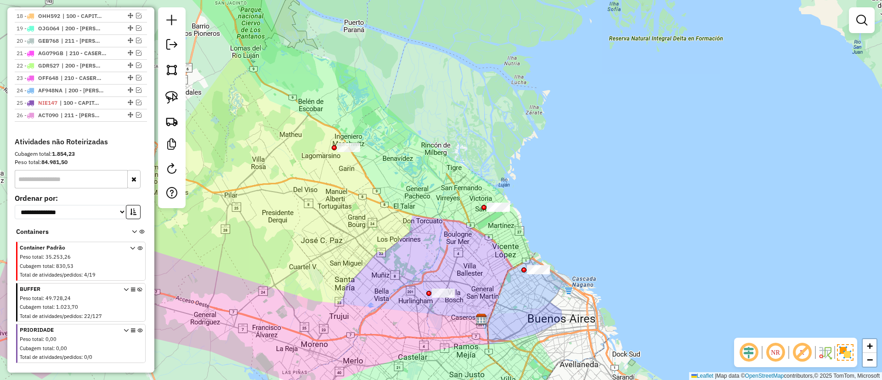
drag, startPoint x: 327, startPoint y: 286, endPoint x: 329, endPoint y: 252, distance: 33.6
click at [329, 252] on div "Janela de atendimento Grade de atendimento Capacidade Transportadoras Veículos …" at bounding box center [441, 190] width 882 height 380
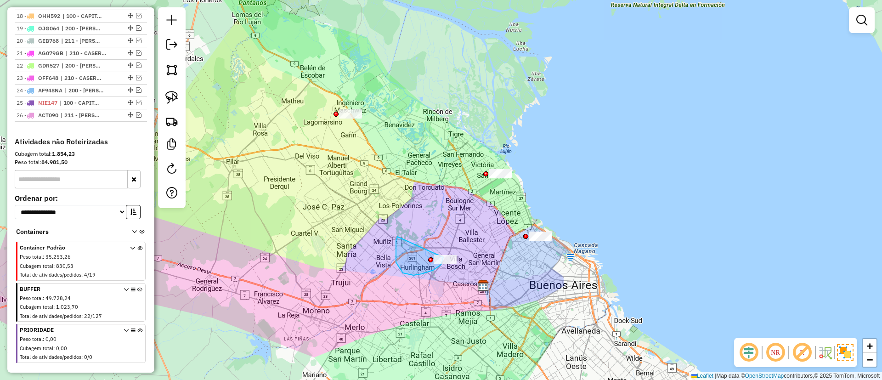
drag, startPoint x: 403, startPoint y: 273, endPoint x: 439, endPoint y: 237, distance: 51.3
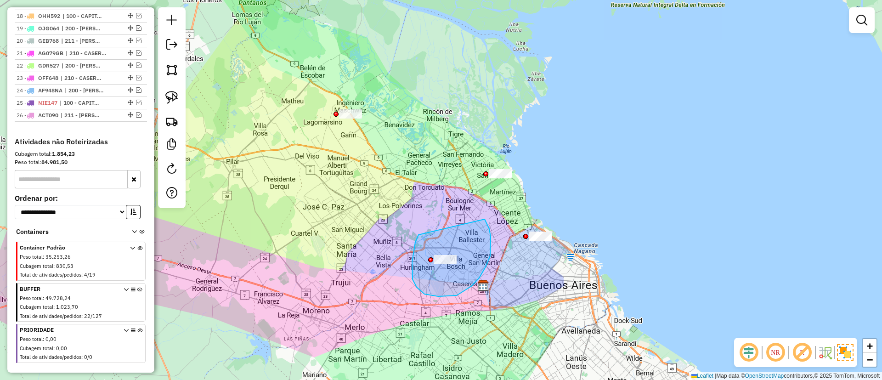
drag, startPoint x: 415, startPoint y: 242, endPoint x: 481, endPoint y: 217, distance: 70.2
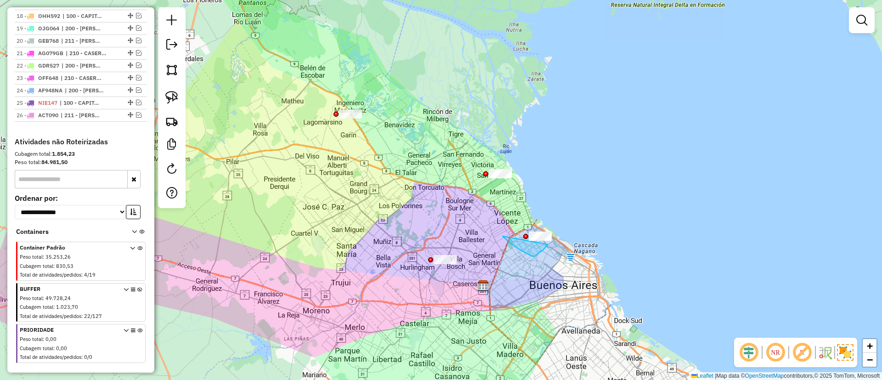
drag, startPoint x: 538, startPoint y: 253, endPoint x: 568, endPoint y: 202, distance: 59.7
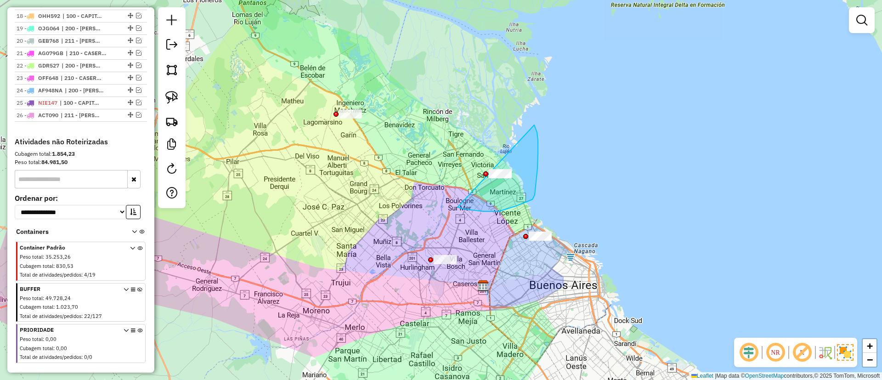
drag, startPoint x: 533, startPoint y: 199, endPoint x: 499, endPoint y: 118, distance: 87.8
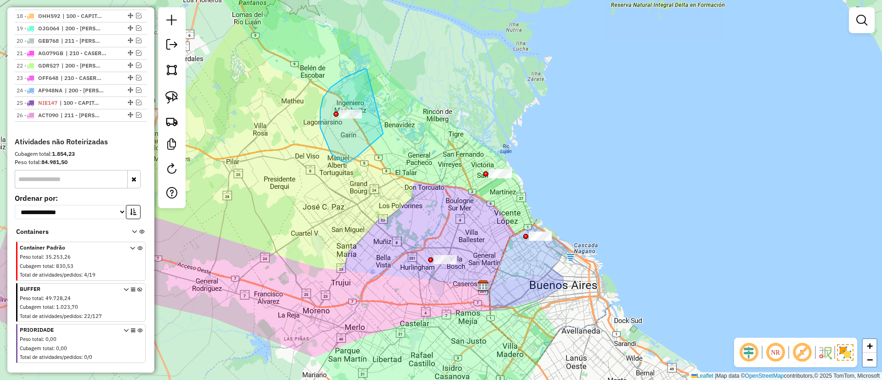
drag, startPoint x: 345, startPoint y: 78, endPoint x: 401, endPoint y: 108, distance: 64.4
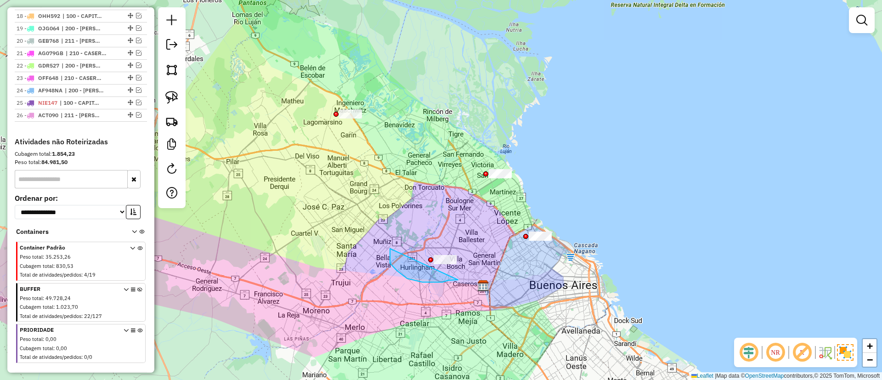
drag, startPoint x: 448, startPoint y: 280, endPoint x: 479, endPoint y: 239, distance: 51.2
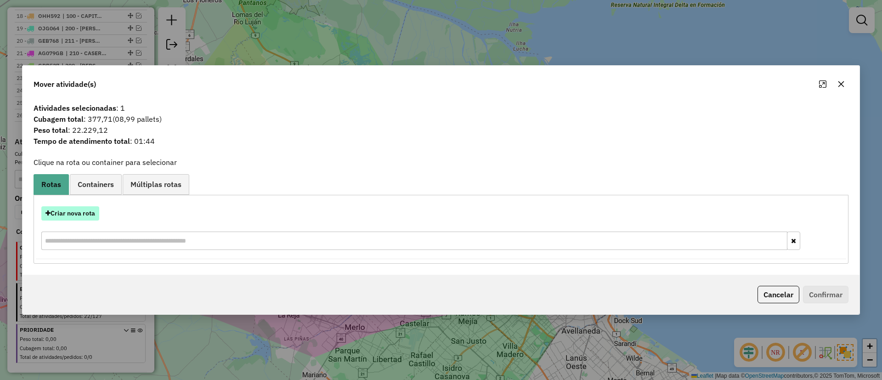
click at [73, 211] on button "Criar nova rota" at bounding box center [70, 213] width 58 height 14
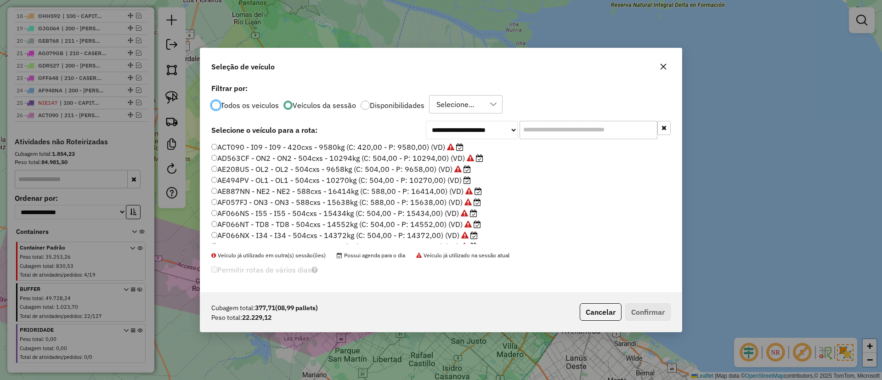
scroll to position [0, 0]
click at [438, 181] on label "AE494PV - OL1 - OL1 - 504cxs - 10270kg (C: 504,00 - P: 10270,00) (VD)" at bounding box center [341, 181] width 260 height 11
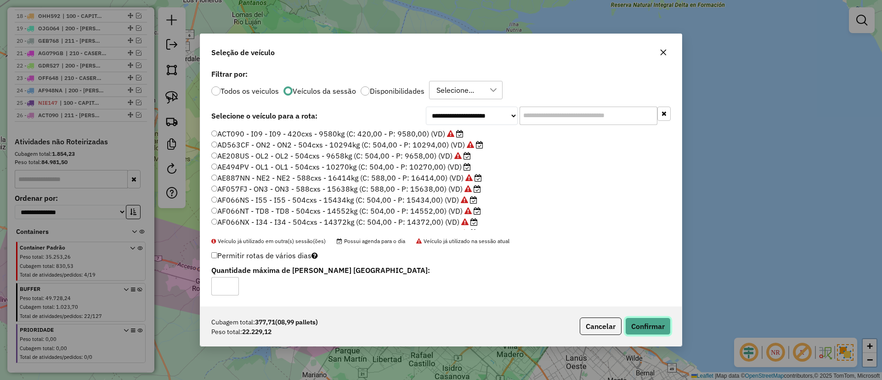
click at [638, 322] on button "Confirmar" at bounding box center [647, 325] width 45 height 17
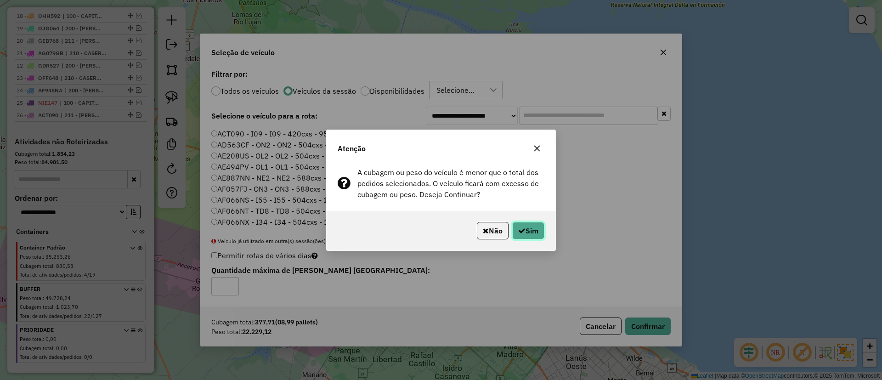
click at [531, 235] on button "Sim" at bounding box center [528, 230] width 32 height 17
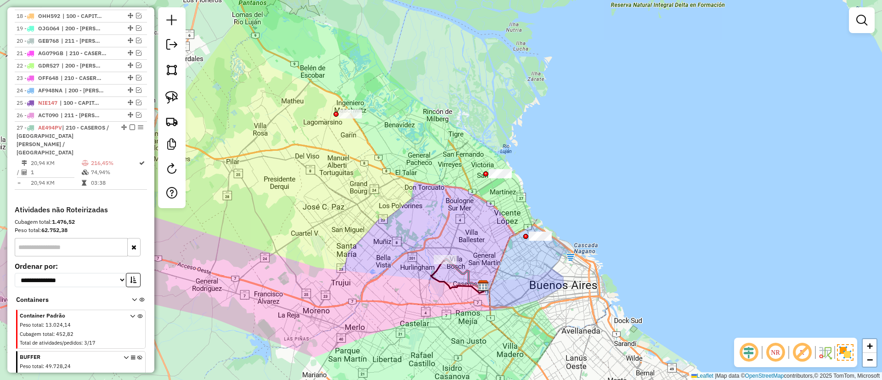
click at [465, 270] on icon at bounding box center [464, 273] width 38 height 29
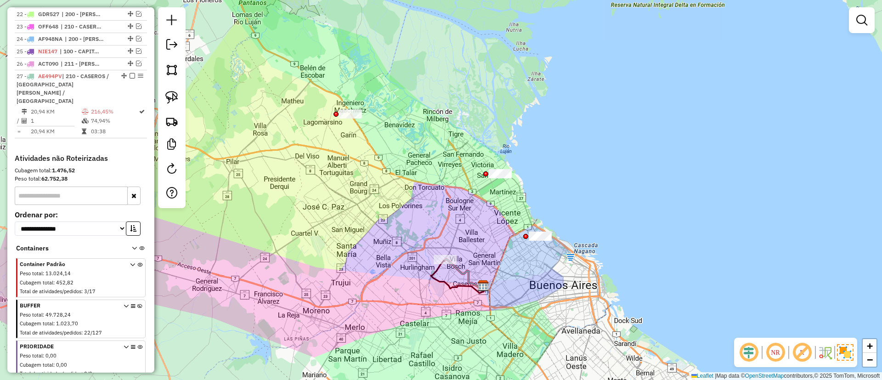
select select "**********"
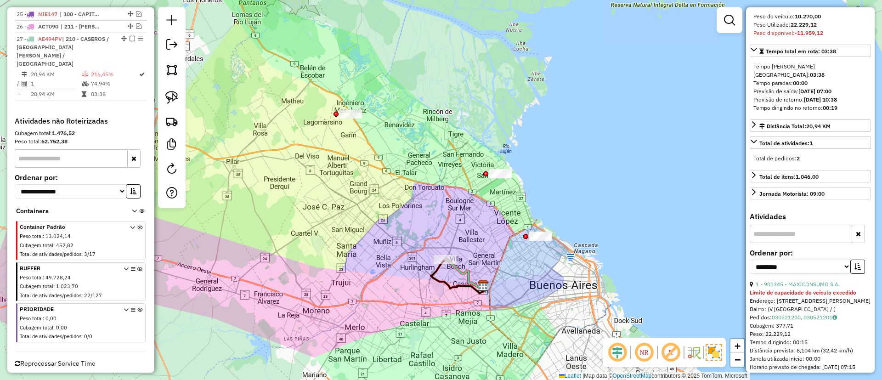
scroll to position [207, 0]
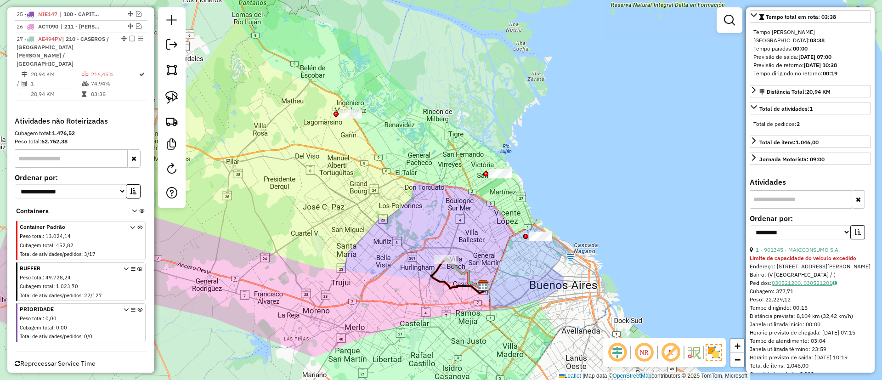
click at [808, 286] on link "030521200, 030521201" at bounding box center [804, 282] width 65 height 7
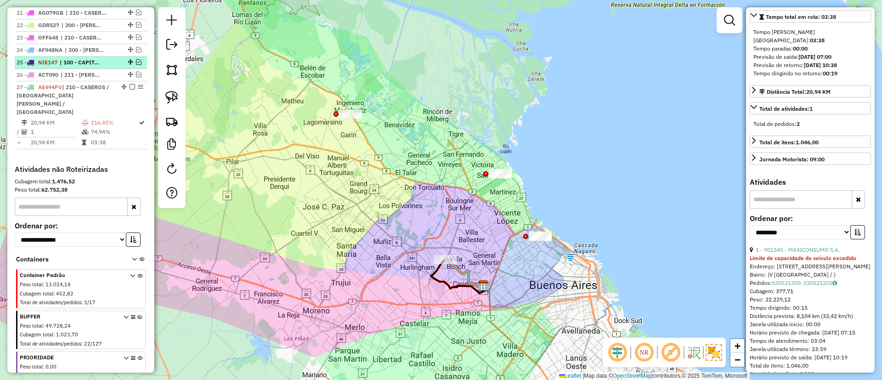
scroll to position [573, 0]
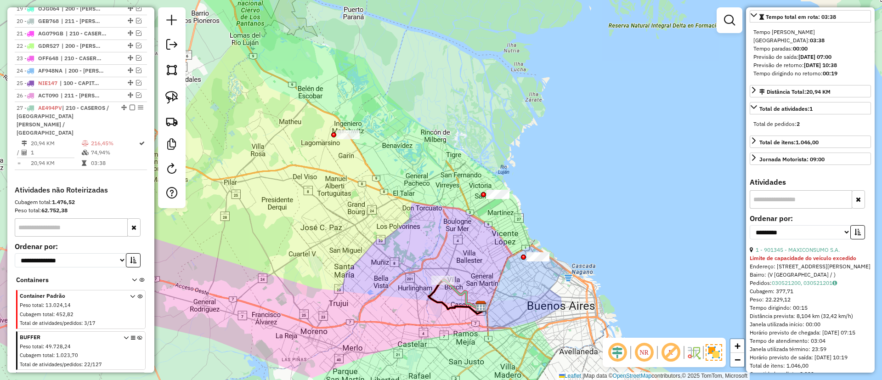
drag, startPoint x: 446, startPoint y: 190, endPoint x: 444, endPoint y: 196, distance: 6.1
click at [444, 196] on div "Janela de atendimento Grade de atendimento Capacidade Transportadoras Veículos …" at bounding box center [441, 190] width 882 height 380
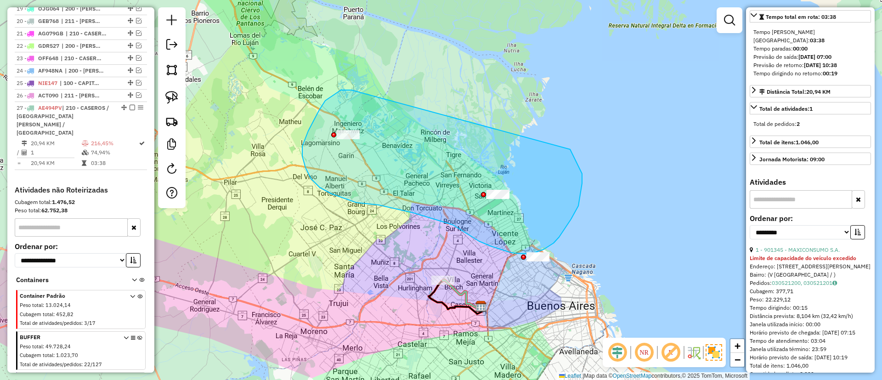
drag, startPoint x: 341, startPoint y: 90, endPoint x: 570, endPoint y: 149, distance: 236.8
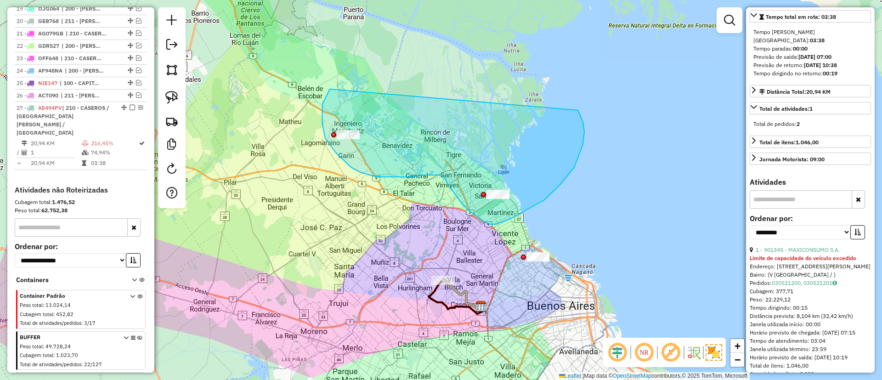
drag, startPoint x: 323, startPoint y: 104, endPoint x: 574, endPoint y: 105, distance: 251.8
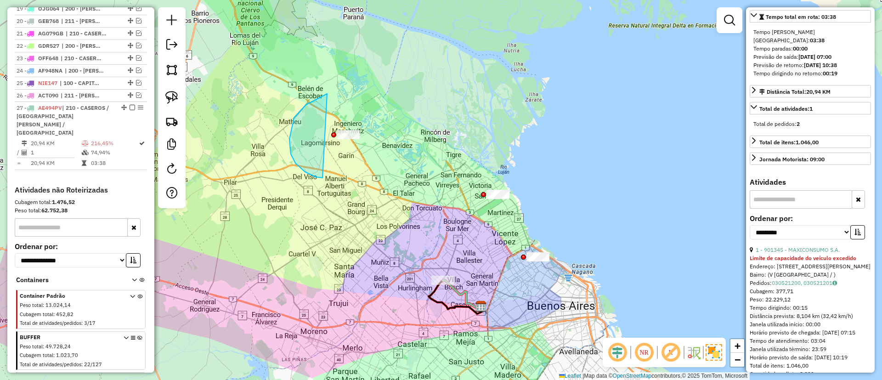
drag, startPoint x: 295, startPoint y: 163, endPoint x: 376, endPoint y: 102, distance: 101.0
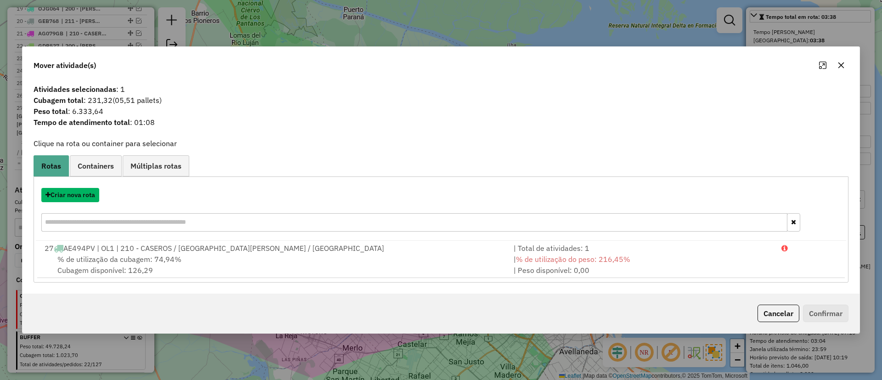
click at [63, 193] on button "Criar nova rota" at bounding box center [70, 195] width 58 height 14
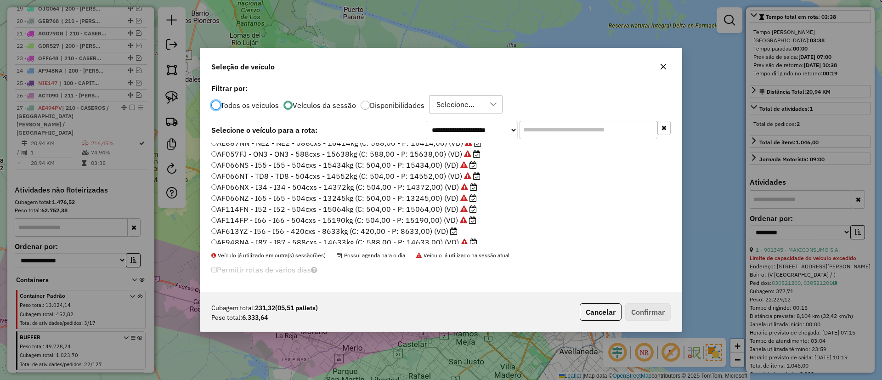
scroll to position [69, 0]
click at [442, 211] on label "AF613YZ - I56 - I56 - 420cxs - 8633kg (C: 420,00 - P: 8633,00) (VD)" at bounding box center [334, 211] width 246 height 11
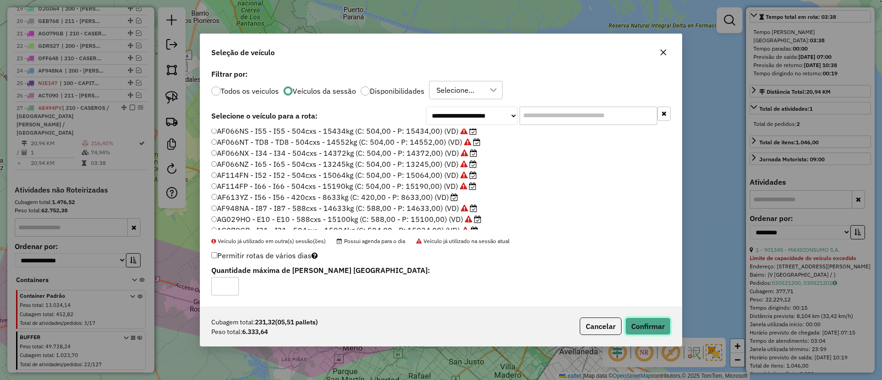
click at [653, 330] on button "Confirmar" at bounding box center [647, 325] width 45 height 17
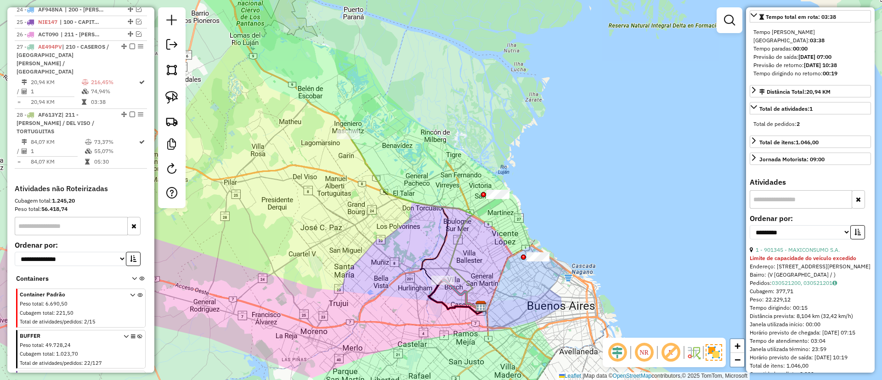
scroll to position [668, 0]
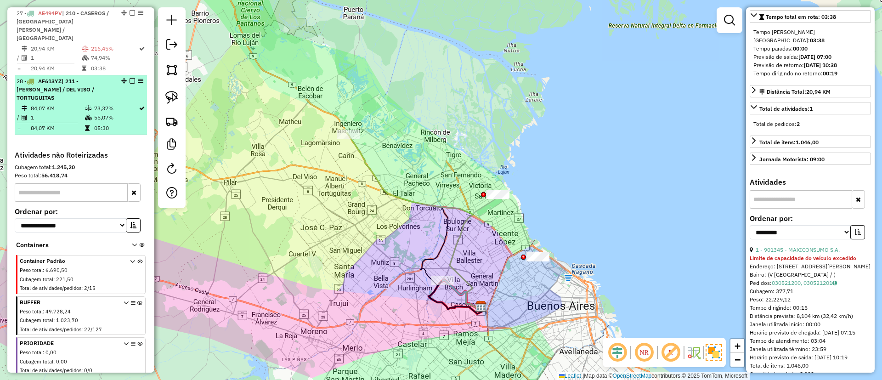
click at [126, 78] on div at bounding box center [130, 81] width 28 height 6
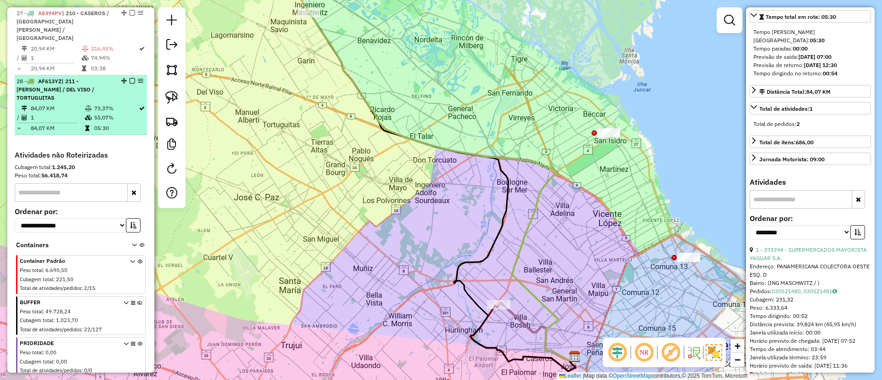
click at [130, 78] on em at bounding box center [133, 81] width 6 height 6
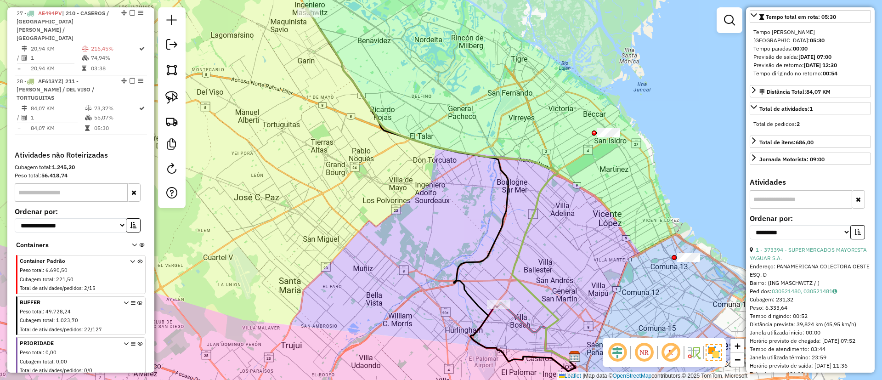
scroll to position [655, 0]
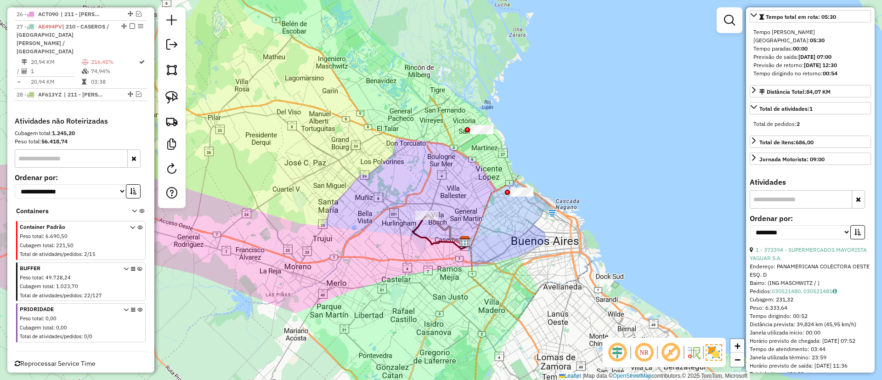
click at [372, 165] on div "Janela de atendimento Grade de atendimento Capacidade Transportadoras Veículos …" at bounding box center [441, 190] width 882 height 380
drag, startPoint x: 225, startPoint y: 165, endPoint x: 255, endPoint y: 203, distance: 48.4
click at [255, 203] on div "Janela de atendimento Grade de atendimento Capacidade Transportadoras Veículos …" at bounding box center [441, 190] width 882 height 380
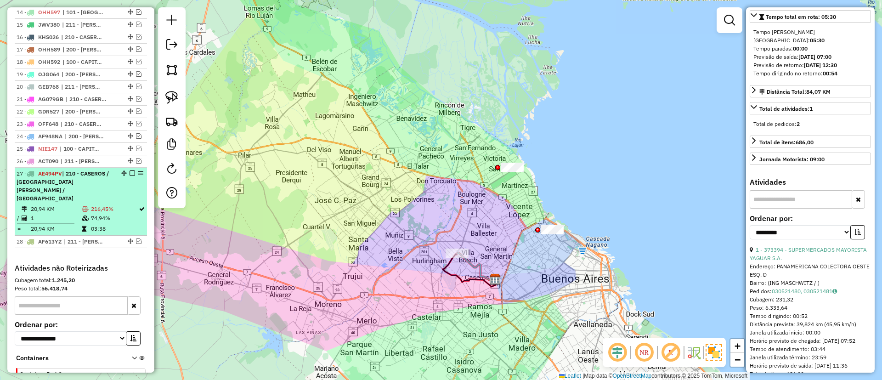
scroll to position [517, 0]
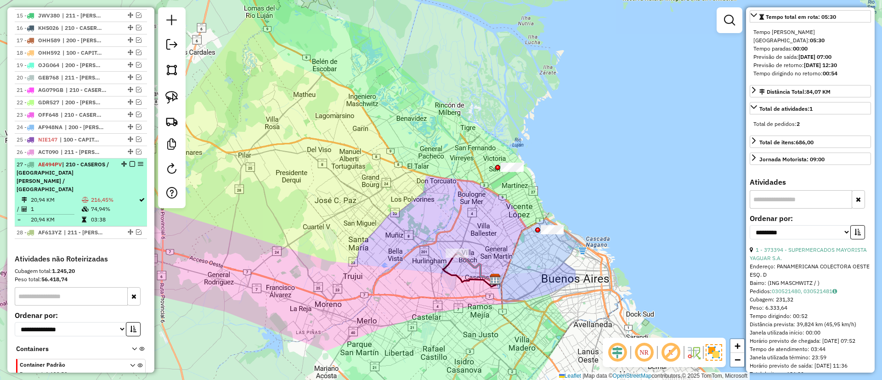
click at [76, 195] on td "20,94 KM" at bounding box center [55, 199] width 51 height 9
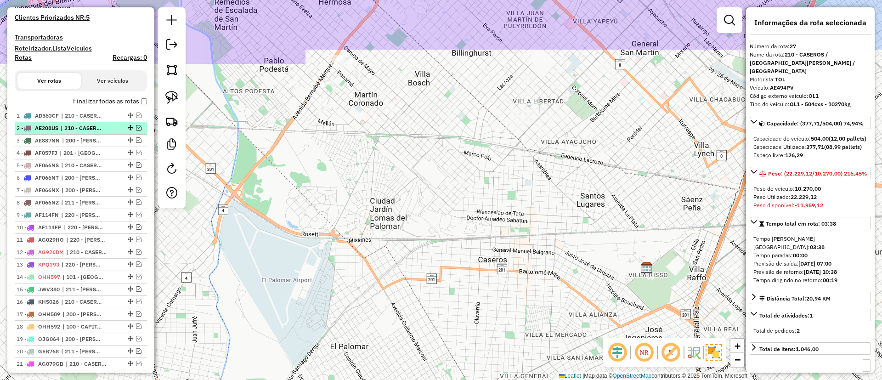
scroll to position [241, 0]
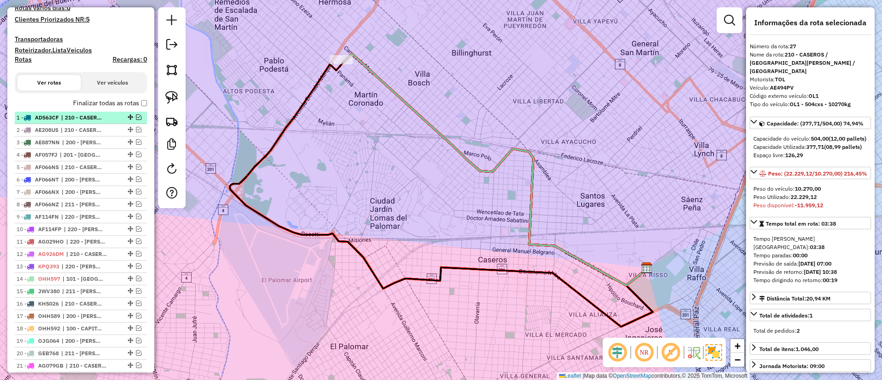
click at [98, 118] on span "| 210 - CASEROS / SAN MARTIN / BELLA VISTA" at bounding box center [82, 117] width 42 height 8
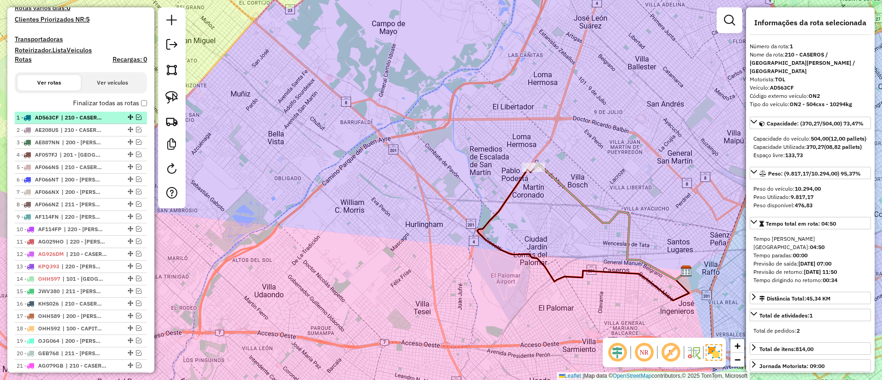
click at [139, 116] on div at bounding box center [130, 117] width 28 height 6
click at [136, 116] on em at bounding box center [139, 117] width 6 height 6
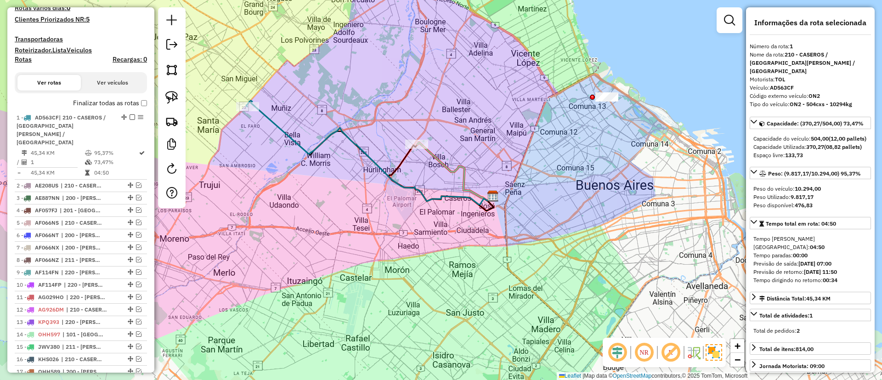
click at [296, 139] on icon at bounding box center [369, 153] width 247 height 104
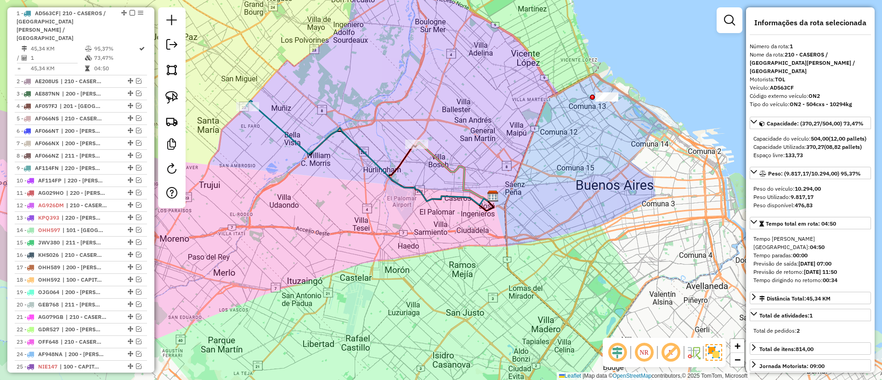
click at [461, 170] on icon at bounding box center [455, 171] width 76 height 58
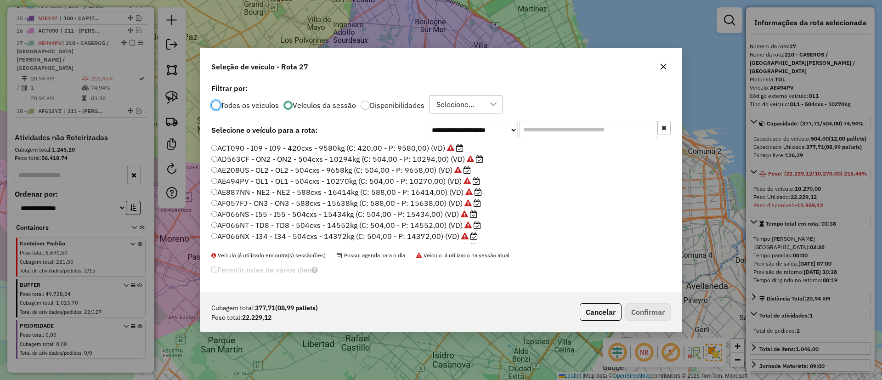
scroll to position [5, 3]
click at [579, 129] on input "text" at bounding box center [589, 130] width 138 height 18
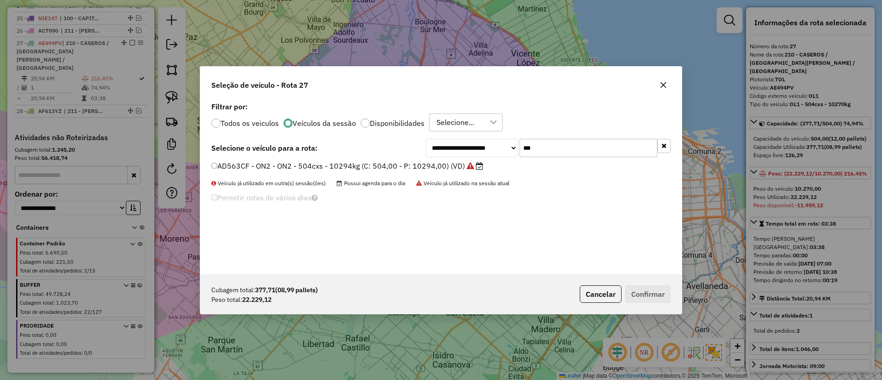
type input "***"
click at [455, 169] on label "AD563CF - ON2 - ON2 - 504cxs - 10294kg (C: 504,00 - P: 10294,00) (VD)" at bounding box center [347, 165] width 272 height 11
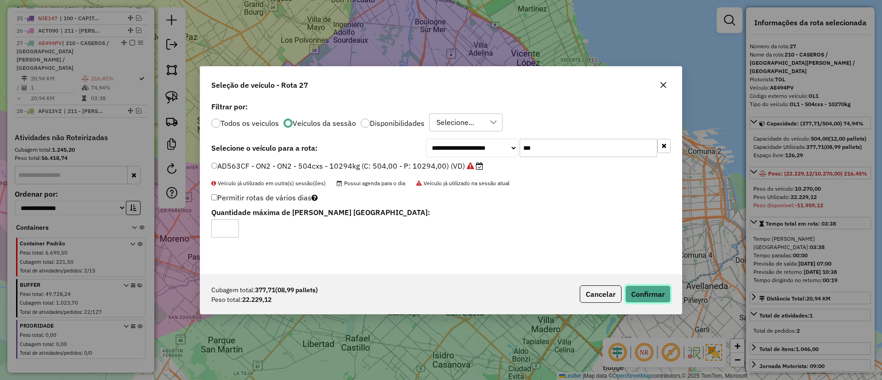
click at [652, 297] on button "Confirmar" at bounding box center [647, 293] width 45 height 17
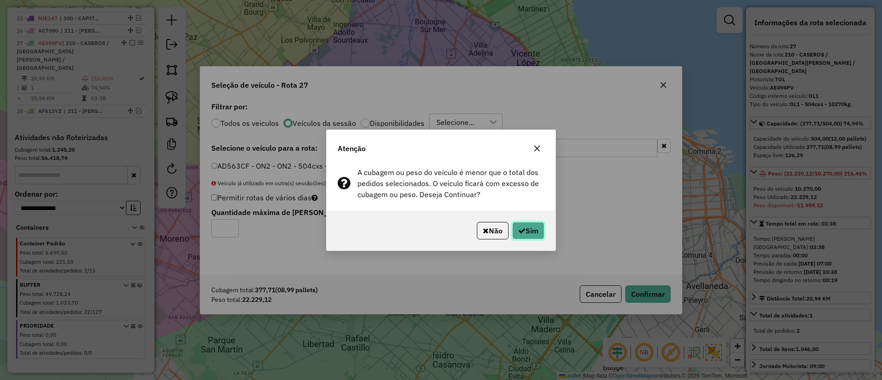
click at [541, 231] on button "Sim" at bounding box center [528, 230] width 32 height 17
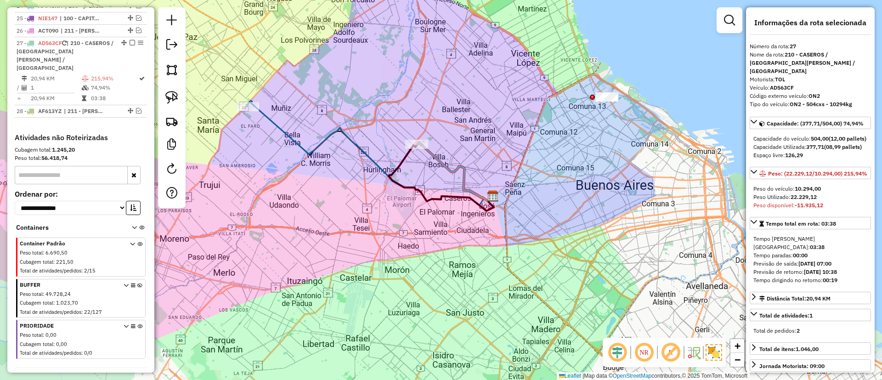
scroll to position [702, 0]
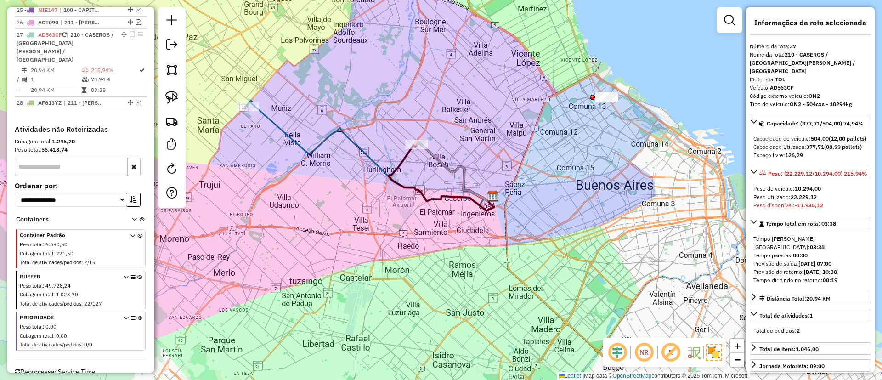
click at [449, 168] on icon at bounding box center [455, 171] width 76 height 58
click at [314, 151] on icon at bounding box center [369, 153] width 247 height 104
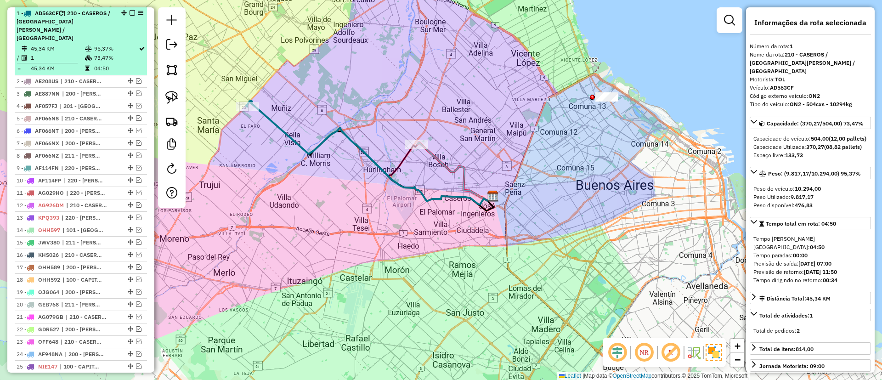
click at [129, 8] on li "1 - AD563CF | 210 - CASEROS / SAN MARTIN / BELLA VISTA 45,34 KM 95,37% / 1 73,4…" at bounding box center [81, 41] width 132 height 68
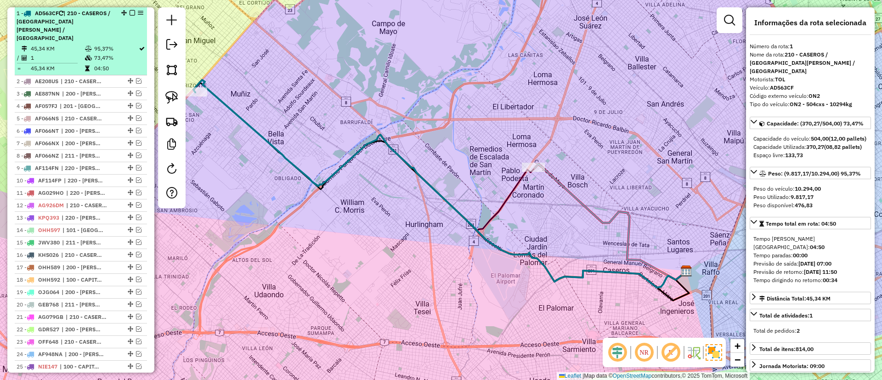
click at [130, 11] on em at bounding box center [133, 13] width 6 height 6
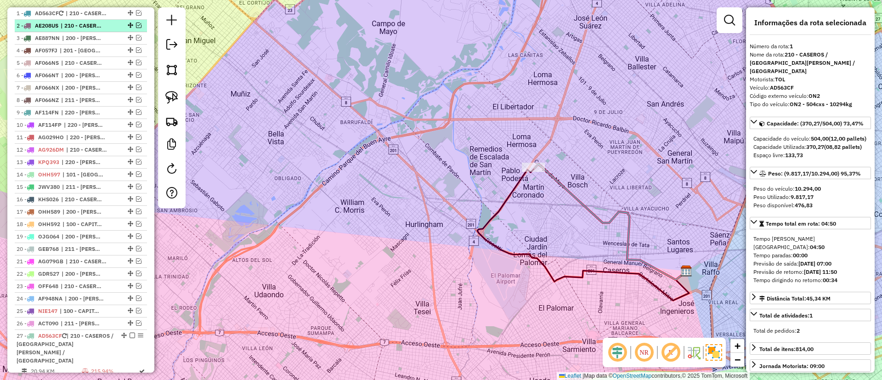
click at [108, 22] on div "2 - AE208US | 210 - CASEROS / SAN MARTIN / BELLA VISTA" at bounding box center [65, 26] width 97 height 8
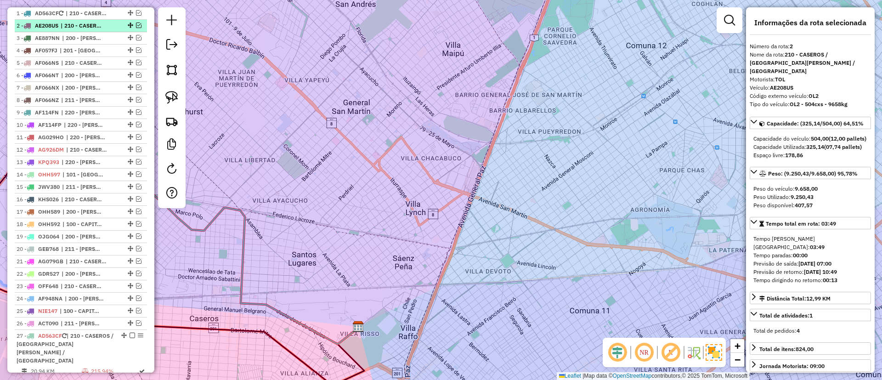
click at [105, 29] on div "2 - AE208US | 210 - CASEROS / SAN MARTIN / BELLA VISTA" at bounding box center [65, 26] width 97 height 8
click at [101, 33] on li "3 - AE887NN | 200 - LUJAN / RAMOS / HAEDO" at bounding box center [81, 38] width 132 height 12
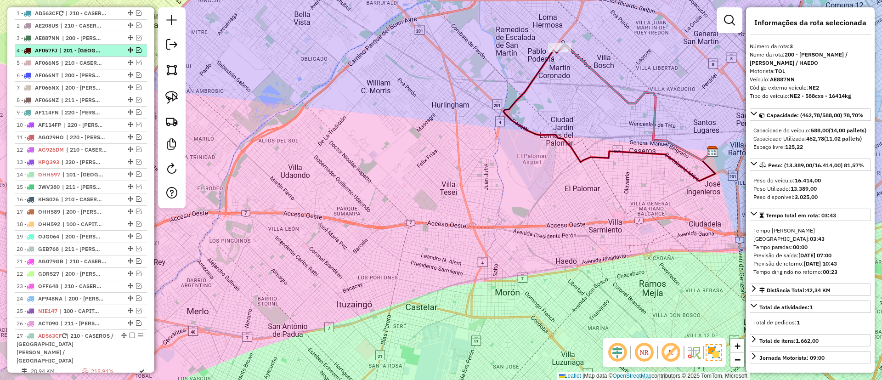
click at [90, 47] on span "| 201 - SAN JUSTO" at bounding box center [81, 50] width 42 height 8
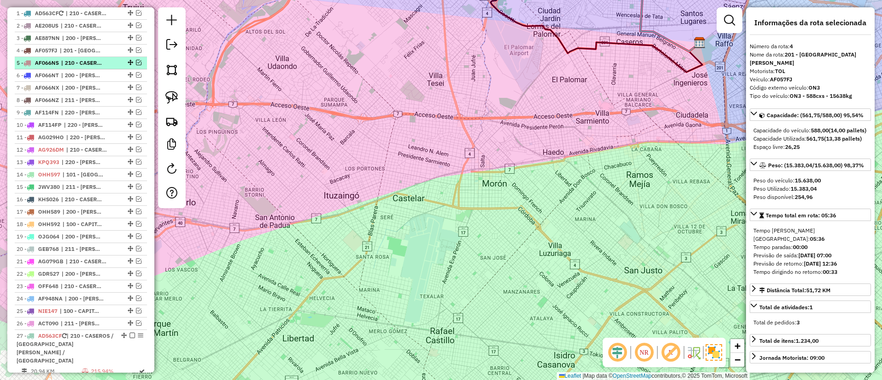
click at [86, 62] on span "| 210 - CASEROS / SAN MARTIN / BELLA VISTA" at bounding box center [82, 63] width 42 height 8
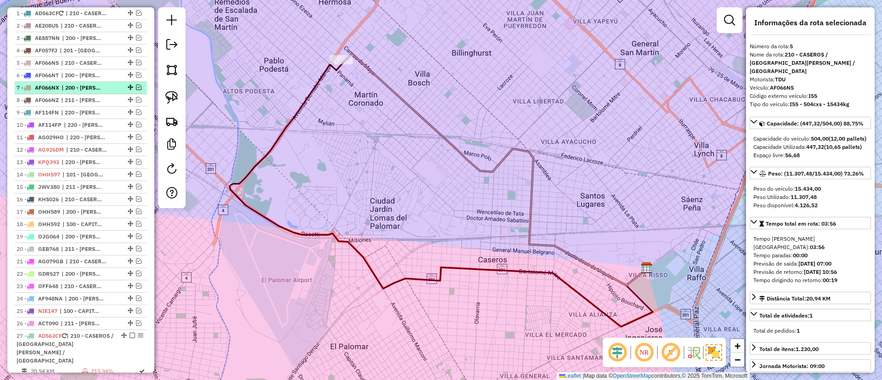
click at [78, 83] on li "7 - AF066NX | 200 - LUJAN / RAMOS / HAEDO, 201 - SAN JUSTO" at bounding box center [81, 88] width 132 height 12
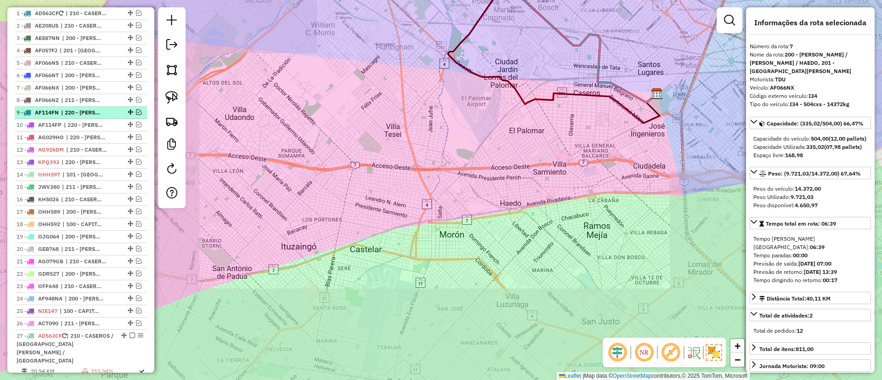
click at [64, 118] on li "9 - AF114FN | 220 - ZARATE / CAMPANA / TIGRE SAN ISIDRO" at bounding box center [81, 113] width 132 height 12
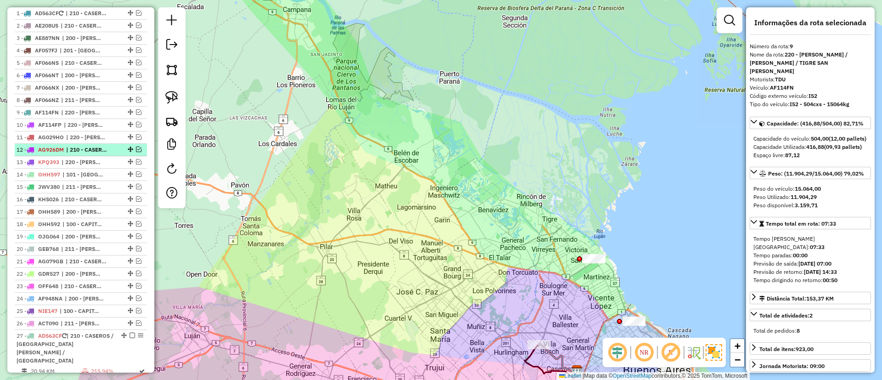
click at [60, 145] on li "12 - AG926DM | 210 - CASEROS / SAN MARTIN / BELLA VISTA" at bounding box center [81, 150] width 132 height 12
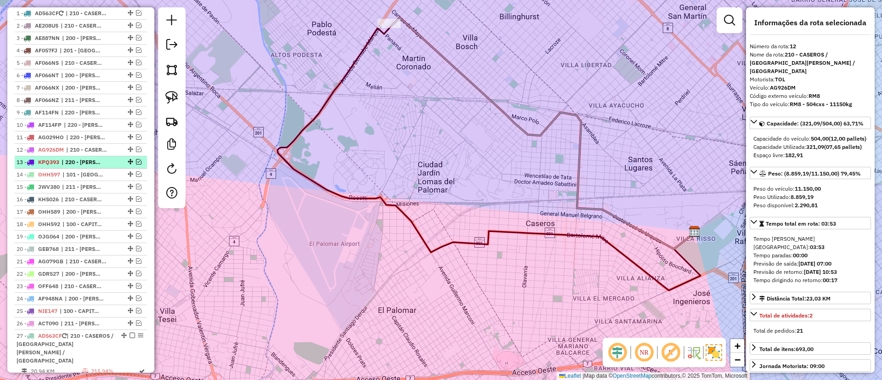
click at [57, 159] on span "KPQ393" at bounding box center [48, 162] width 21 height 7
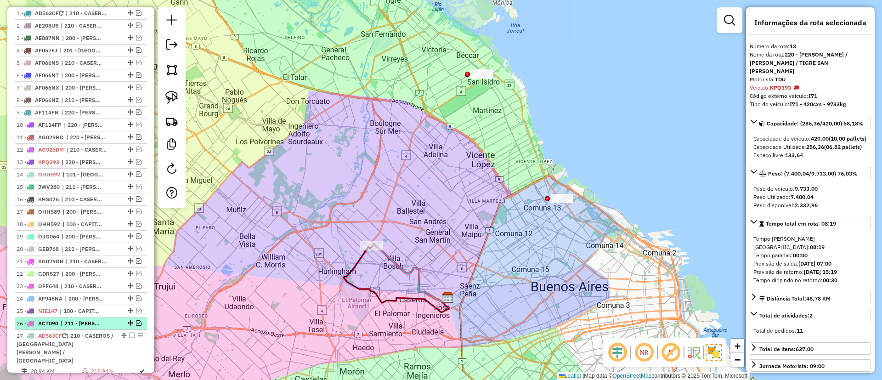
click at [71, 320] on span "| 211 - PILAR / DEL VISO / TORTUGUITAS" at bounding box center [82, 323] width 42 height 8
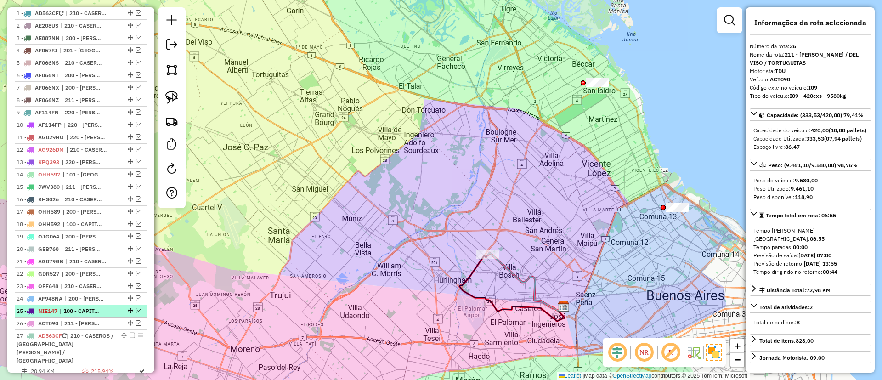
click at [76, 315] on span "| 100 - CAPITAL FEDERAL, 201 - SAN JUSTO" at bounding box center [81, 311] width 42 height 8
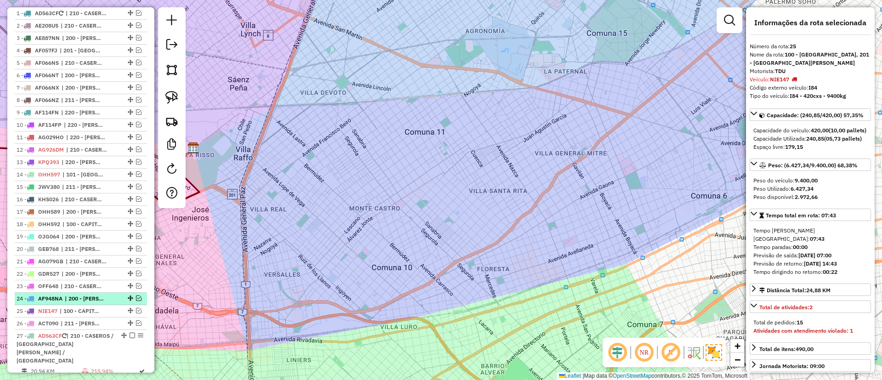
click at [81, 304] on li "24 - AF948NA | 200 - LUJAN / RAMOS / HAEDO, 201 - SAN JUSTO" at bounding box center [81, 299] width 132 height 12
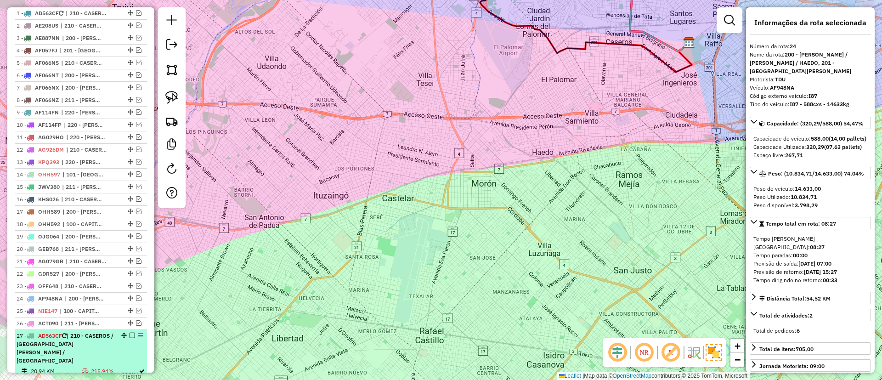
click at [79, 332] on span "| 210 - CASEROS / SAN MARTIN / BELLA VISTA" at bounding box center [65, 348] width 97 height 32
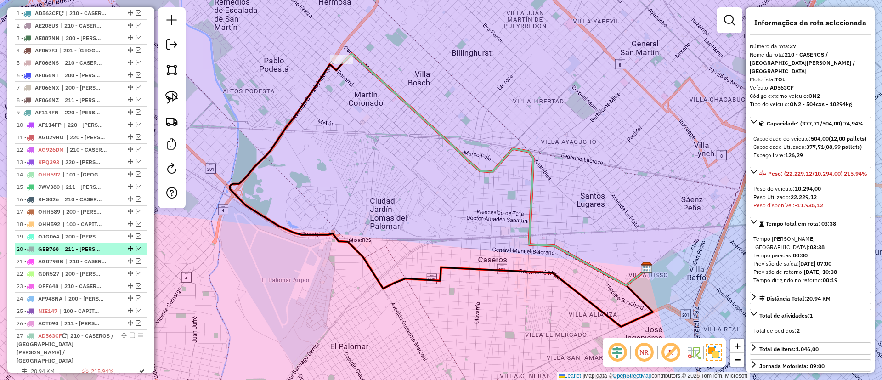
click at [83, 247] on span "| 211 - PILAR / DEL VISO / TORTUGUITAS" at bounding box center [82, 249] width 42 height 8
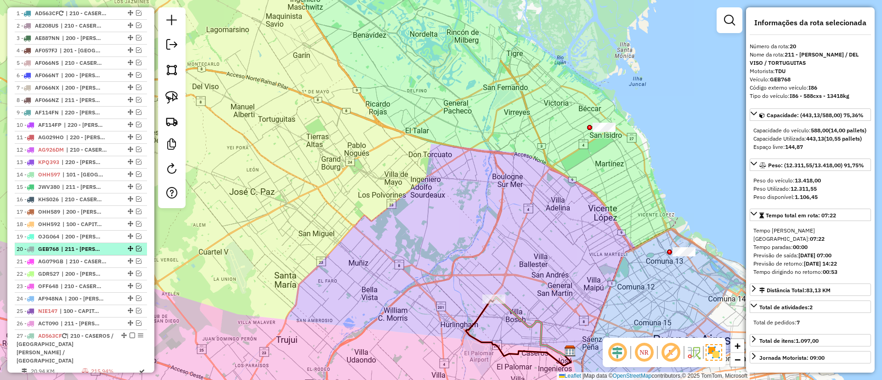
click at [83, 252] on span "| 211 - PILAR / DEL VISO / TORTUGUITAS" at bounding box center [82, 249] width 42 height 8
click at [83, 255] on li "21 - AG079GB | 210 - CASEROS / SAN MARTIN / BELLA VISTA" at bounding box center [81, 261] width 132 height 12
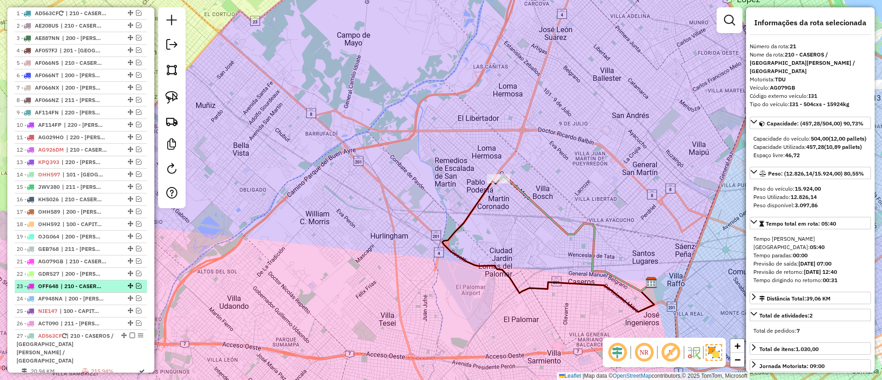
click at [84, 286] on span "| 210 - CASEROS / SAN MARTIN / BELLA VISTA" at bounding box center [82, 286] width 42 height 8
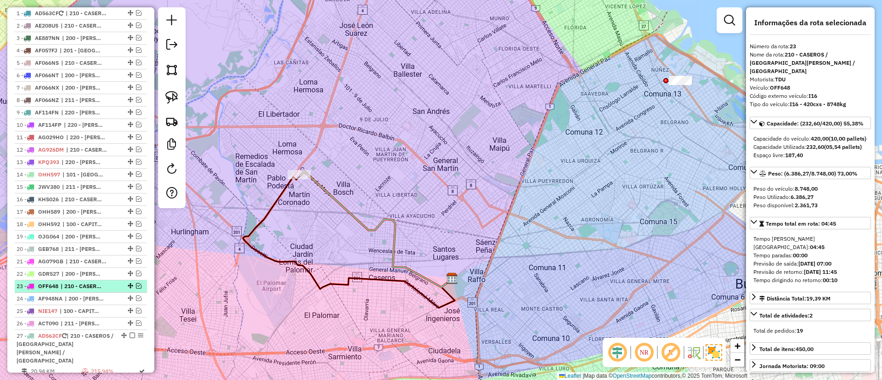
click at [89, 292] on li "23 - OFF648 | 210 - CASEROS / SAN MARTIN / BELLA VISTA" at bounding box center [81, 286] width 132 height 12
click at [91, 293] on ul "1 - AD563CF | 210 - CASEROS / SAN MARTIN / BELLA VISTA 2 - AE208US | 210 - CASE…" at bounding box center [81, 208] width 132 height 403
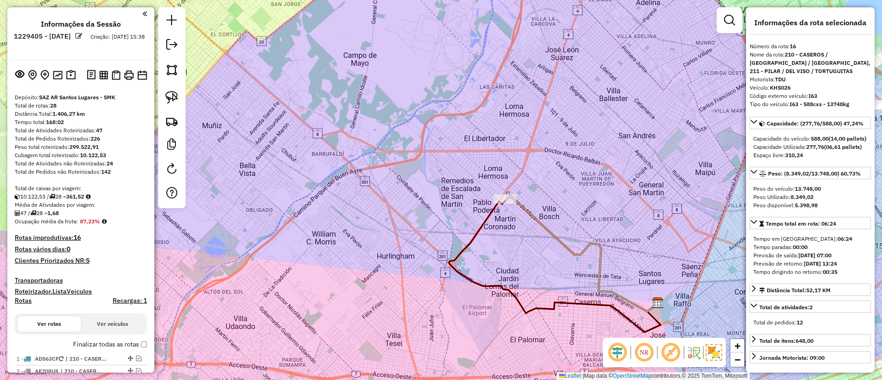
select select "**********"
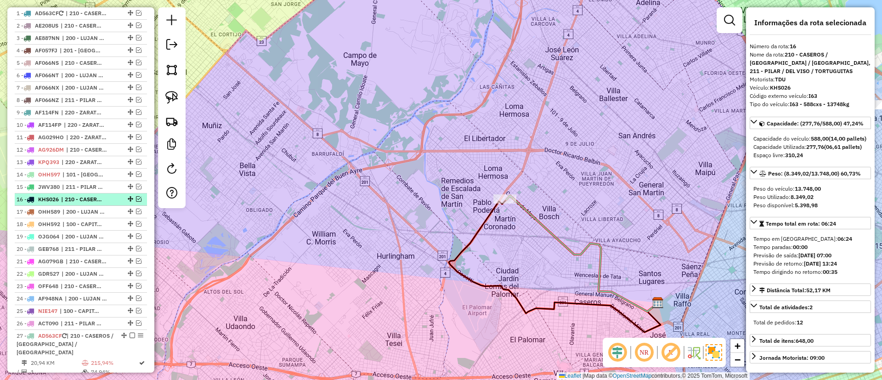
click at [136, 200] on em at bounding box center [139, 199] width 6 height 6
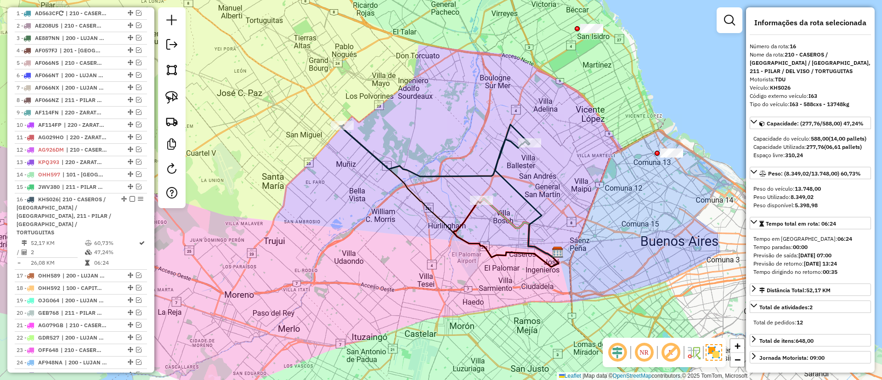
click at [450, 171] on icon at bounding box center [435, 151] width 190 height 51
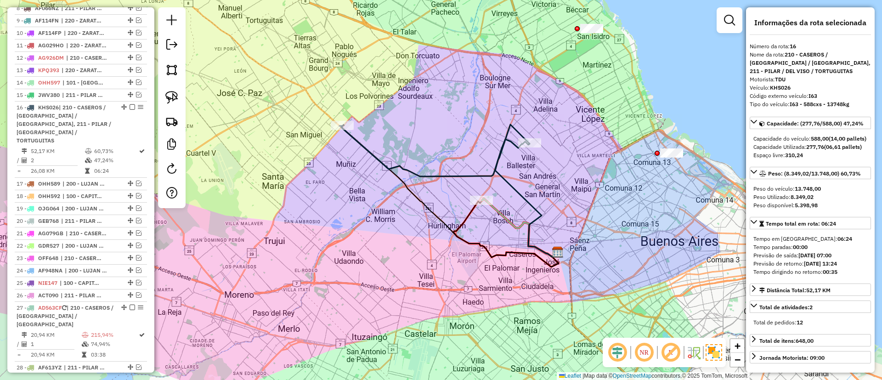
scroll to position [532, 0]
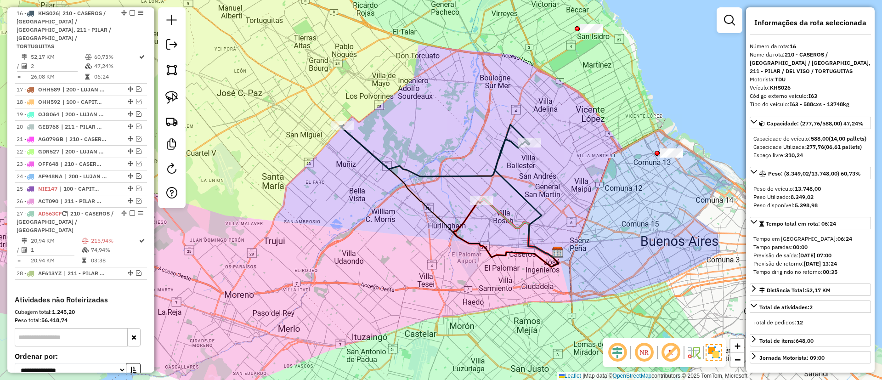
click at [514, 227] on icon at bounding box center [520, 227] width 76 height 58
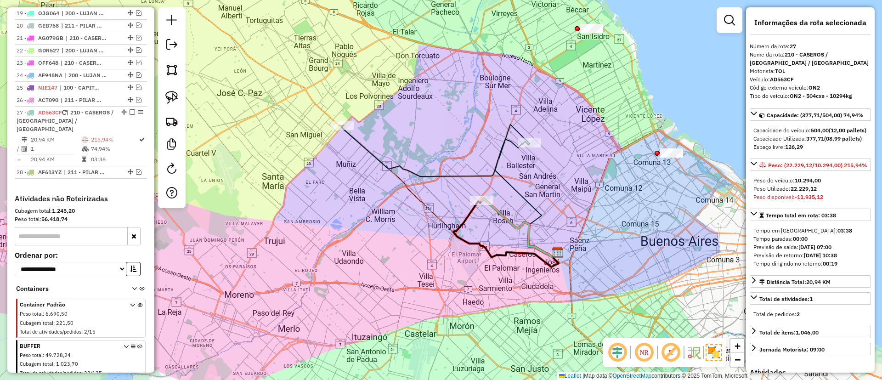
scroll to position [710, 0]
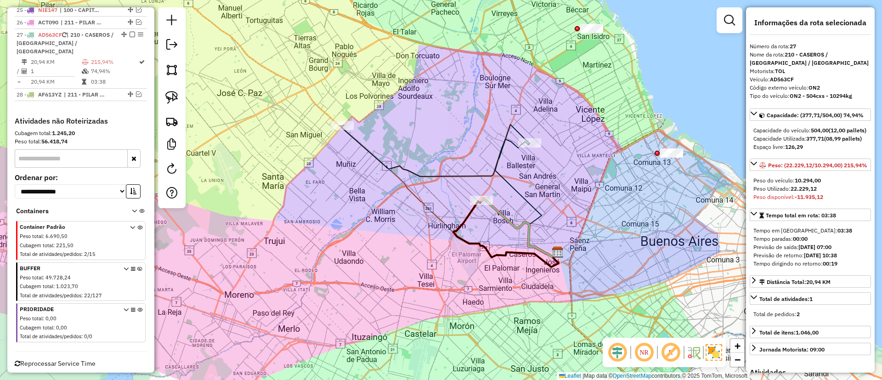
click at [511, 220] on icon at bounding box center [520, 227] width 76 height 58
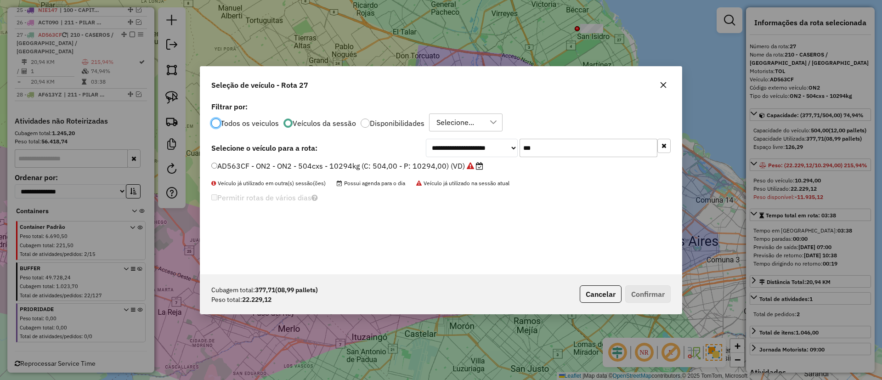
scroll to position [5, 3]
drag, startPoint x: 541, startPoint y: 147, endPoint x: 487, endPoint y: 149, distance: 53.8
click at [487, 149] on div "**********" at bounding box center [548, 148] width 245 height 18
type input "***"
click at [444, 162] on label "KHS026 - I63 - I63 - 588cxs - 13748kg (C: 588,00 - P: 13748,00) (VD)" at bounding box center [342, 165] width 262 height 11
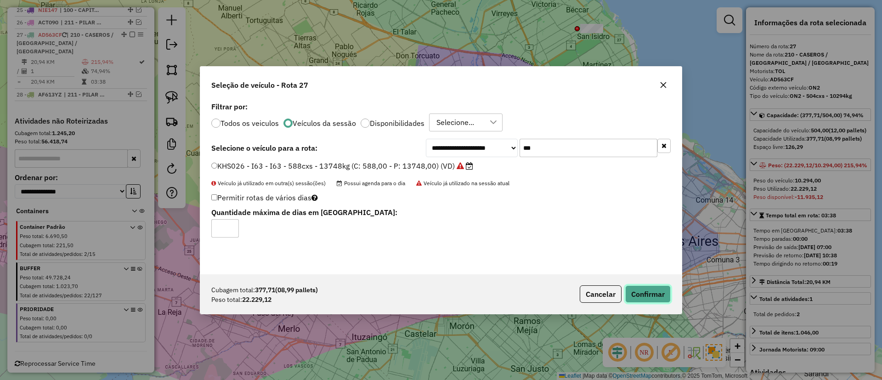
click at [649, 291] on button "Confirmar" at bounding box center [647, 293] width 45 height 17
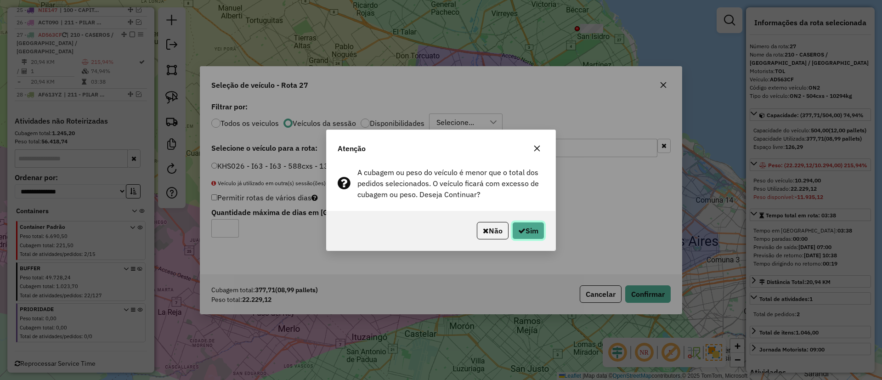
click at [527, 235] on button "Sim" at bounding box center [528, 230] width 32 height 17
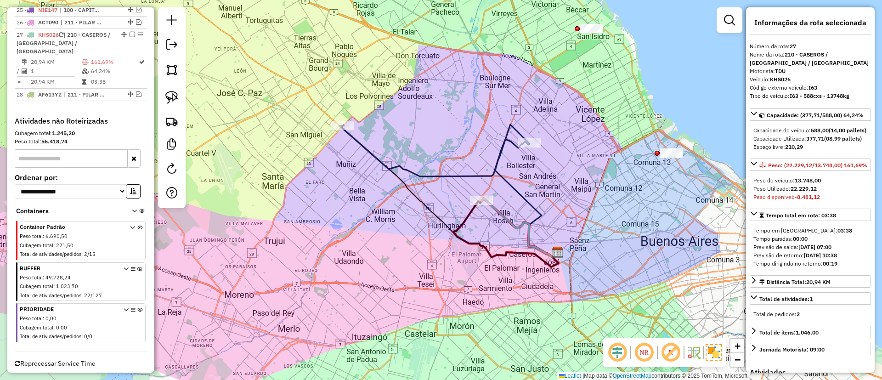
scroll to position [702, 0]
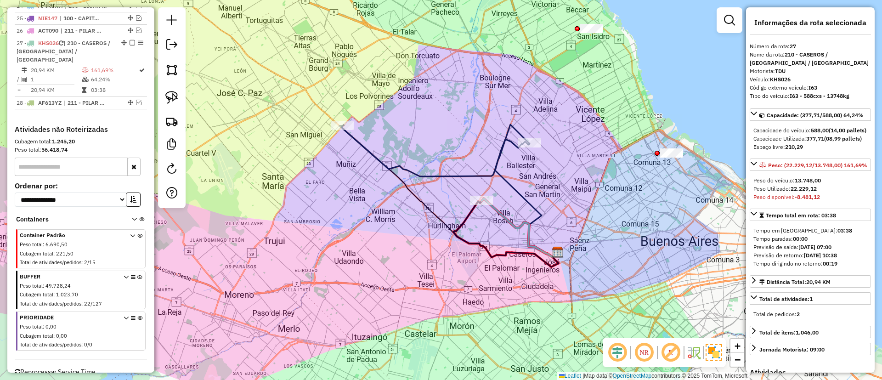
click at [457, 175] on icon at bounding box center [435, 151] width 190 height 51
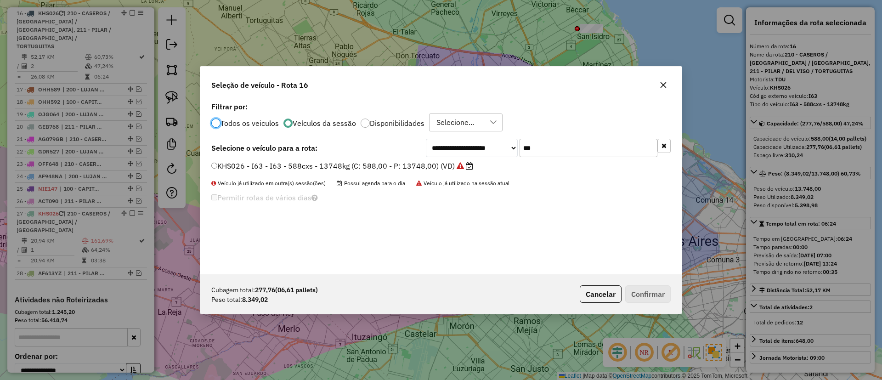
scroll to position [5, 3]
drag, startPoint x: 548, startPoint y: 149, endPoint x: 503, endPoint y: 143, distance: 45.4
click at [503, 143] on div "**********" at bounding box center [548, 148] width 245 height 18
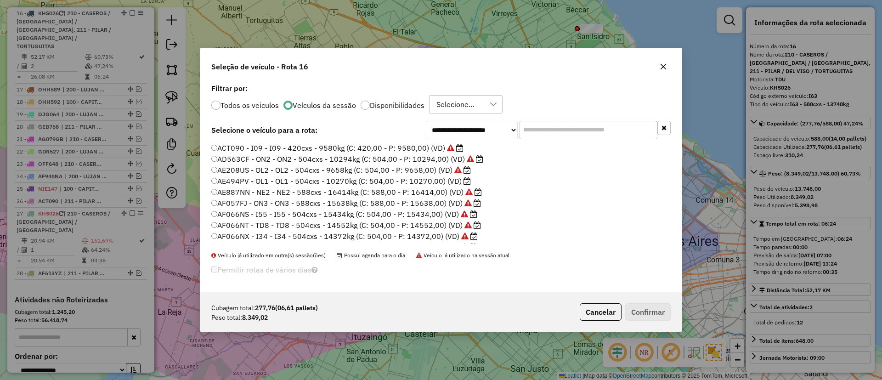
click at [460, 185] on label "AE494PV - OL1 - OL1 - 504cxs - 10270kg (C: 504,00 - P: 10270,00) (VD)" at bounding box center [341, 181] width 260 height 11
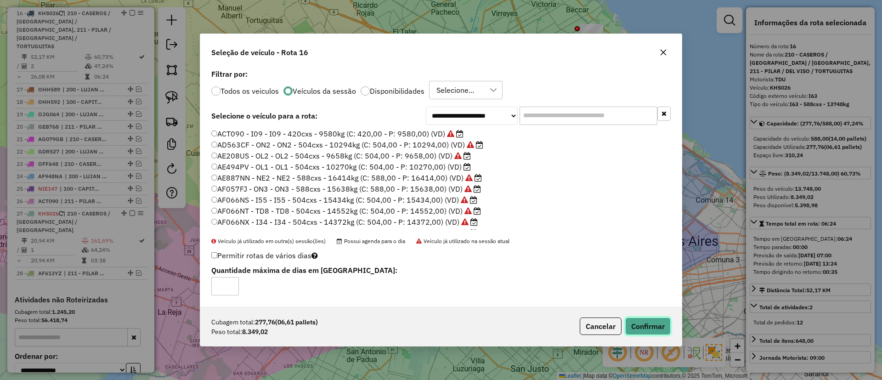
click at [645, 322] on button "Confirmar" at bounding box center [647, 325] width 45 height 17
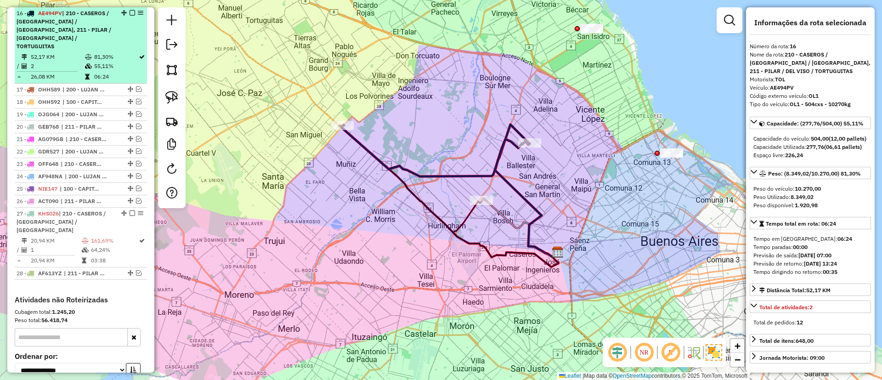
click at [130, 11] on em at bounding box center [133, 13] width 6 height 6
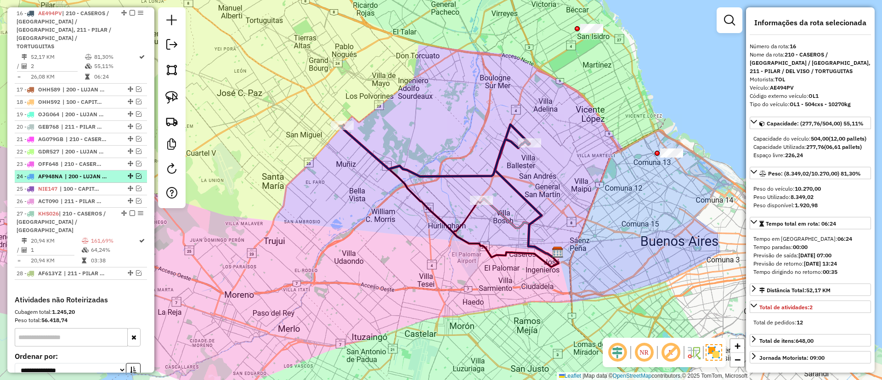
scroll to position [484, 0]
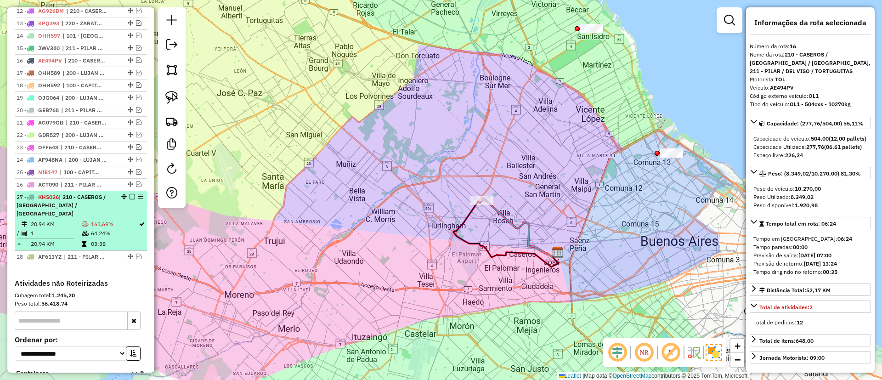
click at [106, 220] on td "161,69%" at bounding box center [115, 224] width 48 height 9
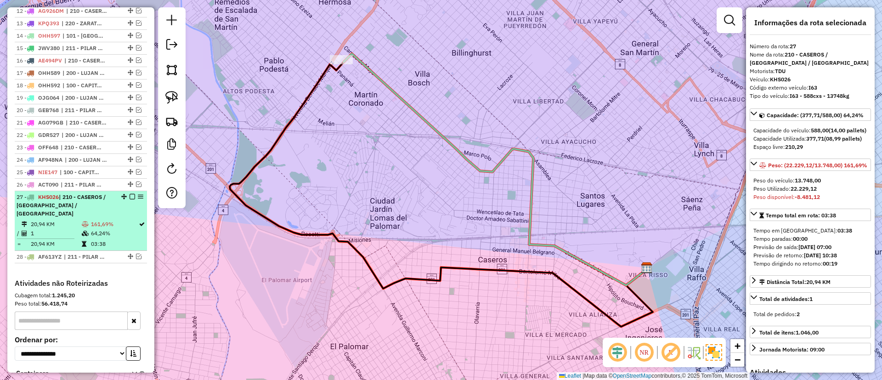
click at [130, 194] on em at bounding box center [133, 197] width 6 height 6
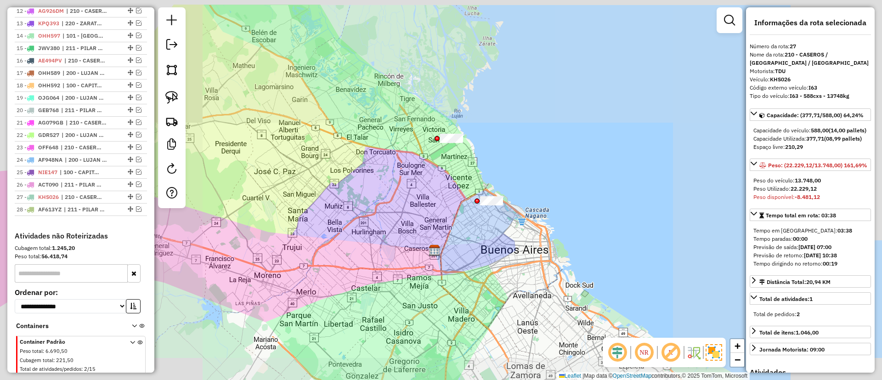
click at [413, 259] on div "Janela de atendimento Grade de atendimento Capacidade Transportadoras Veículos …" at bounding box center [441, 190] width 882 height 380
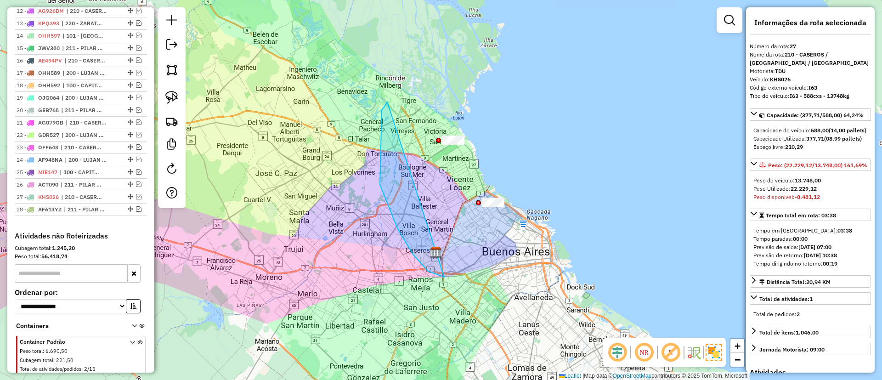
drag, startPoint x: 381, startPoint y: 138, endPoint x: 506, endPoint y: 69, distance: 142.7
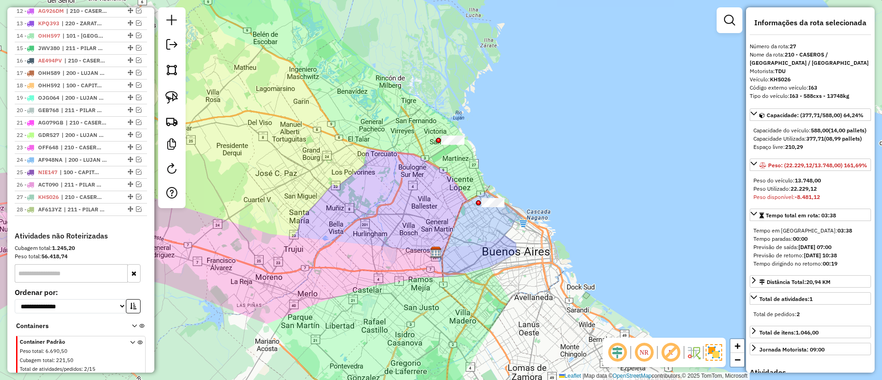
drag, startPoint x: 385, startPoint y: 148, endPoint x: 379, endPoint y: 72, distance: 76.1
click at [379, 72] on div "Janela de atendimento Grade de atendimento Capacidade Transportadoras Veículos …" at bounding box center [441, 190] width 882 height 380
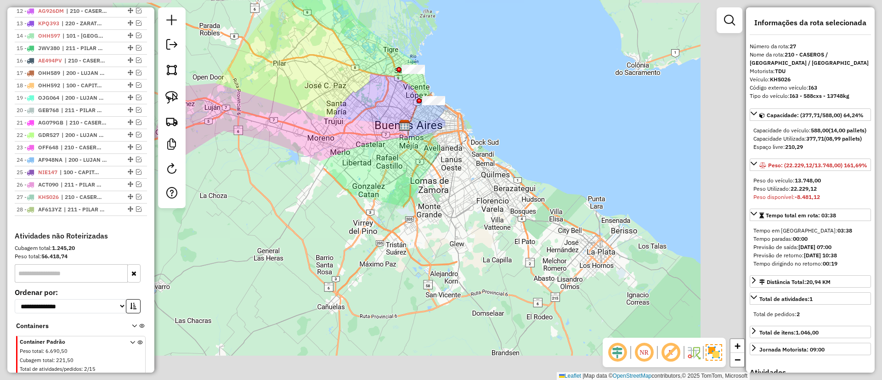
drag, startPoint x: 312, startPoint y: 249, endPoint x: 320, endPoint y: 249, distance: 7.4
click at [312, 249] on div "Janela de atendimento Grade de atendimento Capacidade Transportadoras Veículos …" at bounding box center [441, 190] width 882 height 380
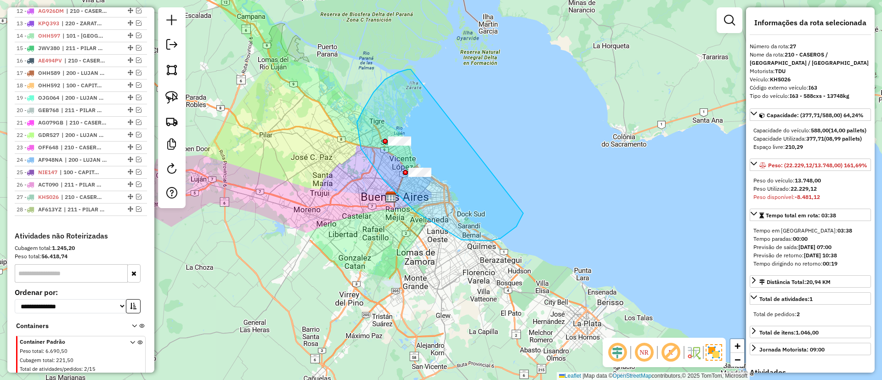
drag, startPoint x: 411, startPoint y: 69, endPoint x: 524, endPoint y: 159, distance: 144.6
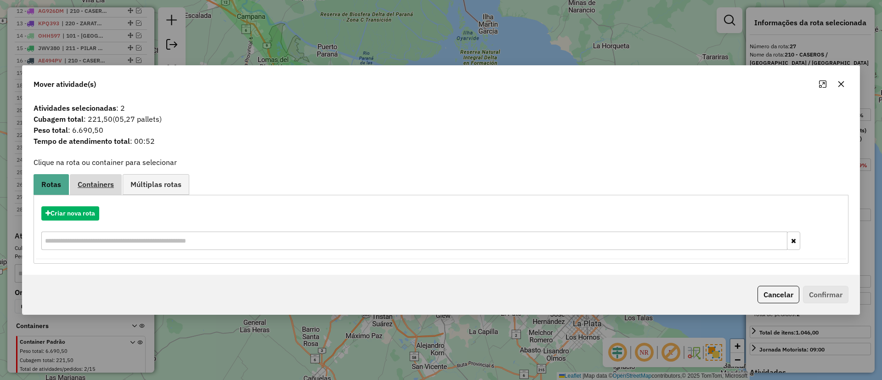
click at [90, 181] on span "Containers" at bounding box center [96, 184] width 36 height 7
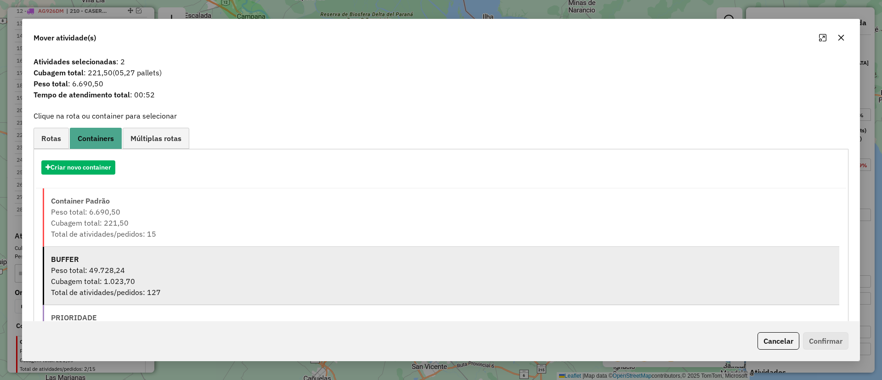
click at [95, 279] on div "Cubagem total: 1.023,70" at bounding box center [442, 281] width 782 height 11
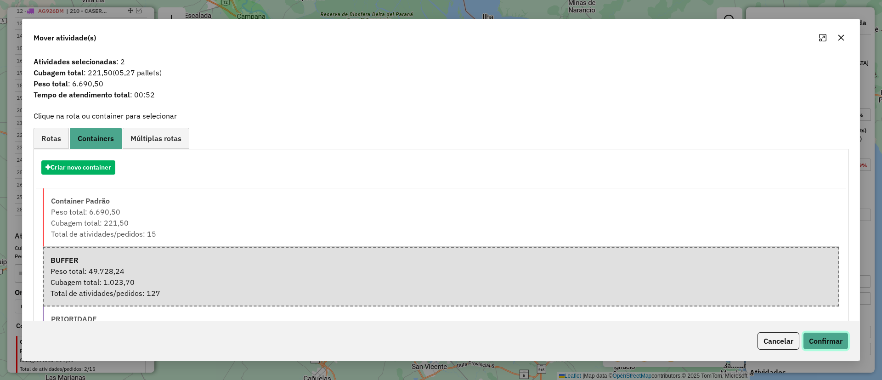
click at [833, 334] on button "Confirmar" at bounding box center [825, 340] width 45 height 17
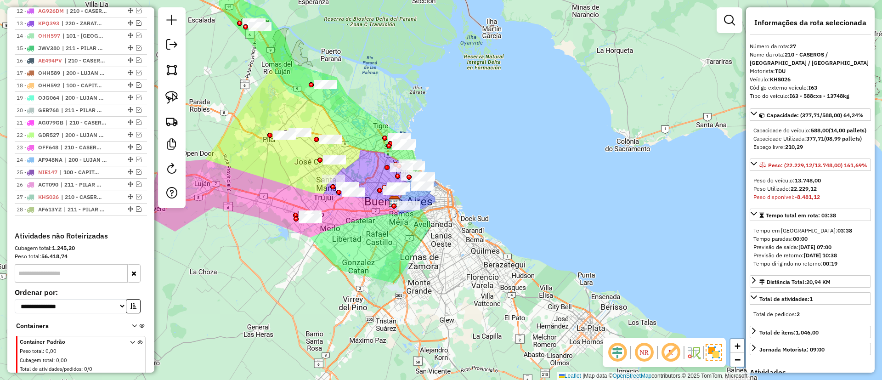
drag, startPoint x: 247, startPoint y: 197, endPoint x: 266, endPoint y: 241, distance: 48.3
click at [266, 241] on div "Janela de atendimento Grade de atendimento Capacidade Transportadoras Veículos …" at bounding box center [441, 190] width 882 height 380
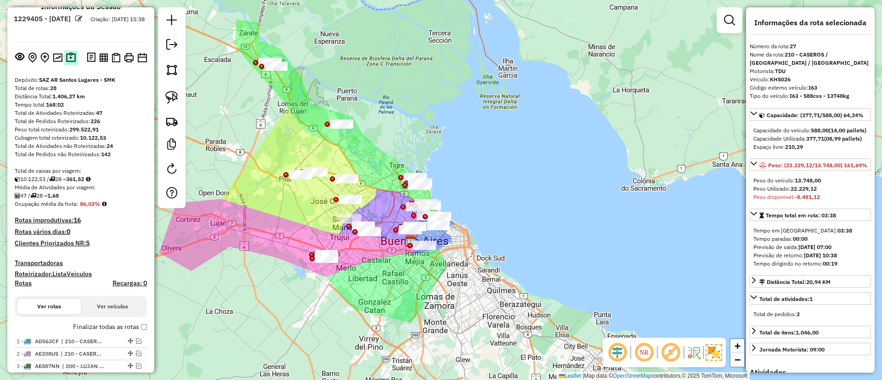
scroll to position [0, 0]
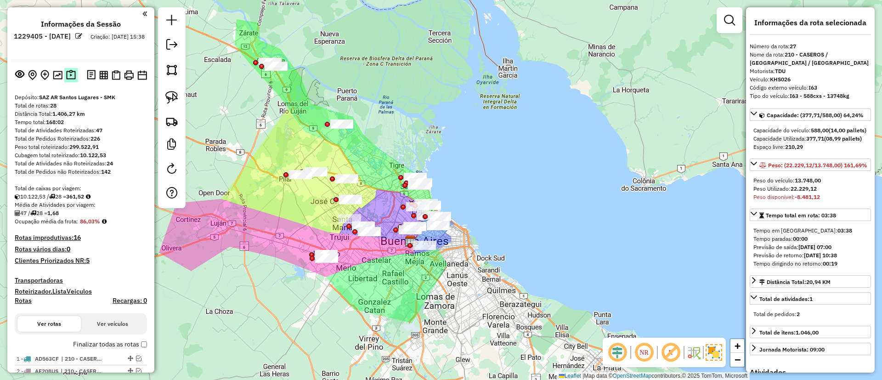
click at [69, 73] on img at bounding box center [71, 75] width 10 height 11
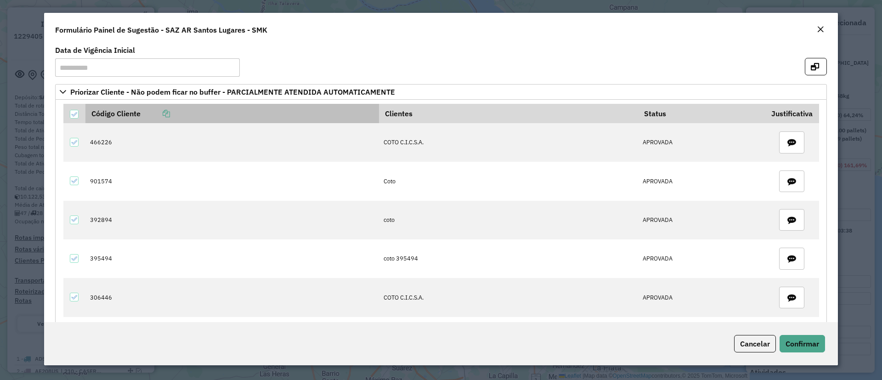
click at [167, 112] on icon at bounding box center [166, 113] width 7 height 7
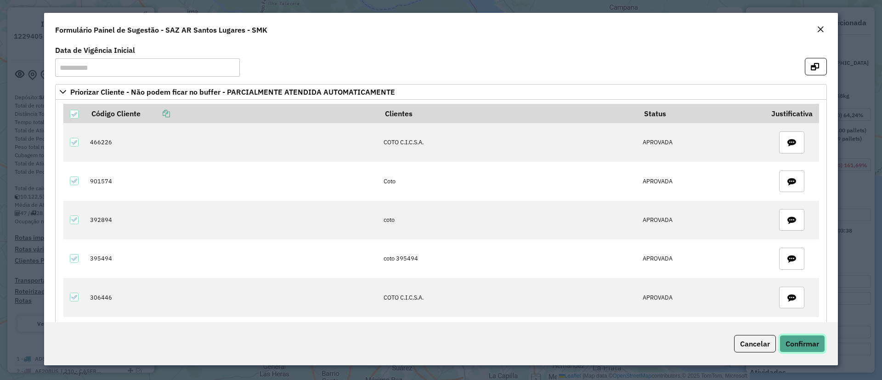
click at [801, 346] on span "Confirmar" at bounding box center [803, 343] width 34 height 9
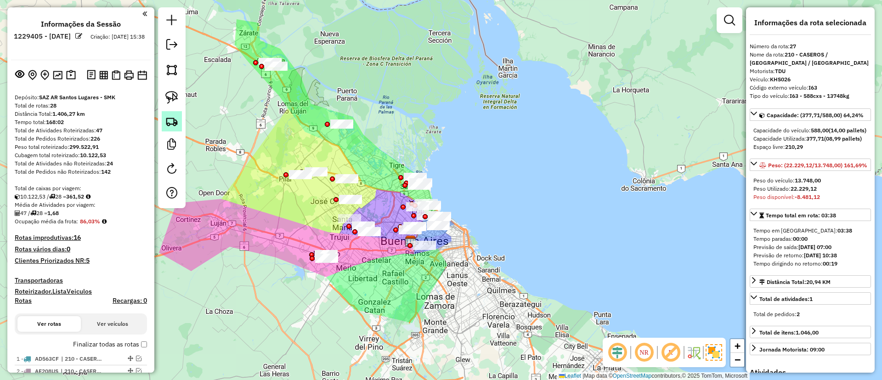
click at [170, 118] on img at bounding box center [171, 121] width 13 height 13
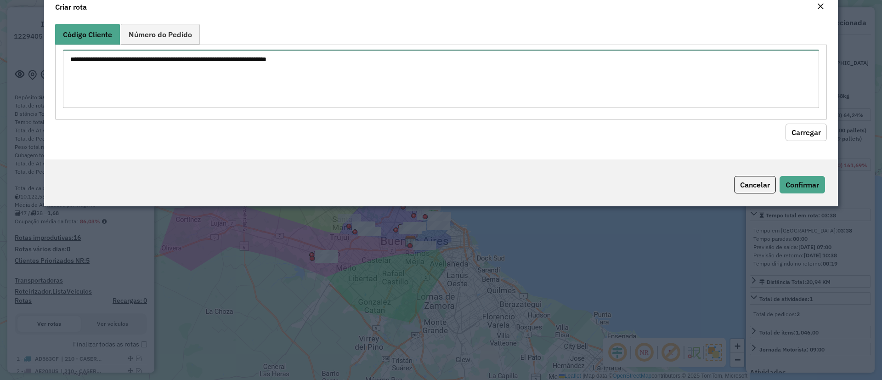
click at [177, 108] on textarea at bounding box center [441, 79] width 756 height 58
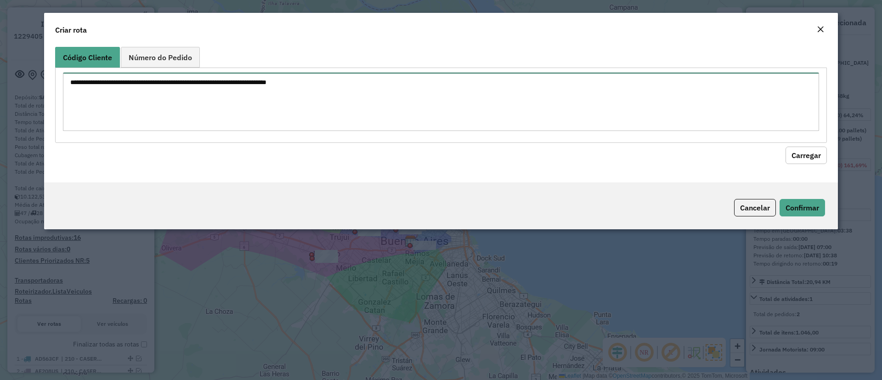
paste textarea "****** ****** ****** ****** ****** ****** ****** ****** ***** ****** ****** ***…"
type textarea "****** ****** ****** ****** ****** ****** ****** ****** ***** ****** ****** ***…"
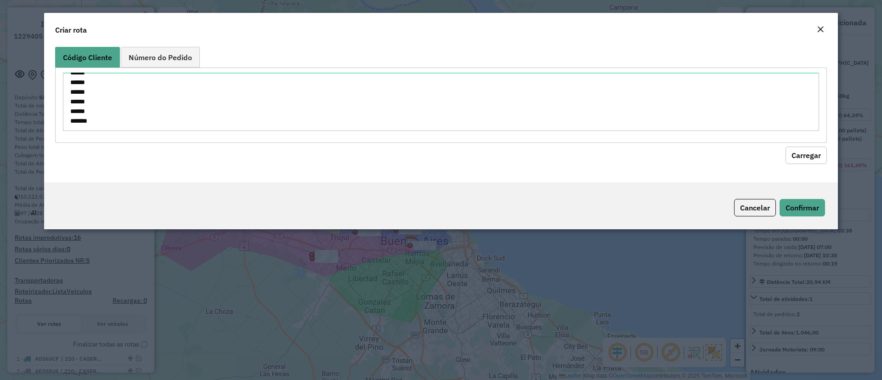
click at [827, 151] on div "Código Cliente Número do Pedido ****** ****** ****** ****** ****** ****** *****…" at bounding box center [441, 112] width 794 height 139
click at [801, 161] on button "Carregar" at bounding box center [806, 155] width 41 height 17
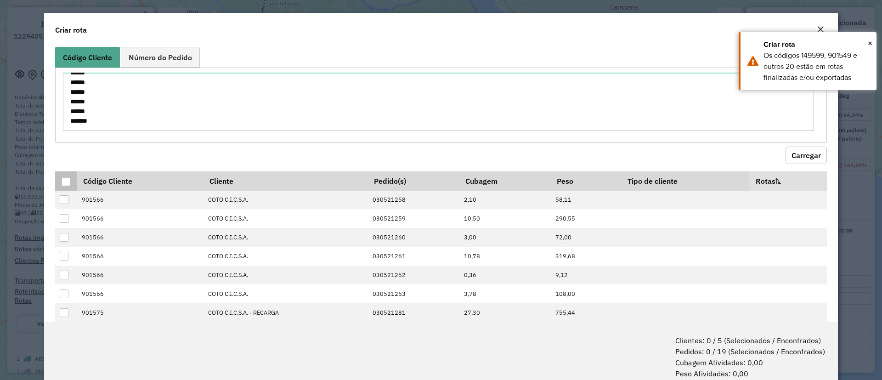
click at [67, 181] on div at bounding box center [66, 181] width 9 height 9
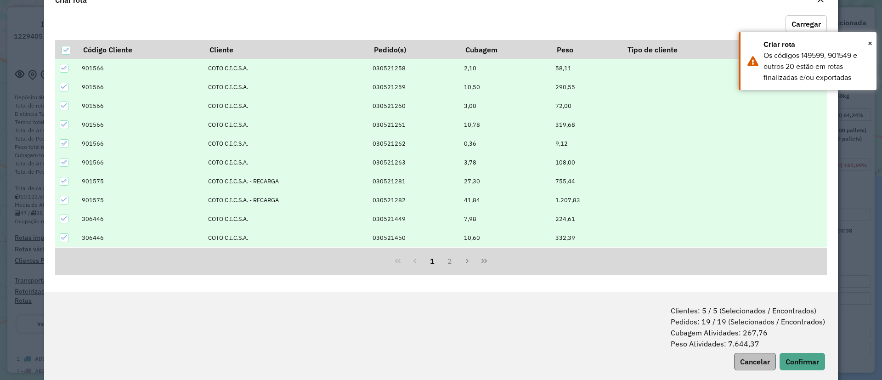
scroll to position [46, 0]
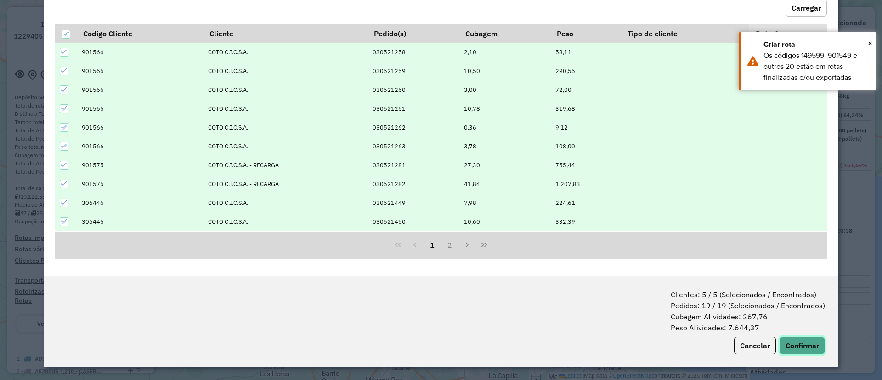
click at [789, 347] on button "Confirmar" at bounding box center [802, 345] width 45 height 17
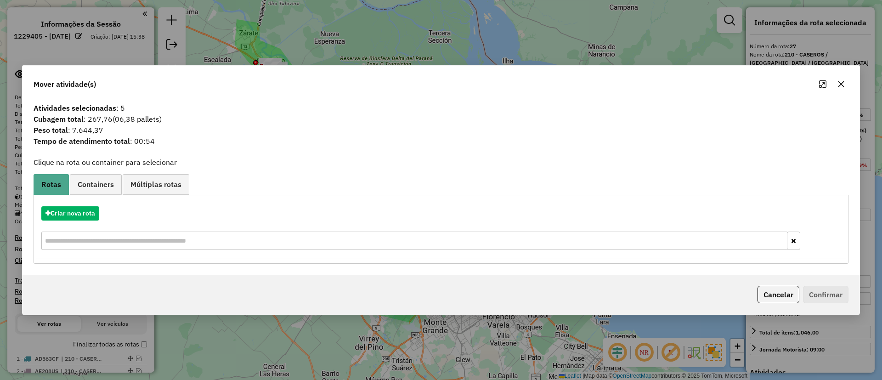
click at [103, 172] on div "Atividades selecionadas : 5 Cubagem total : 267,76 (06,38 pallets) Peso total :…" at bounding box center [441, 187] width 837 height 176
click at [100, 178] on link "Containers" at bounding box center [96, 184] width 52 height 21
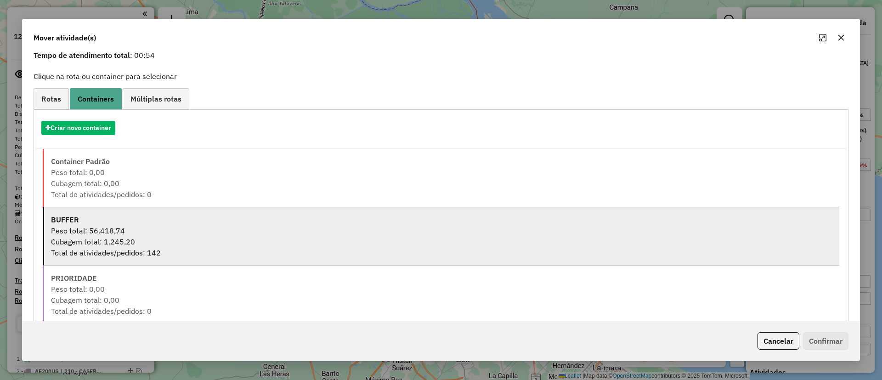
scroll to position [58, 0]
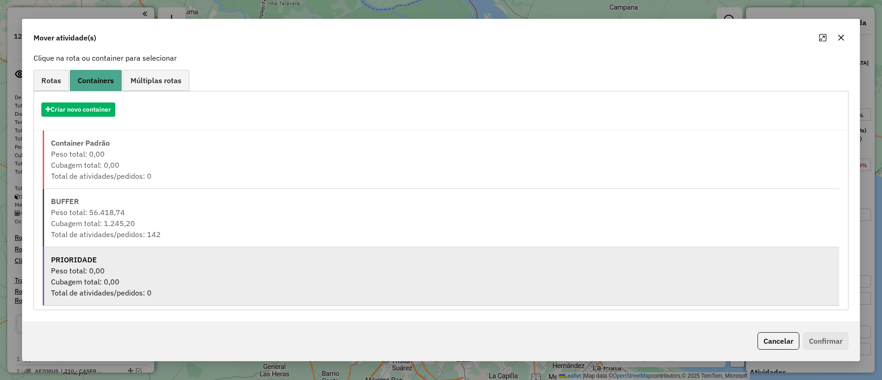
click at [95, 296] on div "Total de atividades/pedidos: 0" at bounding box center [442, 292] width 782 height 11
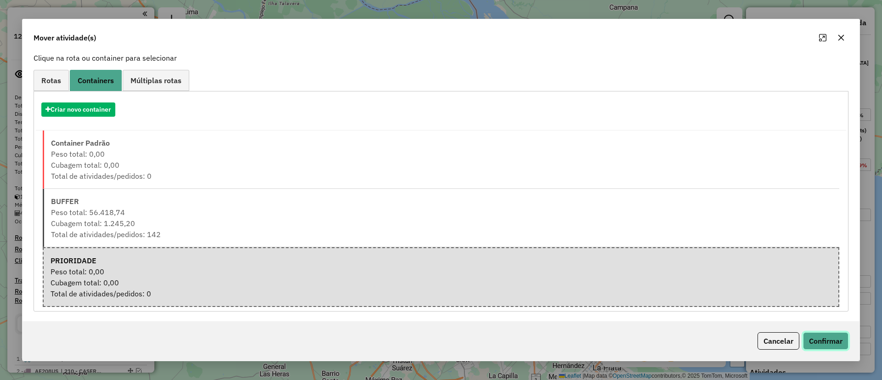
click at [821, 343] on button "Confirmar" at bounding box center [825, 340] width 45 height 17
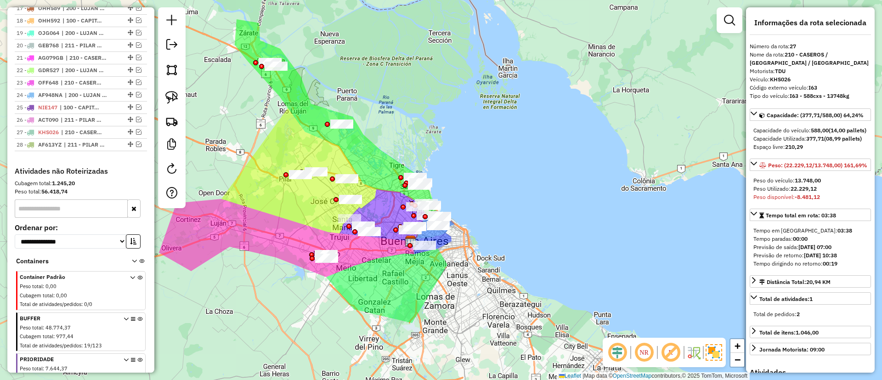
scroll to position [551, 0]
click at [137, 317] on icon at bounding box center [139, 331] width 5 height 34
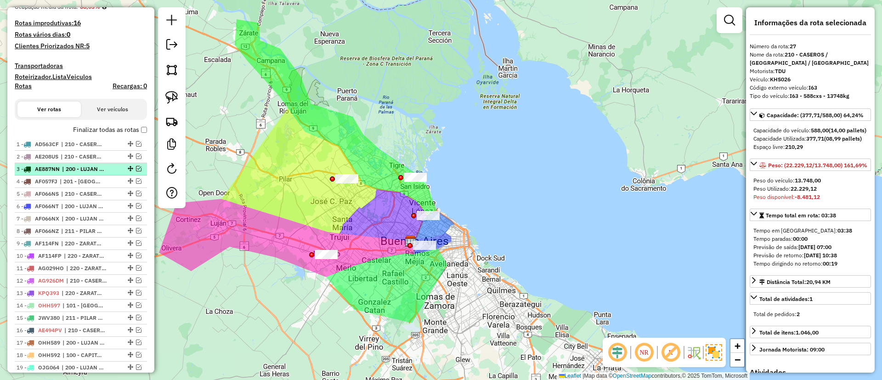
scroll to position [207, 0]
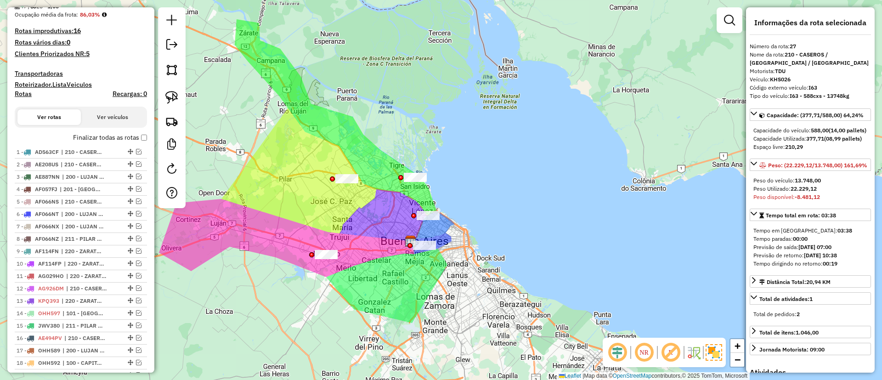
click at [88, 141] on label "Finalizar todas as rotas" at bounding box center [110, 138] width 74 height 10
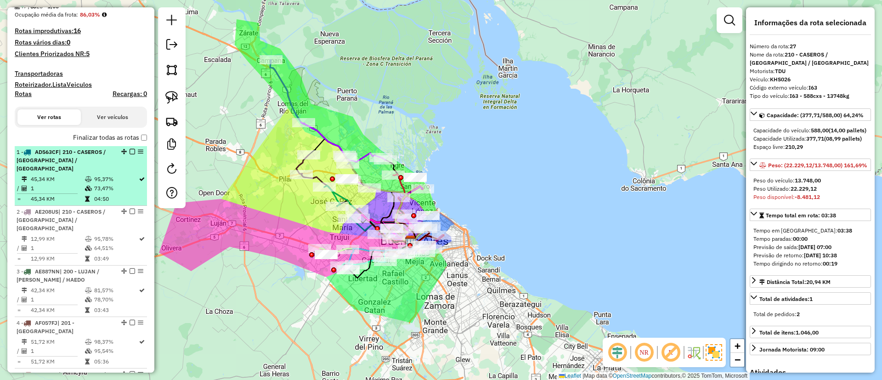
click at [77, 162] on span "| 210 - CASEROS / SAN MARTIN / BELLA VISTA" at bounding box center [61, 159] width 89 height 23
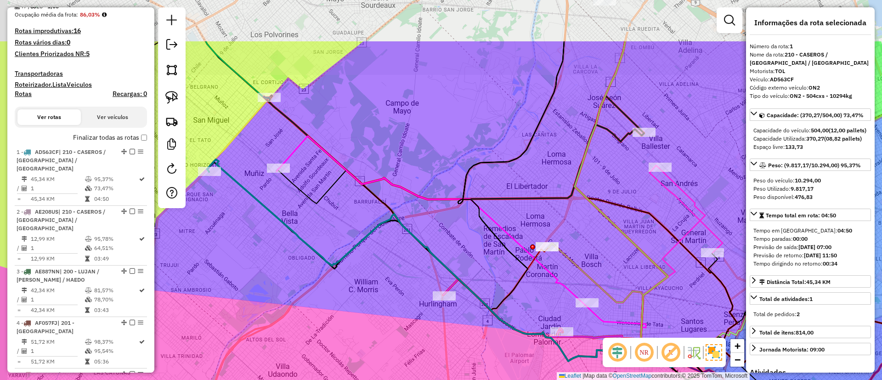
drag, startPoint x: 454, startPoint y: 216, endPoint x: 459, endPoint y: 270, distance: 54.0
click at [459, 270] on div "Janela de atendimento Grade de atendimento Capacidade Transportadoras Veículos …" at bounding box center [441, 190] width 882 height 380
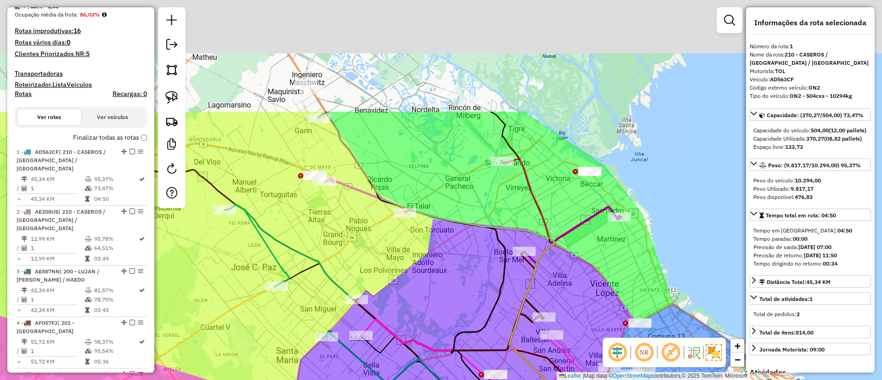
drag, startPoint x: 454, startPoint y: 183, endPoint x: 445, endPoint y: 287, distance: 104.2
click at [445, 287] on div "Janela de atendimento Grade de atendimento Capacidade Transportadoras Veículos …" at bounding box center [441, 190] width 882 height 380
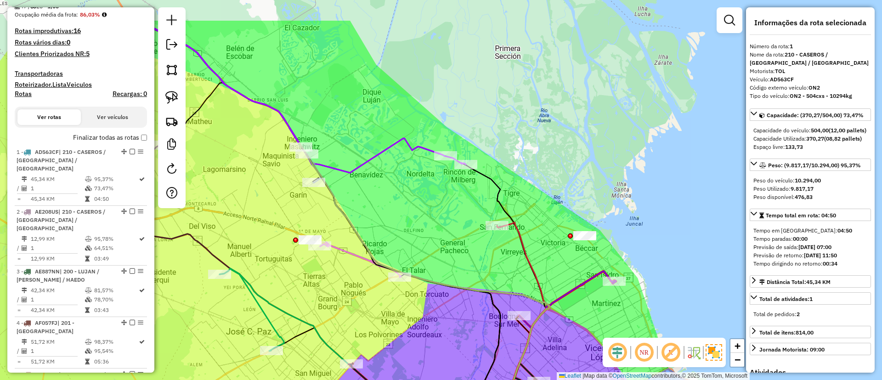
drag, startPoint x: 392, startPoint y: 182, endPoint x: 388, endPoint y: 235, distance: 53.0
click at [380, 239] on div "Janela de atendimento Grade de atendimento Capacidade Transportadoras Veículos …" at bounding box center [441, 190] width 882 height 380
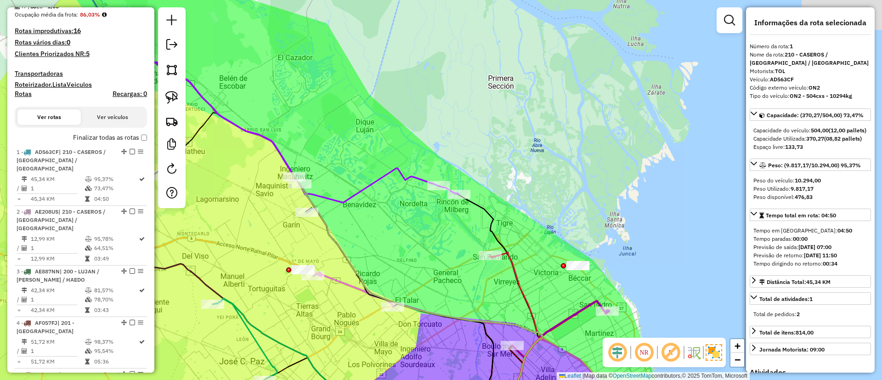
drag, startPoint x: 445, startPoint y: 246, endPoint x: 442, endPoint y: 210, distance: 36.4
click at [442, 210] on div "Janela de atendimento Grade de atendimento Capacidade Transportadoras Veículos …" at bounding box center [441, 190] width 882 height 380
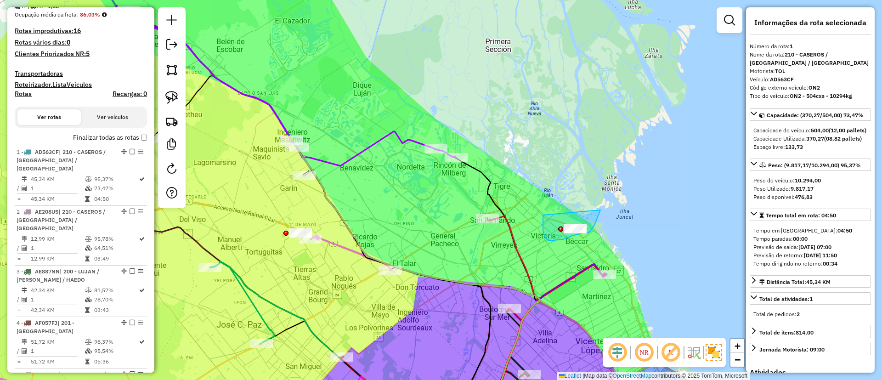
drag, startPoint x: 543, startPoint y: 231, endPoint x: 609, endPoint y: 178, distance: 84.0
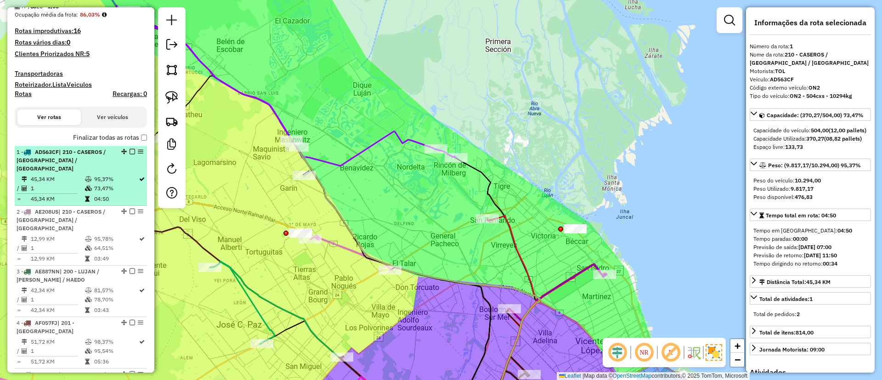
click at [73, 184] on td "1" at bounding box center [57, 188] width 54 height 9
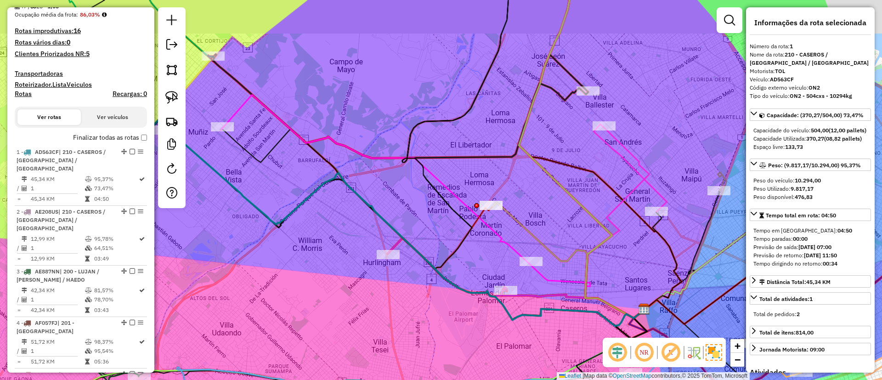
drag, startPoint x: 551, startPoint y: 215, endPoint x: 170, endPoint y: 355, distance: 406.7
click at [175, 358] on div "Janela de atendimento Grade de atendimento Capacidade Transportadoras Veículos …" at bounding box center [441, 190] width 882 height 380
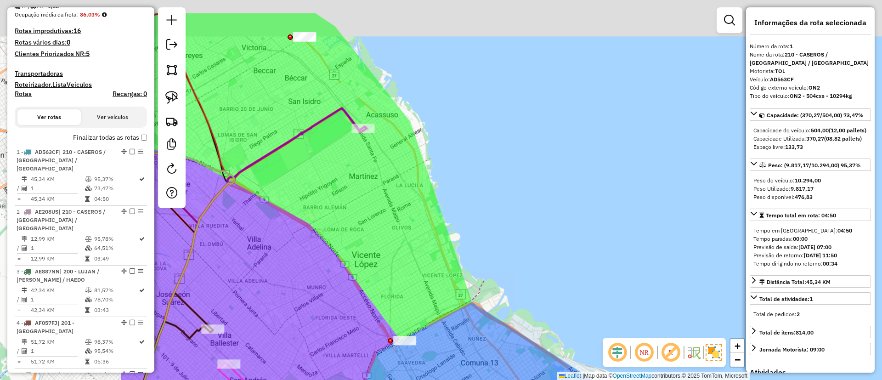
drag, startPoint x: 350, startPoint y: 191, endPoint x: 558, endPoint y: 244, distance: 214.6
click at [558, 244] on div "Janela de atendimento Grade de atendimento Capacidade Transportadoras Veículos …" at bounding box center [441, 190] width 882 height 380
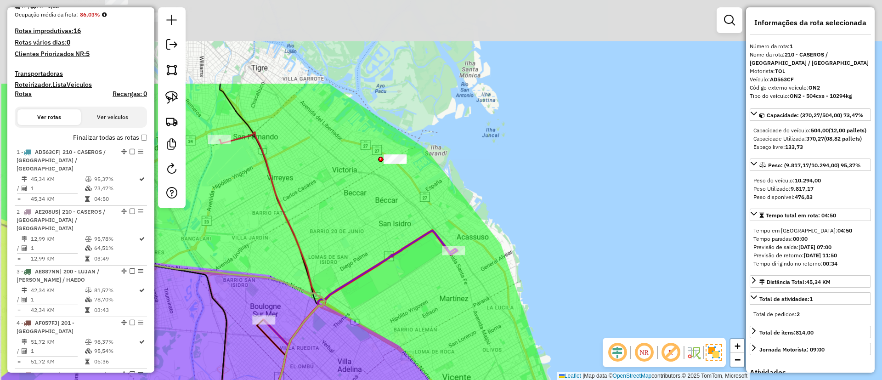
drag, startPoint x: 384, startPoint y: 221, endPoint x: 455, endPoint y: 308, distance: 113.0
click at [455, 308] on div "Janela de atendimento Grade de atendimento Capacidade Transportadoras Veículos …" at bounding box center [441, 190] width 882 height 380
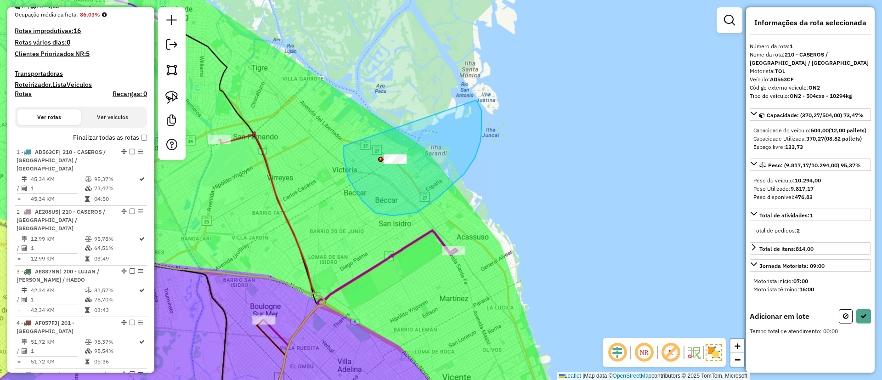
drag, startPoint x: 344, startPoint y: 157, endPoint x: 474, endPoint y: 98, distance: 142.5
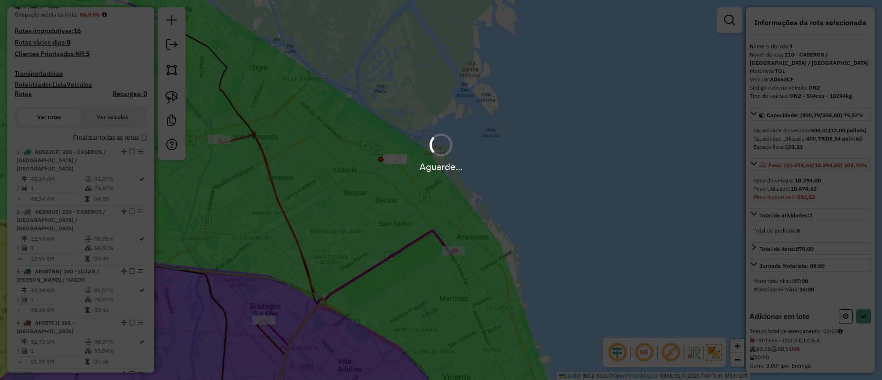
select select "**********"
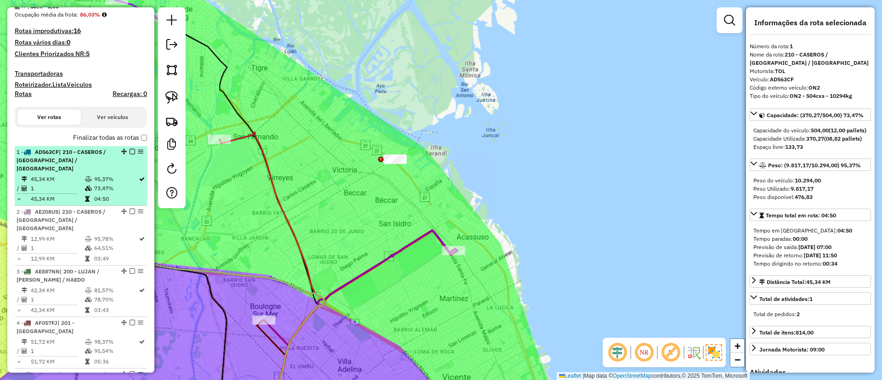
click at [130, 150] on em at bounding box center [133, 152] width 6 height 6
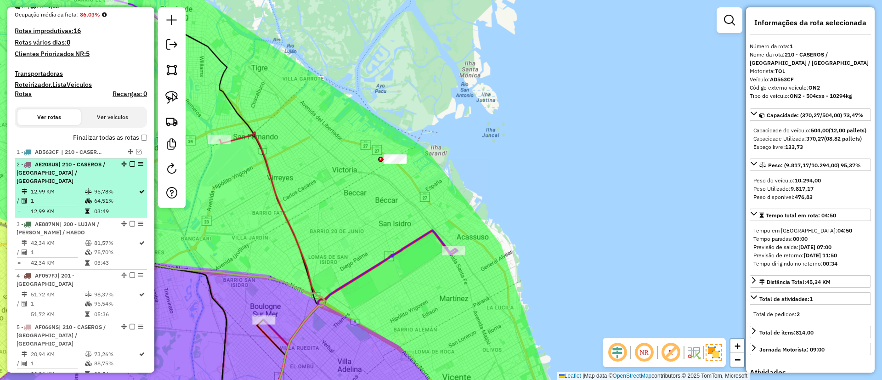
click at [126, 169] on div "2 - AE208US | 210 - CASEROS / SAN MARTIN / BELLA VISTA" at bounding box center [81, 172] width 129 height 25
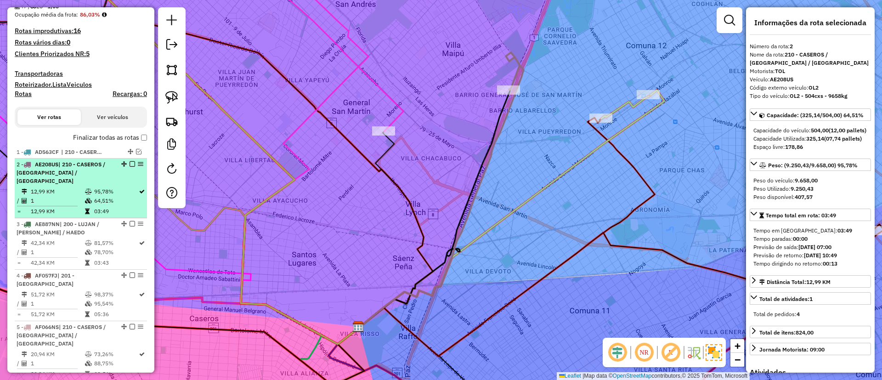
click at [130, 163] on em at bounding box center [133, 164] width 6 height 6
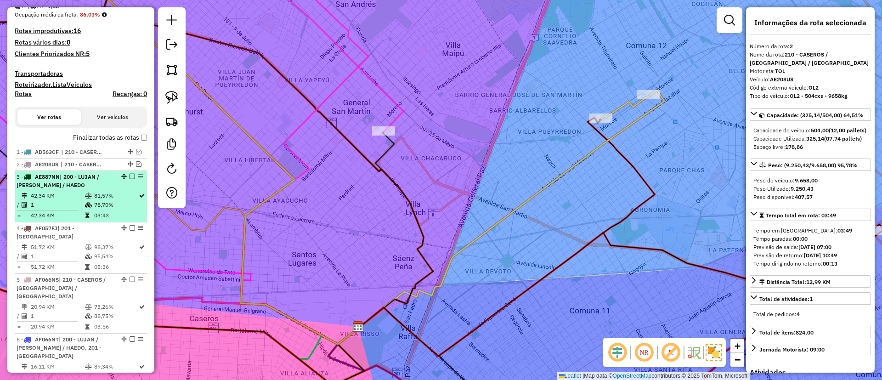
click at [122, 188] on div "3 - AE887NN | 200 - LUJAN / RAMOS / HAEDO" at bounding box center [81, 181] width 129 height 17
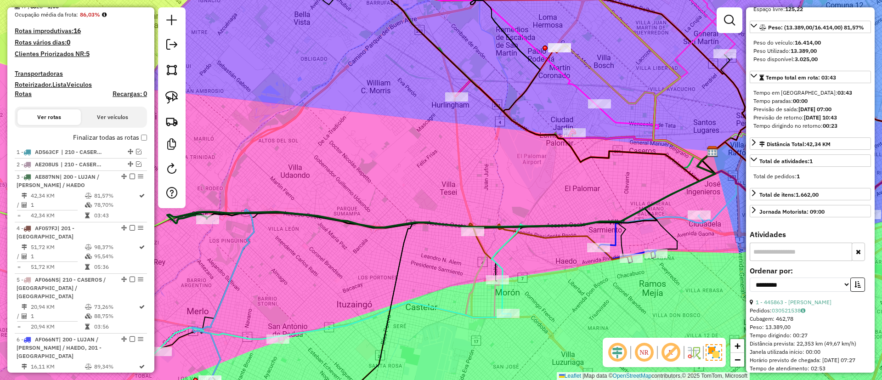
scroll to position [195, 0]
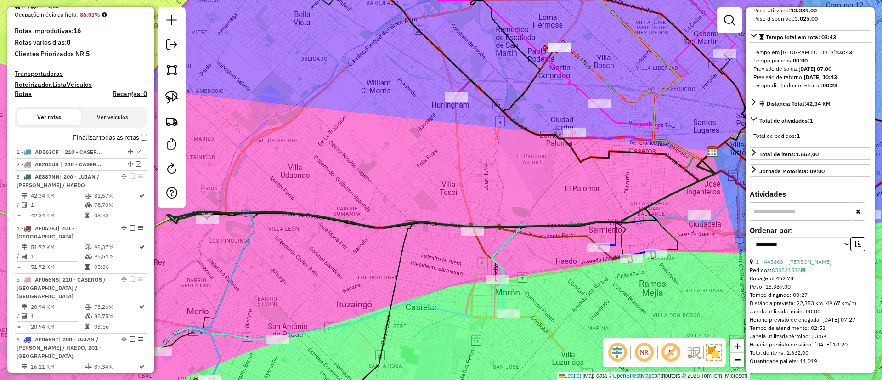
click at [794, 248] on div "**********" at bounding box center [810, 242] width 121 height 31
click at [794, 258] on link "1 - 445863 - RICARDO NINI" at bounding box center [794, 261] width 76 height 7
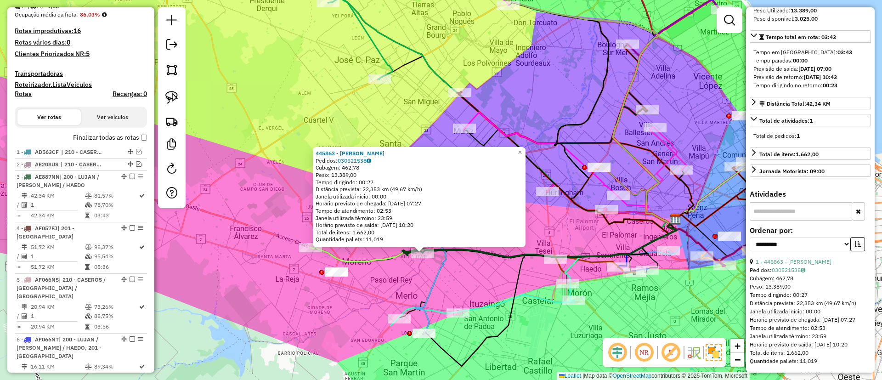
drag, startPoint x: 456, startPoint y: 252, endPoint x: 380, endPoint y: 282, distance: 81.5
click at [381, 282] on div "445863 - RICARDO NINI Pedidos: 030521538 Cubagem: 462,78 Peso: 13.389,00 Tempo …" at bounding box center [441, 190] width 882 height 380
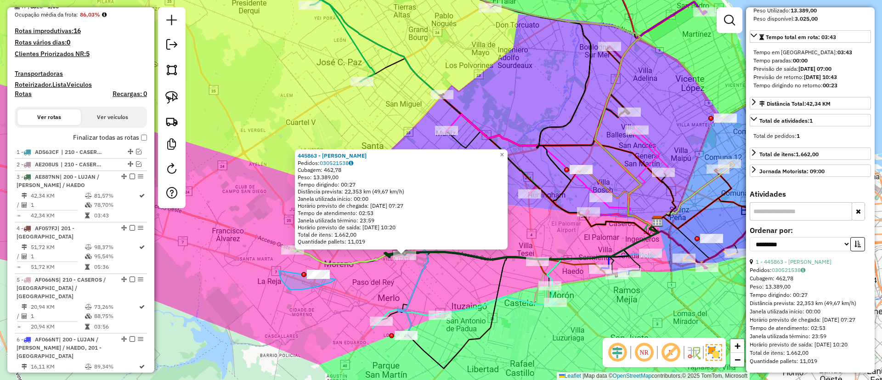
drag, startPoint x: 283, startPoint y: 282, endPoint x: 339, endPoint y: 270, distance: 57.7
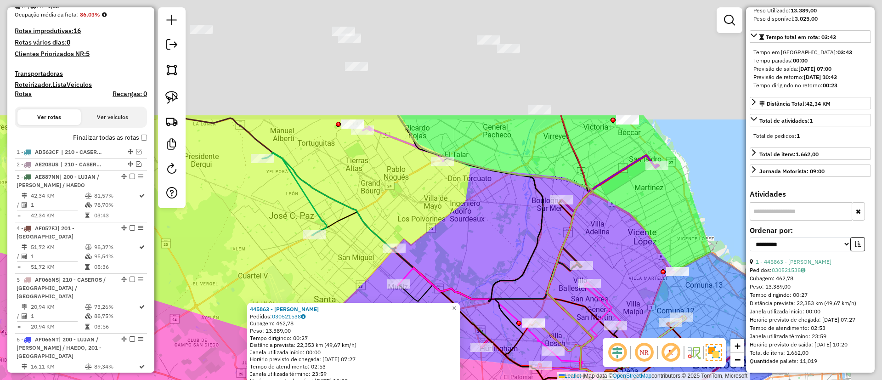
drag, startPoint x: 500, startPoint y: 165, endPoint x: 469, endPoint y: 259, distance: 98.8
click at [469, 259] on div "445863 - RICARDO NINI Pedidos: 030521538 Cubagem: 462,78 Peso: 13.389,00 Tempo …" at bounding box center [441, 190] width 882 height 380
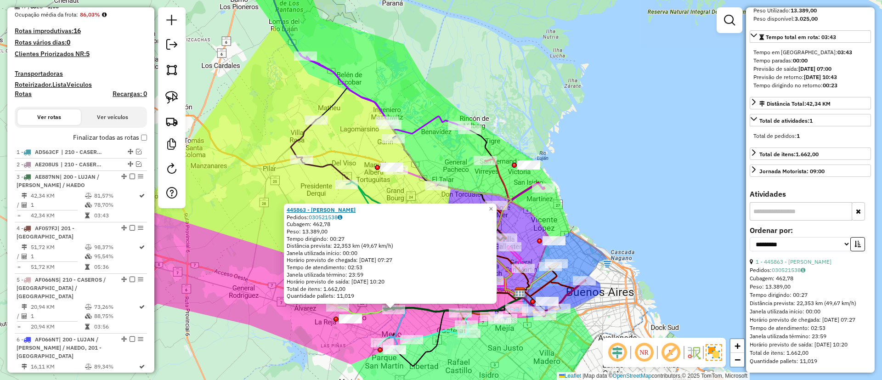
click at [100, 171] on div "445863 - RICARDO NINI Pedidos: 030521538 Cubagem: 462,78 Peso: 13.389,00 Tempo …" at bounding box center [100, 171] width 0 height 0
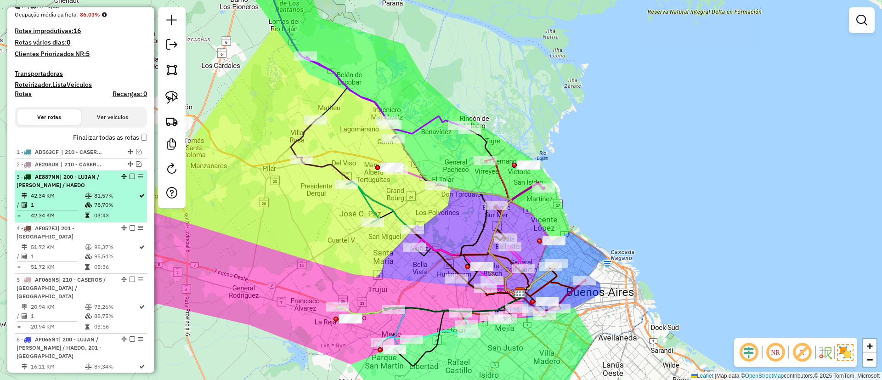
click at [130, 178] on em at bounding box center [133, 177] width 6 height 6
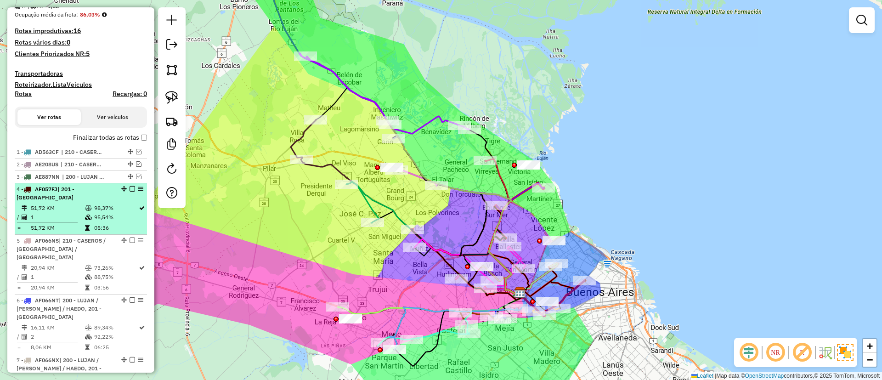
click at [132, 184] on li "4 - AF057FJ | 201 - SAN JUSTO 51,72 KM 98,37% / 1 95,54% = 51,72 KM 05:36" at bounding box center [81, 208] width 132 height 51
select select "**********"
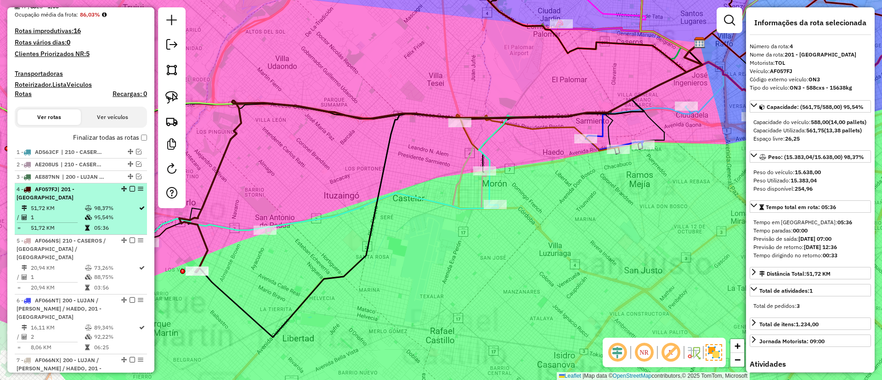
click at [130, 188] on em at bounding box center [133, 189] width 6 height 6
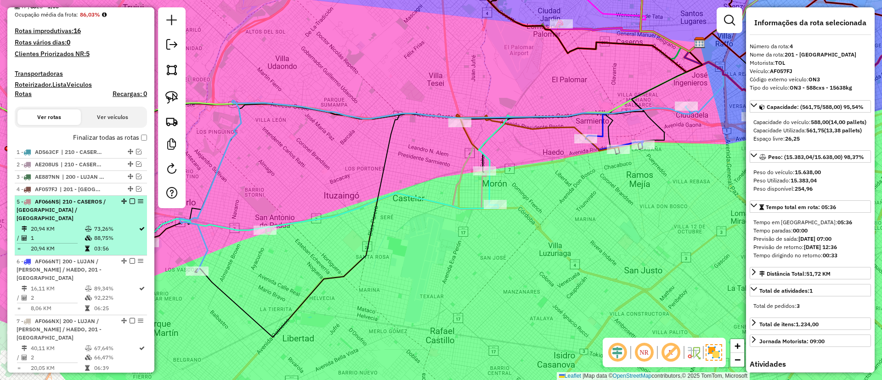
click at [124, 209] on div "5 - AF066NS | 210 - CASEROS / SAN MARTIN / BELLA VISTA" at bounding box center [81, 210] width 129 height 25
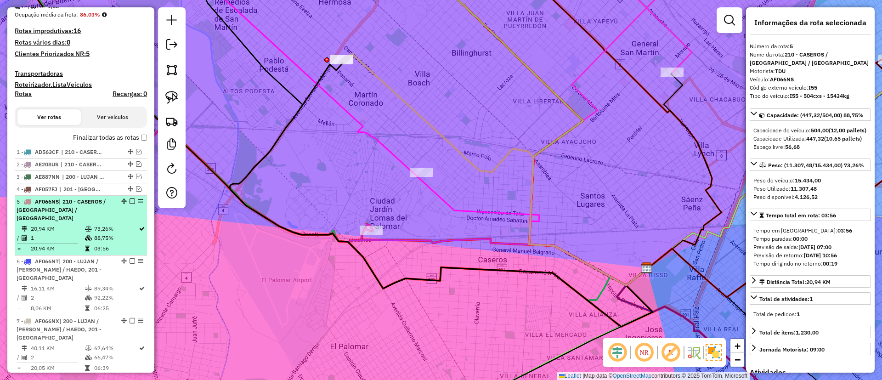
click at [101, 233] on td "88,75%" at bounding box center [116, 237] width 45 height 9
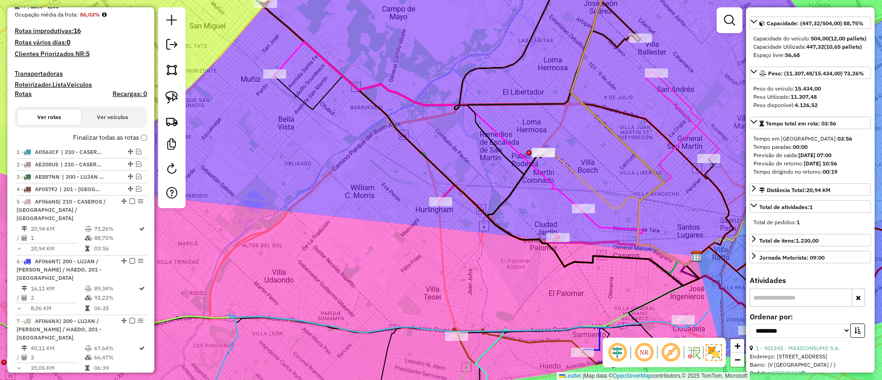
scroll to position [138, 0]
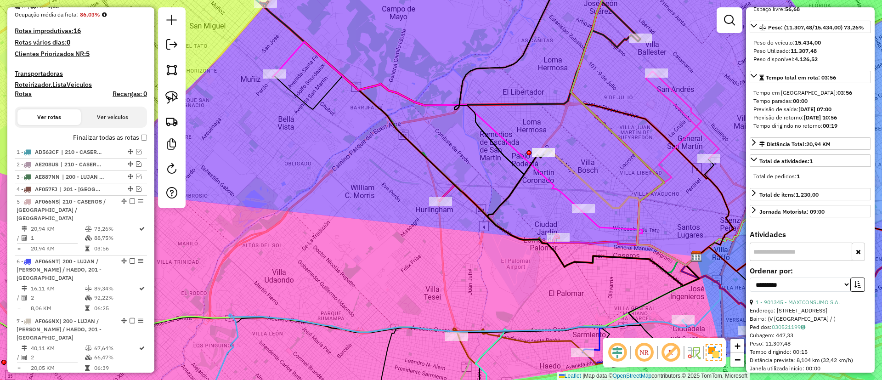
click at [799, 306] on div "1 - 901345 - MAXICONSUMO S.A." at bounding box center [810, 302] width 121 height 8
click at [799, 306] on link "1 - 901345 - MAXICONSUMO S.A." at bounding box center [798, 302] width 84 height 7
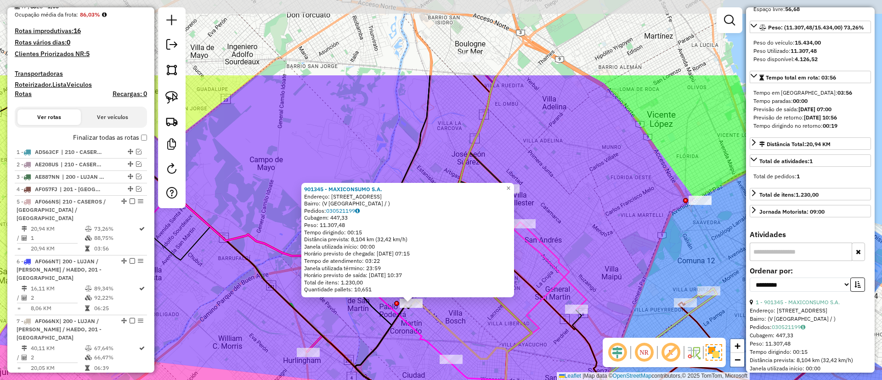
drag, startPoint x: 513, startPoint y: 216, endPoint x: 474, endPoint y: 328, distance: 118.1
click at [474, 328] on div "901345 - MAXICONSUMO S.A. Endereço: AV.MARQUEZ 1545 Bairro: (V LOMA HERMOSA / )…" at bounding box center [441, 190] width 882 height 380
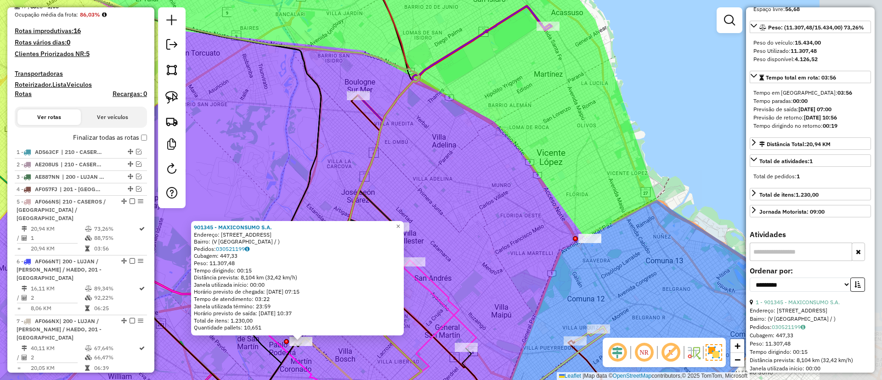
drag, startPoint x: 618, startPoint y: 130, endPoint x: 530, endPoint y: 185, distance: 104.0
click at [509, 156] on div "901345 - MAXICONSUMO S.A. Endereço: AV.MARQUEZ 1545 Bairro: (V LOMA HERMOSA / )…" at bounding box center [441, 190] width 882 height 380
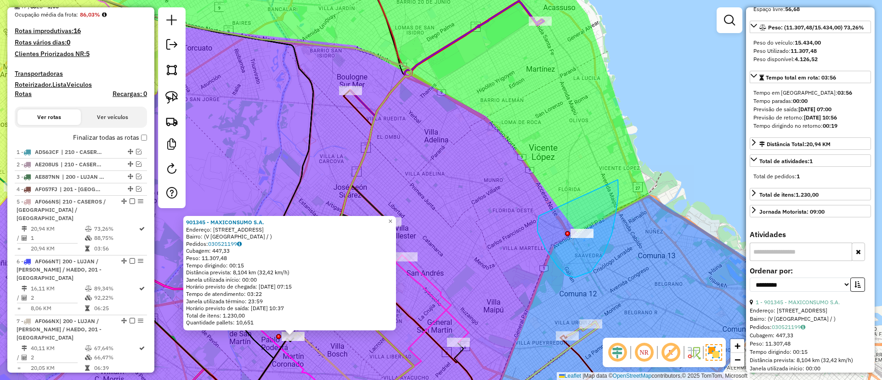
drag, startPoint x: 538, startPoint y: 232, endPoint x: 618, endPoint y: 180, distance: 95.7
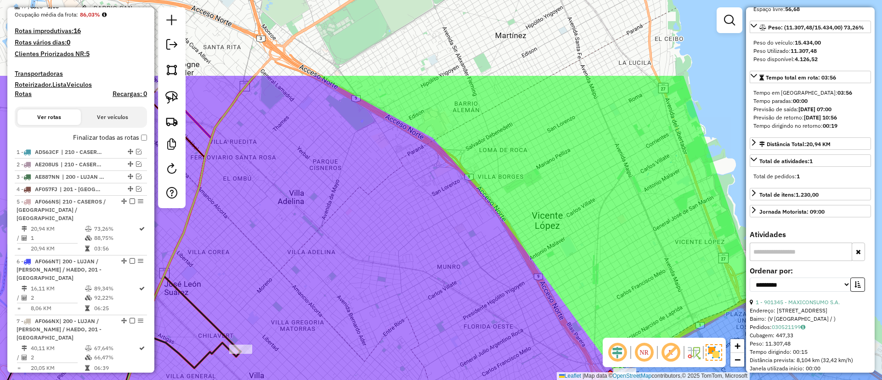
drag, startPoint x: 589, startPoint y: 95, endPoint x: 569, endPoint y: 195, distance: 101.6
click at [613, 285] on div "901345 - MAXICONSUMO S.A. Endereço: AV.MARQUEZ 1545 Bairro: (V LOMA HERMOSA / )…" at bounding box center [441, 190] width 882 height 380
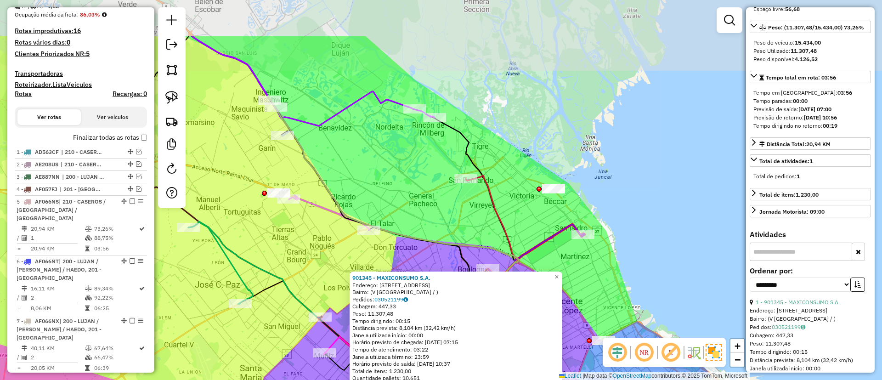
drag, startPoint x: 524, startPoint y: 187, endPoint x: 538, endPoint y: 267, distance: 81.7
click at [545, 275] on div "901345 - MAXICONSUMO S.A. Endereço: AV.MARQUEZ 1545 Bairro: (V LOMA HERMOSA / )…" at bounding box center [441, 190] width 882 height 380
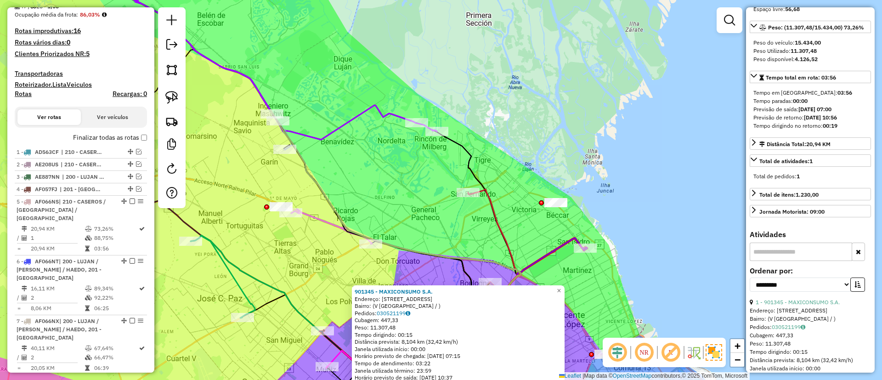
scroll to position [0, 0]
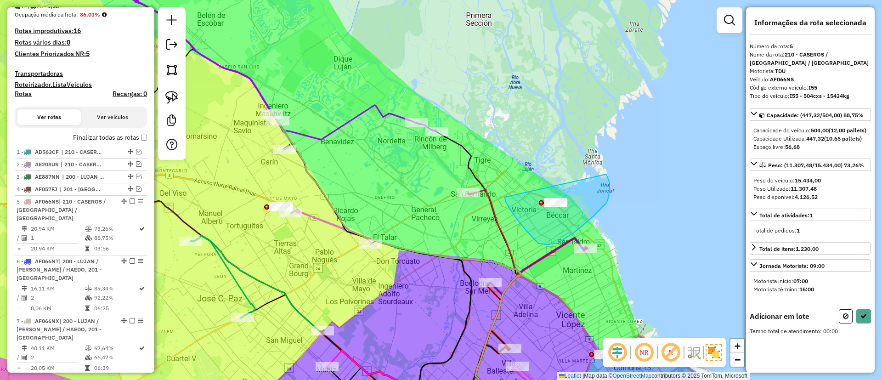
drag, startPoint x: 538, startPoint y: 244, endPoint x: 606, endPoint y: 174, distance: 97.1
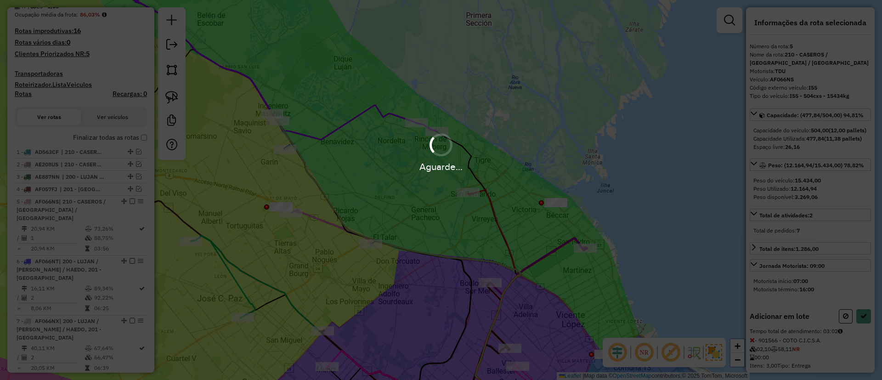
select select "**********"
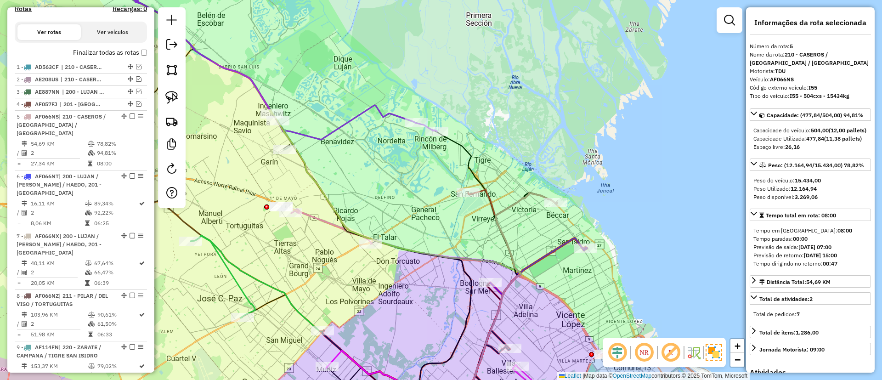
scroll to position [395, 0]
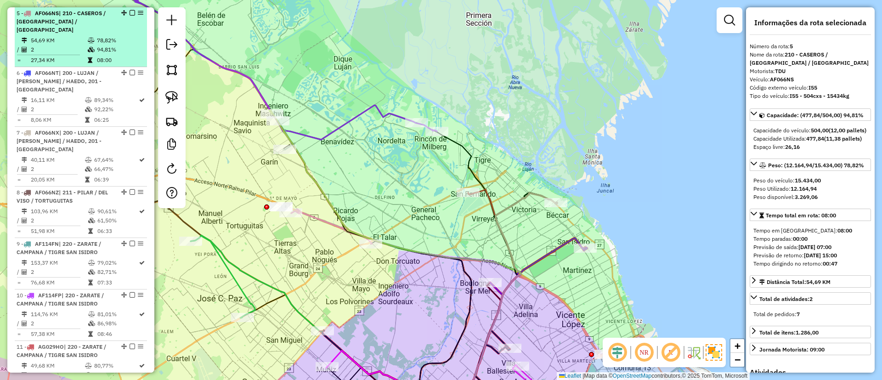
click at [130, 13] on em at bounding box center [133, 13] width 6 height 6
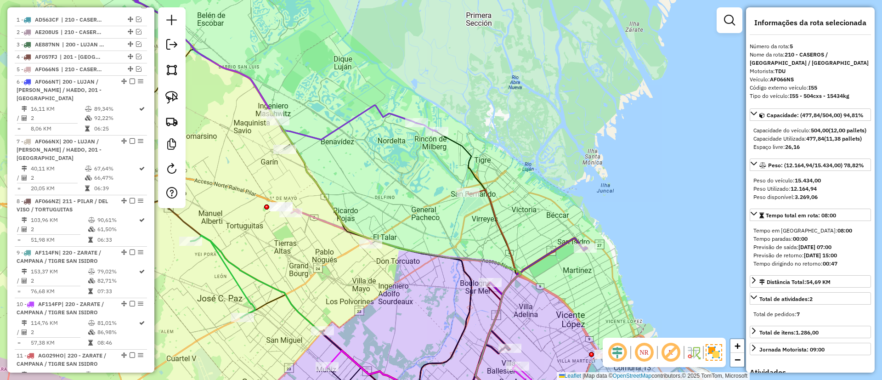
scroll to position [257, 0]
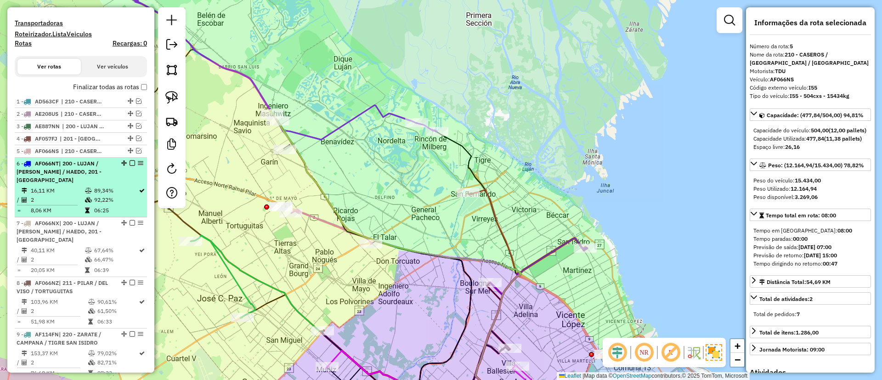
click at [130, 163] on em at bounding box center [133, 163] width 6 height 6
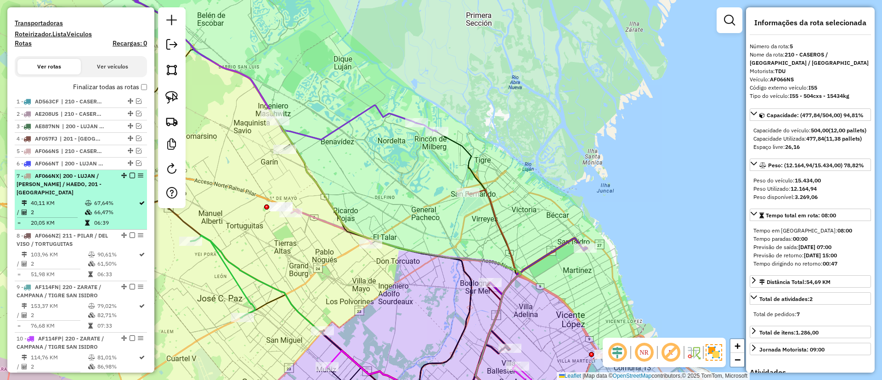
click at [130, 176] on em at bounding box center [133, 176] width 6 height 6
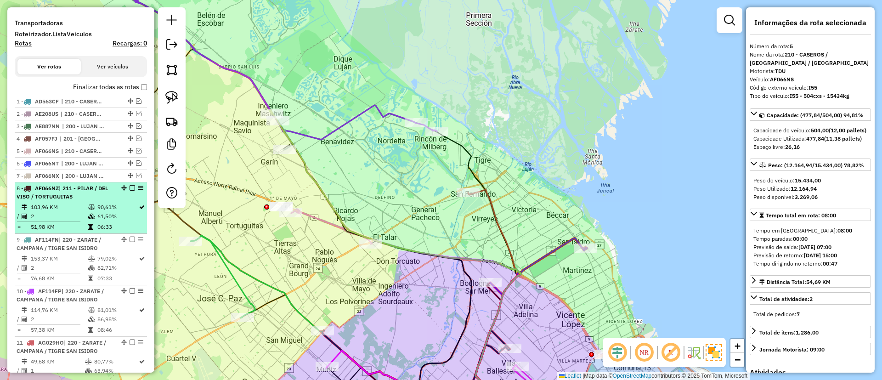
click at [130, 186] on em at bounding box center [133, 188] width 6 height 6
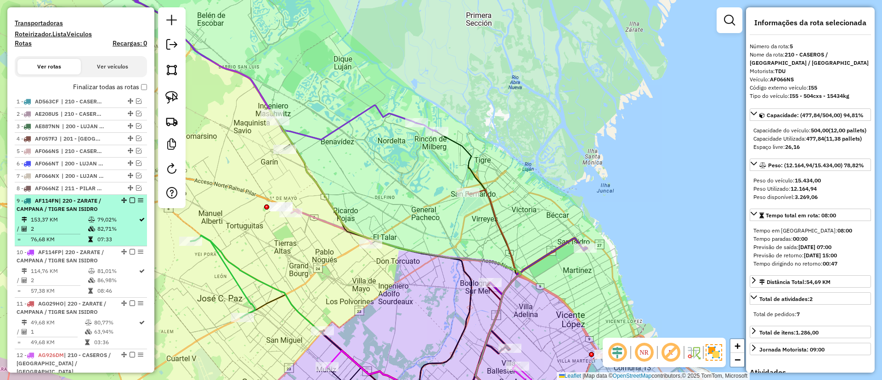
click at [130, 201] on em at bounding box center [133, 201] width 6 height 6
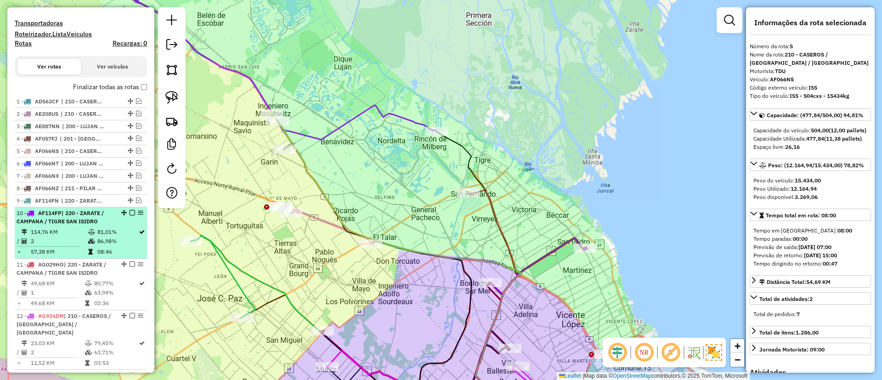
click at [130, 213] on em at bounding box center [133, 213] width 6 height 6
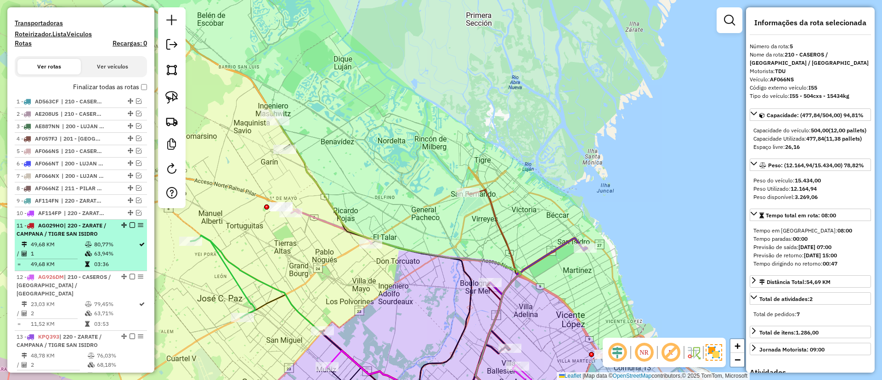
click at [120, 238] on li "11 - AG029HO | 220 - ZARATE / CAMPANA / TIGRE SAN ISIDRO 49,68 KM 80,77% / 1 63…" at bounding box center [81, 245] width 132 height 51
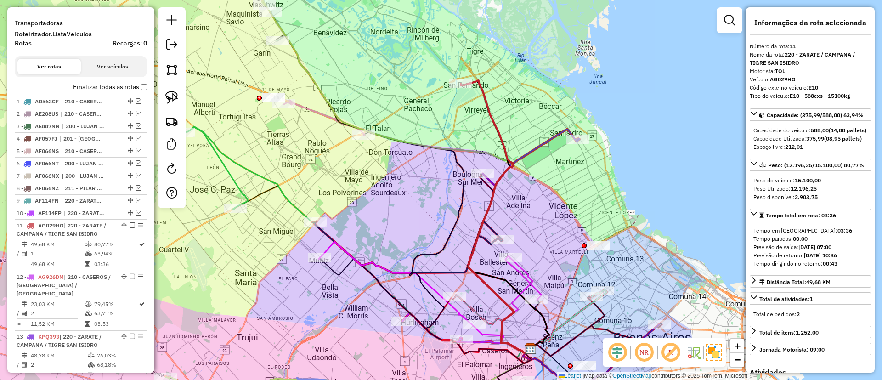
drag, startPoint x: 339, startPoint y: 170, endPoint x: 546, endPoint y: 104, distance: 217.1
click at [546, 104] on div "Janela de atendimento Grade de atendimento Capacidade Transportadoras Veículos …" at bounding box center [441, 190] width 882 height 380
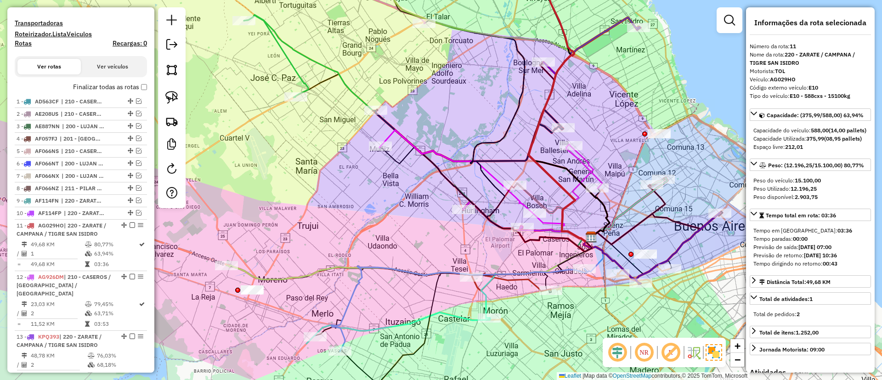
drag, startPoint x: 427, startPoint y: 250, endPoint x: 368, endPoint y: 231, distance: 62.2
click at [368, 231] on div "Janela de atendimento Grade de atendimento Capacidade Transportadoras Veículos …" at bounding box center [441, 190] width 882 height 380
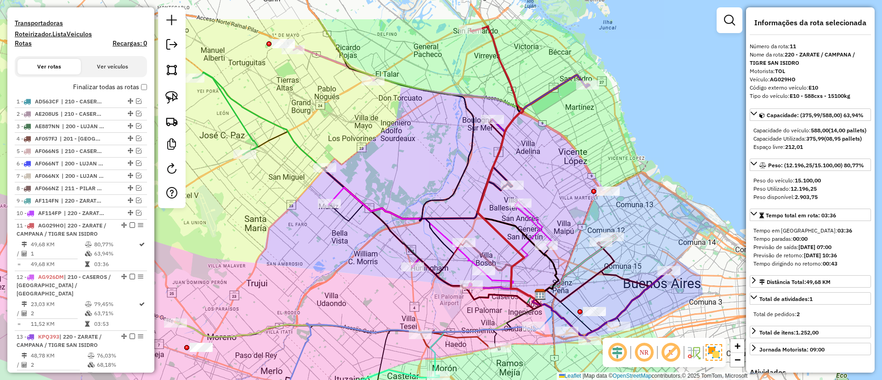
drag, startPoint x: 341, startPoint y: 208, endPoint x: 316, endPoint y: 316, distance: 110.9
click at [314, 338] on div "Janela de atendimento Grade de atendimento Capacidade Transportadoras Veículos …" at bounding box center [441, 190] width 882 height 380
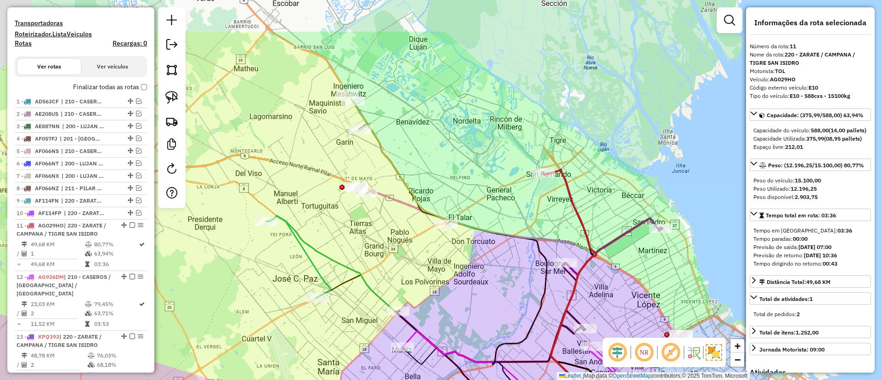
drag, startPoint x: 329, startPoint y: 194, endPoint x: 378, endPoint y: 264, distance: 85.1
click at [378, 264] on div "Janela de atendimento Grade de atendimento Capacidade Transportadoras Veículos …" at bounding box center [441, 190] width 882 height 380
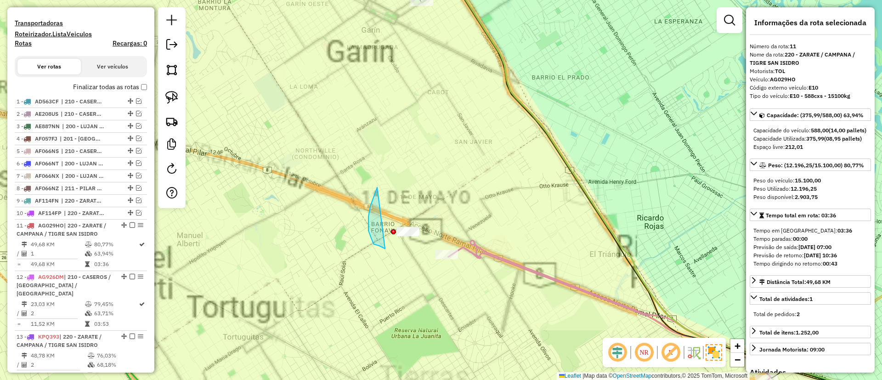
drag, startPoint x: 368, startPoint y: 221, endPoint x: 444, endPoint y: 214, distance: 76.2
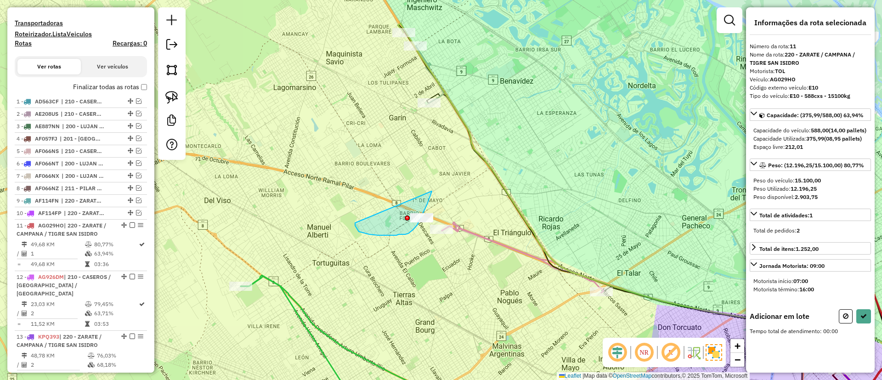
drag, startPoint x: 358, startPoint y: 231, endPoint x: 437, endPoint y: 170, distance: 99.5
drag, startPoint x: 384, startPoint y: 249, endPoint x: 470, endPoint y: 189, distance: 104.8
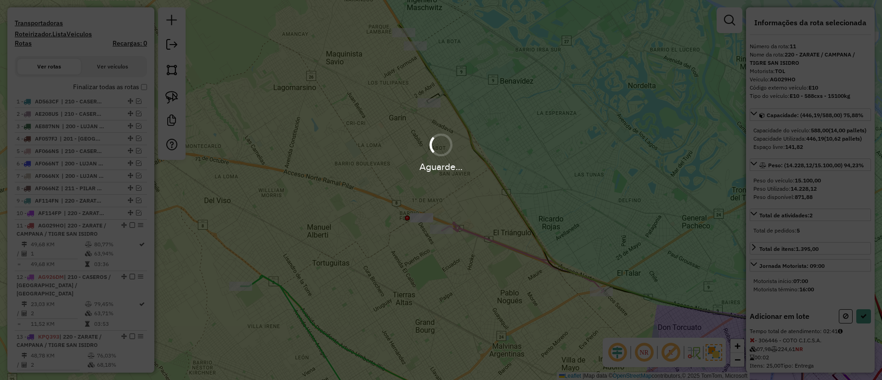
select select "**********"
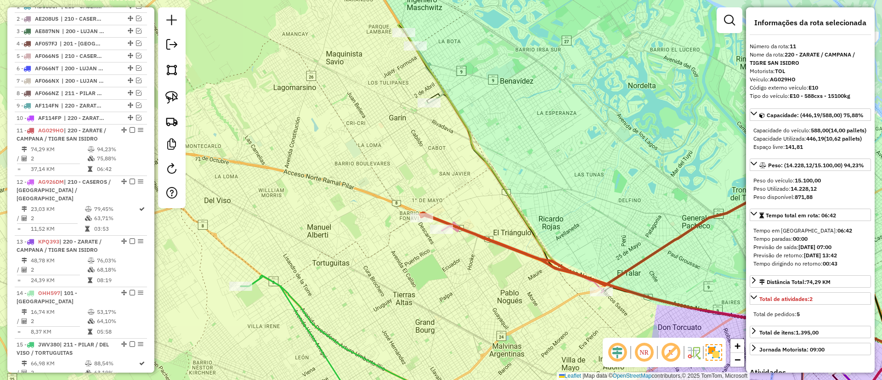
scroll to position [470, 0]
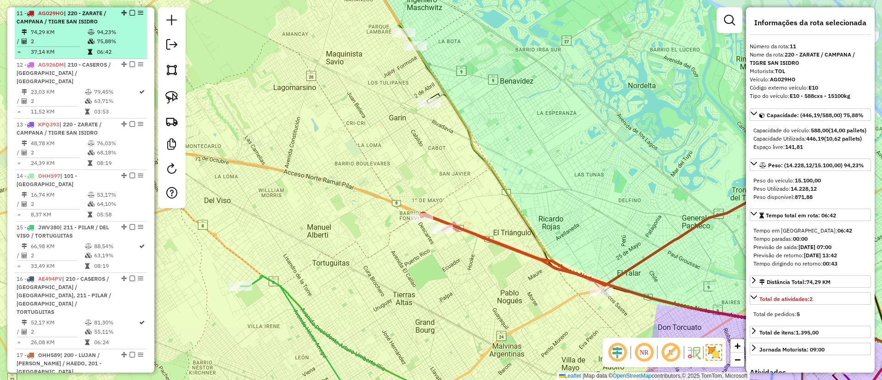
click at [133, 9] on div "11 - AG029HO | 220 - ZARATE / CAMPANA / TIGRE SAN ISIDRO" at bounding box center [81, 17] width 129 height 17
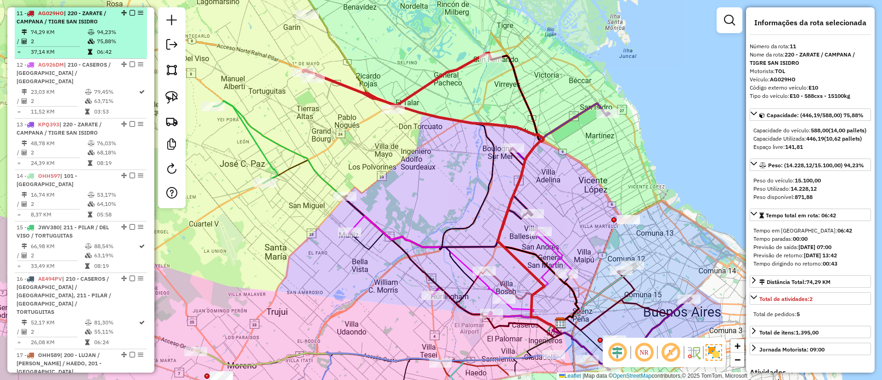
click at [131, 14] on em at bounding box center [133, 13] width 6 height 6
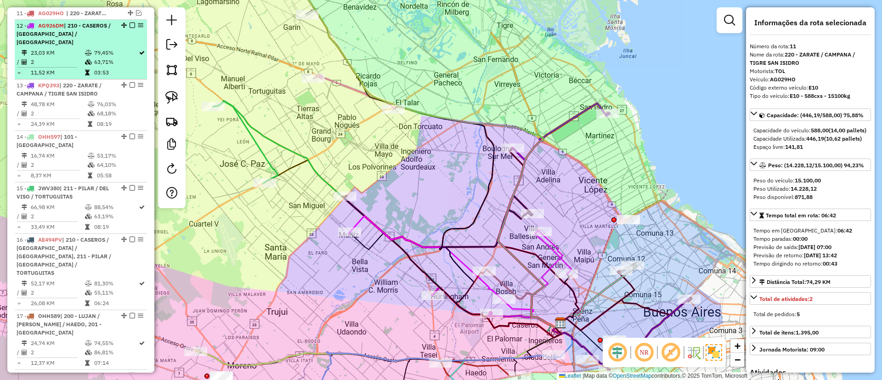
click at [130, 23] on em at bounding box center [133, 26] width 6 height 6
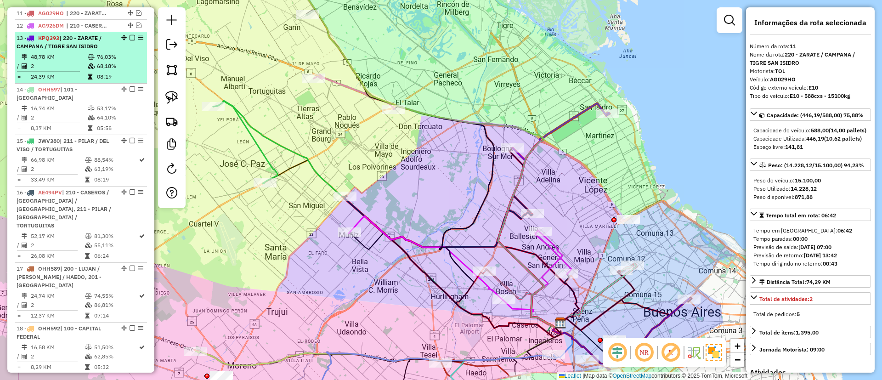
click at [130, 38] on em at bounding box center [133, 38] width 6 height 6
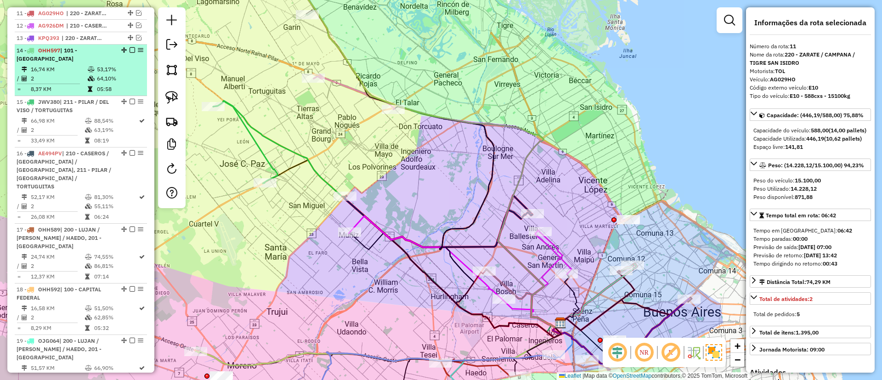
click at [130, 49] on em at bounding box center [133, 50] width 6 height 6
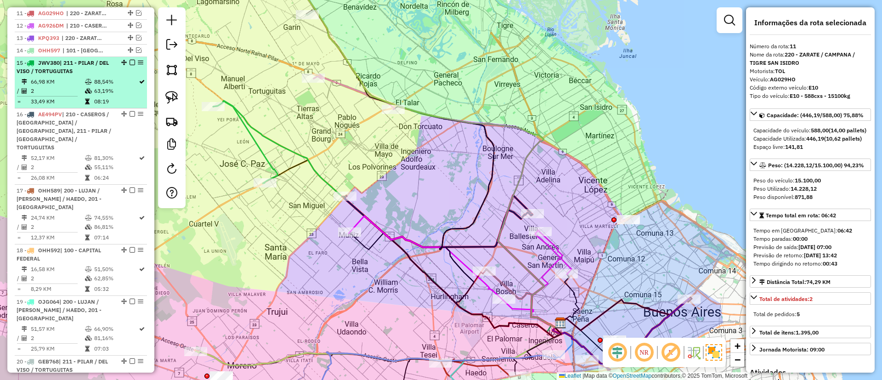
click at [131, 62] on em at bounding box center [133, 63] width 6 height 6
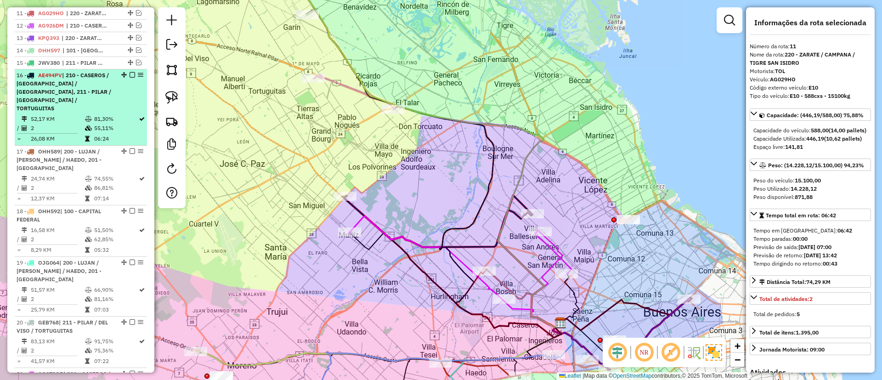
click at [132, 73] on em at bounding box center [133, 75] width 6 height 6
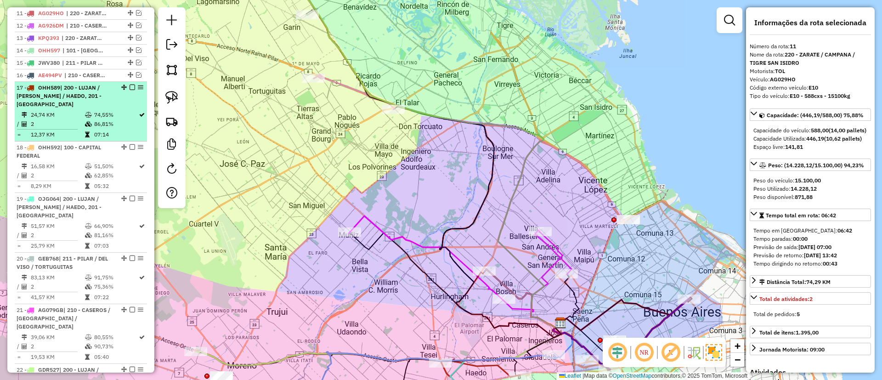
click at [131, 87] on em at bounding box center [133, 88] width 6 height 6
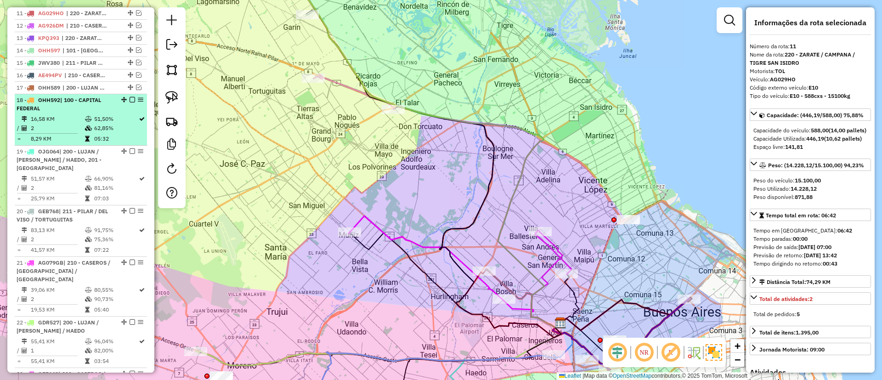
click at [130, 98] on em at bounding box center [133, 100] width 6 height 6
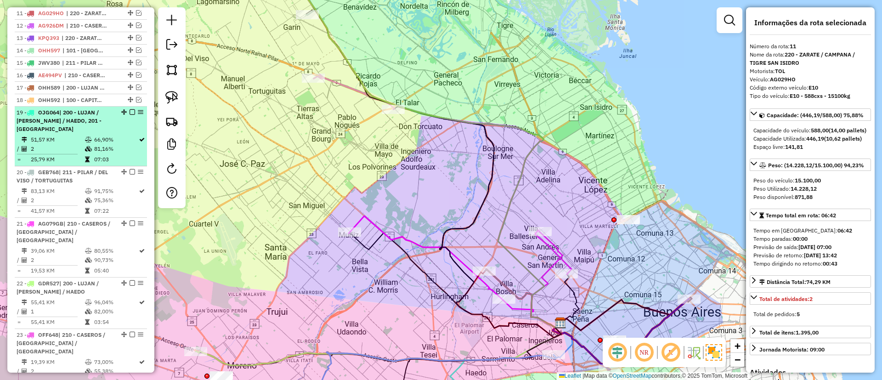
click at [130, 110] on em at bounding box center [133, 112] width 6 height 6
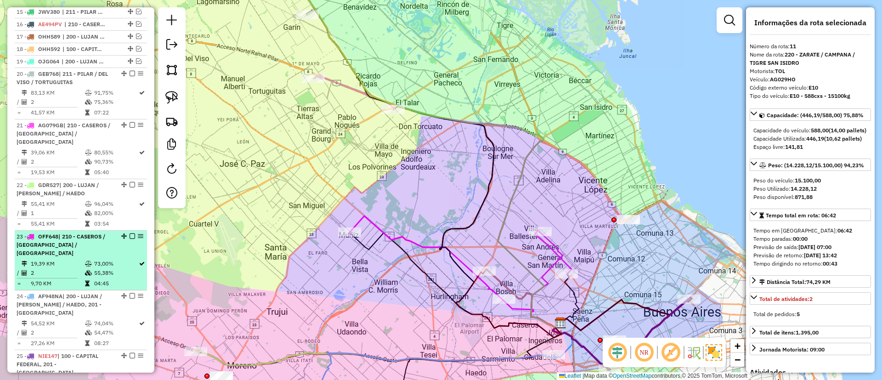
scroll to position [538, 0]
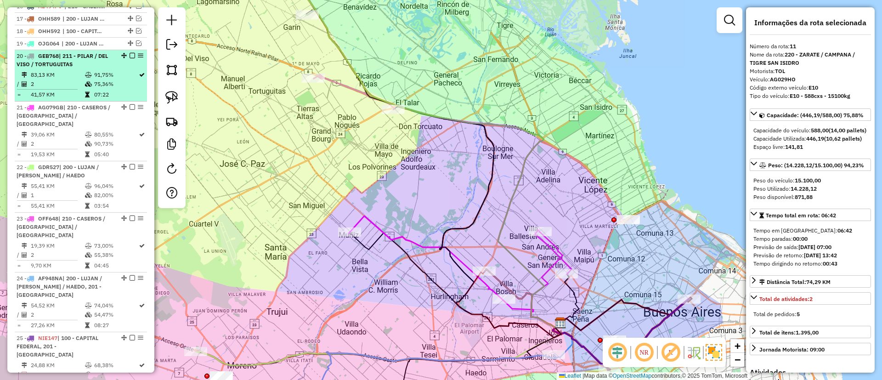
click at [131, 52] on div "20 - GEB768 | 211 - PILAR / DEL VISO / TORTUGUITAS" at bounding box center [81, 60] width 129 height 17
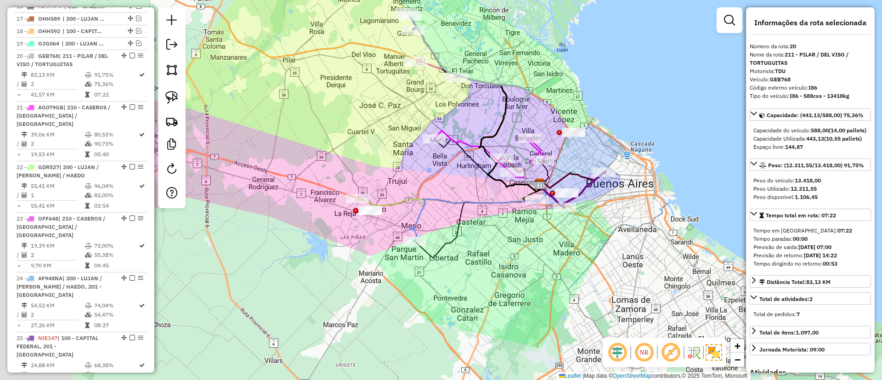
drag, startPoint x: 275, startPoint y: 117, endPoint x: 401, endPoint y: 80, distance: 131.2
click at [401, 80] on div "Janela de atendimento Grade de atendimento Capacidade Transportadoras Veículos …" at bounding box center [441, 190] width 882 height 380
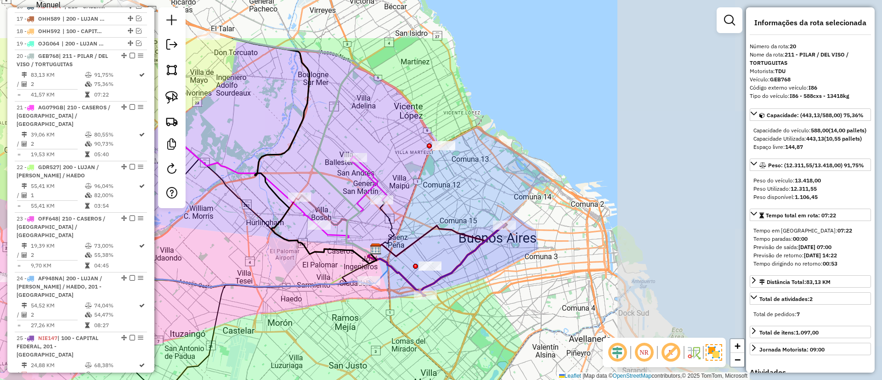
drag, startPoint x: 657, startPoint y: 249, endPoint x: 345, endPoint y: 325, distance: 320.8
click at [345, 325] on div "Janela de atendimento Grade de atendimento Capacidade Transportadoras Veículos …" at bounding box center [441, 190] width 882 height 380
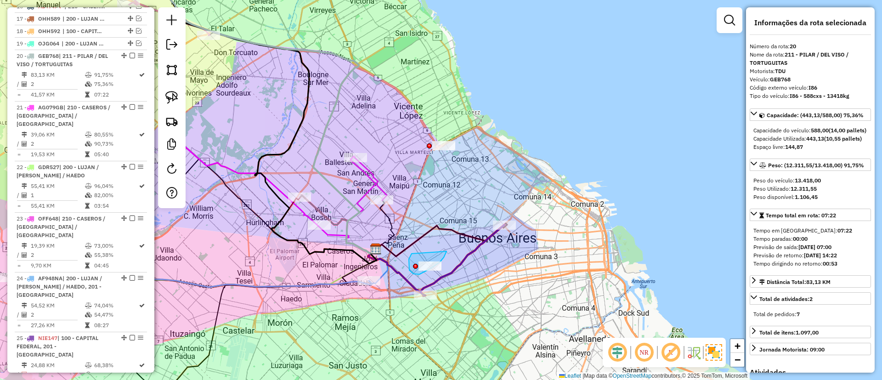
drag, startPoint x: 412, startPoint y: 254, endPoint x: 447, endPoint y: 247, distance: 36.0
drag, startPoint x: 458, startPoint y: 175, endPoint x: 493, endPoint y: 128, distance: 58.6
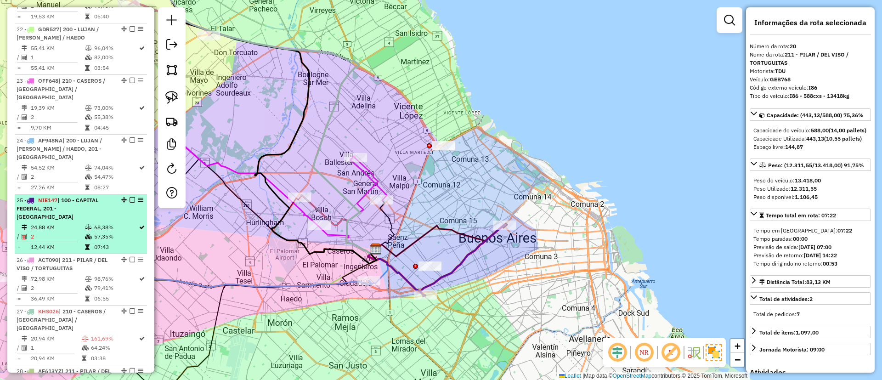
scroll to position [745, 0]
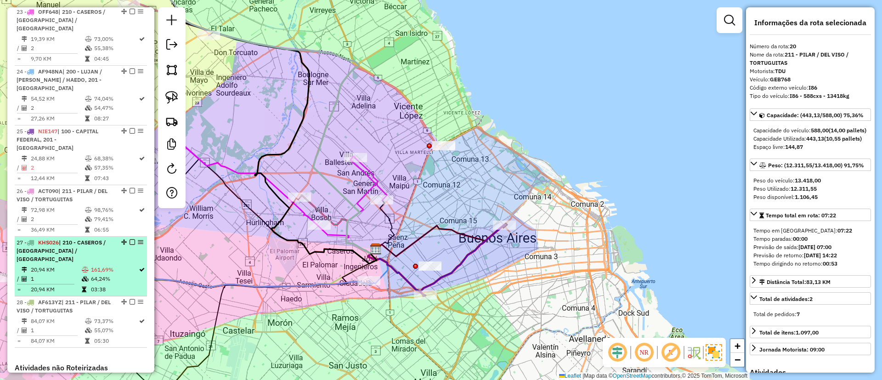
click at [82, 276] on icon at bounding box center [85, 279] width 7 height 6
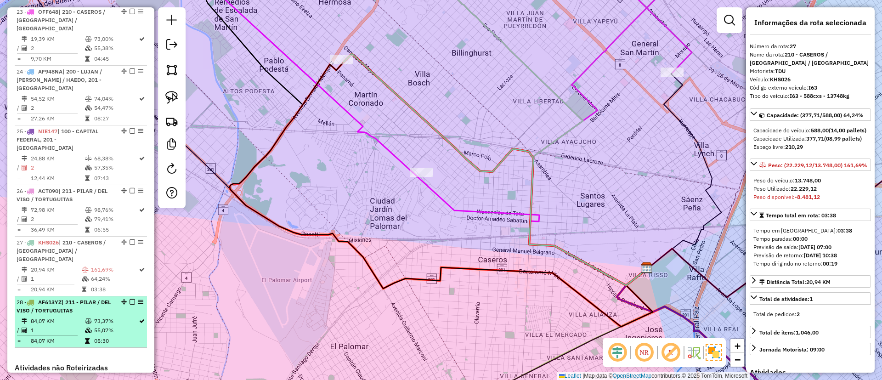
click at [81, 317] on td "84,07 KM" at bounding box center [57, 321] width 54 height 9
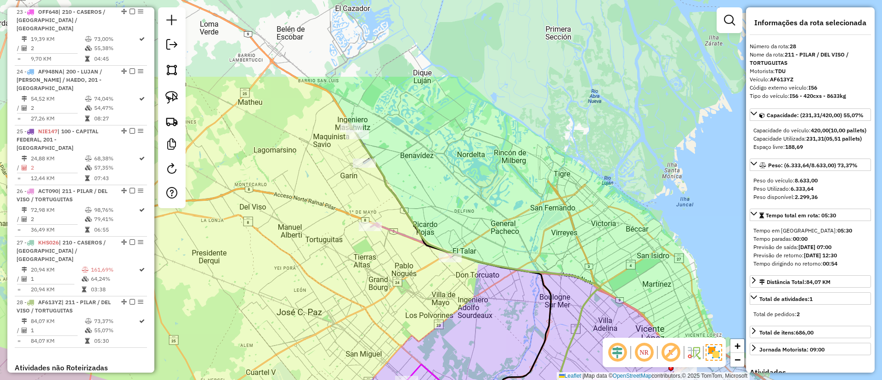
drag, startPoint x: 320, startPoint y: 174, endPoint x: 466, endPoint y: 174, distance: 146.6
click at [459, 188] on div "Janela de atendimento Grade de atendimento Capacidade Transportadoras Veículos …" at bounding box center [441, 190] width 882 height 380
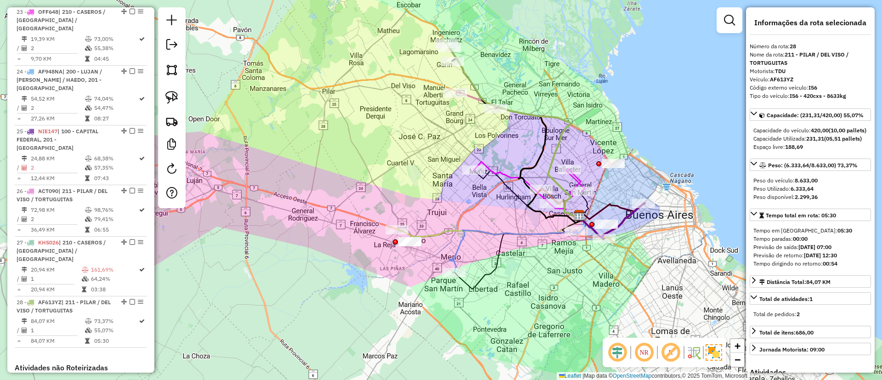
drag, startPoint x: 389, startPoint y: 165, endPoint x: 381, endPoint y: 153, distance: 14.7
click at [381, 153] on div "Janela de atendimento Grade de atendimento Capacidade Transportadoras Veículos …" at bounding box center [441, 190] width 882 height 380
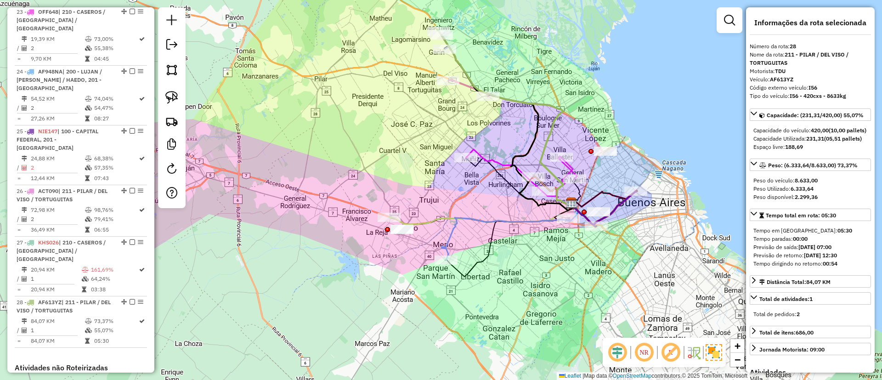
click at [418, 220] on icon at bounding box center [480, 213] width 182 height 21
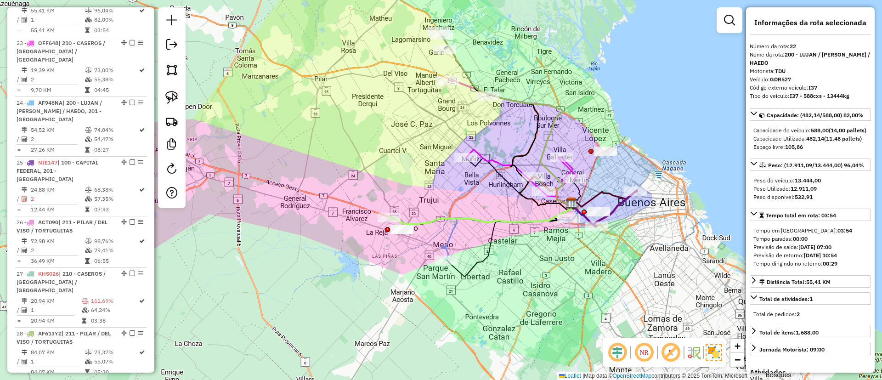
scroll to position [684, 0]
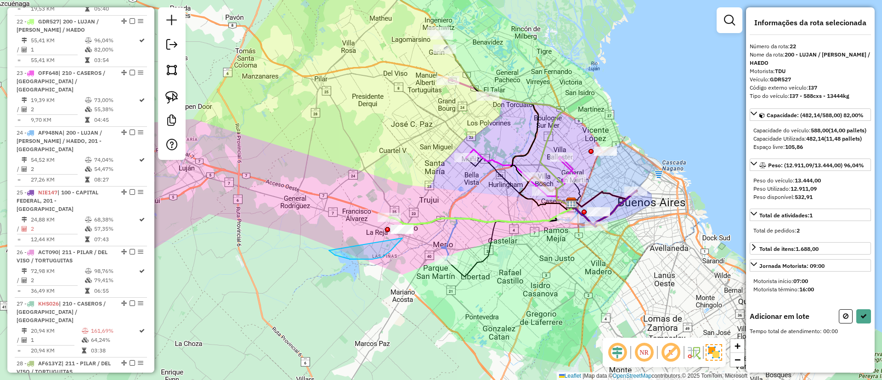
drag, startPoint x: 391, startPoint y: 251, endPoint x: 422, endPoint y: 200, distance: 59.8
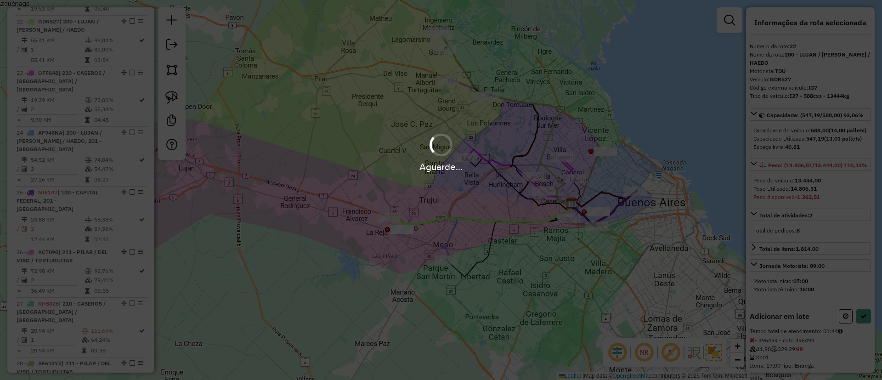
select select "**********"
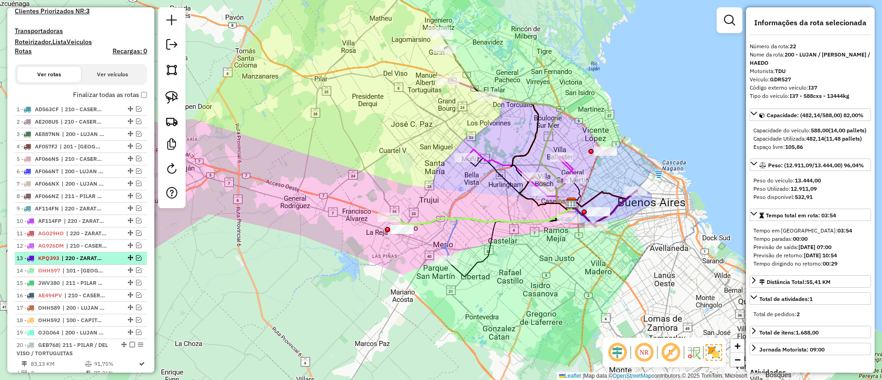
scroll to position [0, 0]
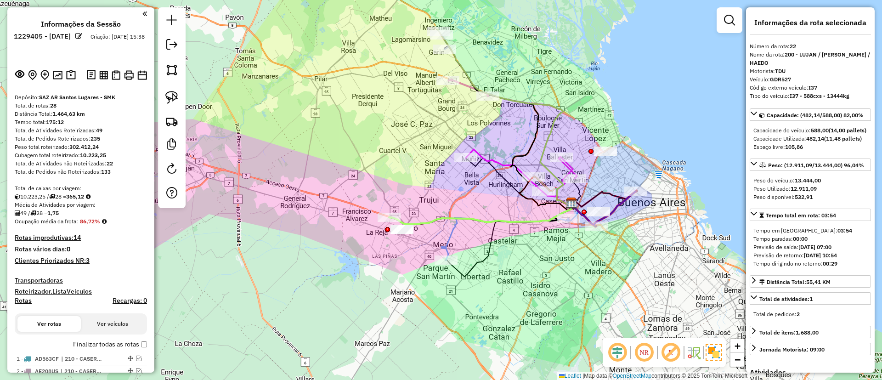
click at [85, 343] on label "Finalizar todas as rotas" at bounding box center [110, 345] width 74 height 10
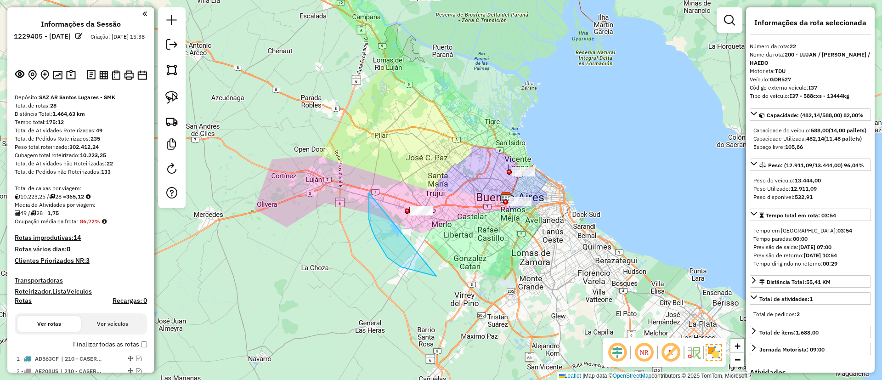
drag, startPoint x: 401, startPoint y: 267, endPoint x: 603, endPoint y: 21, distance: 318.3
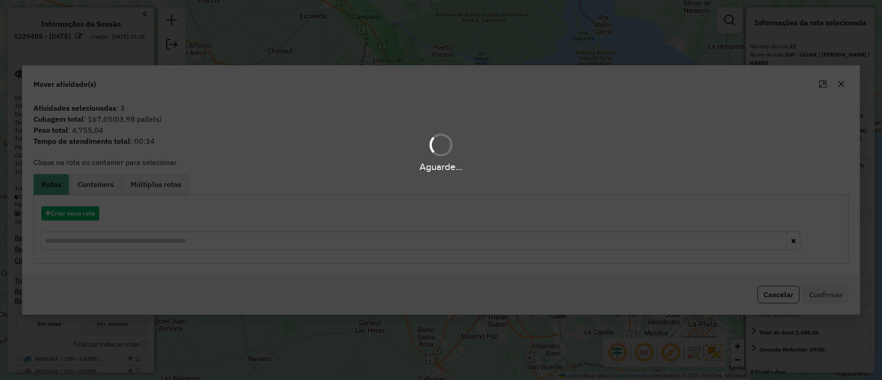
click at [90, 187] on div "Aguarde..." at bounding box center [441, 190] width 882 height 380
click at [94, 187] on div "Aguarde..." at bounding box center [441, 190] width 882 height 380
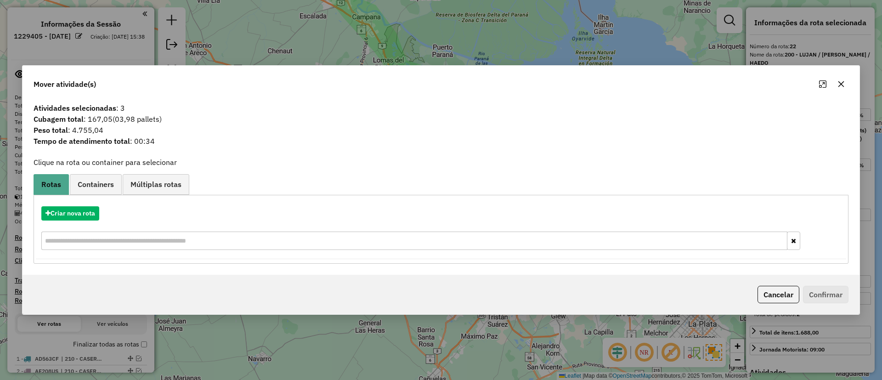
click at [94, 185] on span "Containers" at bounding box center [96, 184] width 36 height 7
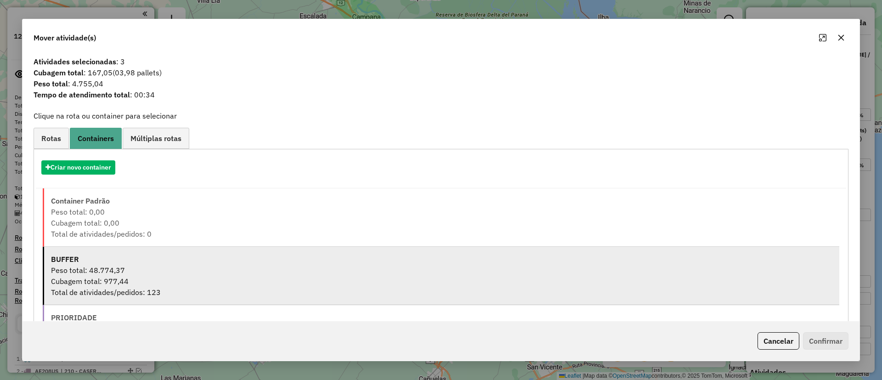
click at [102, 274] on div "Peso total: 48.774,37" at bounding box center [442, 270] width 782 height 11
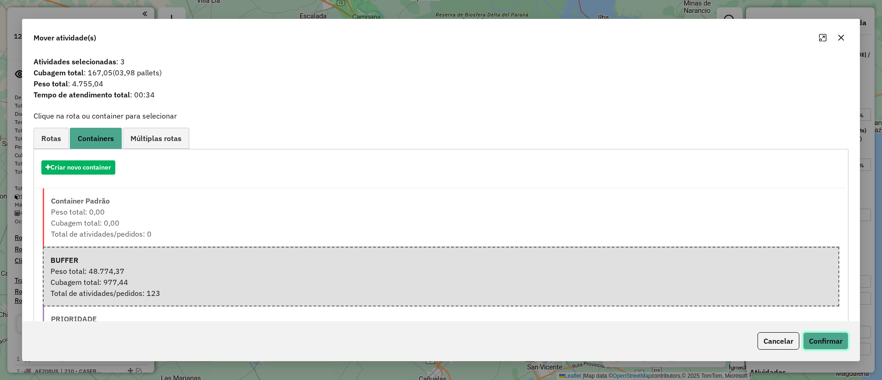
click at [825, 334] on button "Confirmar" at bounding box center [825, 340] width 45 height 17
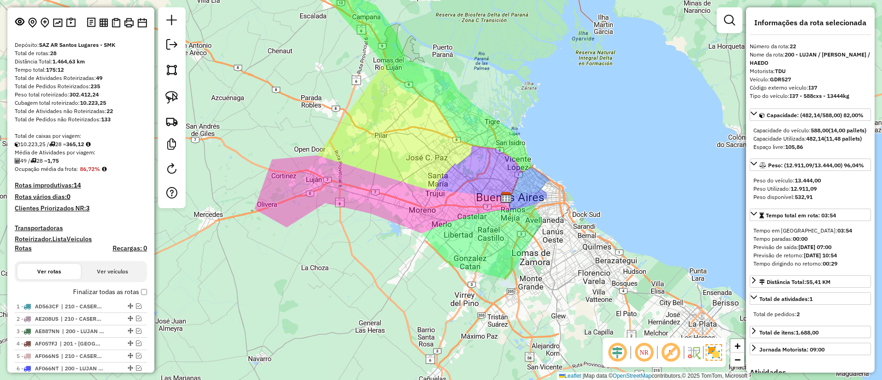
scroll to position [138, 0]
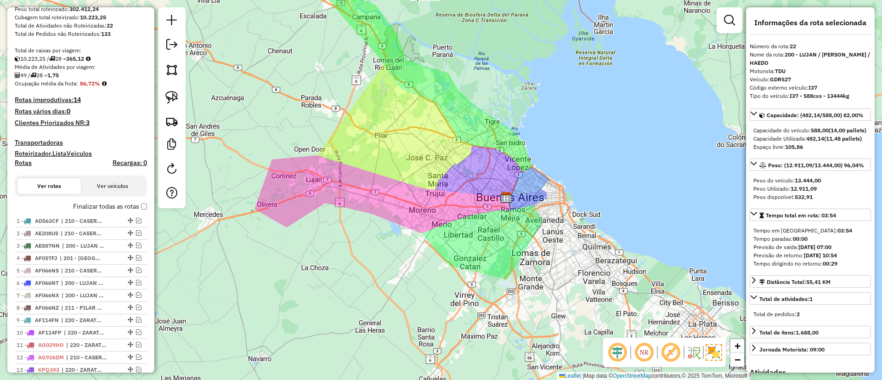
click at [130, 164] on h4 "Recargas: 0" at bounding box center [130, 163] width 34 height 8
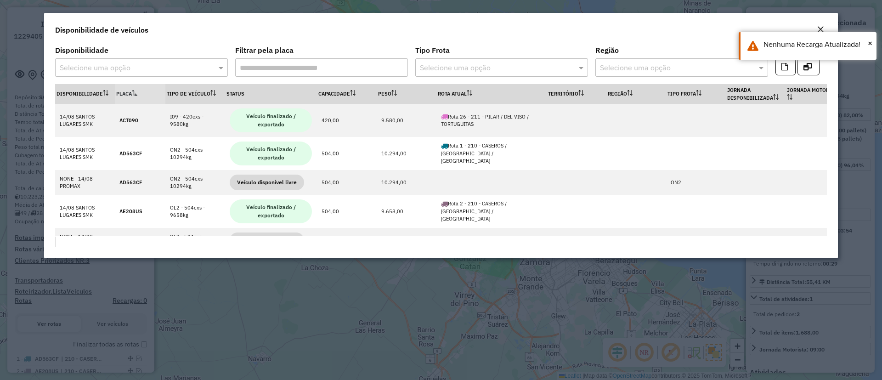
click at [210, 64] on div at bounding box center [141, 68] width 173 height 12
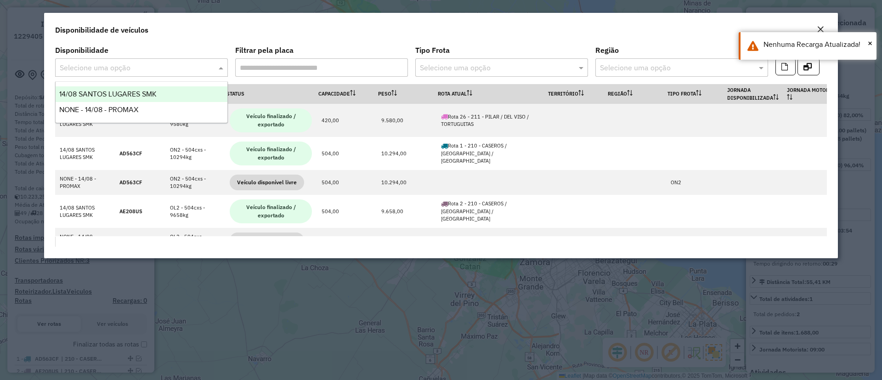
click at [182, 90] on div "14/08 SANTOS LUGARES SMK" at bounding box center [142, 94] width 172 height 16
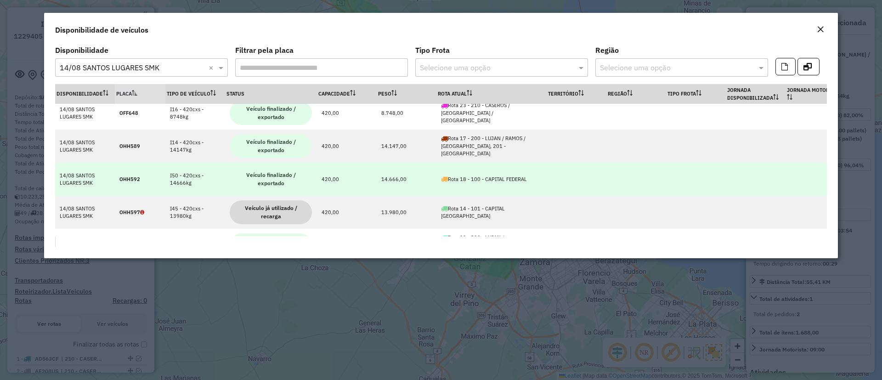
scroll to position [797, 0]
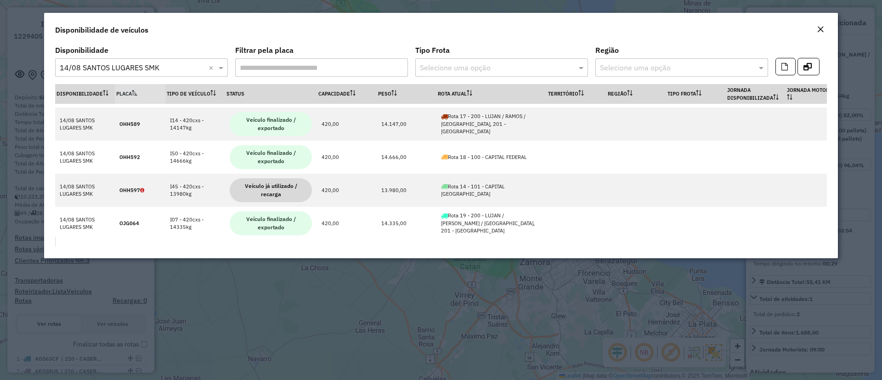
click at [822, 27] on em "Close" at bounding box center [820, 29] width 7 height 7
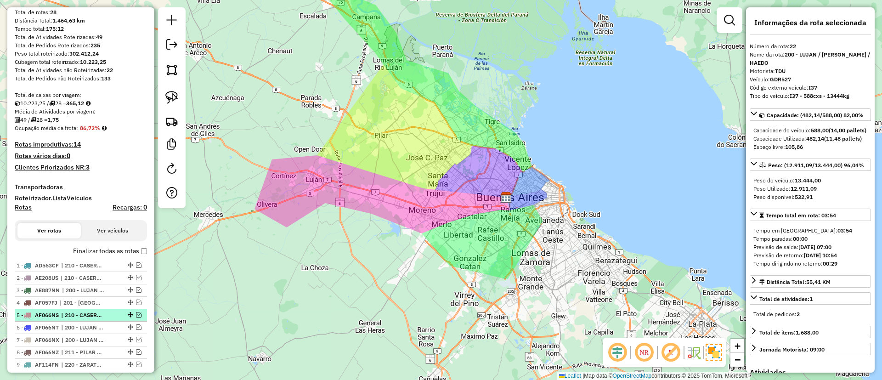
scroll to position [138, 0]
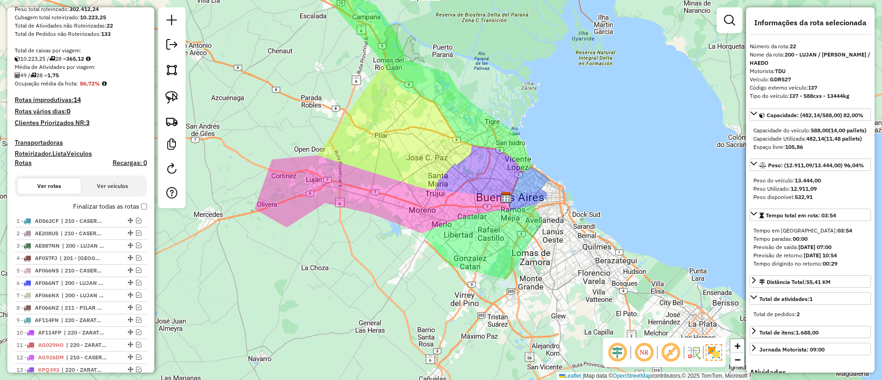
click at [94, 208] on label "Finalizar todas as rotas" at bounding box center [110, 207] width 74 height 10
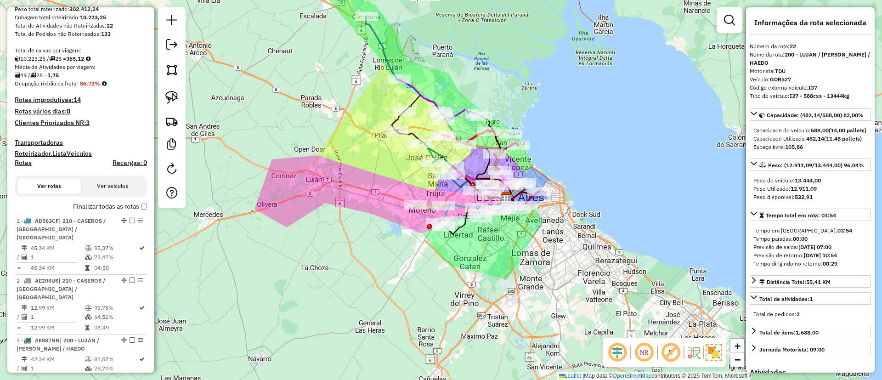
click at [27, 162] on h4 "Rotas" at bounding box center [23, 163] width 17 height 8
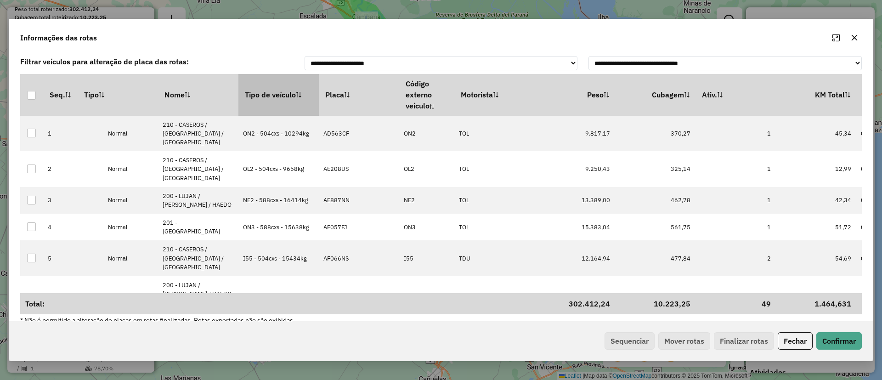
click at [269, 96] on th "Tipo de veículo" at bounding box center [278, 94] width 80 height 41
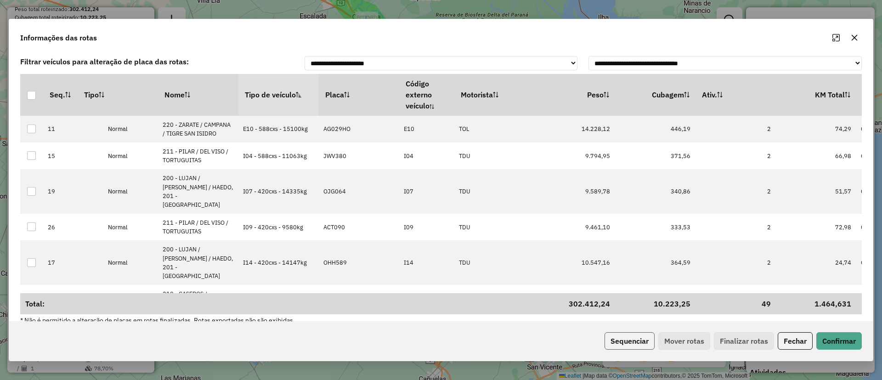
click at [633, 347] on button "Sequenciar" at bounding box center [630, 340] width 50 height 17
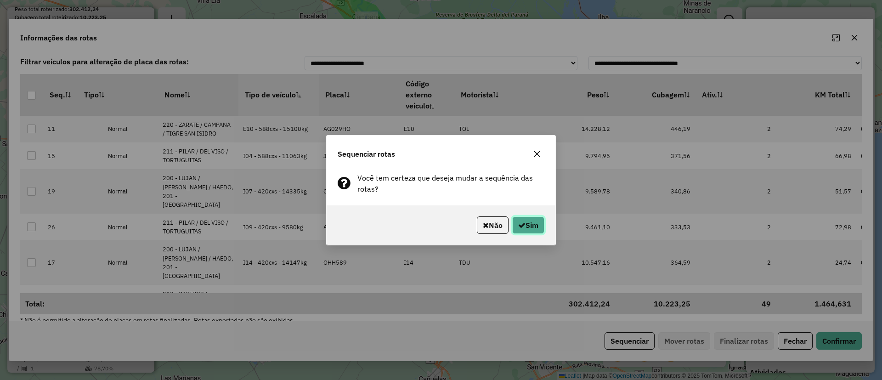
click at [531, 224] on button "Sim" at bounding box center [528, 224] width 32 height 17
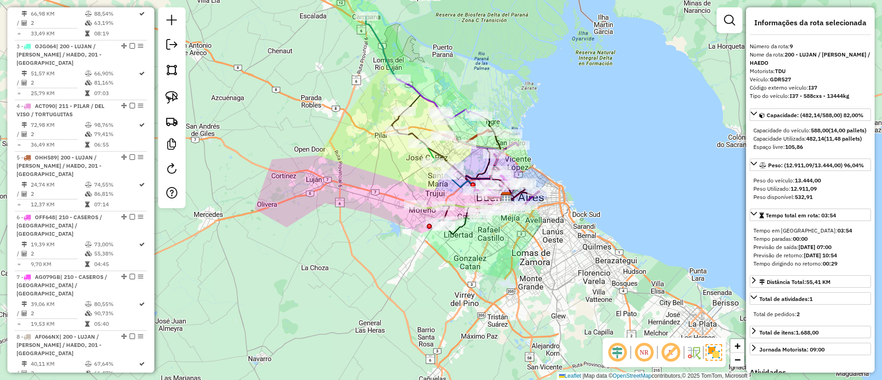
scroll to position [323, 0]
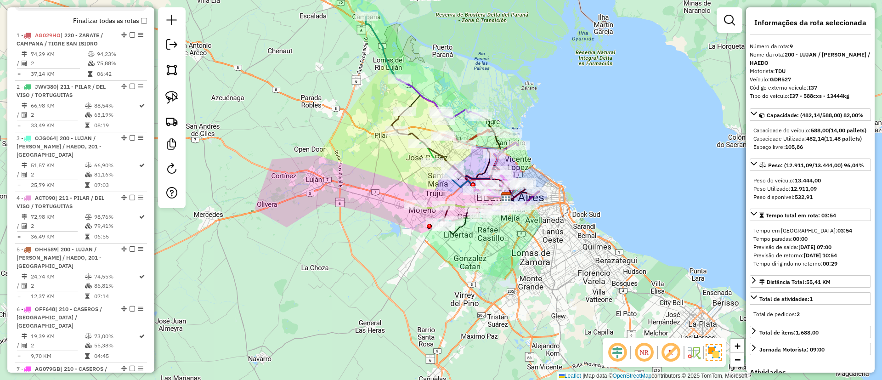
click at [115, 20] on label "Finalizar todas as rotas" at bounding box center [110, 21] width 74 height 10
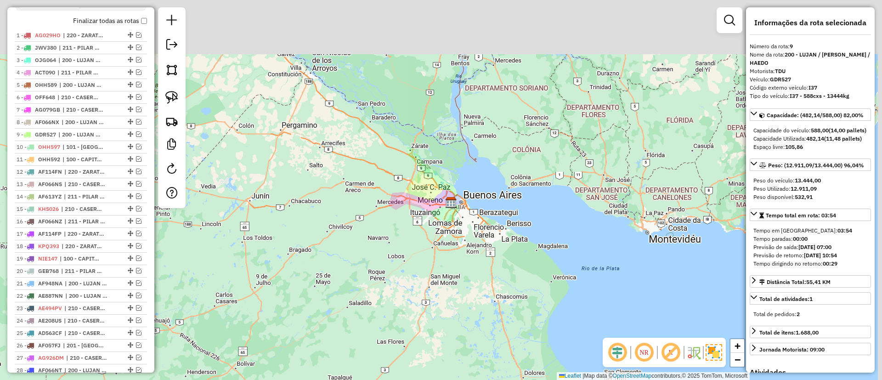
drag, startPoint x: 435, startPoint y: 214, endPoint x: 432, endPoint y: 222, distance: 9.3
click at [432, 222] on div "Janela de atendimento Grade de atendimento Capacidade Transportadoras Veículos …" at bounding box center [441, 190] width 882 height 380
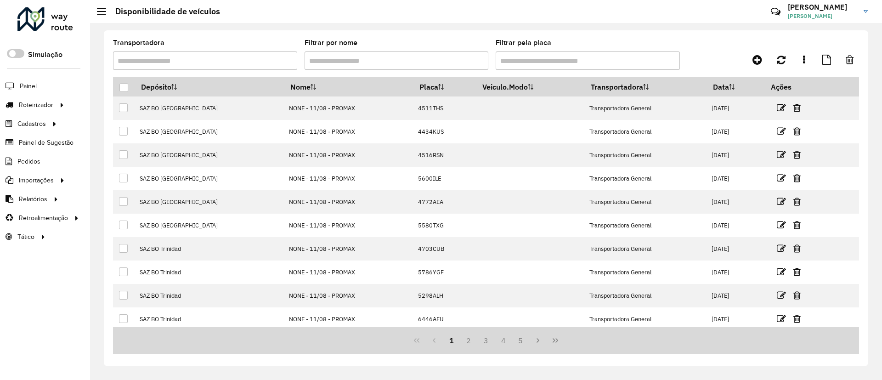
click at [0, 0] on link "Pedidos" at bounding box center [0, 0] width 0 height 0
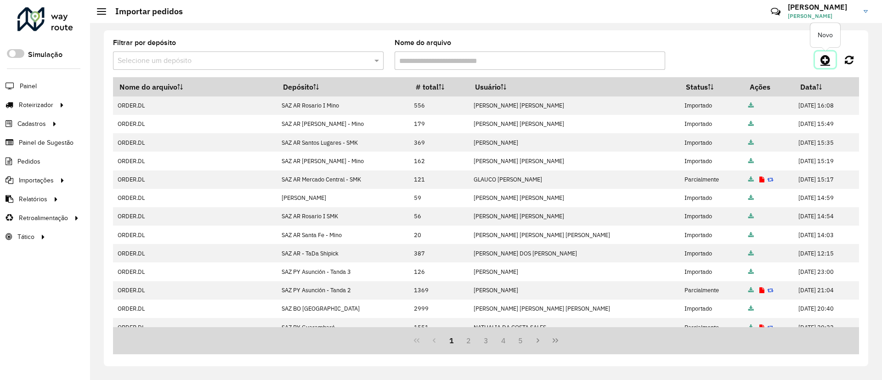
click at [826, 63] on icon at bounding box center [826, 59] width 10 height 11
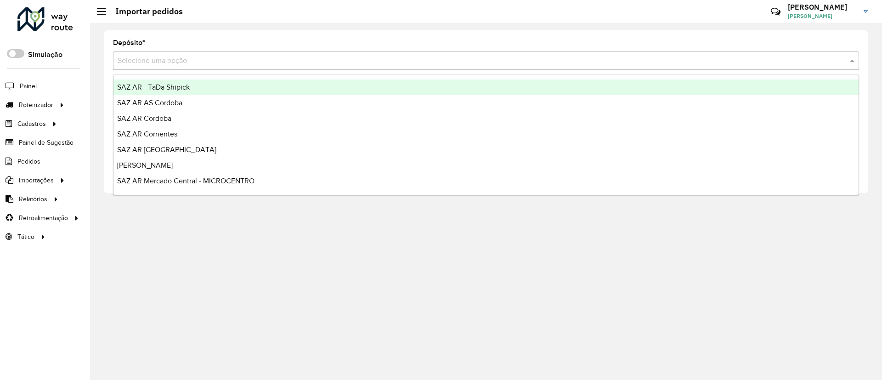
click at [372, 69] on div "Selecione uma opção" at bounding box center [486, 60] width 746 height 18
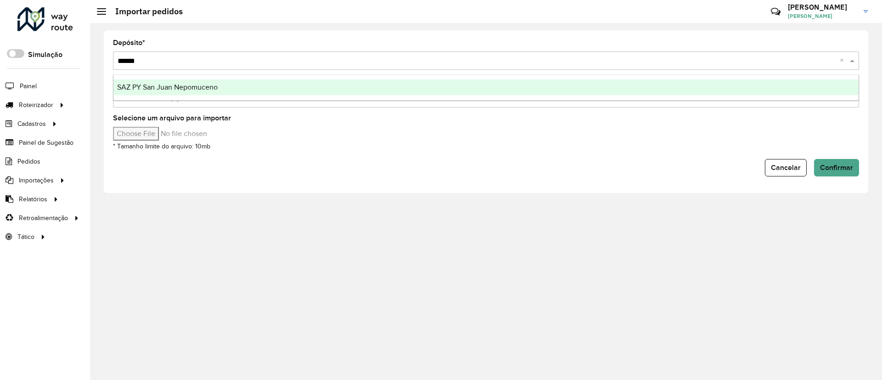
type input "*******"
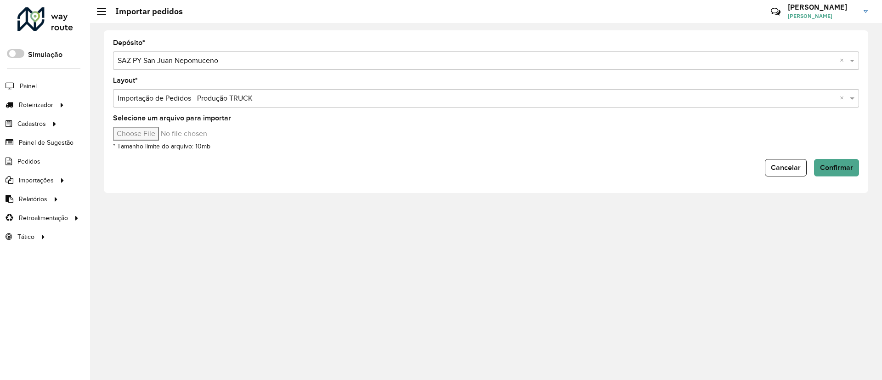
click at [129, 129] on input "Selecione um arquivo para importar" at bounding box center [191, 134] width 156 height 14
type input "**********"
click at [823, 165] on span "Confirmar" at bounding box center [836, 168] width 33 height 8
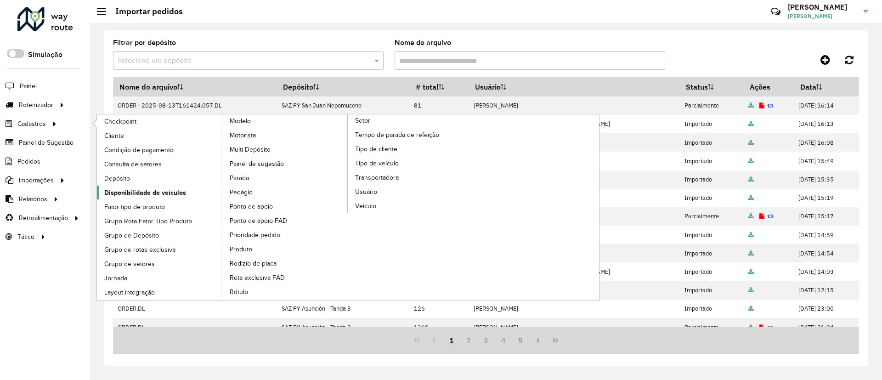
click at [132, 189] on span "Disponibilidade de veículos" at bounding box center [145, 193] width 82 height 10
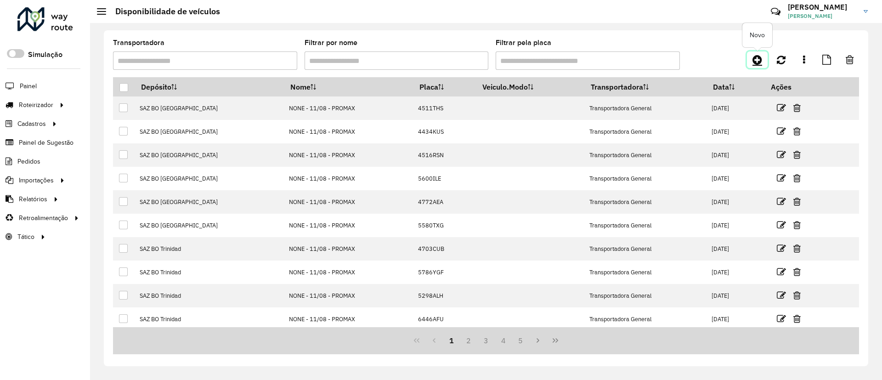
click at [765, 54] on link at bounding box center [757, 59] width 21 height 17
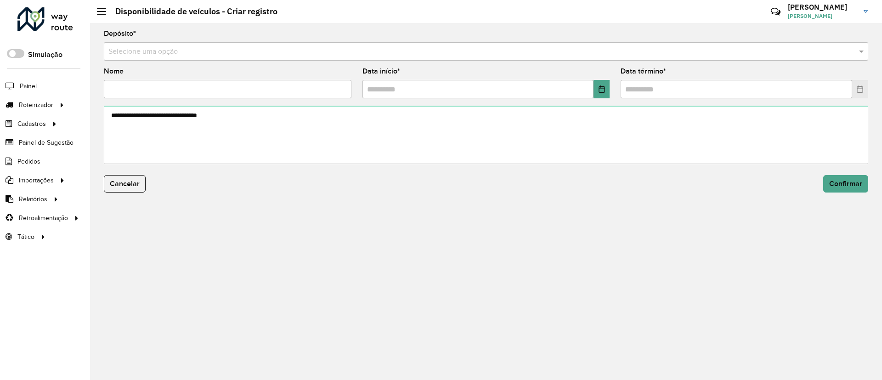
click at [572, 51] on input "text" at bounding box center [476, 51] width 737 height 11
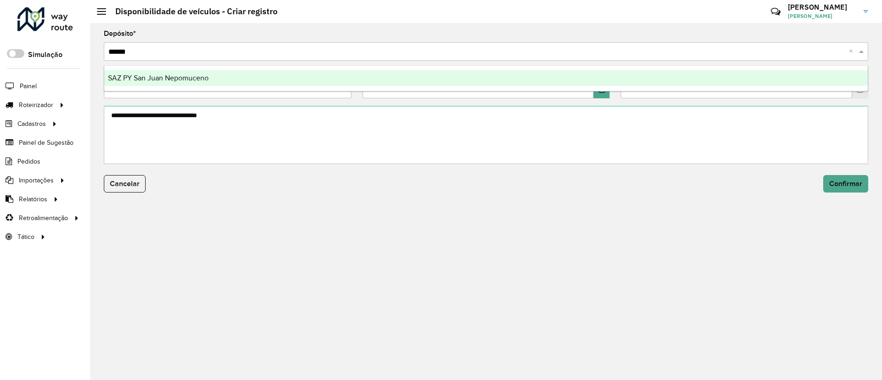
type input "*******"
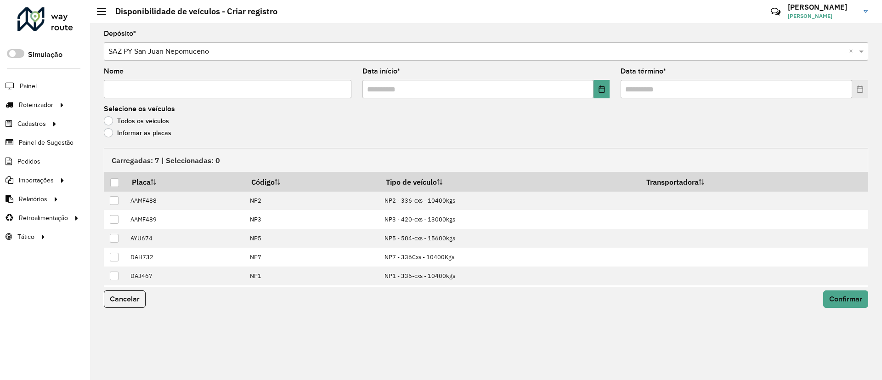
click at [147, 84] on input "Nome" at bounding box center [228, 89] width 248 height 18
type input "**********"
click at [602, 85] on icon "Choose Date" at bounding box center [601, 88] width 7 height 7
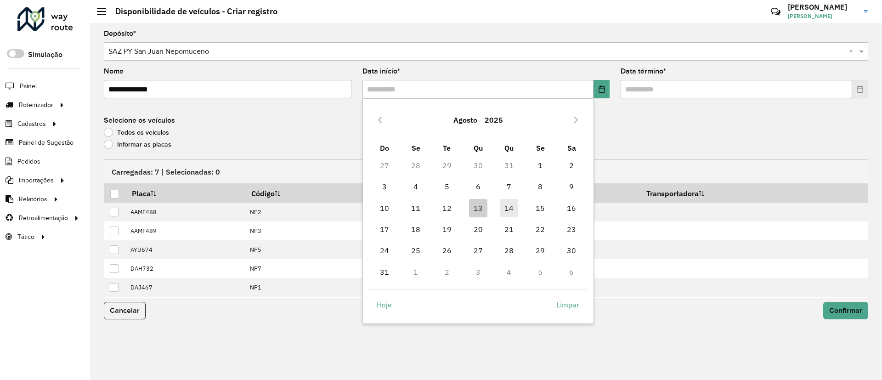
click at [508, 203] on span "14" at bounding box center [509, 208] width 18 height 18
type input "**********"
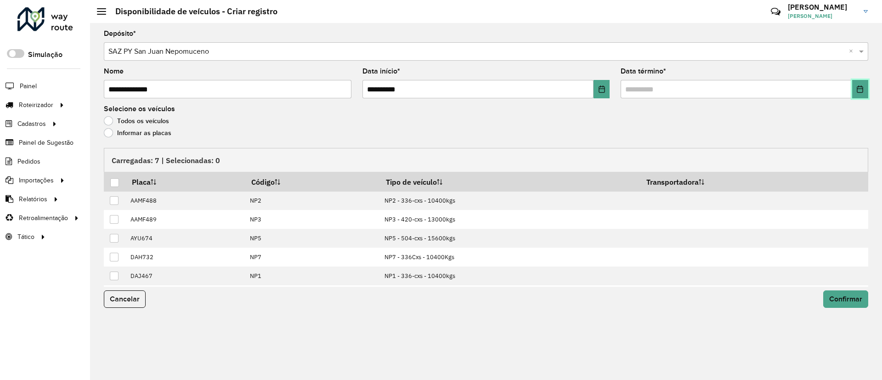
click at [853, 97] on button "Choose Date" at bounding box center [860, 89] width 16 height 18
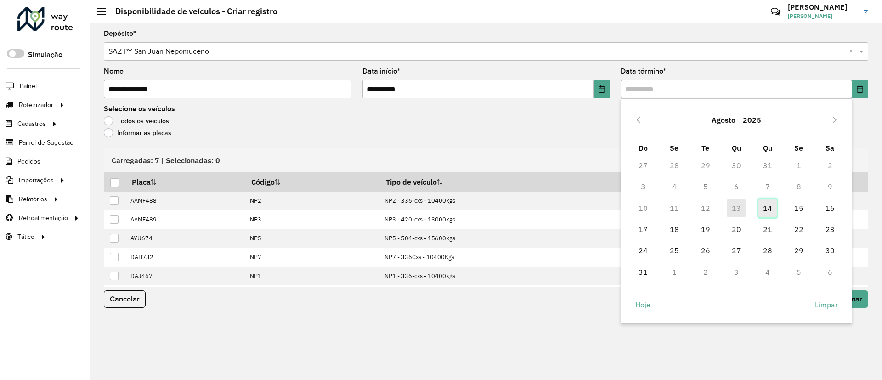
click at [766, 206] on span "14" at bounding box center [768, 208] width 18 height 18
type input "**********"
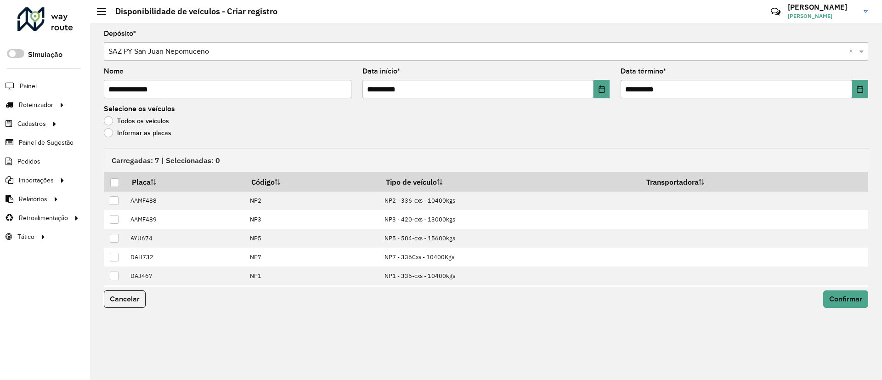
click at [149, 129] on label "Informar as placas" at bounding box center [138, 132] width 68 height 9
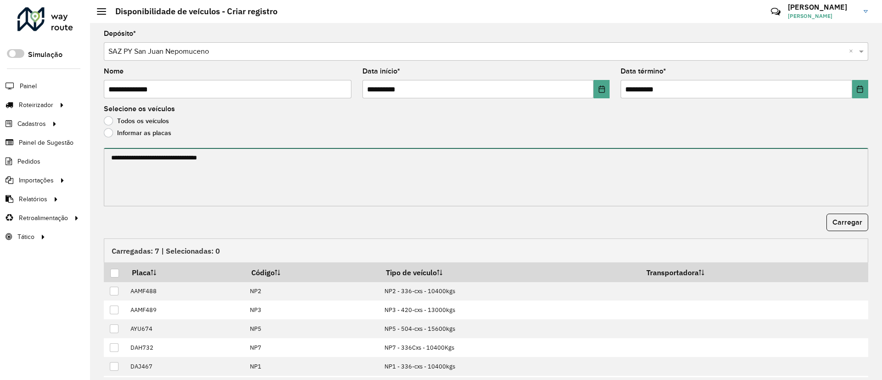
click at [141, 165] on textarea at bounding box center [486, 177] width 765 height 58
paste textarea "****** ******* ******* ****** ****** ******"
type textarea "****** ******* ******* ****** ****** ******"
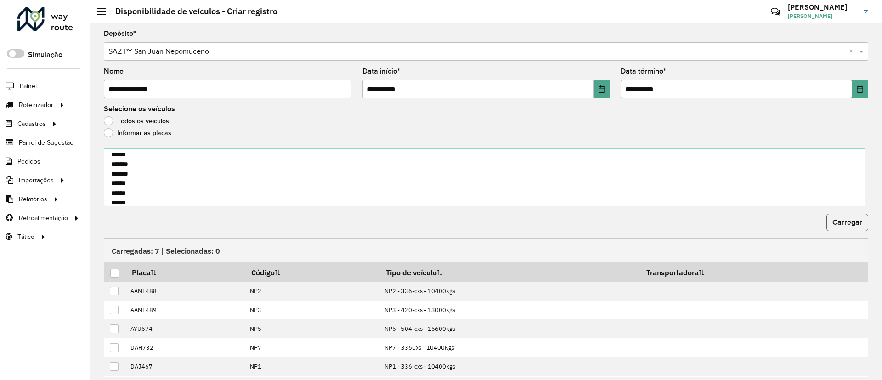
click at [836, 217] on button "Carregar" at bounding box center [848, 222] width 42 height 17
click at [108, 272] on th at bounding box center [115, 271] width 22 height 19
click at [113, 275] on div at bounding box center [114, 273] width 9 height 9
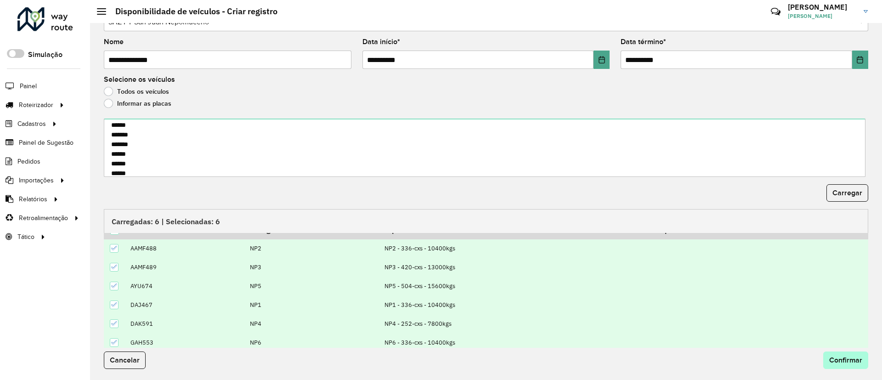
scroll to position [0, 0]
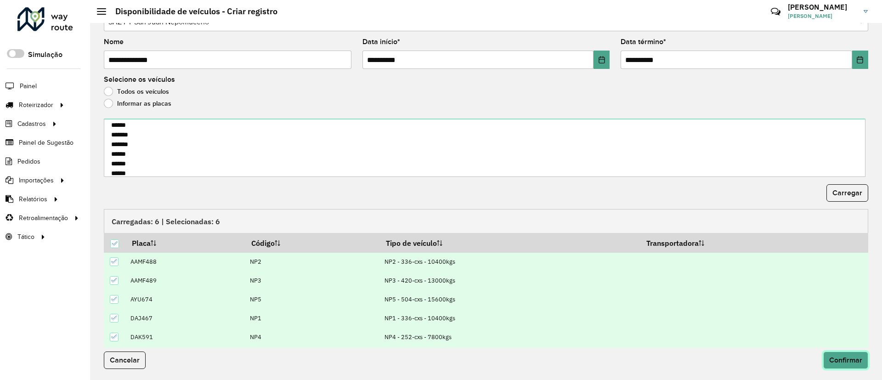
click at [829, 355] on button "Confirmar" at bounding box center [845, 359] width 45 height 17
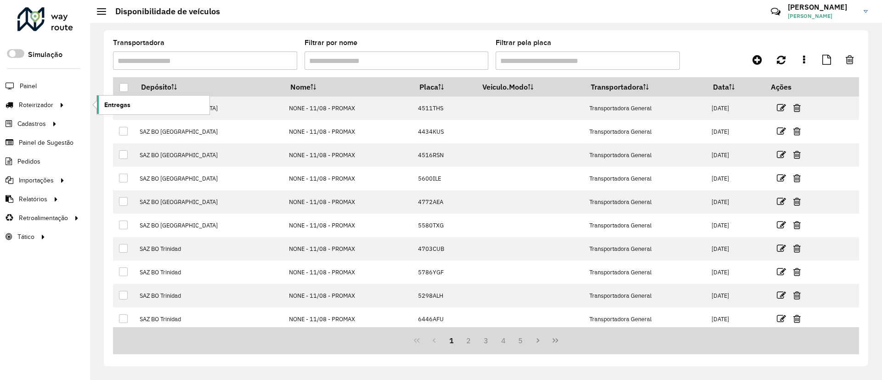
click at [114, 102] on span "Entregas" at bounding box center [117, 105] width 26 height 10
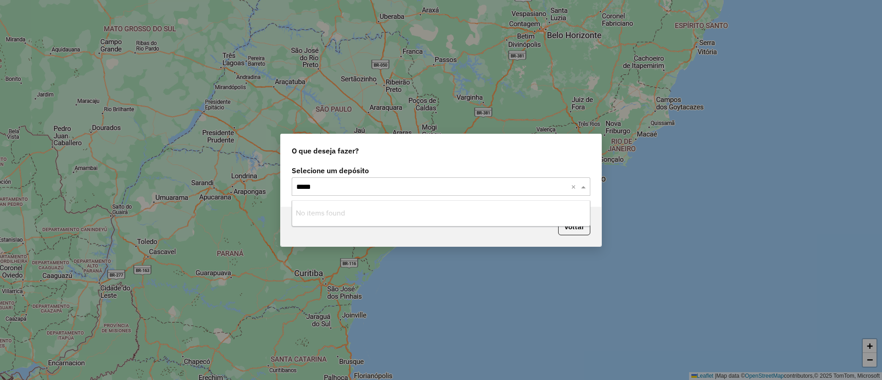
type input "***"
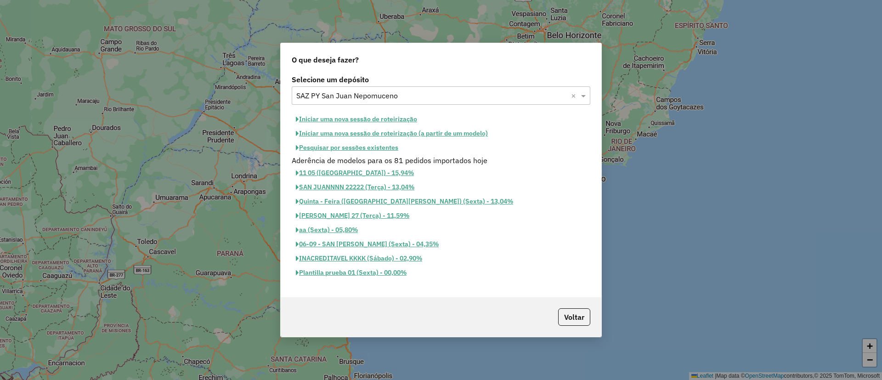
click at [372, 120] on button "Iniciar uma nova sessão de roteirização" at bounding box center [357, 119] width 130 height 14
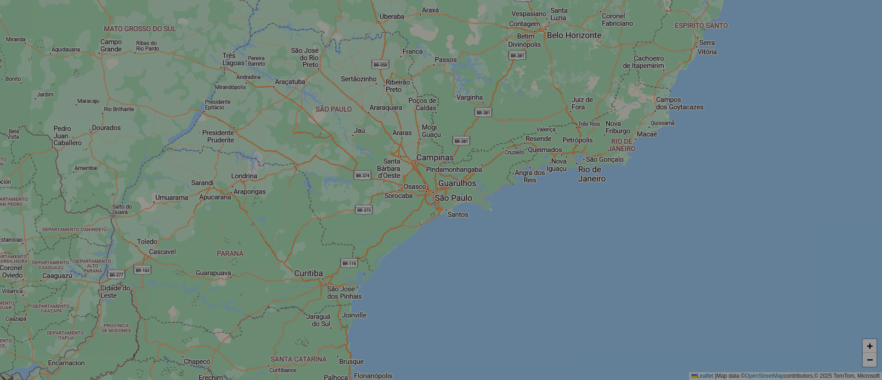
select select "*"
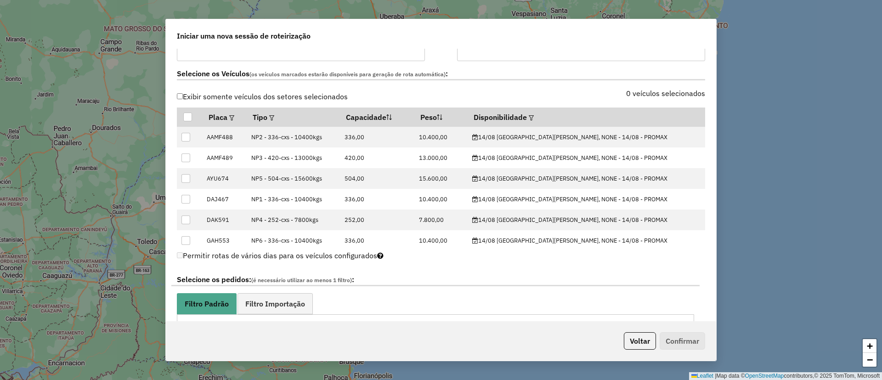
scroll to position [207, 0]
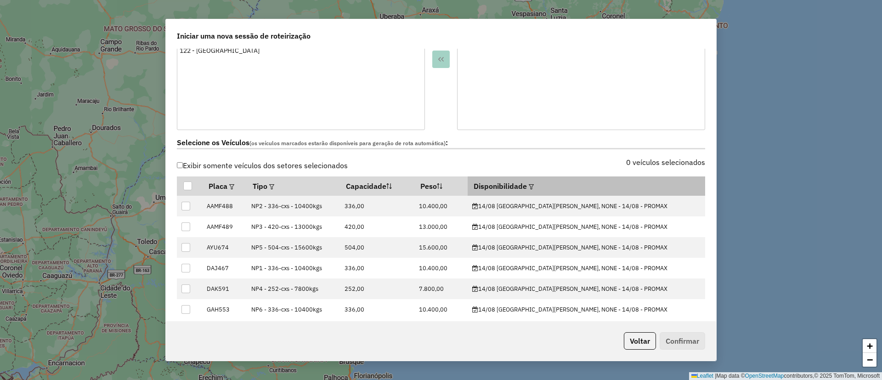
click at [534, 183] on div at bounding box center [530, 186] width 7 height 11
click at [534, 186] on em at bounding box center [531, 186] width 5 height 5
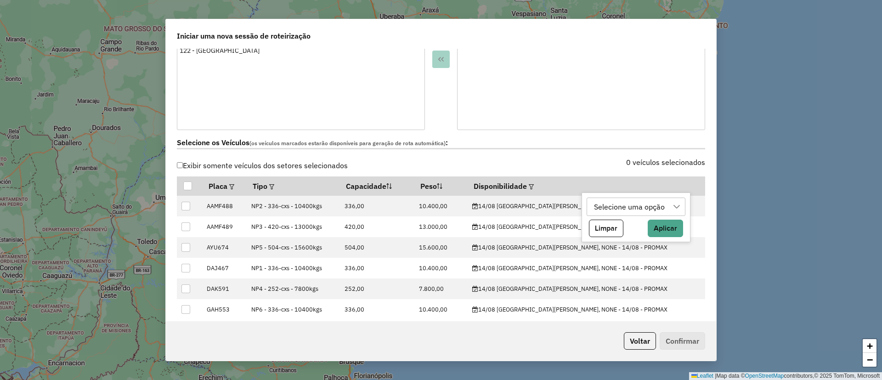
click at [634, 203] on div "Selecione uma opção" at bounding box center [629, 206] width 77 height 17
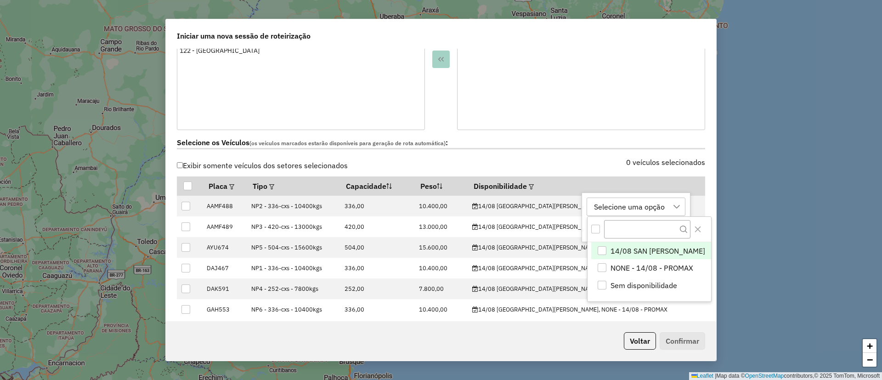
click at [621, 248] on span "14/08 SAN [PERSON_NAME]" at bounding box center [658, 250] width 95 height 11
click at [694, 227] on icon "Close" at bounding box center [697, 229] width 7 height 7
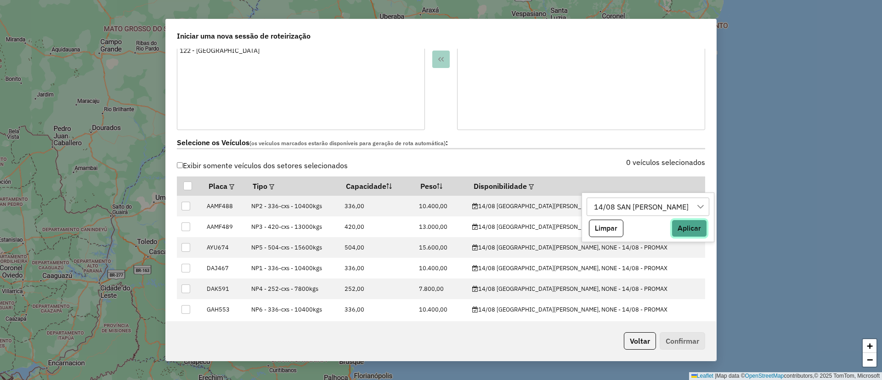
click at [672, 225] on button "Aplicar" at bounding box center [689, 228] width 35 height 17
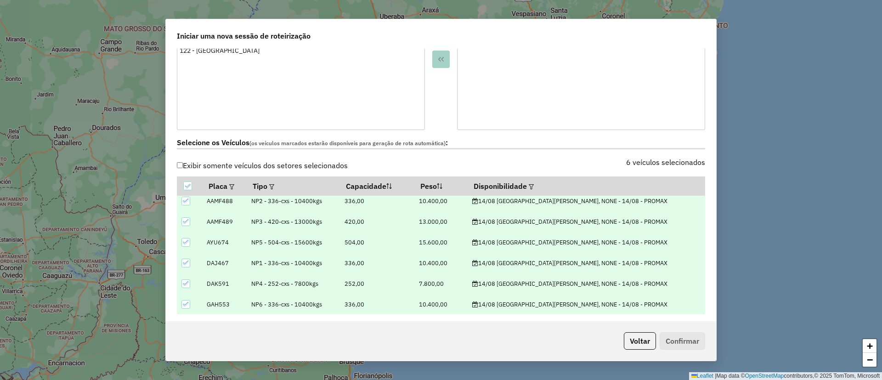
scroll to position [6, 0]
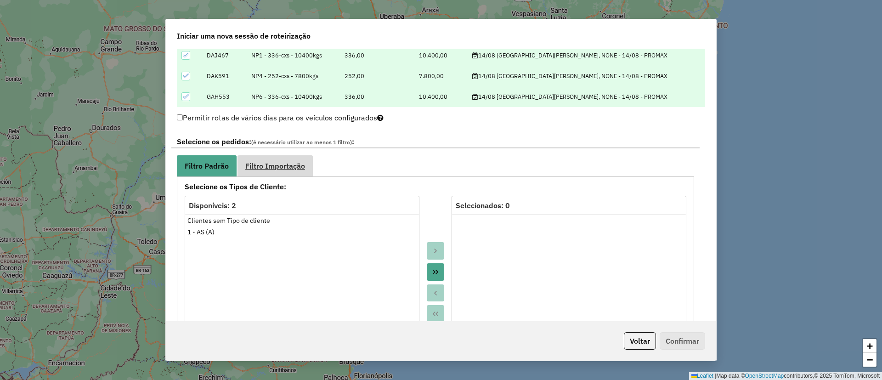
click at [279, 167] on span "Filtro Importação" at bounding box center [275, 165] width 60 height 7
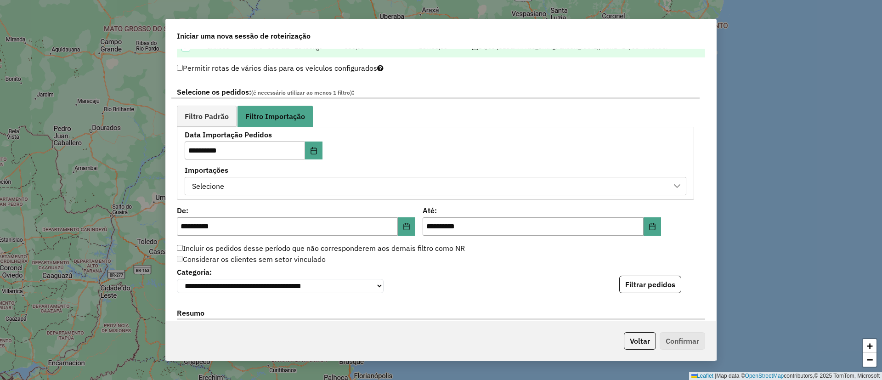
scroll to position [482, 0]
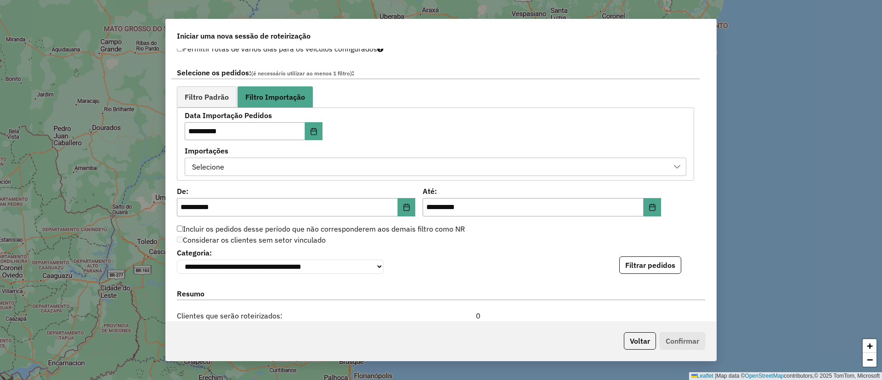
click at [240, 166] on div "Selecione" at bounding box center [429, 166] width 480 height 17
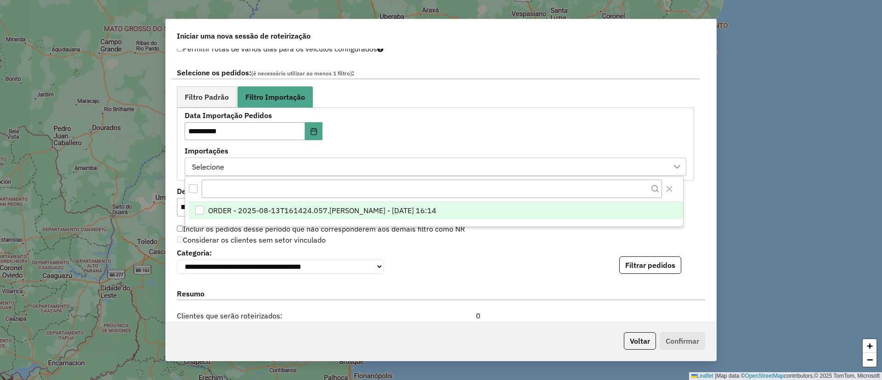
click at [248, 217] on li "ORDER - 2025-08-13T161424.057.[PERSON_NAME] - [DATE] 16:14" at bounding box center [436, 210] width 494 height 17
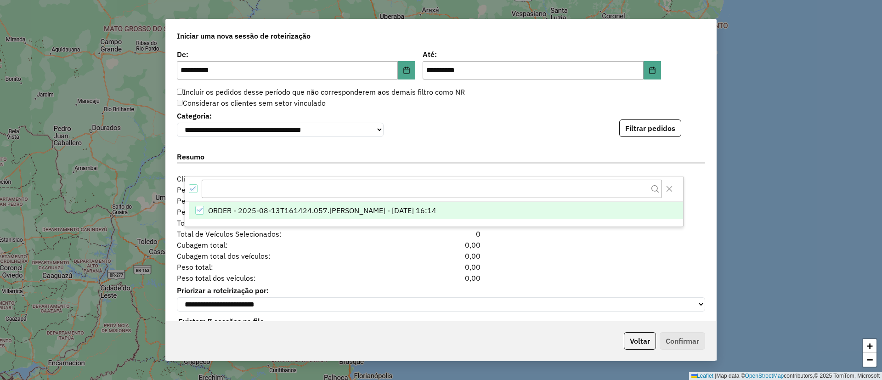
scroll to position [620, 0]
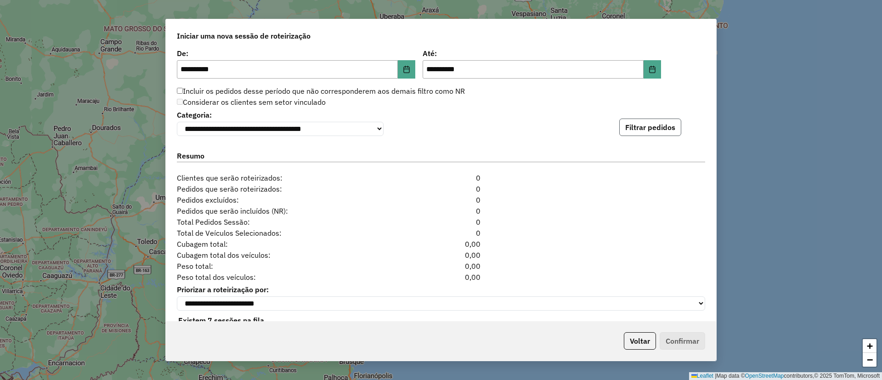
click at [646, 121] on button "Filtrar pedidos" at bounding box center [650, 127] width 62 height 17
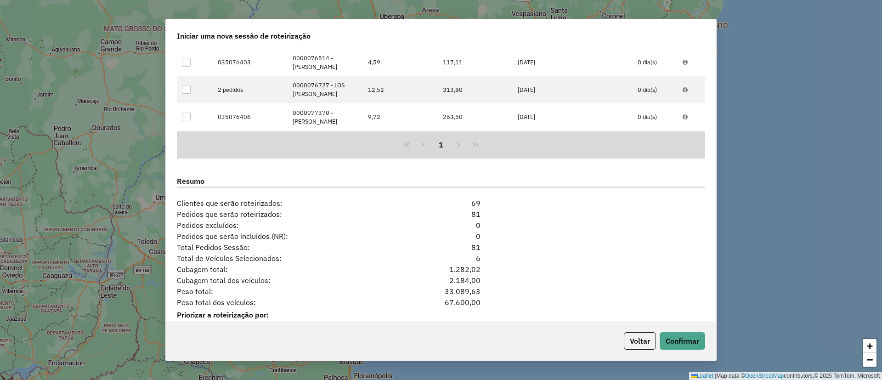
scroll to position [835, 0]
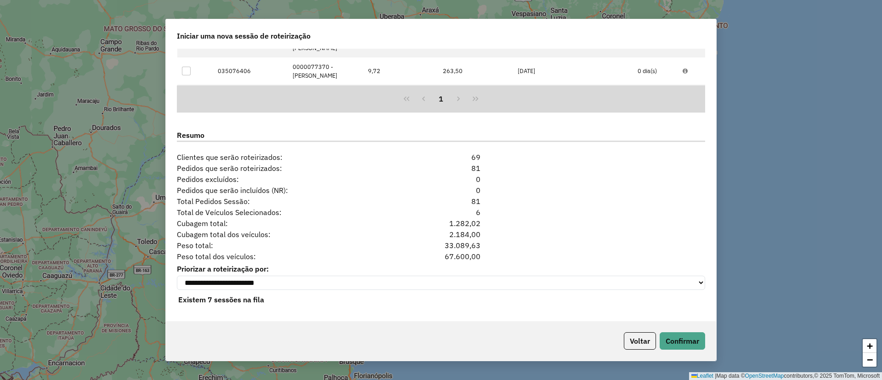
click at [686, 331] on div "Voltar Confirmar" at bounding box center [441, 341] width 550 height 40
click at [686, 340] on button "Confirmar" at bounding box center [682, 340] width 45 height 17
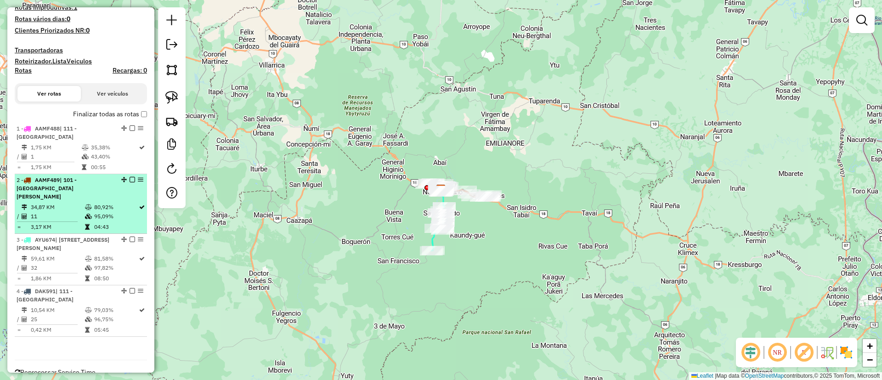
scroll to position [231, 0]
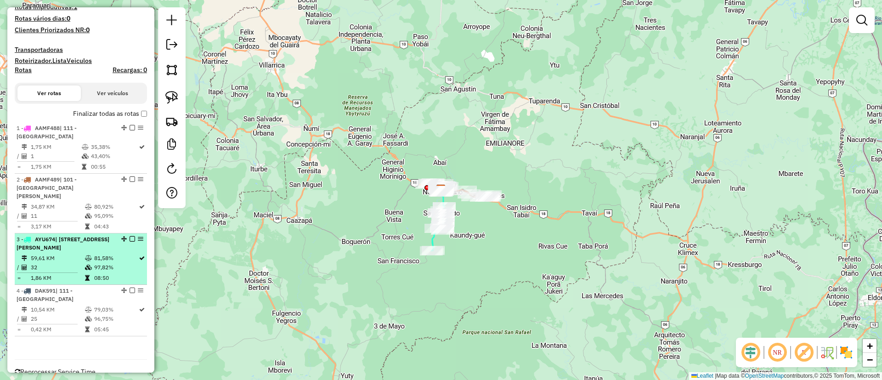
click at [130, 236] on em at bounding box center [133, 239] width 6 height 6
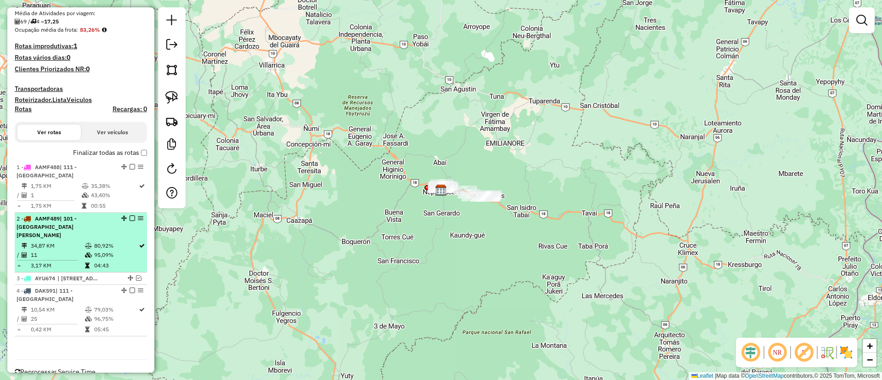
click at [130, 220] on em at bounding box center [133, 218] width 6 height 6
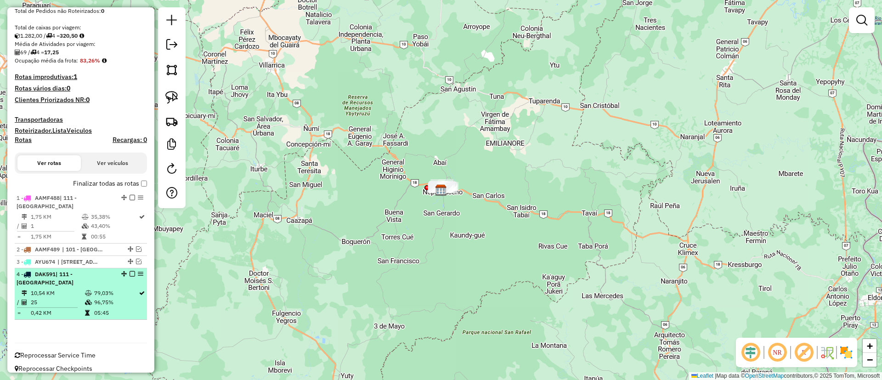
click at [130, 273] on em at bounding box center [133, 274] width 6 height 6
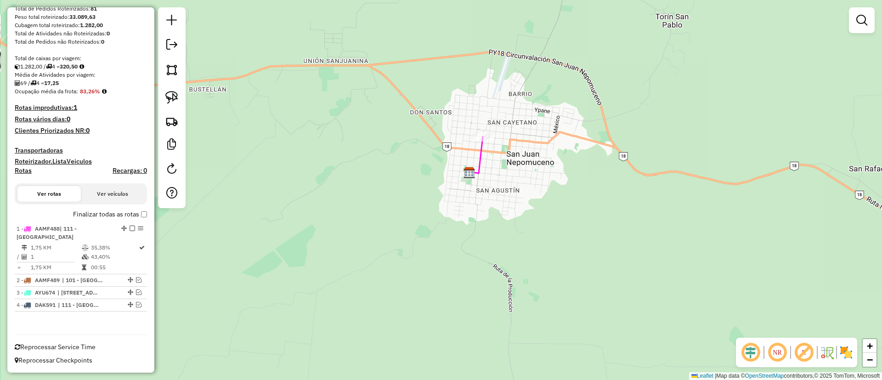
click at [483, 161] on icon at bounding box center [476, 154] width 14 height 37
select select "**********"
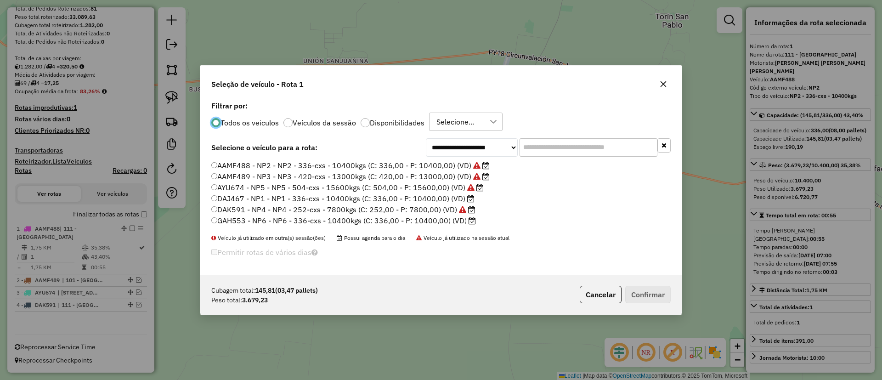
scroll to position [5, 3]
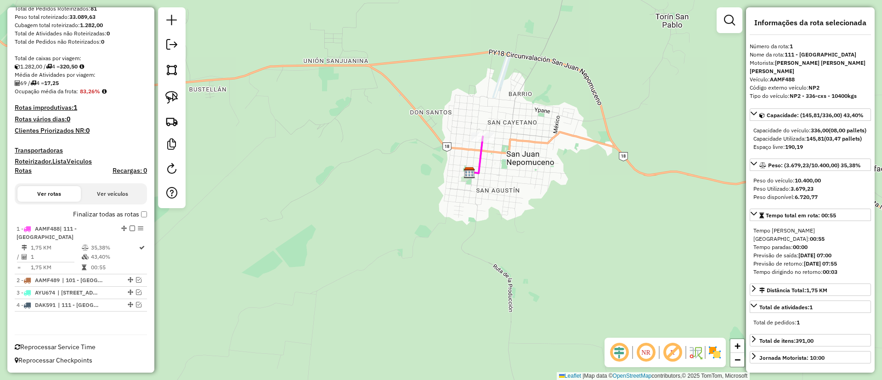
click at [94, 213] on label "Finalizar todas as rotas" at bounding box center [110, 215] width 74 height 10
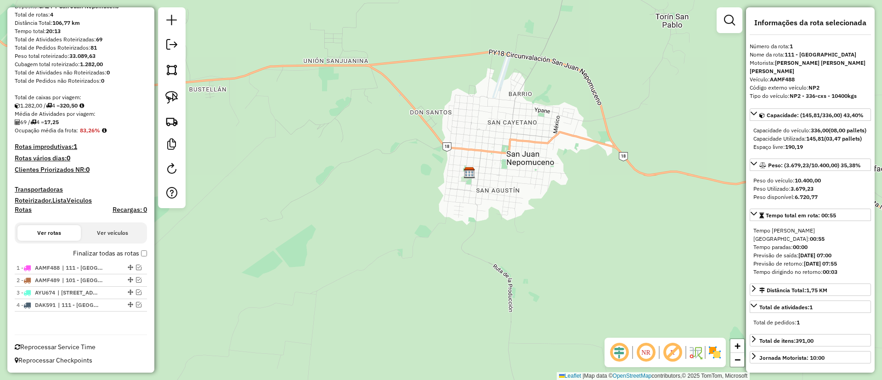
scroll to position [91, 0]
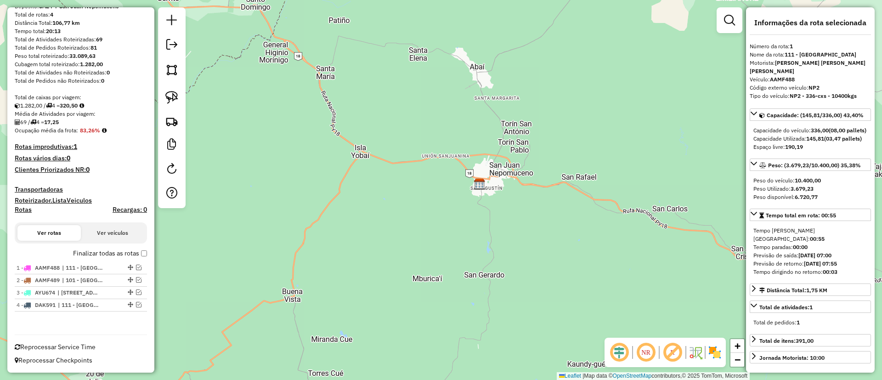
drag, startPoint x: 506, startPoint y: 161, endPoint x: 277, endPoint y: 153, distance: 228.9
click at [483, 181] on div "Janela de atendimento Grade de atendimento Capacidade Transportadoras Veículos …" at bounding box center [441, 190] width 882 height 380
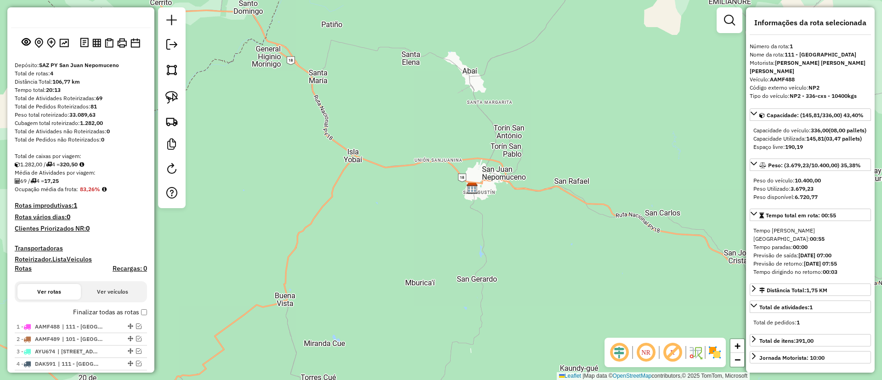
scroll to position [0, 0]
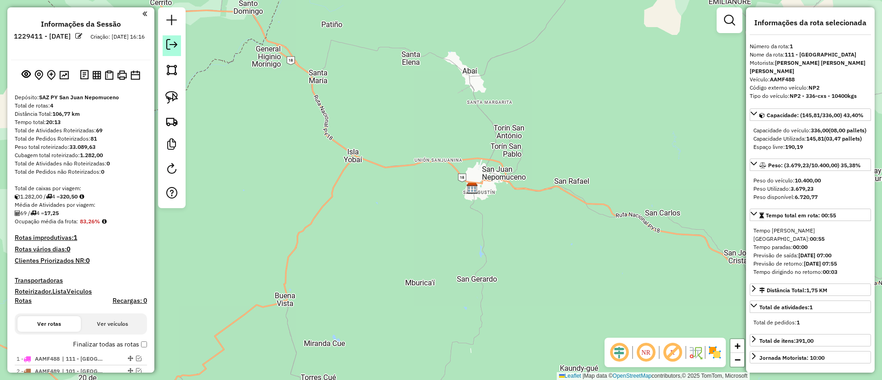
click at [171, 43] on em at bounding box center [171, 44] width 11 height 11
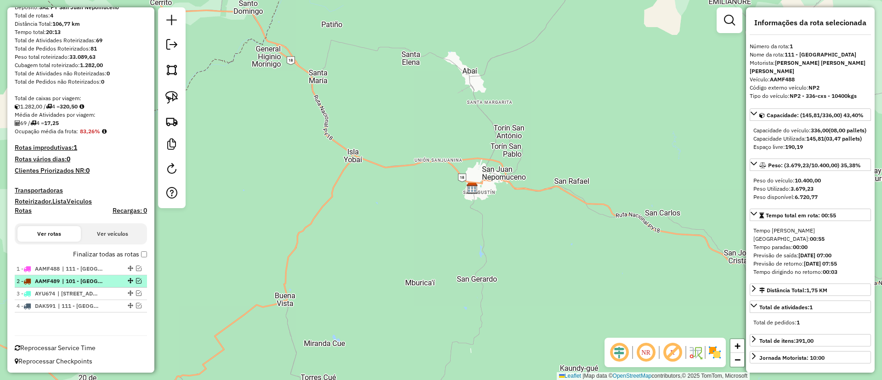
scroll to position [91, 0]
click at [138, 266] on em at bounding box center [139, 268] width 6 height 6
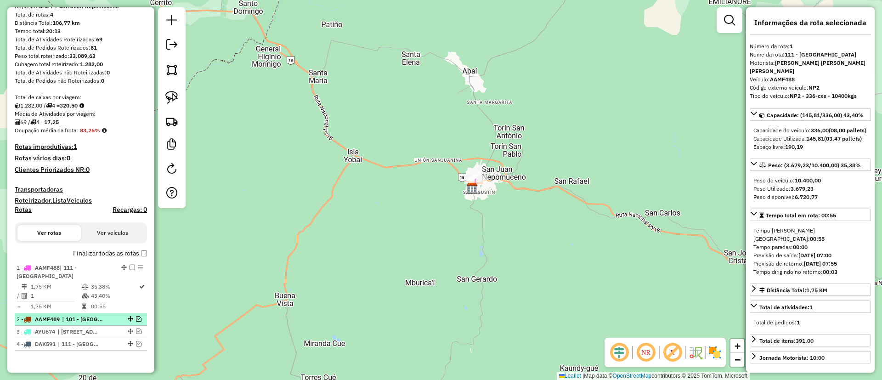
click at [136, 318] on em at bounding box center [139, 319] width 6 height 6
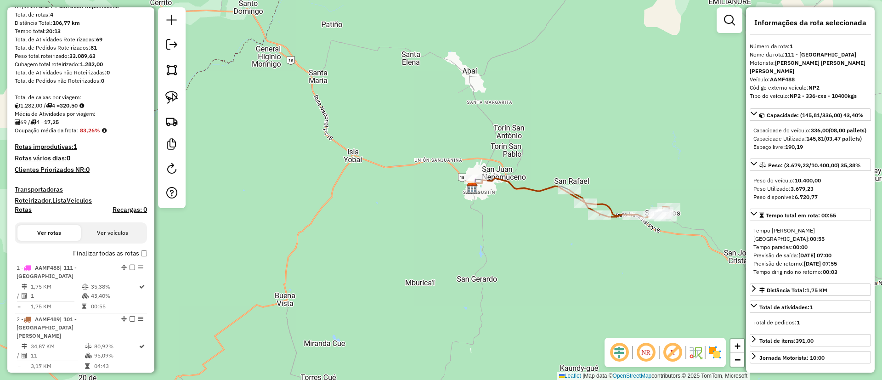
click at [527, 186] on icon at bounding box center [528, 190] width 113 height 25
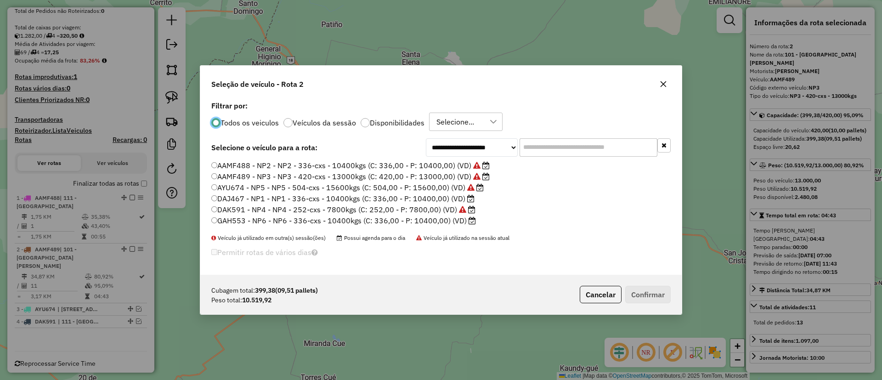
scroll to position [5, 3]
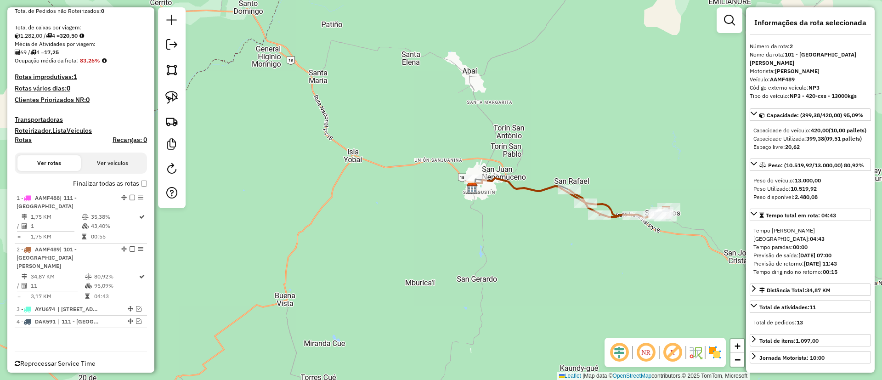
click at [125, 185] on label "Finalizar todas as rotas" at bounding box center [110, 184] width 74 height 10
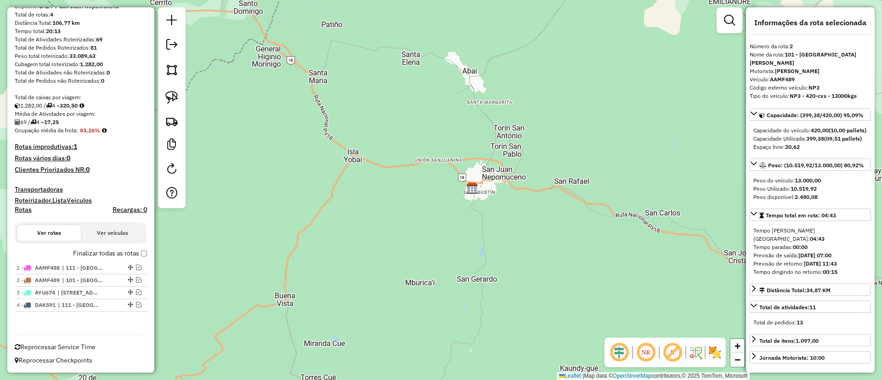
scroll to position [0, 0]
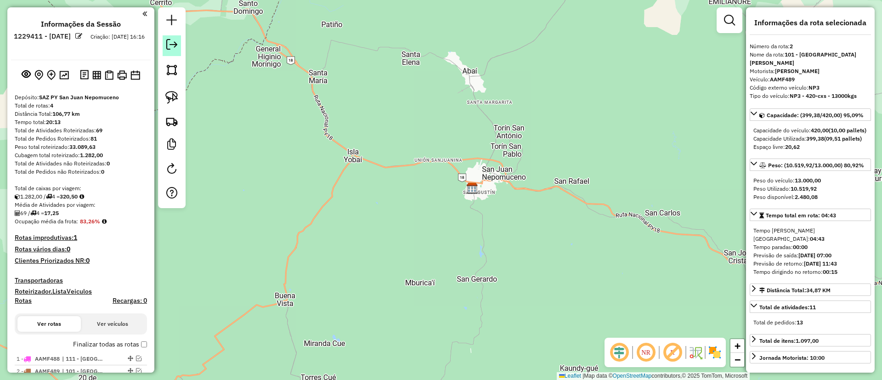
click at [178, 45] on link at bounding box center [172, 45] width 18 height 21
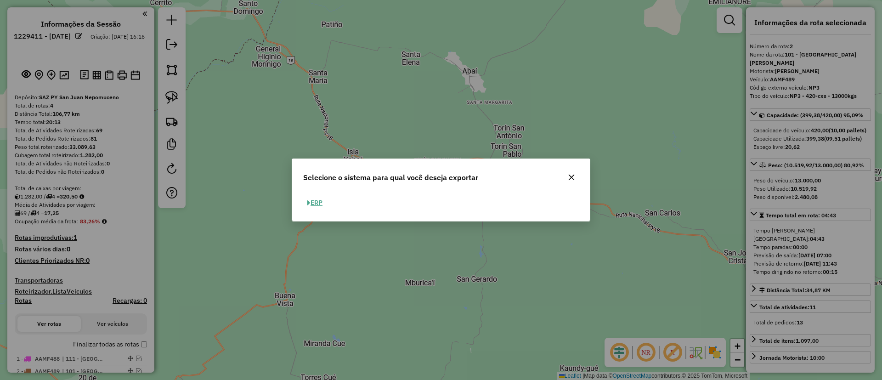
click at [318, 204] on button "ERP" at bounding box center [314, 203] width 23 height 14
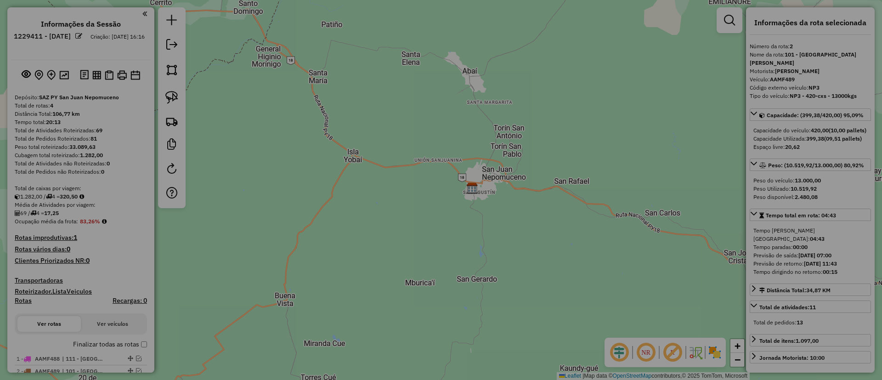
select select "**"
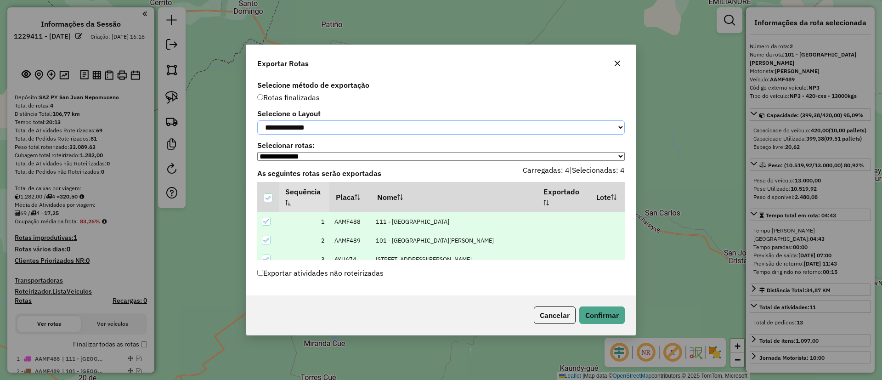
click at [330, 127] on select "**********" at bounding box center [441, 127] width 368 height 14
select select "*********"
click at [257, 120] on select "**********" at bounding box center [441, 127] width 368 height 14
click at [610, 323] on button "Confirmar" at bounding box center [601, 314] width 45 height 17
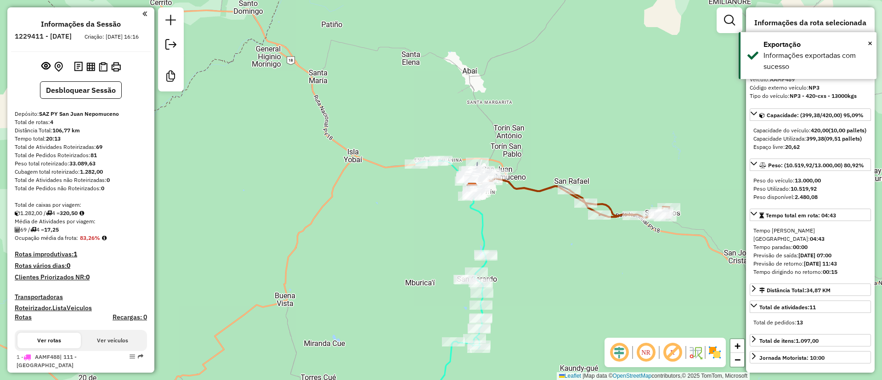
scroll to position [192, 0]
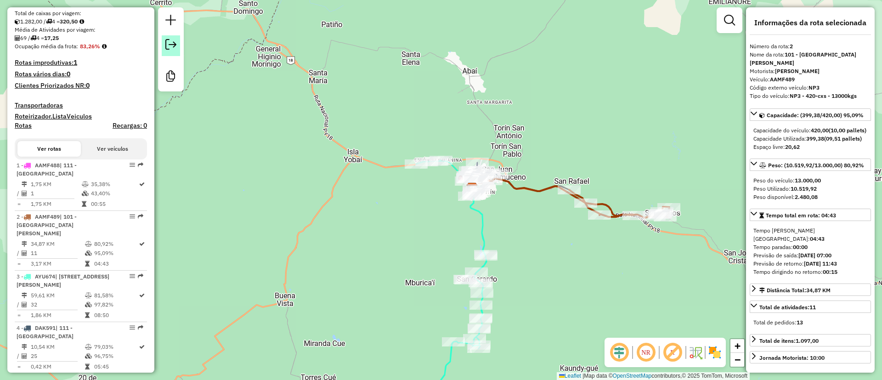
click at [175, 47] on em at bounding box center [170, 44] width 11 height 11
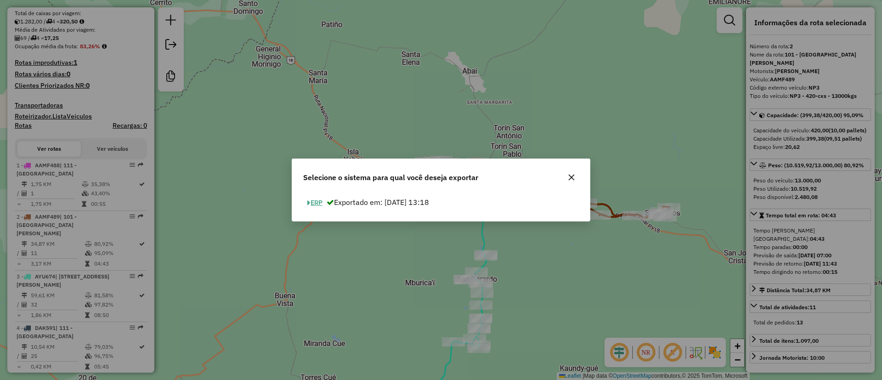
click at [317, 200] on button "ERP" at bounding box center [314, 203] width 23 height 14
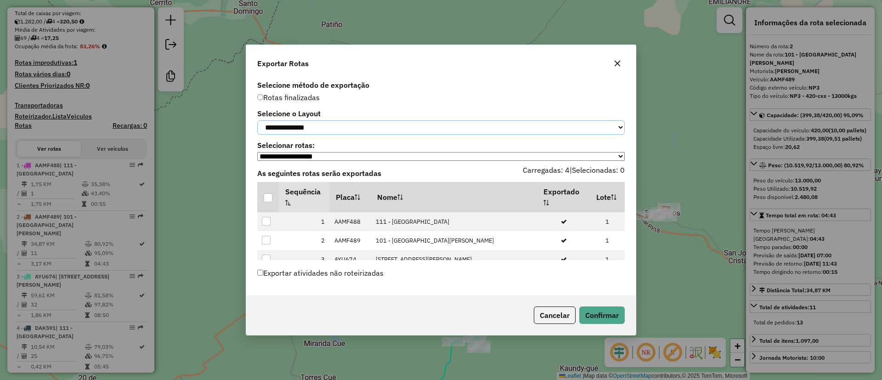
drag, startPoint x: 311, startPoint y: 126, endPoint x: 306, endPoint y: 132, distance: 8.1
click at [311, 126] on select "**********" at bounding box center [441, 127] width 368 height 14
select select "*********"
click at [257, 120] on select "**********" at bounding box center [441, 127] width 368 height 14
click at [265, 199] on div at bounding box center [268, 197] width 9 height 9
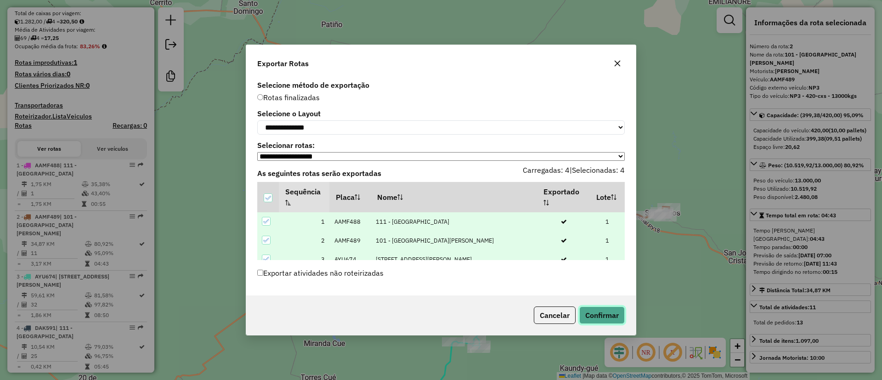
click at [598, 324] on button "Confirmar" at bounding box center [601, 314] width 45 height 17
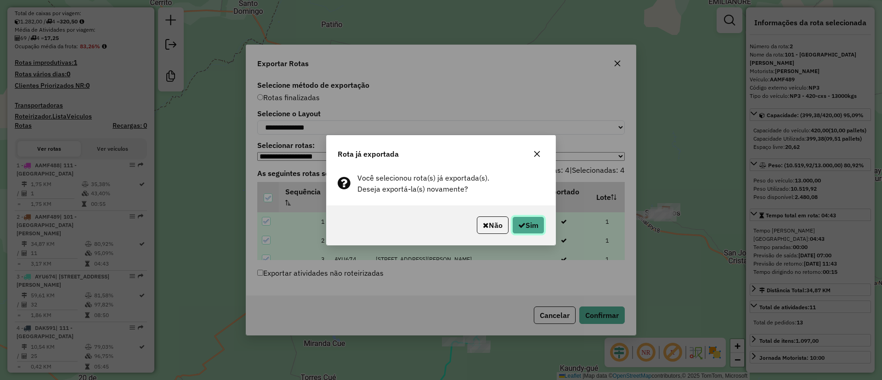
click at [535, 219] on button "Sim" at bounding box center [528, 224] width 32 height 17
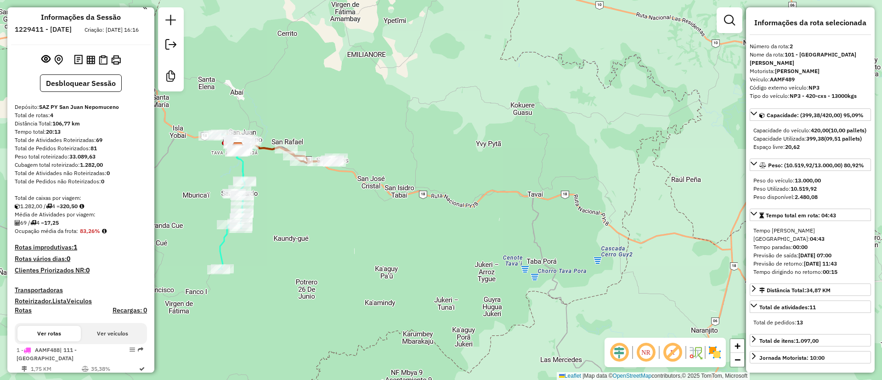
scroll to position [0, 0]
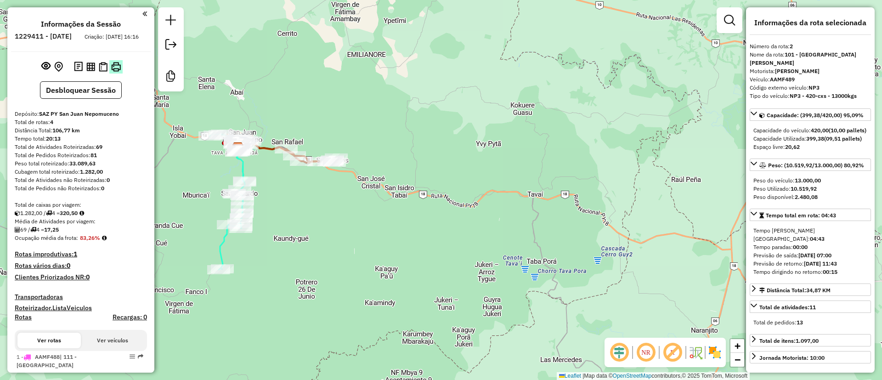
click at [111, 72] on img at bounding box center [116, 67] width 10 height 10
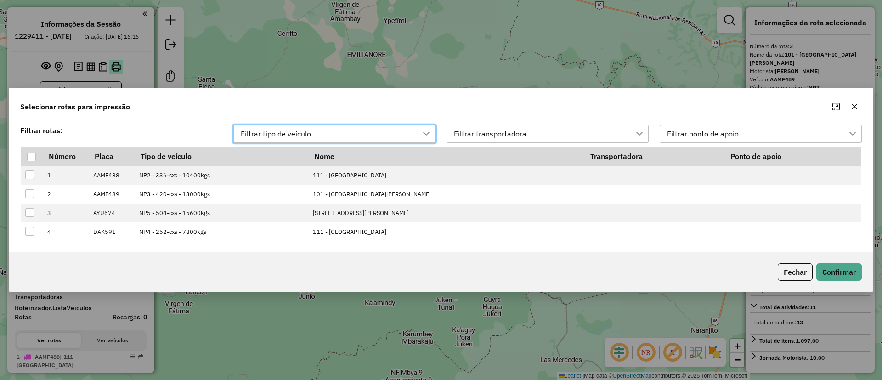
scroll to position [7, 41]
click at [29, 156] on div at bounding box center [31, 157] width 9 height 9
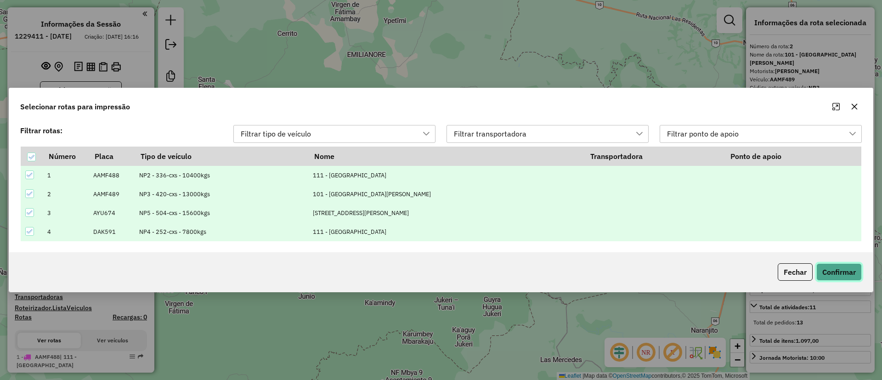
click at [836, 274] on button "Confirmar" at bounding box center [838, 271] width 45 height 17
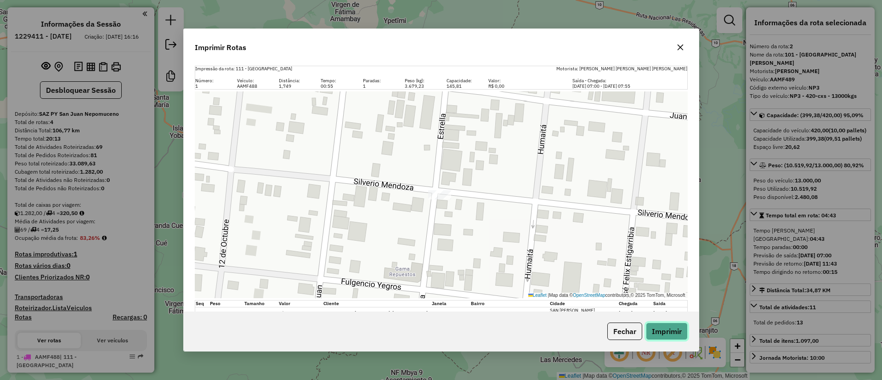
click at [666, 326] on button "Imprimir" at bounding box center [667, 331] width 42 height 17
